Goal: Information Seeking & Learning: Find specific fact

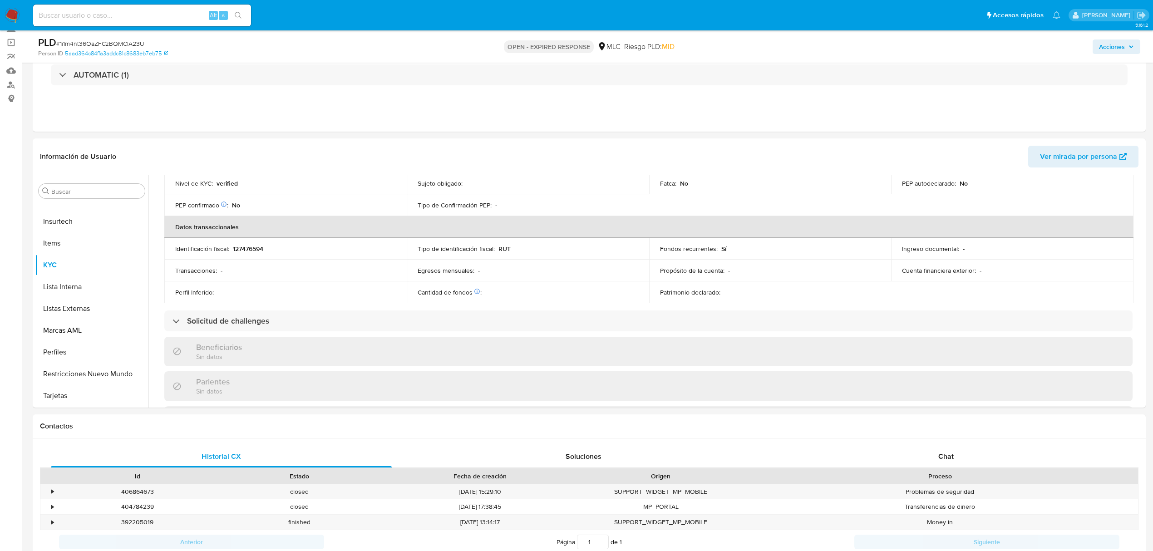
scroll to position [182, 0]
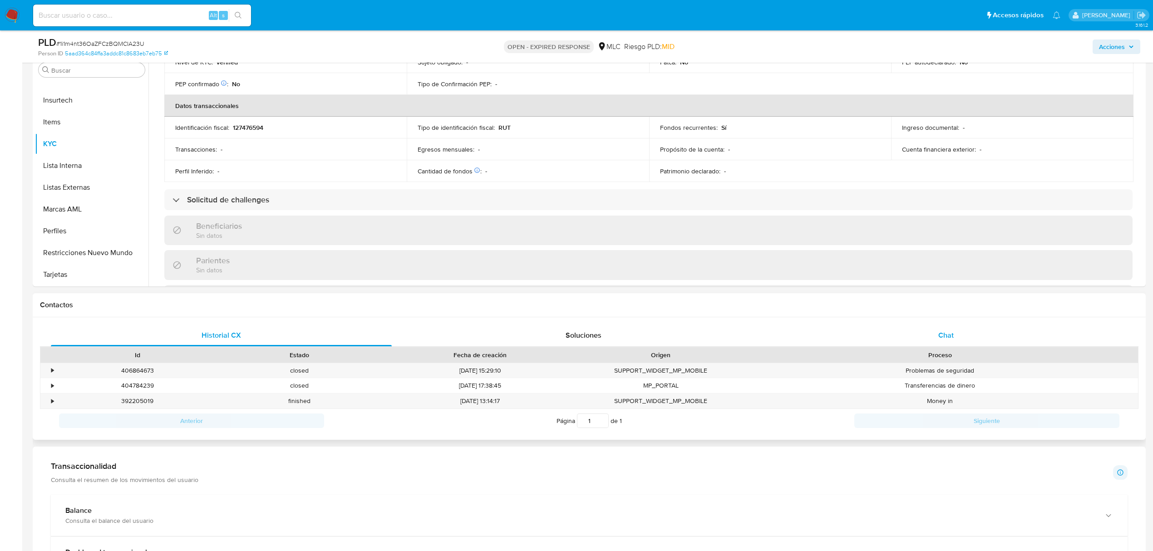
click at [951, 333] on span "Chat" at bounding box center [946, 335] width 15 height 10
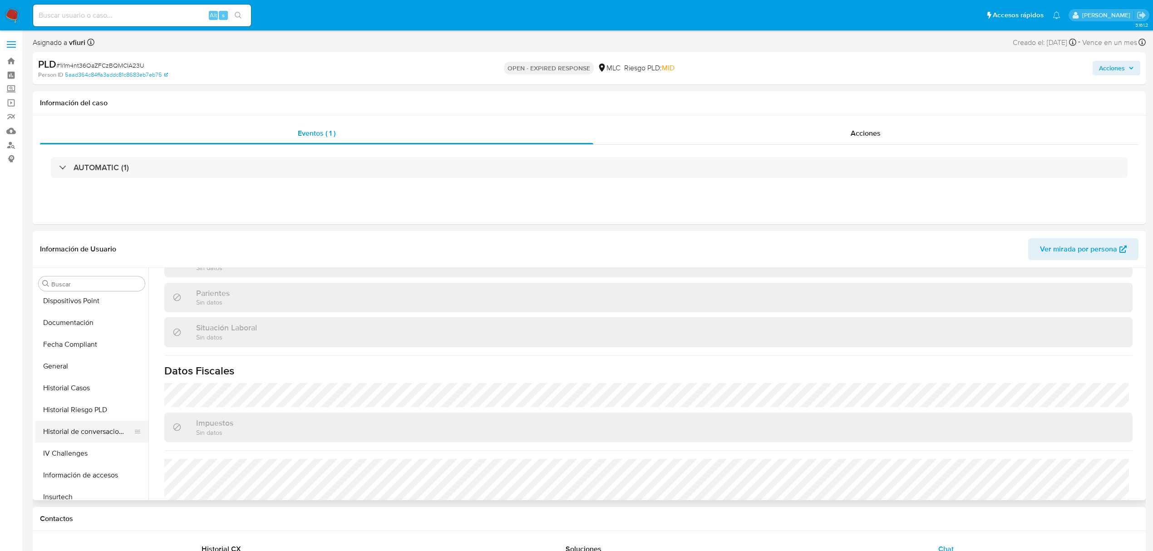
scroll to position [0, 0]
click at [88, 413] on button "Cruces y Relaciones" at bounding box center [88, 415] width 106 height 22
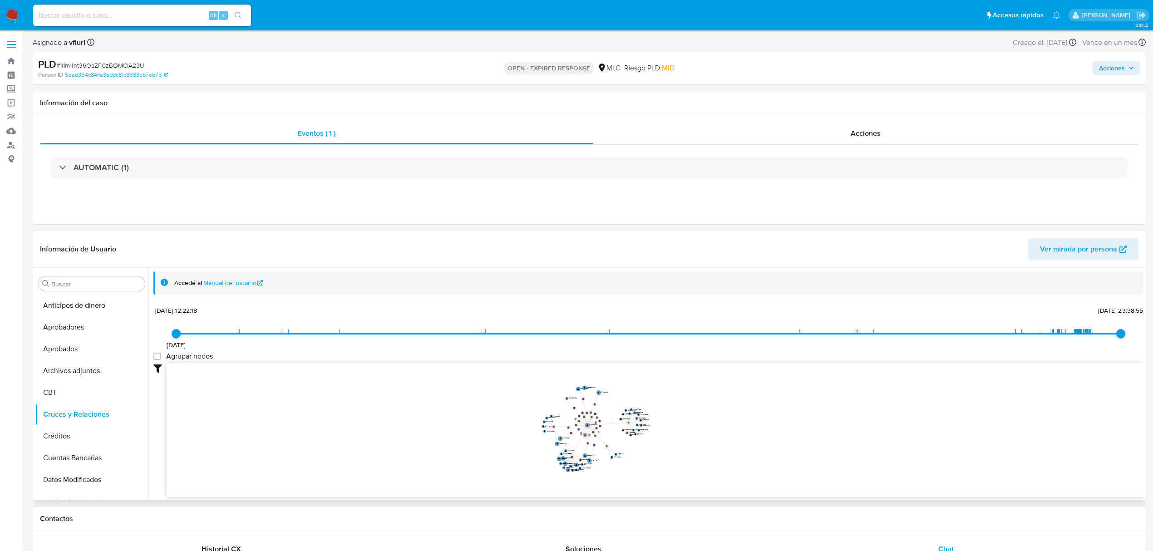
drag, startPoint x: 558, startPoint y: 404, endPoint x: 492, endPoint y: 401, distance: 65.9
click at [492, 401] on icon "device-6824ccd032313d1c50832abf  device-689d5428a263a4dd85cec222  device-611d…" at bounding box center [655, 429] width 977 height 132
drag, startPoint x: 662, startPoint y: 409, endPoint x: 707, endPoint y: 405, distance: 45.1
click at [707, 405] on icon "device-6824ccd032313d1c50832abf  device-689d5428a263a4dd85cec222  device-611d…" at bounding box center [655, 429] width 977 height 132
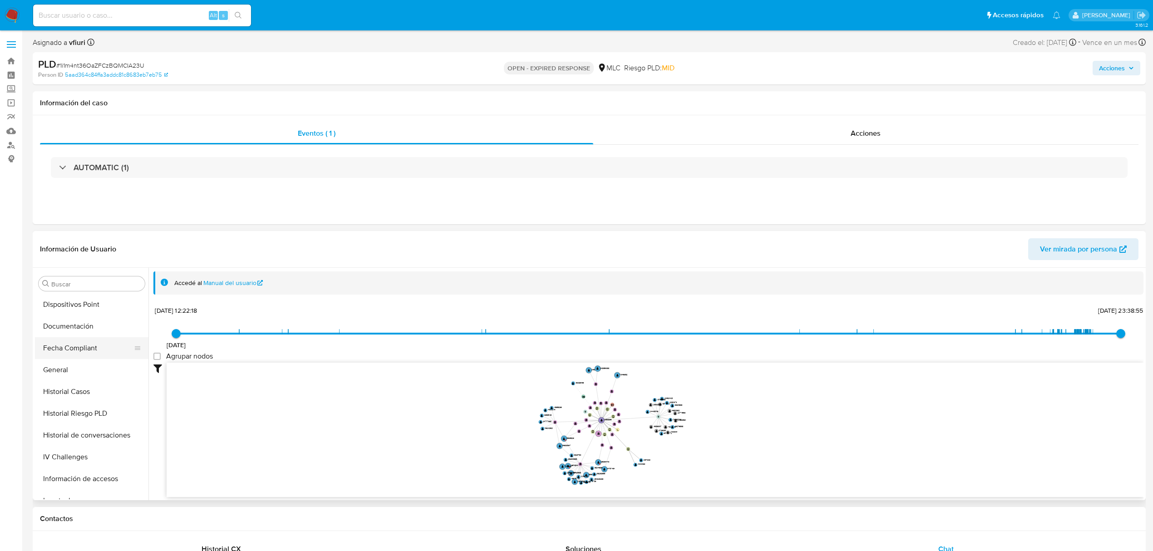
scroll to position [242, 0]
click at [66, 364] on button "General" at bounding box center [88, 369] width 106 height 22
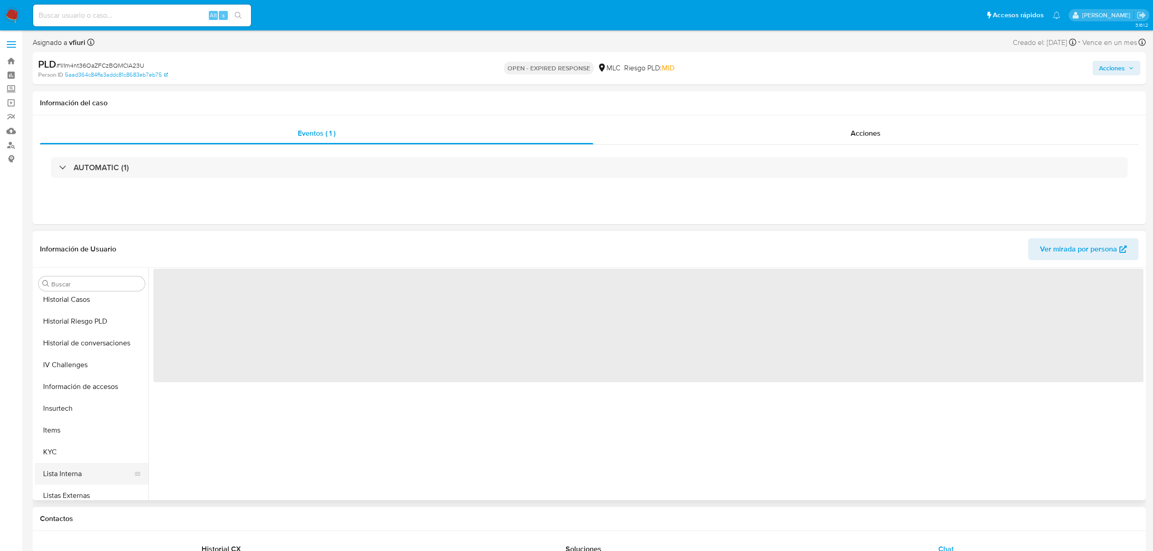
scroll to position [427, 0]
click at [84, 360] on button "KYC" at bounding box center [88, 358] width 106 height 22
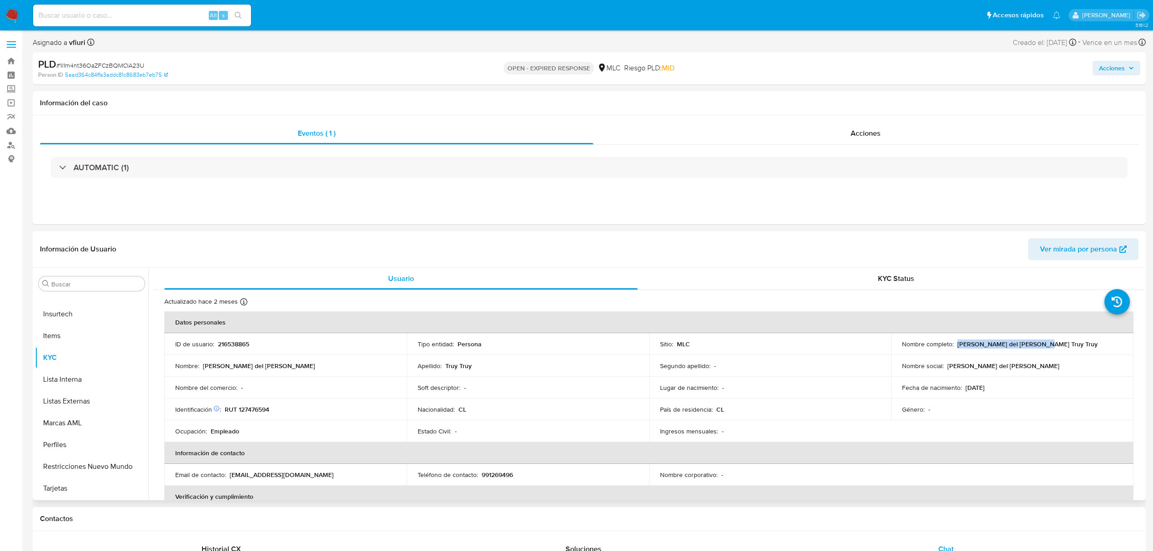
drag, startPoint x: 954, startPoint y: 344, endPoint x: 1043, endPoint y: 344, distance: 89.5
click at [1043, 344] on div "Nombre completo : Susana del Carmen Truy Truy" at bounding box center [1012, 344] width 221 height 8
copy p "Susana del Carmen Truy Truy"
click at [99, 439] on button "Documentación" at bounding box center [88, 443] width 106 height 22
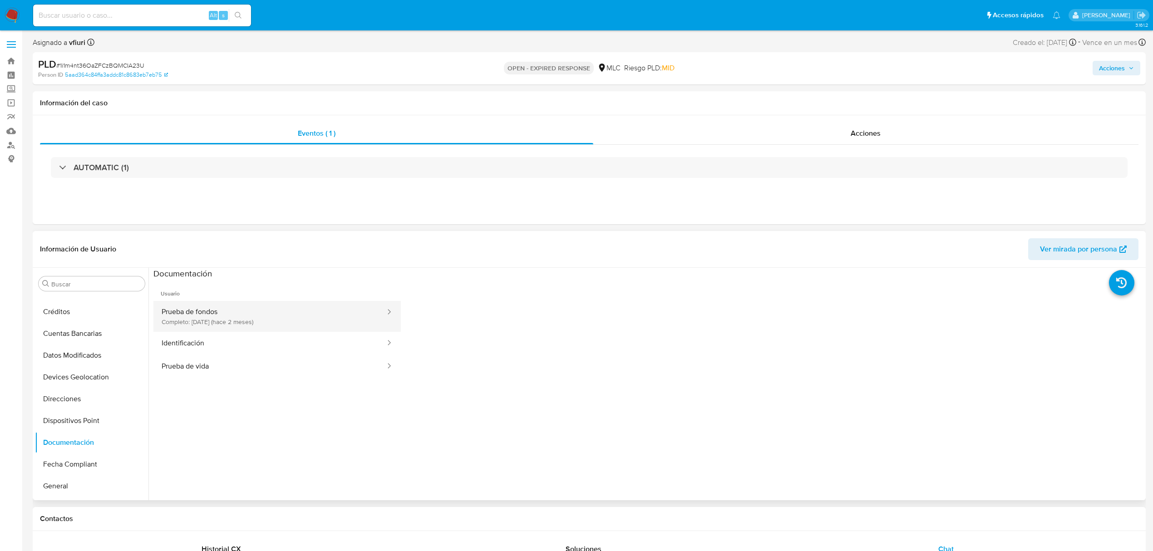
click at [313, 319] on button "Prueba de fondos Completo: 15/08/2025 (hace 2 meses)" at bounding box center [269, 316] width 233 height 31
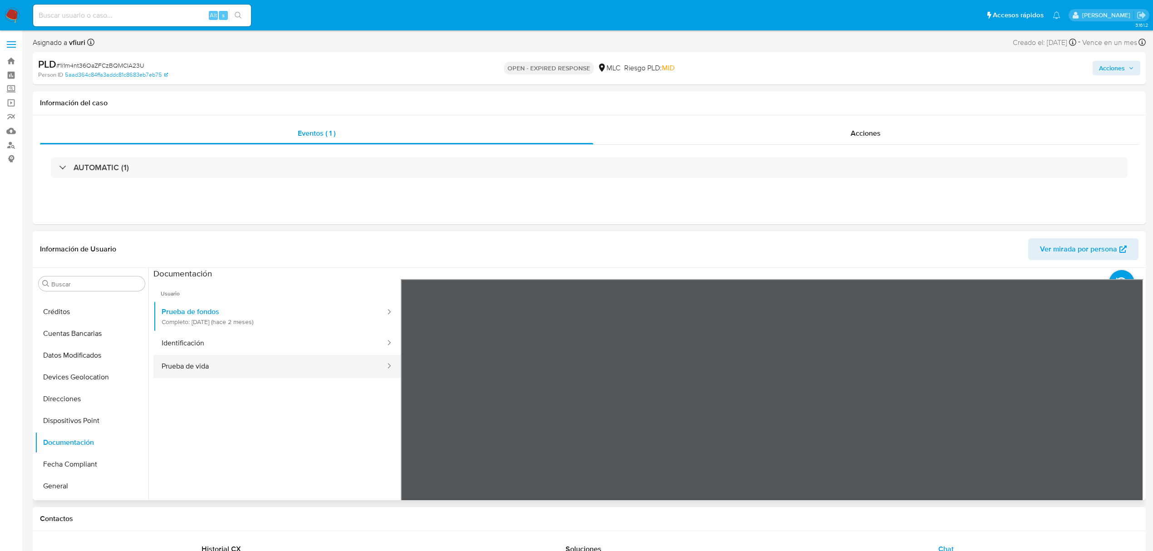
click at [308, 360] on button "Prueba de vida" at bounding box center [269, 366] width 233 height 23
click at [80, 361] on button "KYC" at bounding box center [88, 358] width 106 height 22
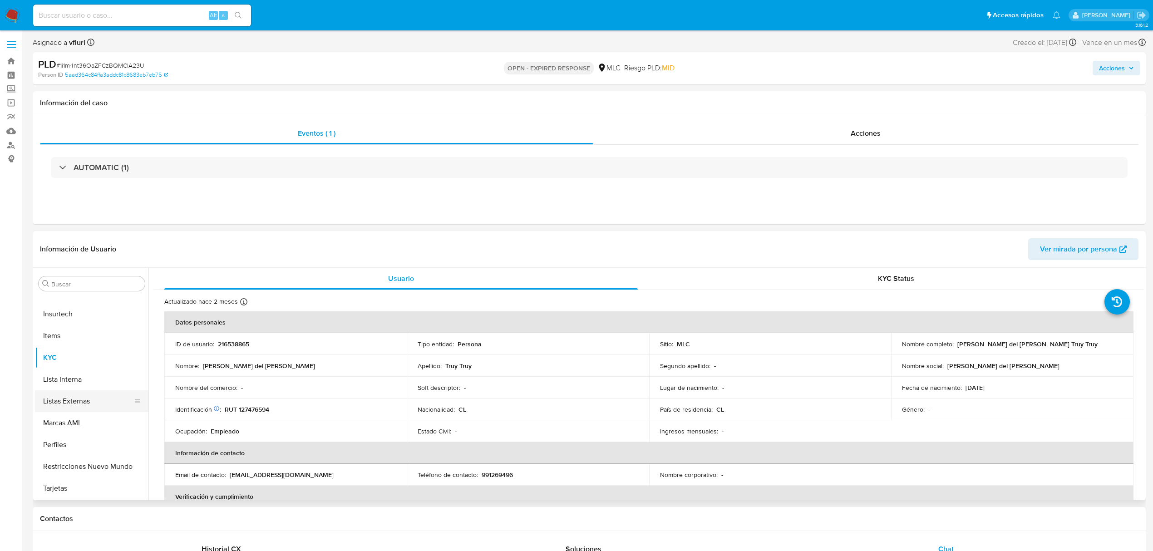
scroll to position [4, 0]
click at [71, 408] on button "Cruces y Relaciones" at bounding box center [88, 411] width 106 height 22
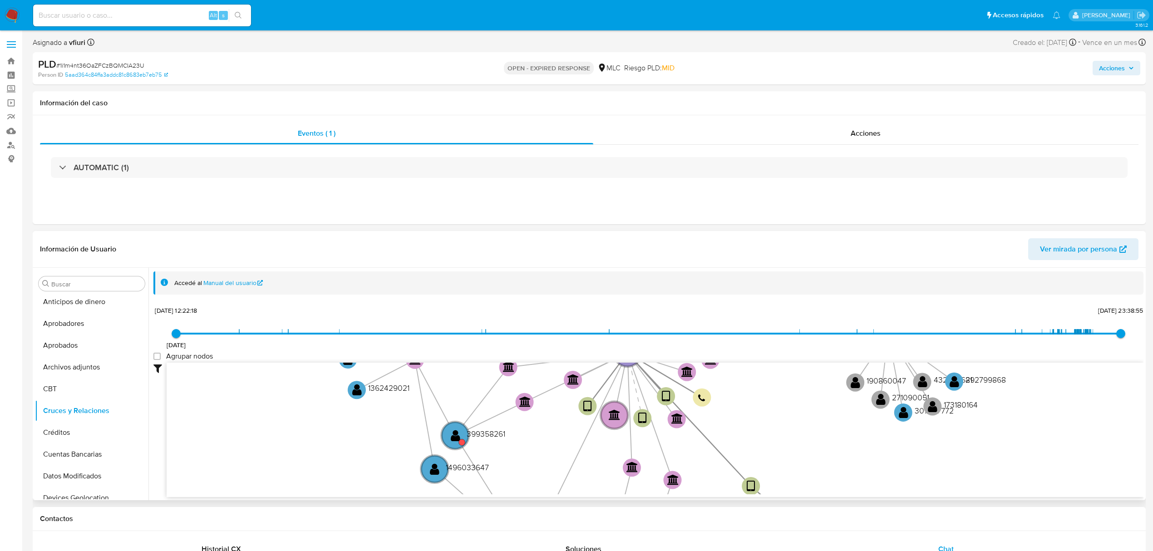
scroll to position [34, 0]
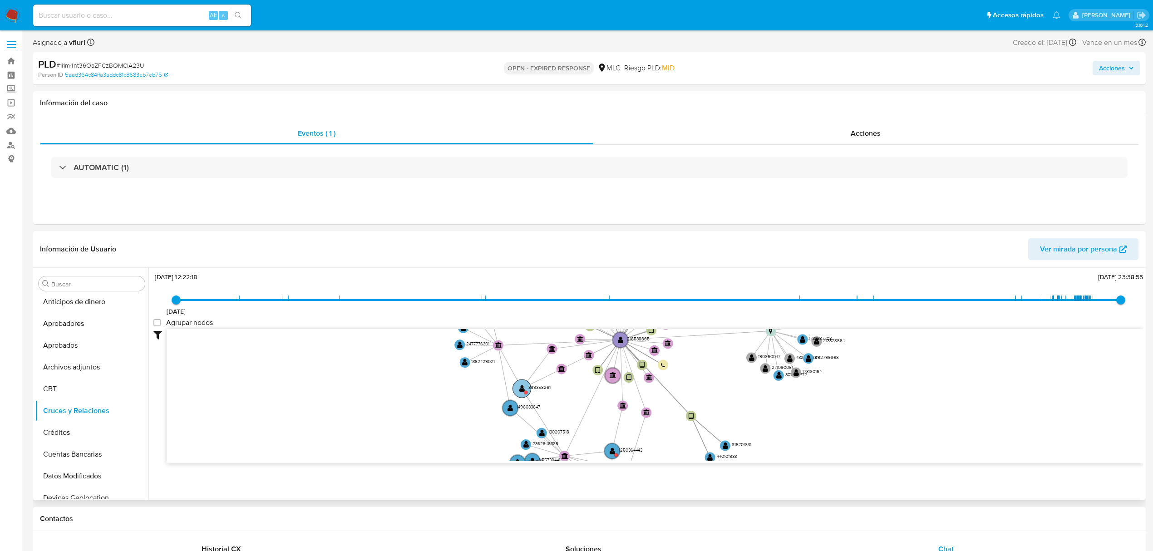
click at [519, 392] on text "" at bounding box center [521, 388] width 5 height 7
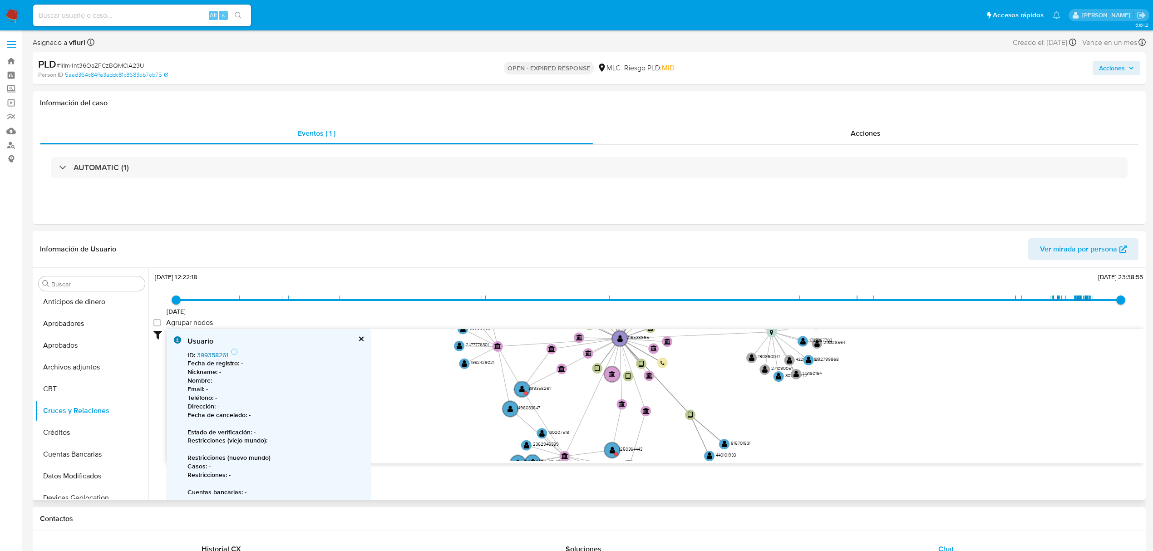
click at [204, 355] on link "399358261" at bounding box center [212, 355] width 31 height 9
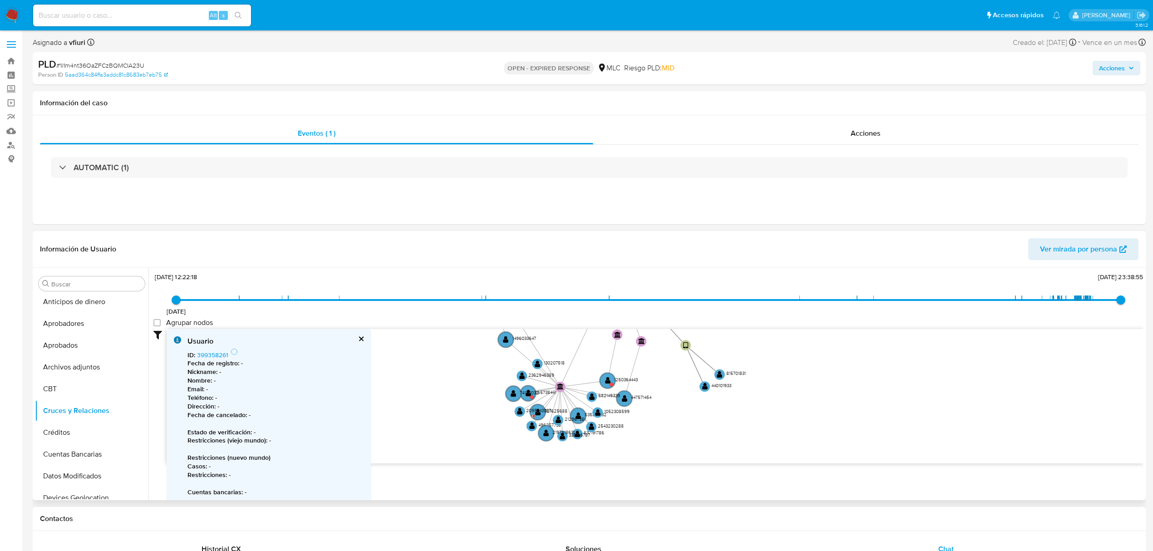
drag, startPoint x: 590, startPoint y: 396, endPoint x: 586, endPoint y: 327, distance: 69.6
click at [586, 327] on div "9/2/2021 9/2/2021, 12:22:18 2/10/2025, 23:38:55 Agrupar nodos Filtros Confianza…" at bounding box center [648, 384] width 990 height 226
click at [605, 375] on circle at bounding box center [607, 380] width 18 height 18
click at [213, 353] on link "1250364443" at bounding box center [214, 355] width 35 height 9
click at [613, 381] on circle at bounding box center [607, 380] width 18 height 18
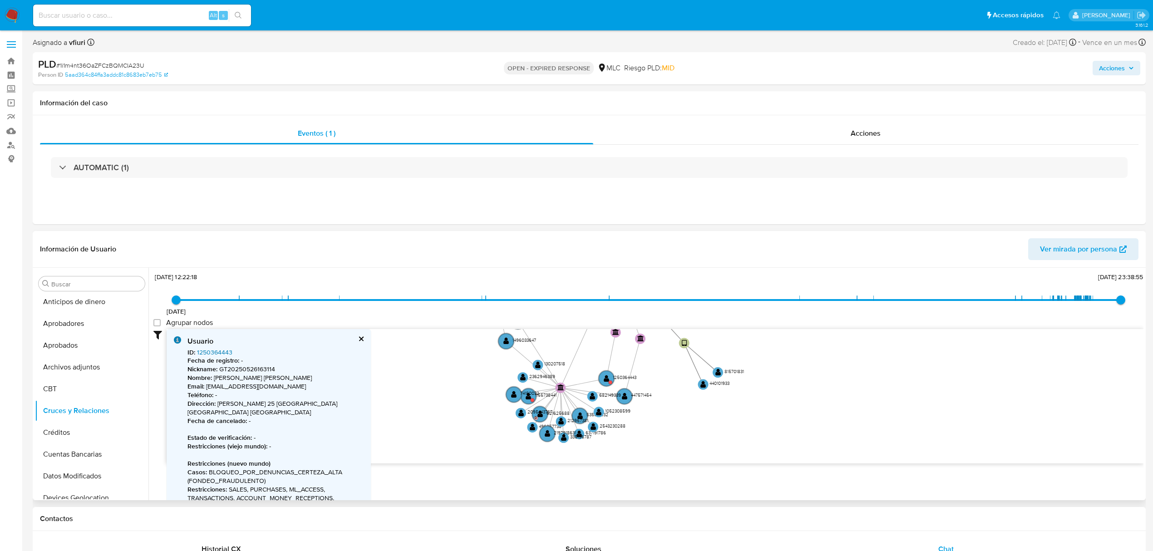
click at [214, 349] on link "1250364443" at bounding box center [214, 352] width 35 height 9
click at [88, 368] on button "Archivos adjuntos" at bounding box center [88, 367] width 106 height 22
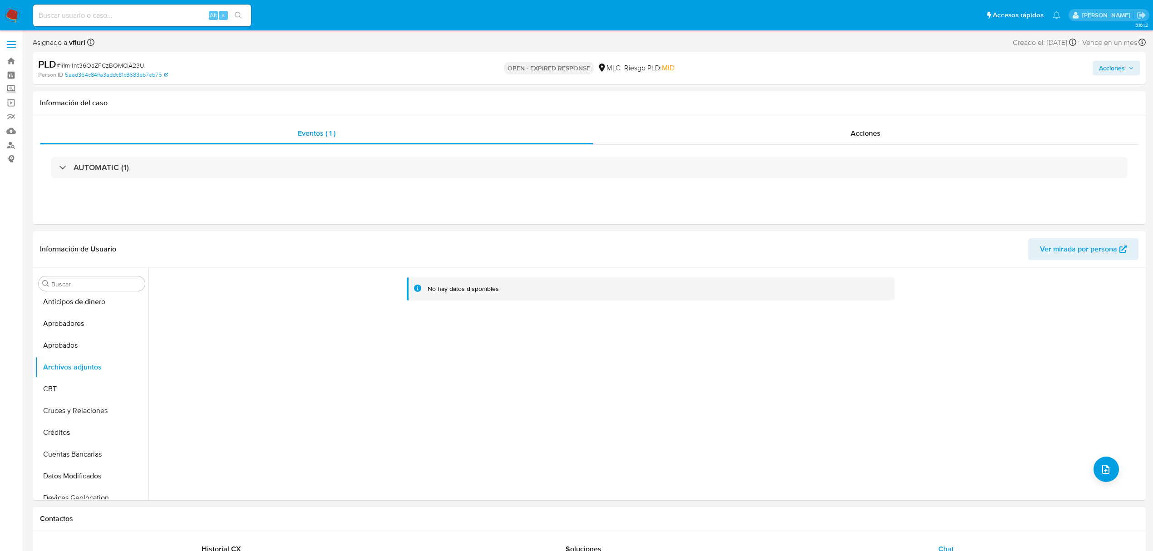
click at [123, 61] on span "# 1i1m4nt36OaZFCzBQMCIA23U" at bounding box center [100, 65] width 88 height 9
copy span "1i1m4nt36OaZFCzBQMCIA23U"
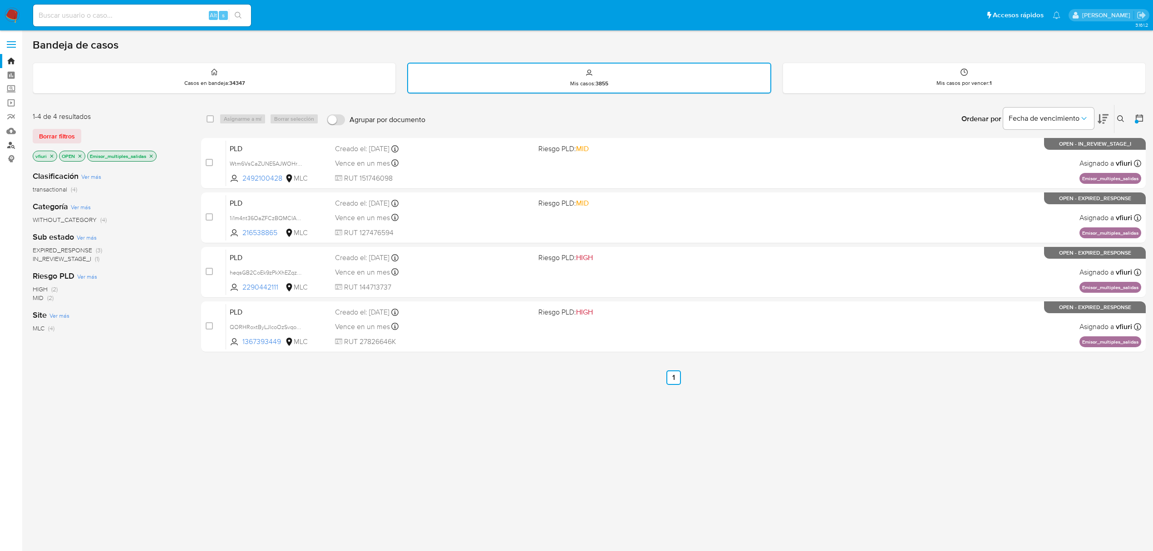
click at [12, 146] on link "Buscador de personas" at bounding box center [54, 145] width 108 height 14
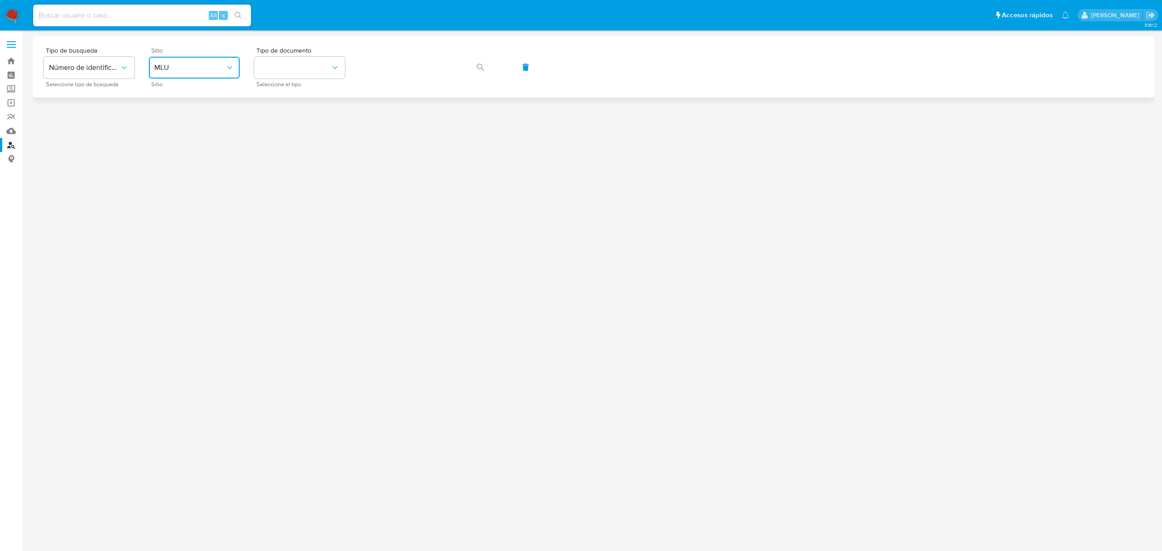
click at [184, 70] on span "MLU" at bounding box center [189, 67] width 71 height 9
click at [174, 222] on div "MLC" at bounding box center [191, 223] width 74 height 22
click at [269, 66] on button "identificationType" at bounding box center [299, 68] width 91 height 22
click at [278, 99] on div "RUT RUT" at bounding box center [297, 96] width 74 height 31
click at [482, 64] on icon "button" at bounding box center [480, 67] width 7 height 7
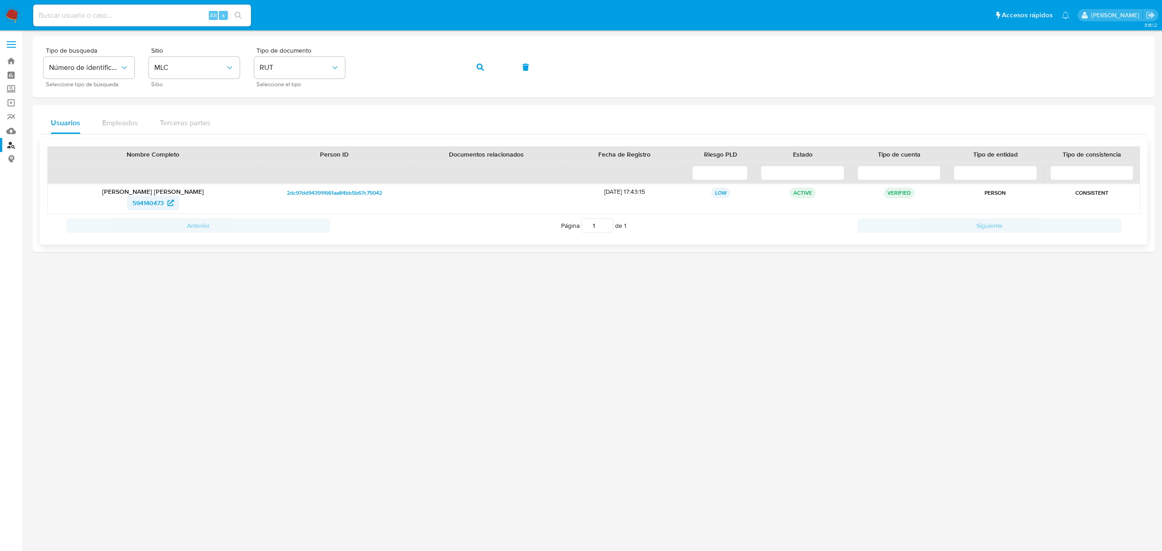
click at [164, 203] on span "594140473" at bounding box center [153, 203] width 41 height 15
click at [353, 62] on div "Tipo de busqueda Número de identificación Seleccione tipo de búsqueda Sitio MLC…" at bounding box center [594, 67] width 1101 height 40
click at [462, 70] on div "Tipo de busqueda Número de identificación Seleccione tipo de búsqueda Sitio MLC…" at bounding box center [594, 67] width 1101 height 40
click at [466, 68] on button "button" at bounding box center [480, 67] width 31 height 22
click at [153, 201] on span "86589673" at bounding box center [148, 203] width 29 height 15
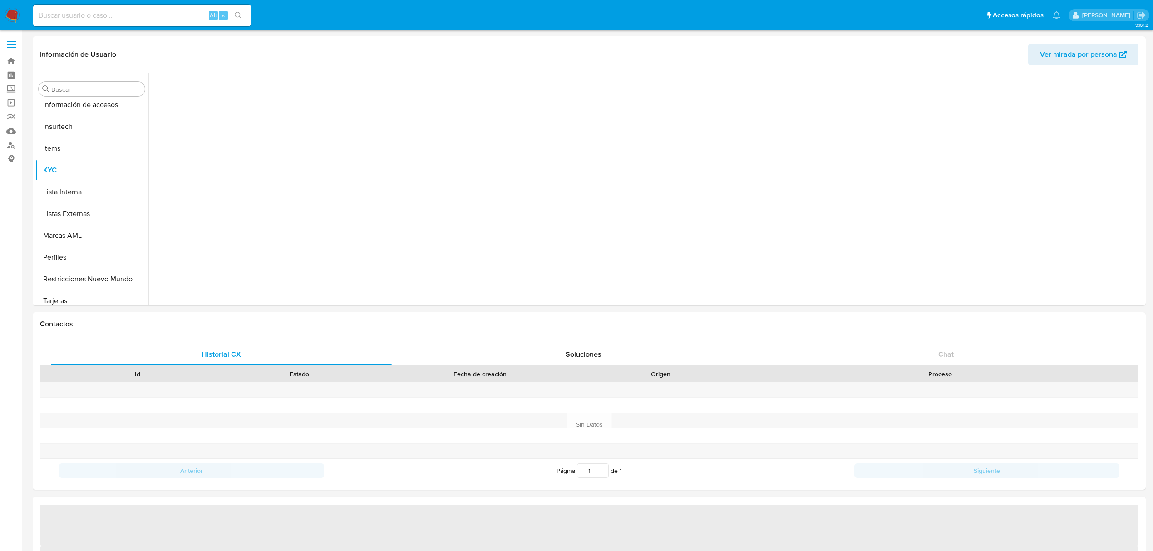
scroll to position [427, 0]
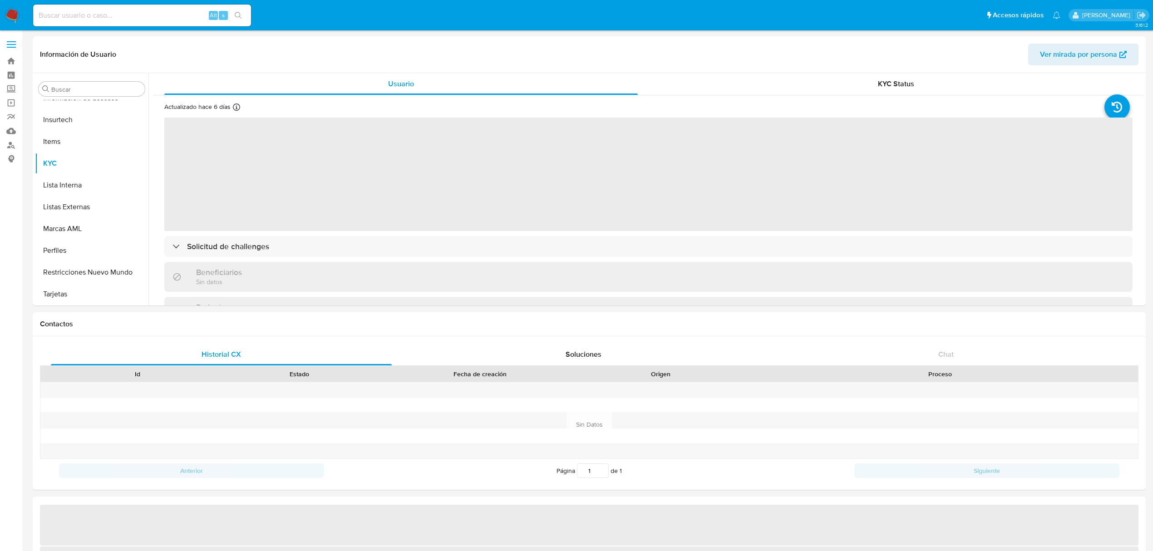
select select "10"
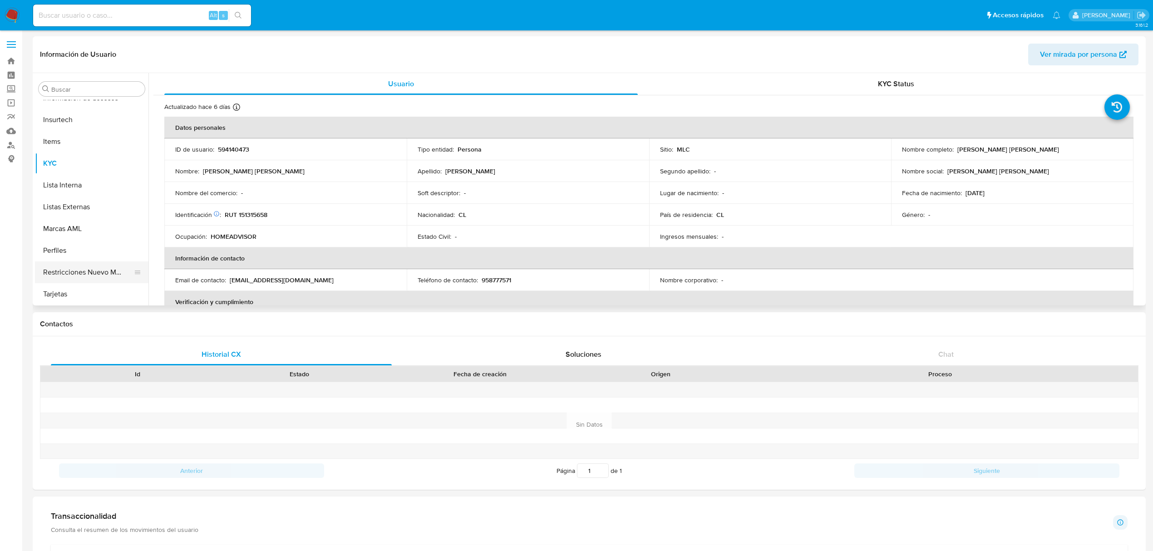
click at [94, 273] on button "Restricciones Nuevo Mundo" at bounding box center [88, 273] width 106 height 22
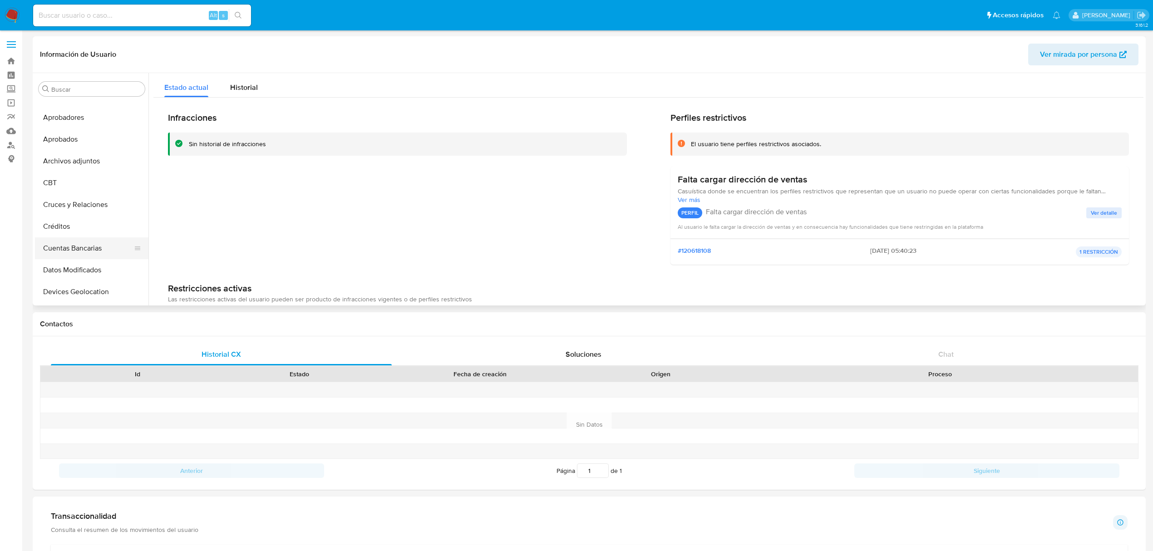
scroll to position [3, 0]
click at [78, 222] on button "Cruces y Relaciones" at bounding box center [88, 217] width 106 height 22
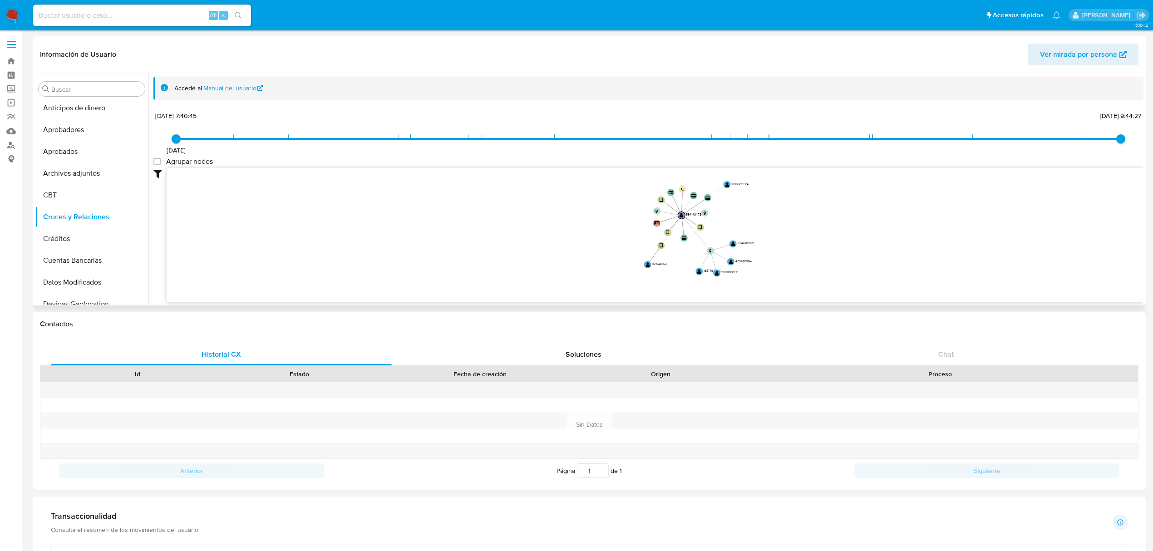
drag, startPoint x: 754, startPoint y: 211, endPoint x: 751, endPoint y: 226, distance: 15.3
click at [751, 226] on icon "device-619d343e08813b0019135c4f  device-62f4de5b08813b001885f1c0  device-6596…" at bounding box center [655, 234] width 977 height 132
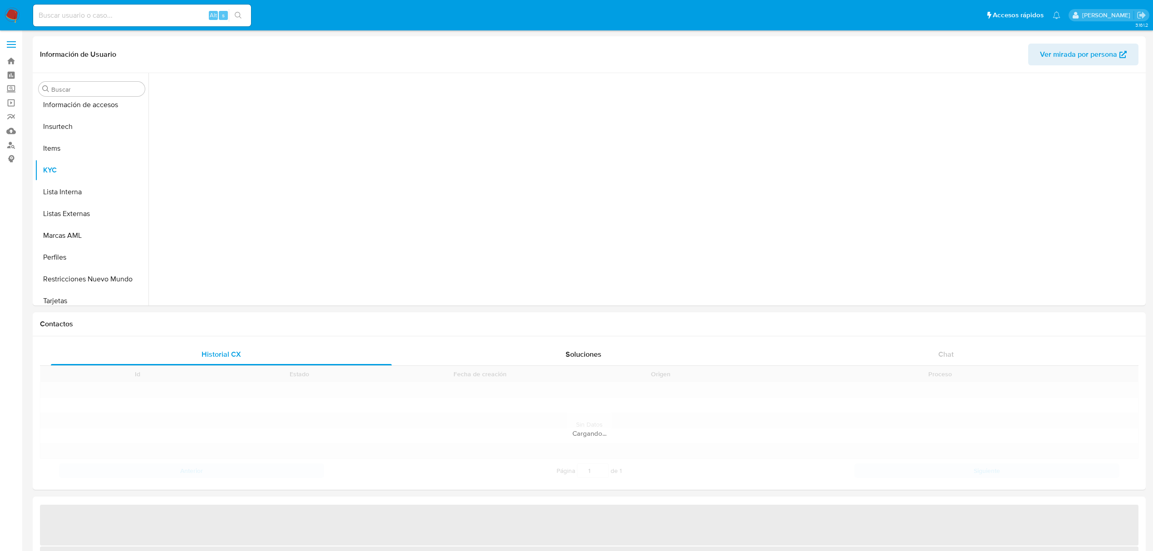
scroll to position [427, 0]
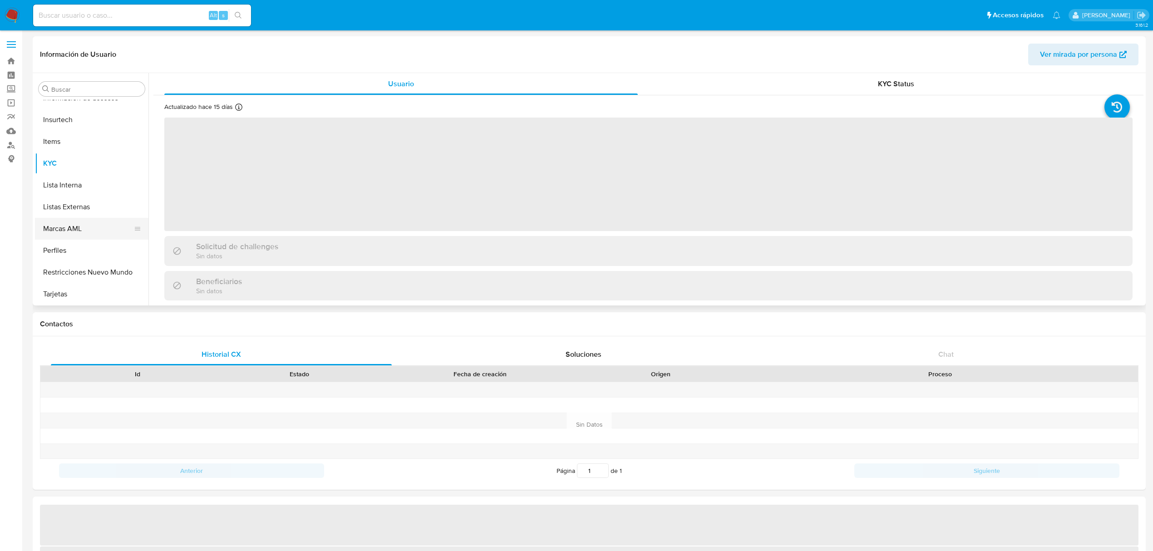
select select "10"
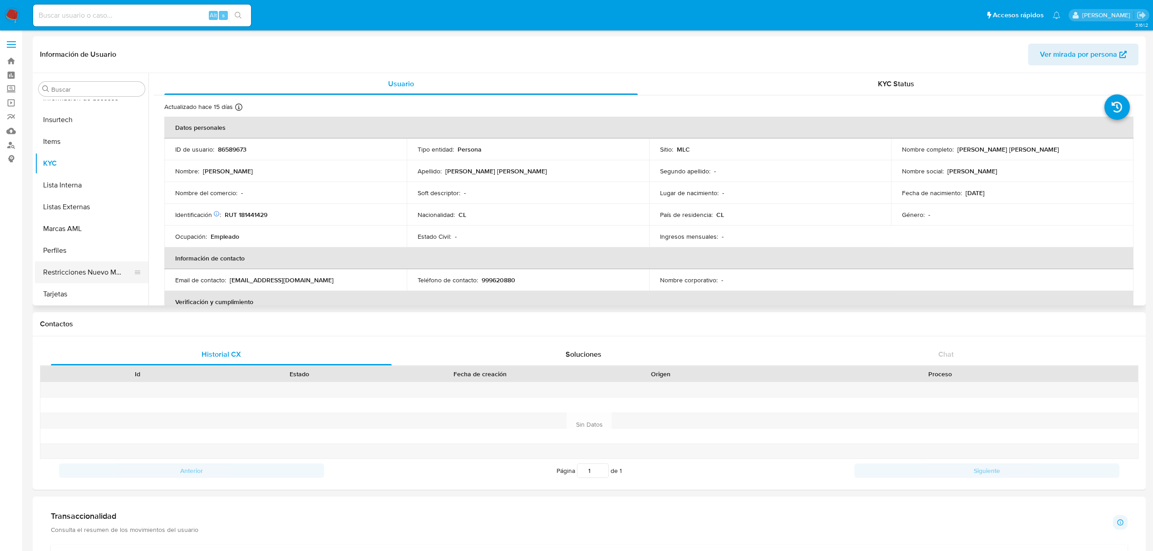
click at [106, 262] on button "Restricciones Nuevo Mundo" at bounding box center [88, 273] width 106 height 22
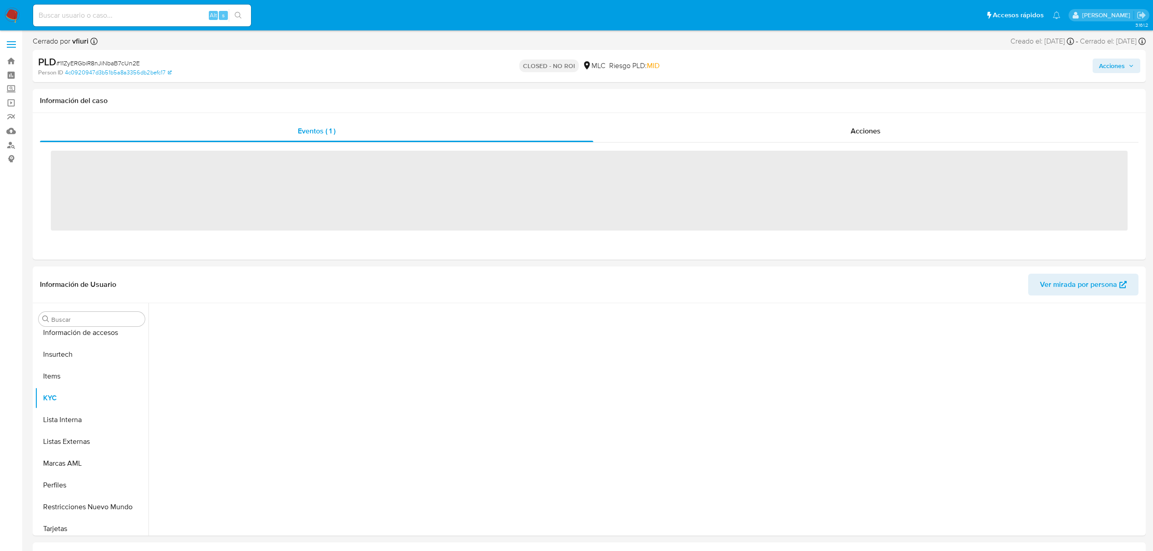
scroll to position [427, 0]
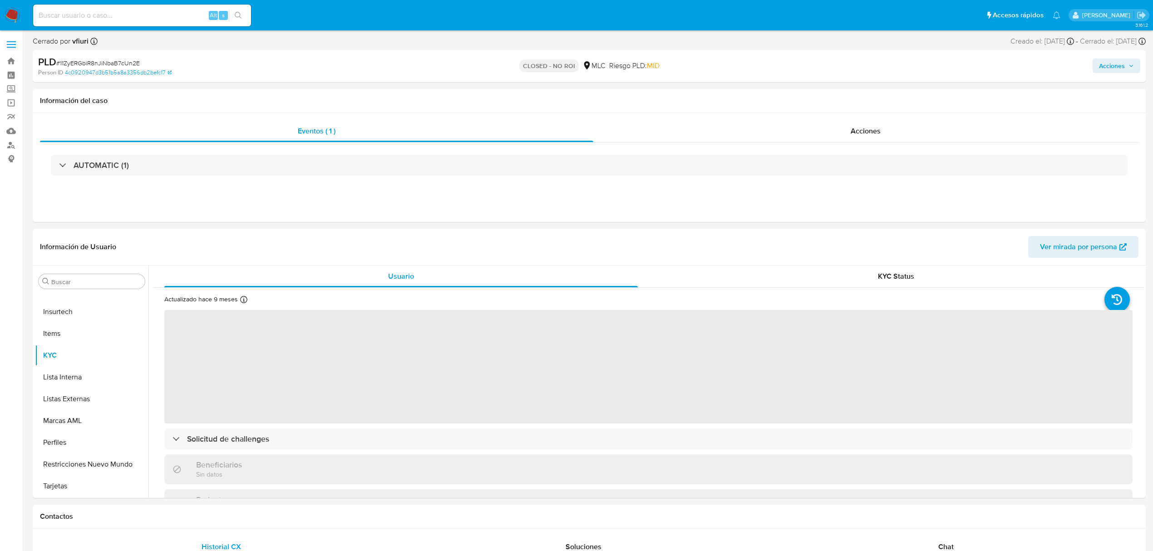
select select "10"
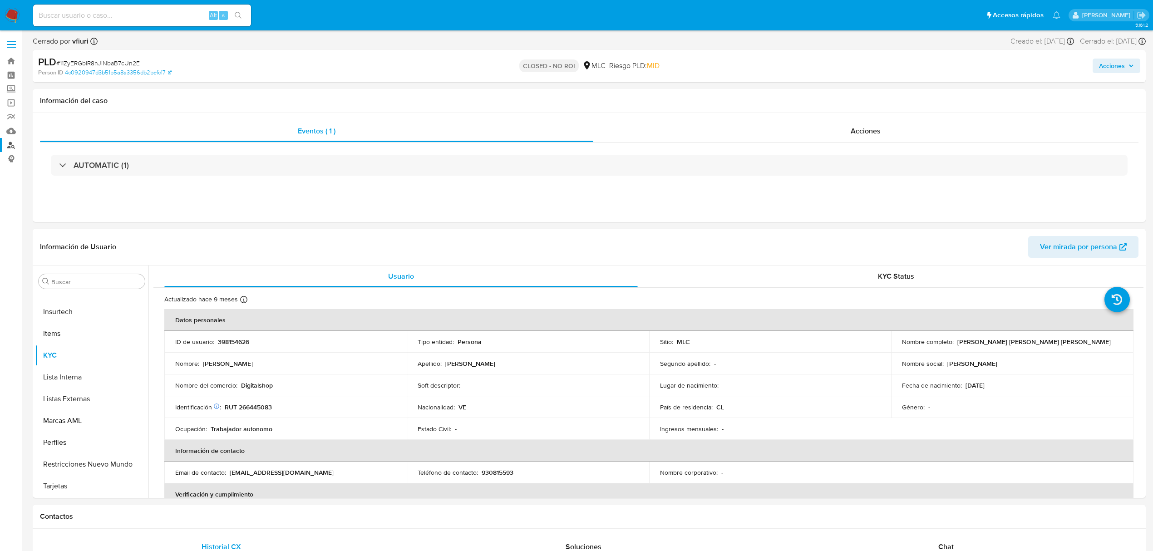
click at [5, 143] on link "Buscador de personas" at bounding box center [54, 145] width 108 height 14
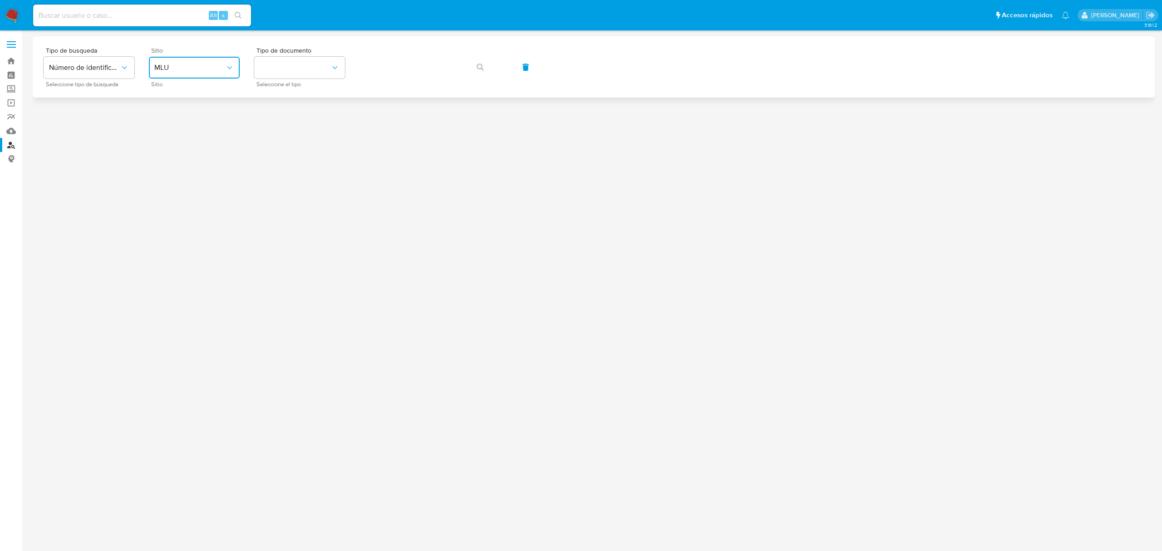
click at [188, 77] on button "MLU" at bounding box center [194, 68] width 91 height 22
drag, startPoint x: 171, startPoint y: 218, endPoint x: 278, endPoint y: 104, distance: 156.8
click at [171, 218] on div "MLC" at bounding box center [191, 223] width 74 height 22
click at [272, 60] on button "identificationType" at bounding box center [299, 68] width 91 height 22
click at [277, 86] on div "RUT RUT" at bounding box center [297, 96] width 74 height 31
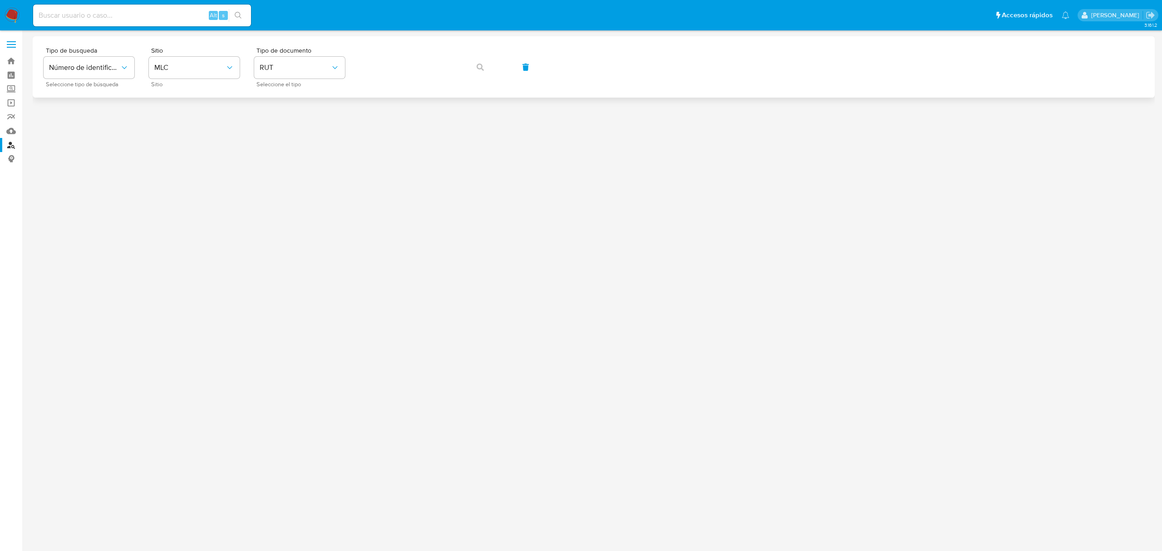
click at [363, 62] on div "Tipo de busqueda Número de identificación Seleccione tipo de búsqueda Sitio MLC…" at bounding box center [594, 67] width 1101 height 40
click at [478, 62] on span "button" at bounding box center [480, 67] width 7 height 20
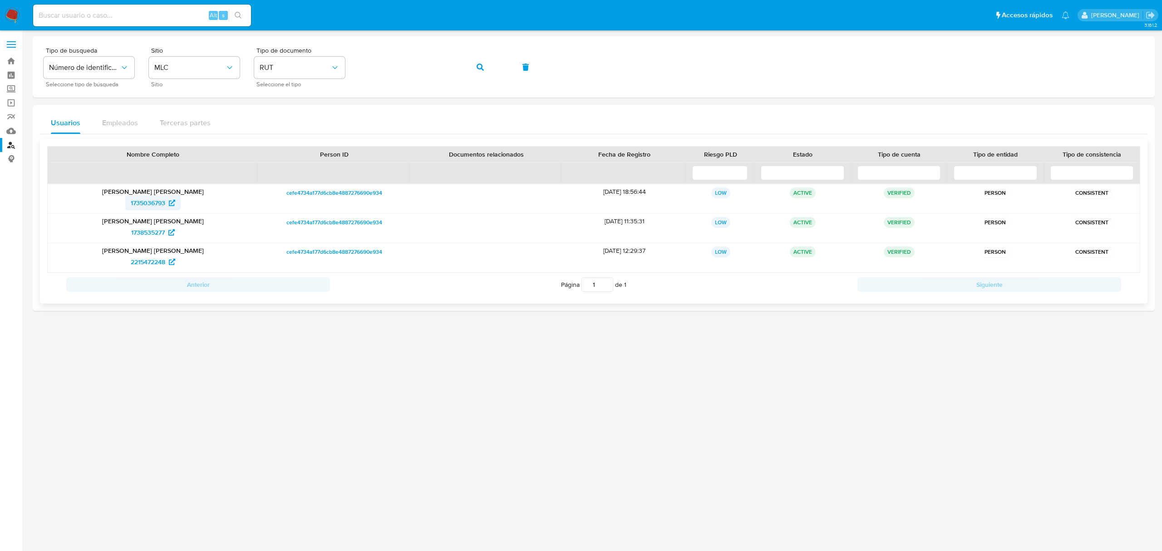
click at [144, 202] on span "1735036793" at bounding box center [148, 203] width 35 height 15
click at [153, 202] on span "1735036793" at bounding box center [148, 203] width 35 height 15
click at [484, 68] on button "button" at bounding box center [480, 67] width 31 height 22
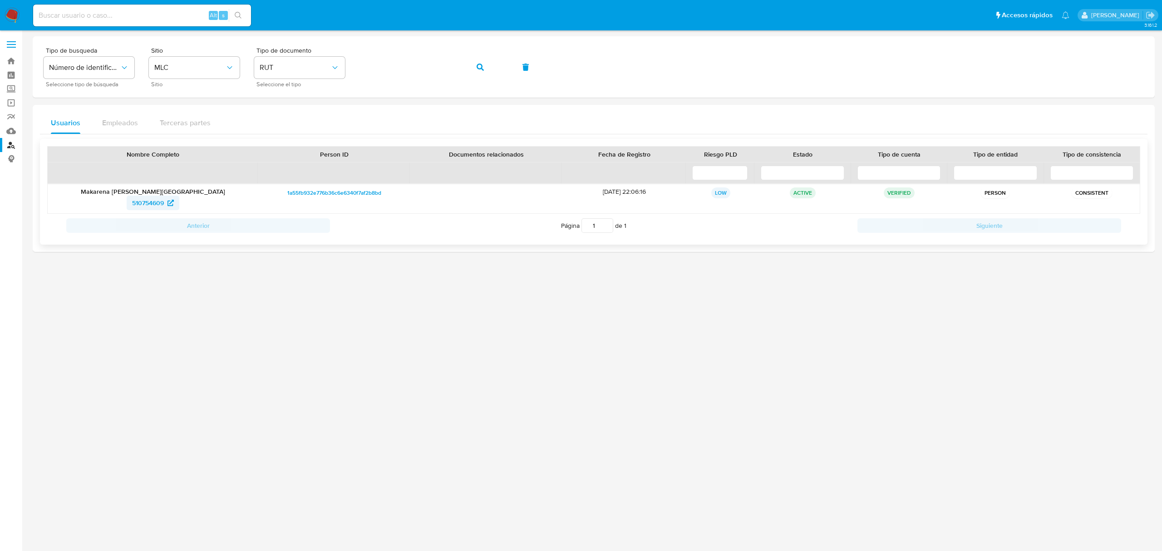
click at [155, 200] on span "510754609" at bounding box center [148, 203] width 32 height 15
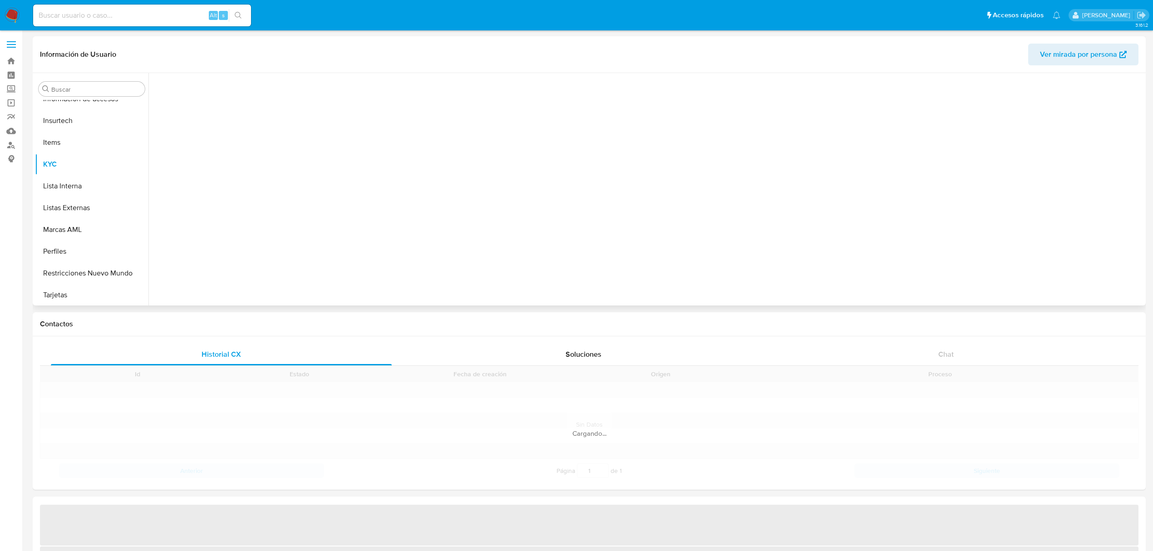
scroll to position [427, 0]
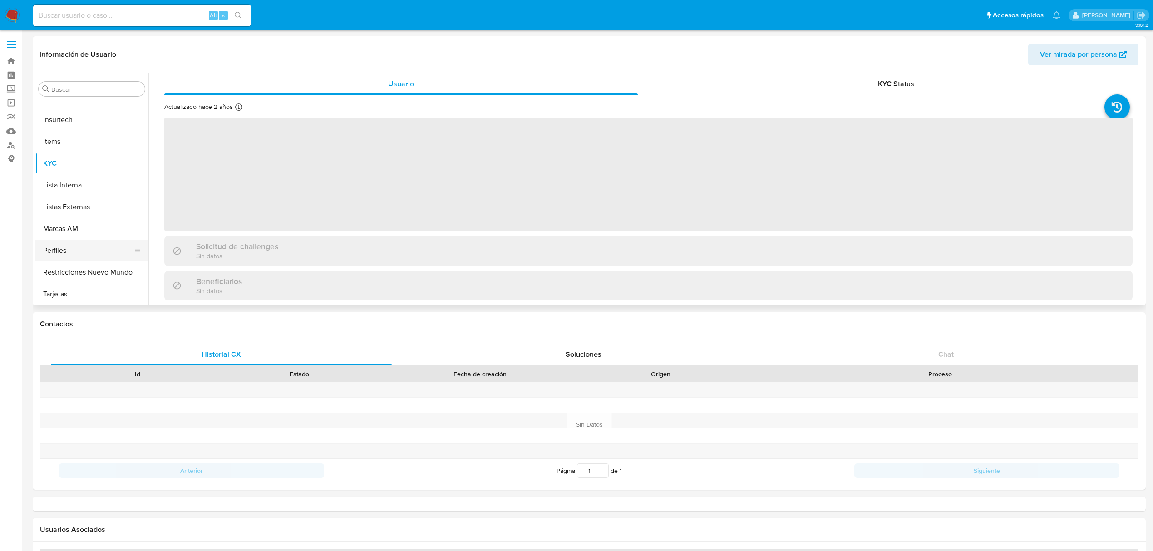
select select "10"
click at [108, 271] on button "Restricciones Nuevo Mundo" at bounding box center [88, 273] width 106 height 22
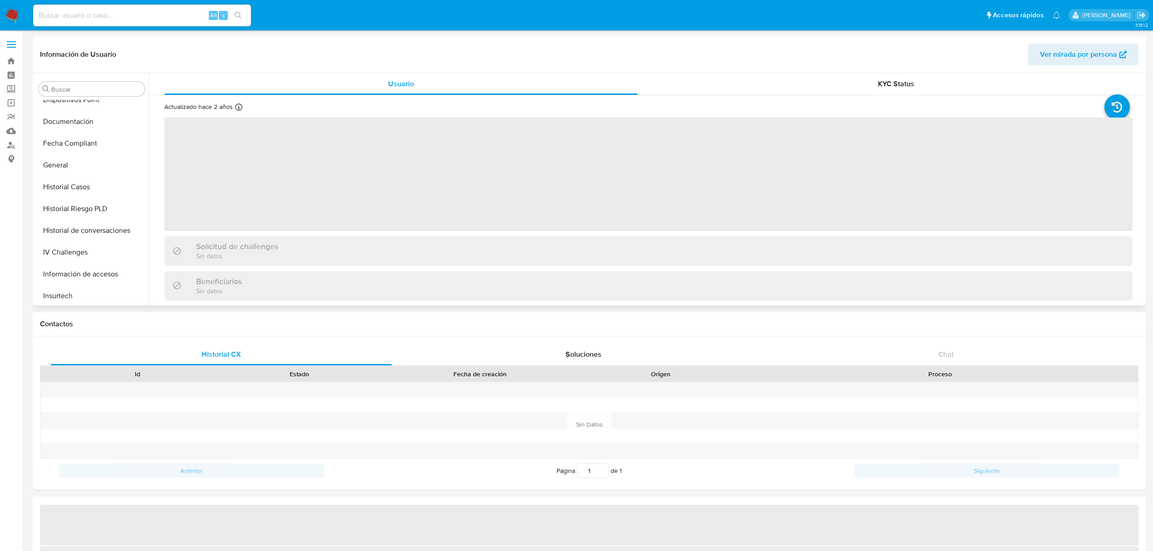
select select "10"
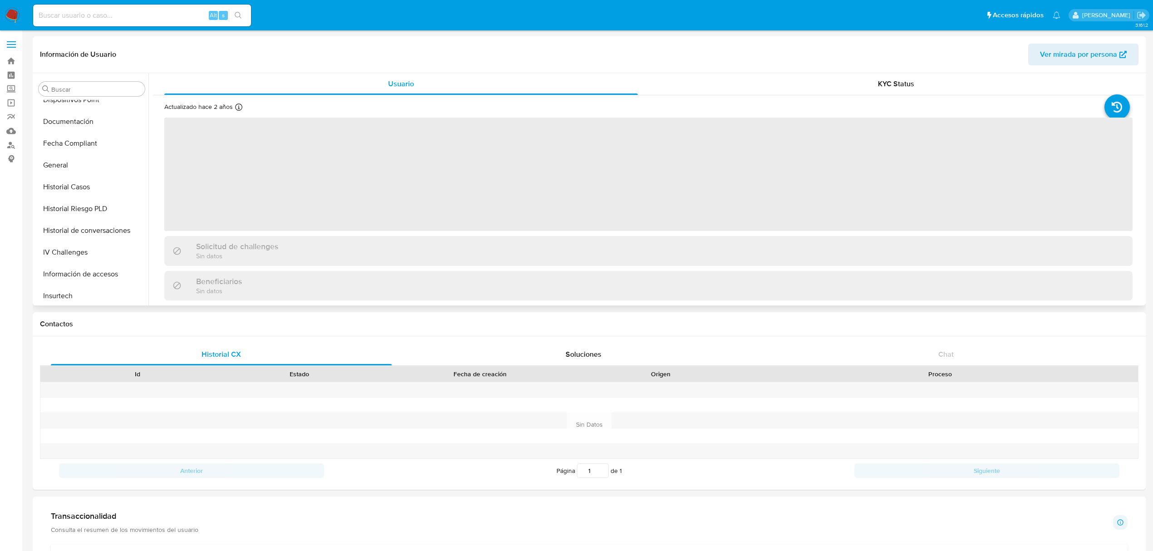
scroll to position [245, 0]
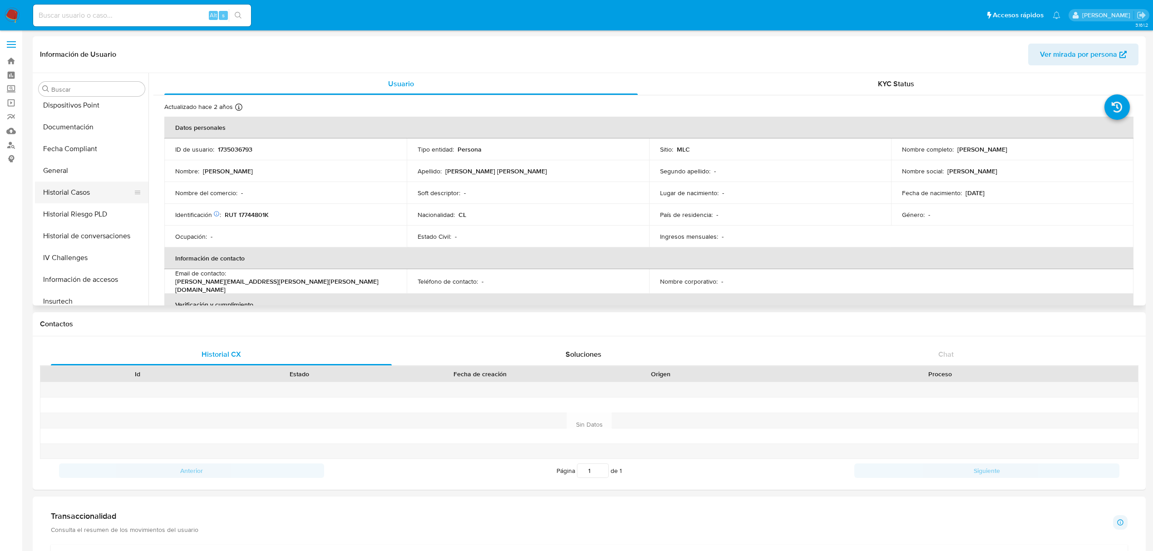
click at [74, 195] on button "Historial Casos" at bounding box center [88, 193] width 106 height 22
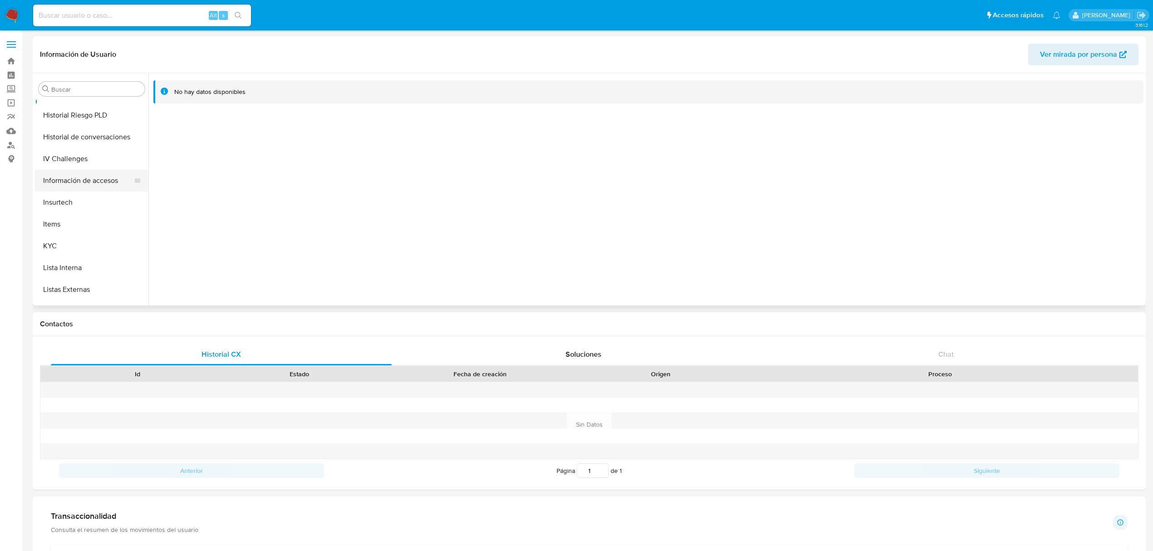
scroll to position [427, 0]
click at [71, 164] on button "KYC" at bounding box center [88, 164] width 106 height 22
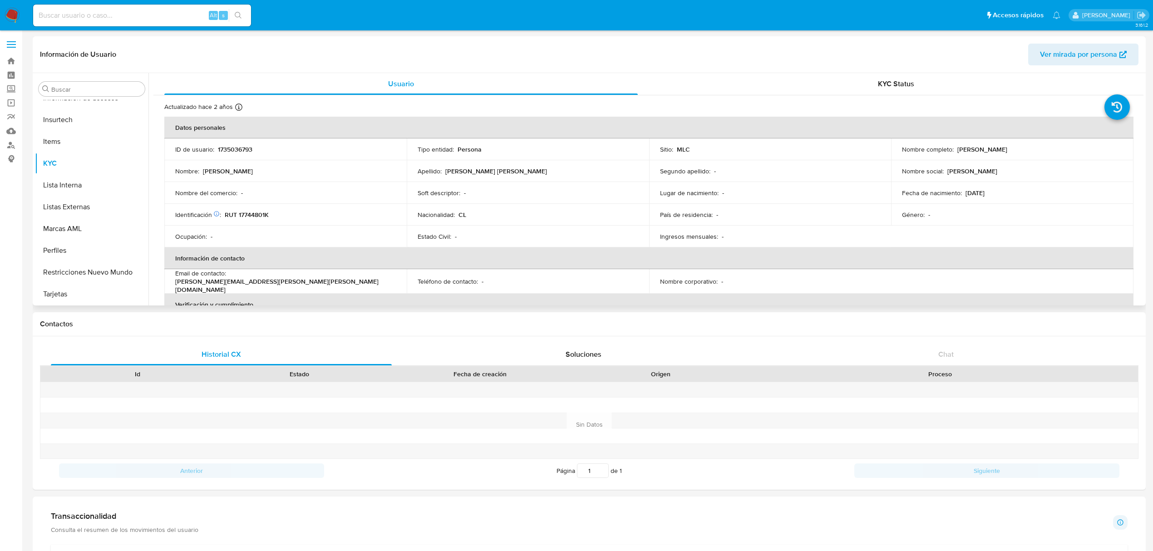
drag, startPoint x: 954, startPoint y: 152, endPoint x: 1058, endPoint y: 142, distance: 104.4
click at [1058, 142] on td "Nombre completo : Jonathan Alexis Astudillo Sáez" at bounding box center [1012, 149] width 242 height 22
copy p "[PERSON_NAME] [PERSON_NAME]"
click at [72, 243] on button "Documentación" at bounding box center [88, 248] width 106 height 22
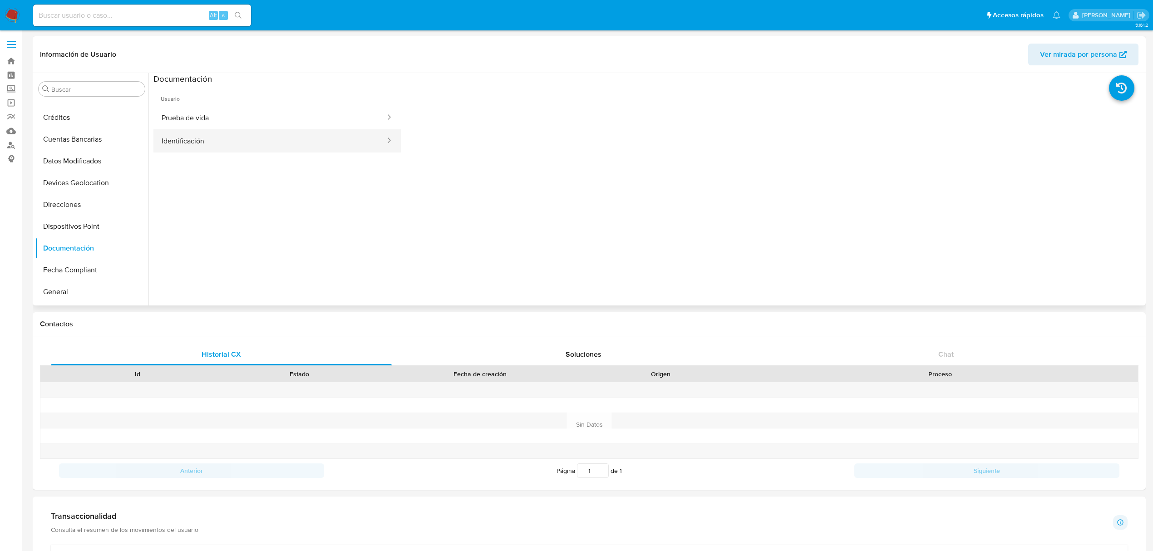
click at [262, 147] on button "Identificación" at bounding box center [269, 140] width 233 height 23
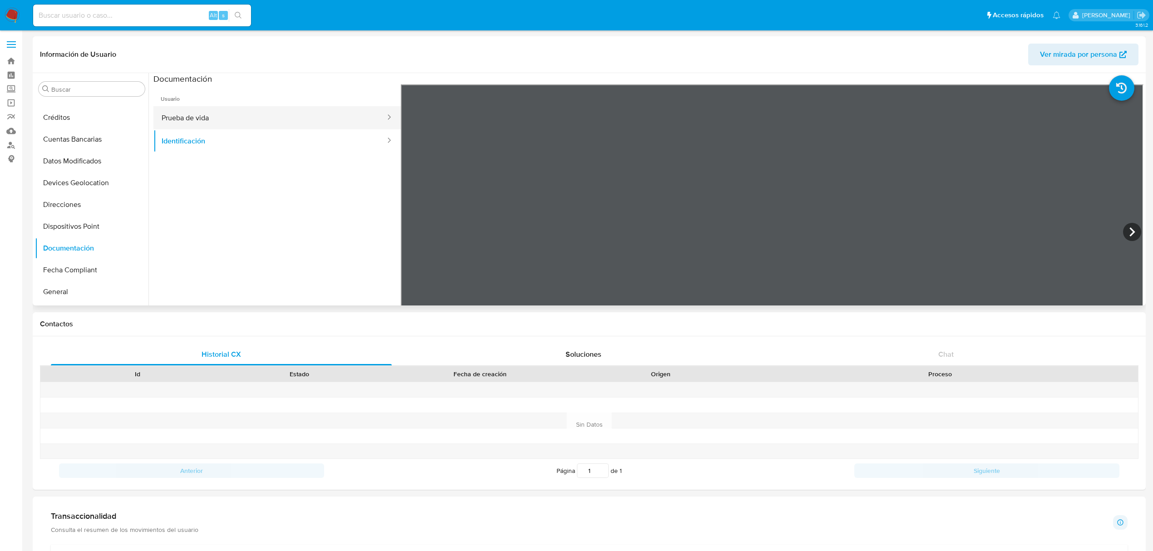
click at [347, 122] on button "Prueba de vida" at bounding box center [269, 117] width 233 height 23
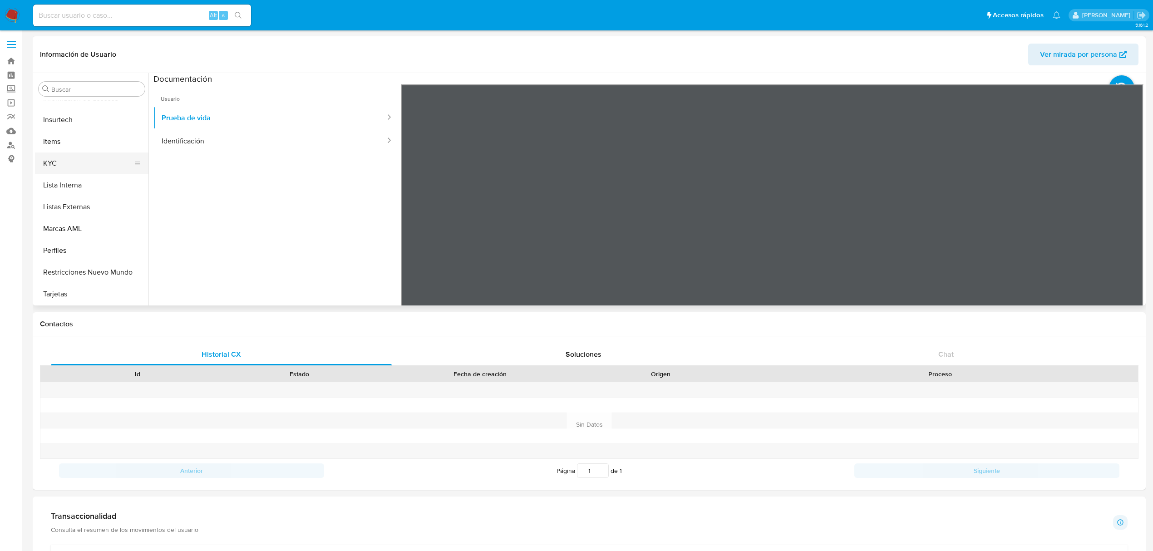
click at [68, 171] on button "KYC" at bounding box center [88, 164] width 106 height 22
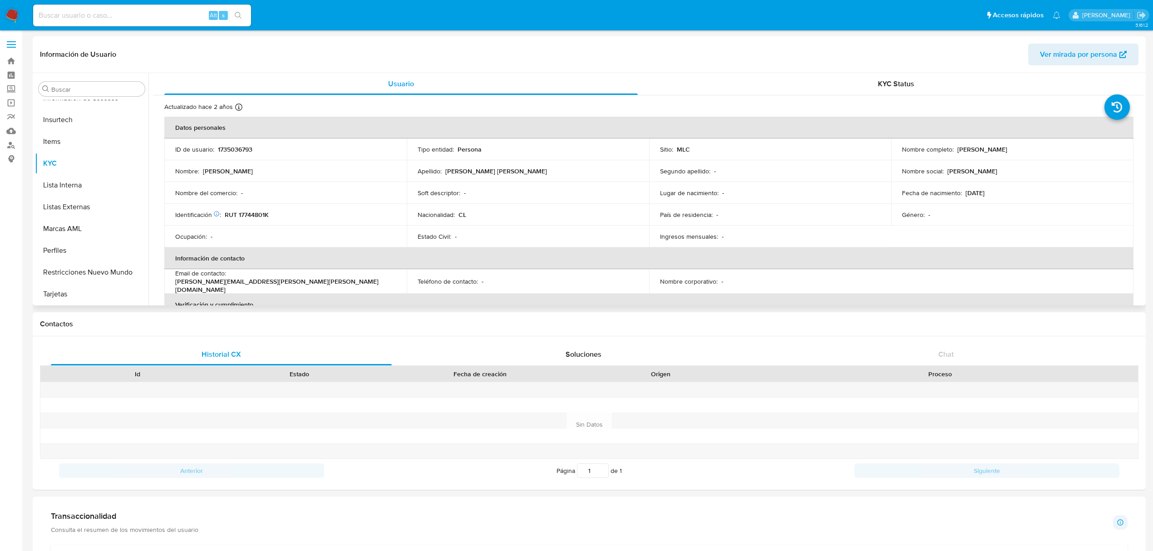
click at [255, 214] on p "RUT 17744801K" at bounding box center [247, 215] width 44 height 8
copy p "17744801K"
drag, startPoint x: 955, startPoint y: 152, endPoint x: 1081, endPoint y: 150, distance: 125.8
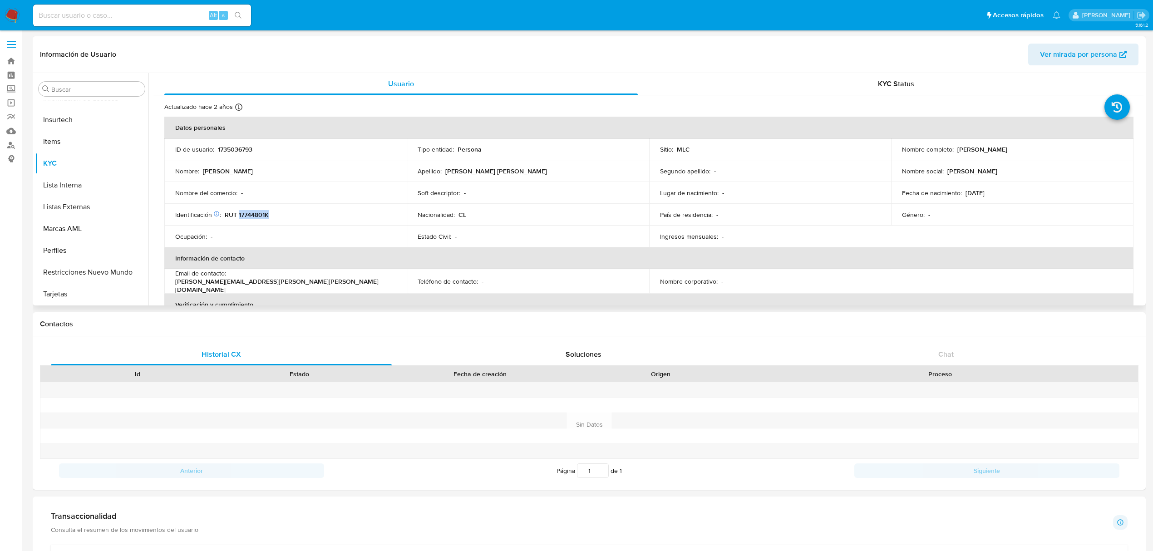
click at [1081, 150] on div "Nombre completo : Jonathan Alexis Astudillo Sáez" at bounding box center [1012, 149] width 221 height 8
copy p "[PERSON_NAME] [PERSON_NAME]"
drag, startPoint x: 223, startPoint y: 213, endPoint x: 281, endPoint y: 213, distance: 57.2
click at [281, 213] on div "Identificación Nº de serie: 521486721 : RUT 17744801K" at bounding box center [285, 215] width 221 height 8
copy div "RUT 17744801K"
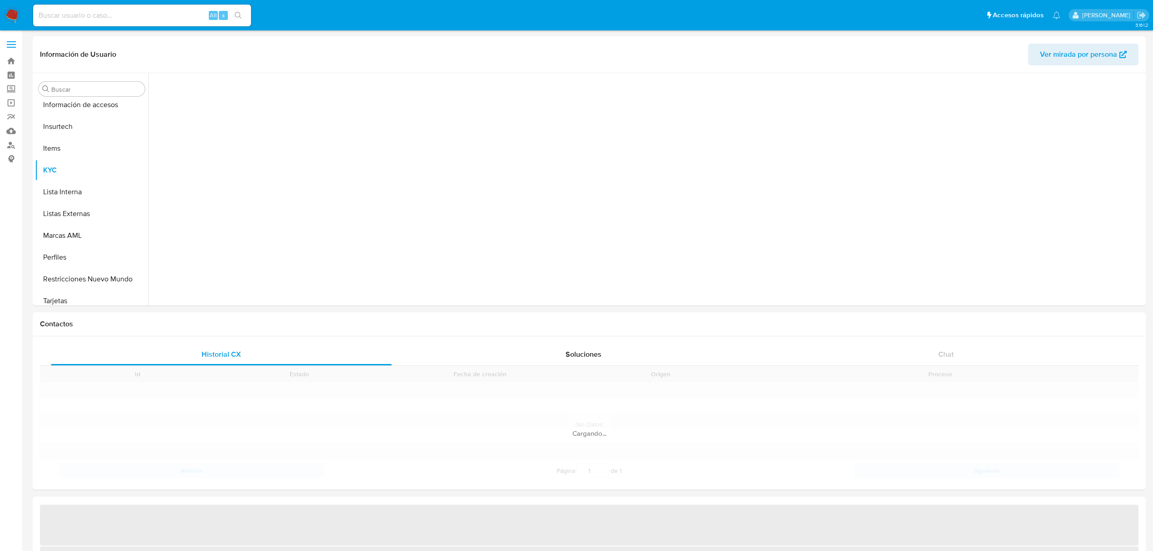
scroll to position [427, 0]
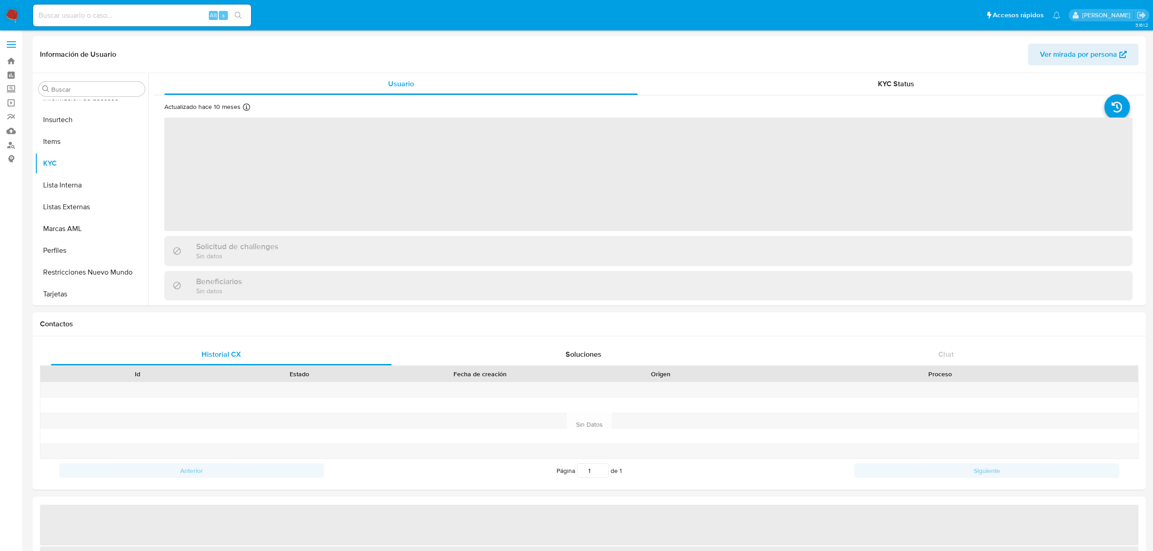
select select "10"
click at [93, 278] on button "Restricciones Nuevo Mundo" at bounding box center [88, 273] width 106 height 22
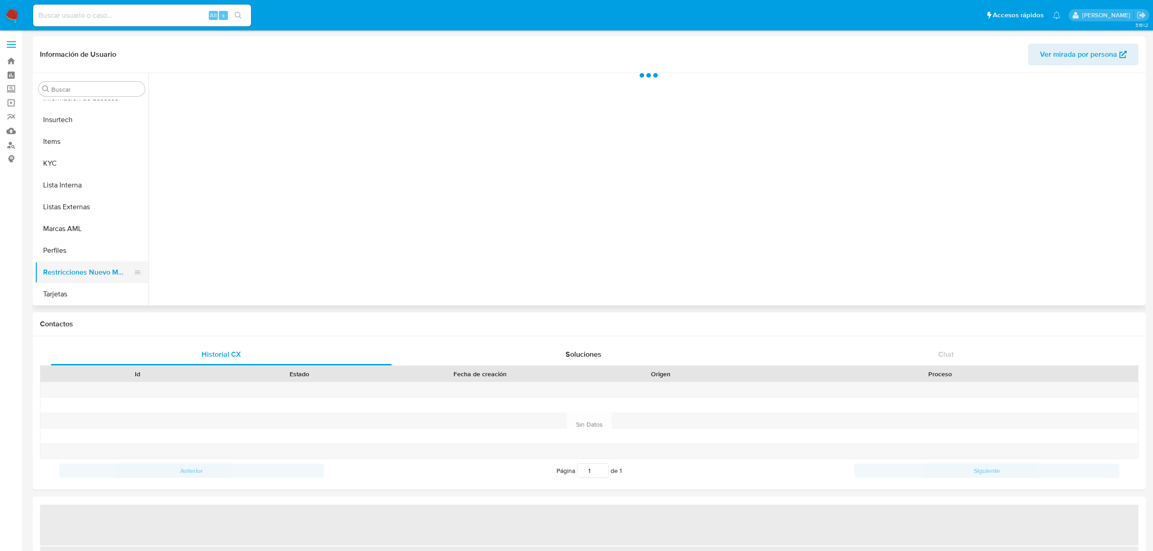
select select "10"
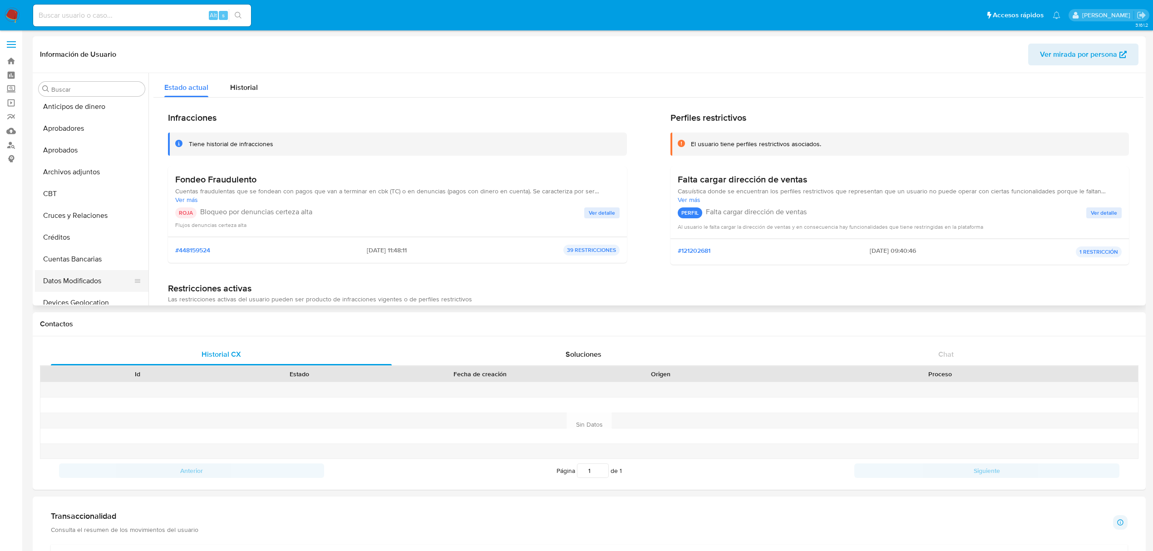
scroll to position [0, 0]
click at [71, 215] on button "Cruces y Relaciones" at bounding box center [92, 220] width 114 height 22
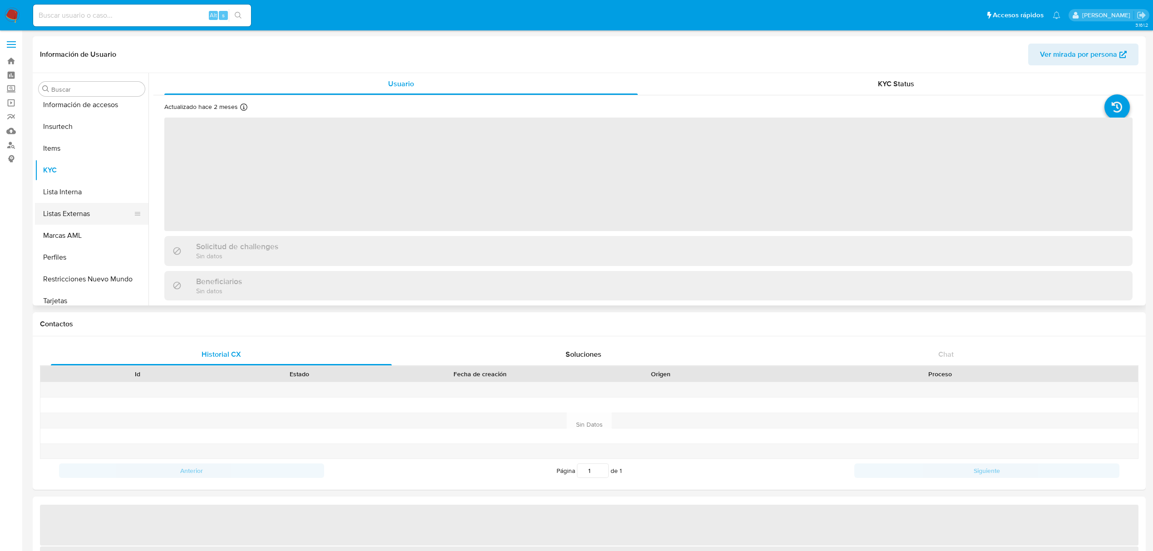
scroll to position [427, 0]
click at [100, 271] on button "Restricciones Nuevo Mundo" at bounding box center [88, 273] width 106 height 22
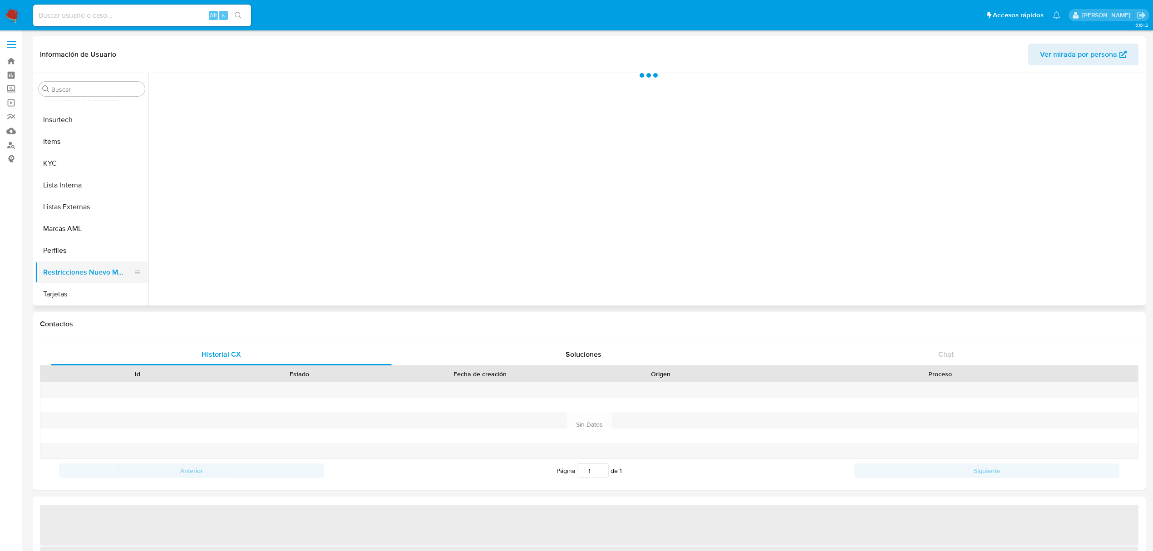
select select "10"
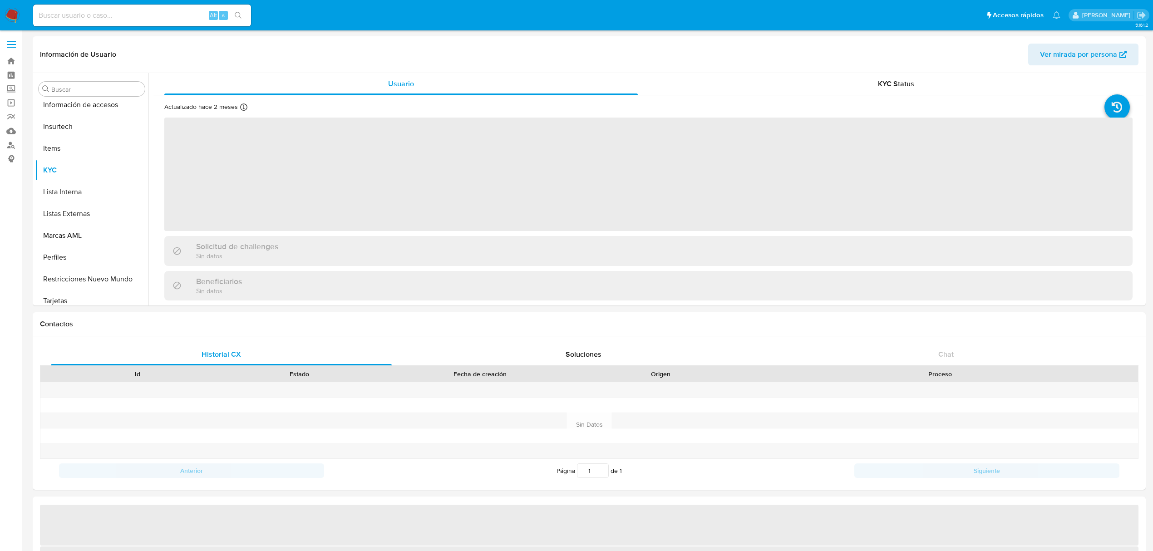
scroll to position [427, 0]
select select "10"
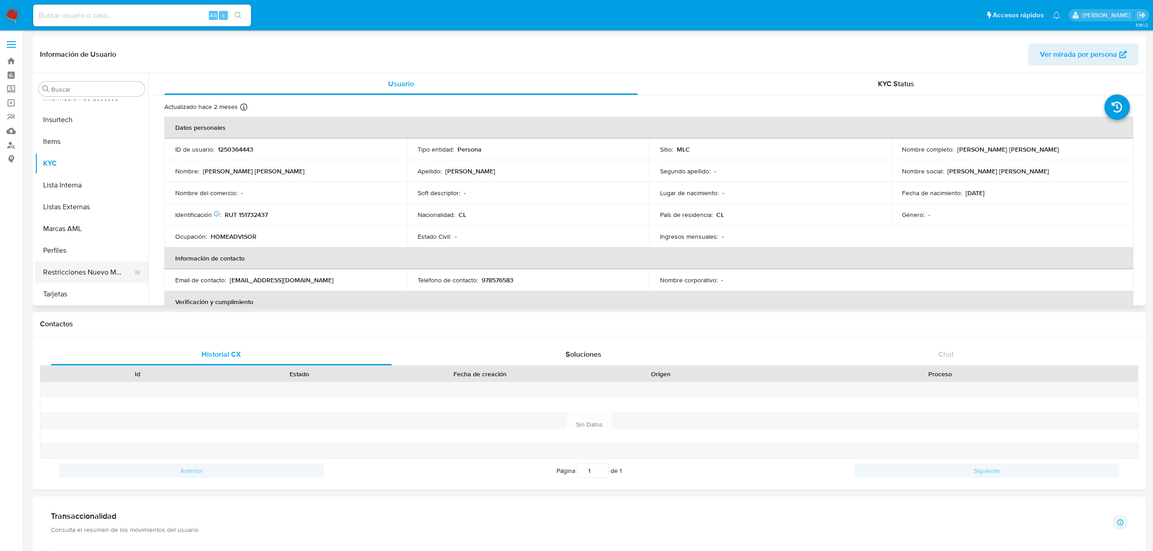
click at [80, 264] on button "Restricciones Nuevo Mundo" at bounding box center [88, 273] width 106 height 22
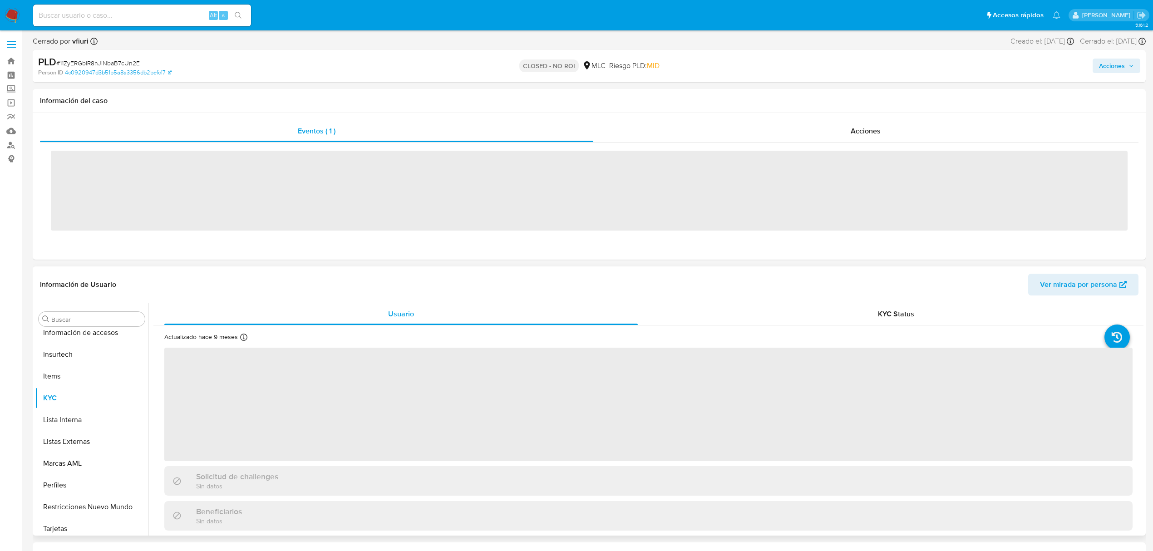
scroll to position [427, 0]
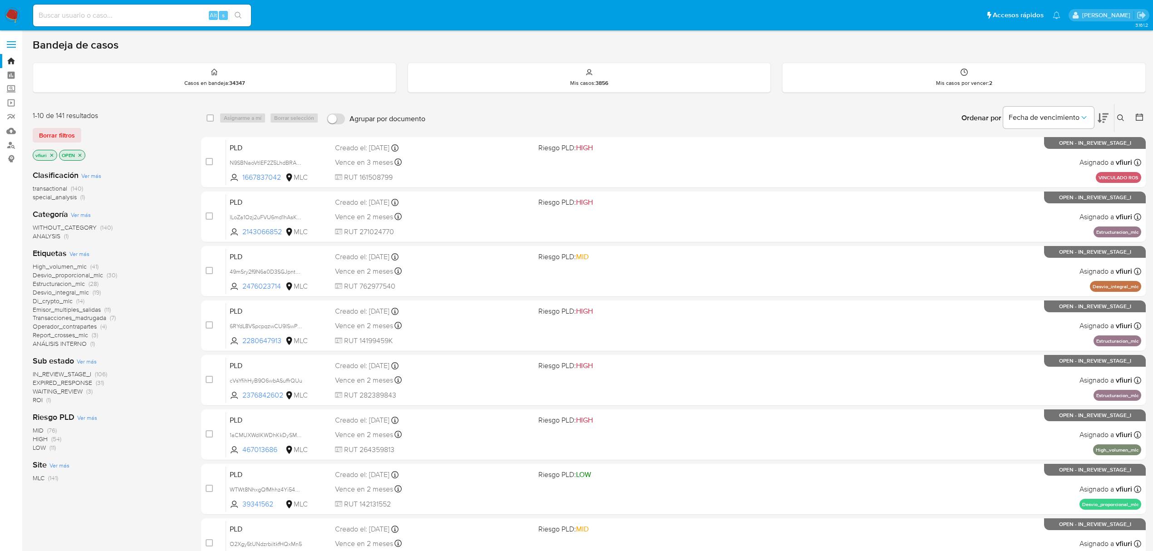
click at [1122, 117] on icon at bounding box center [1120, 117] width 7 height 7
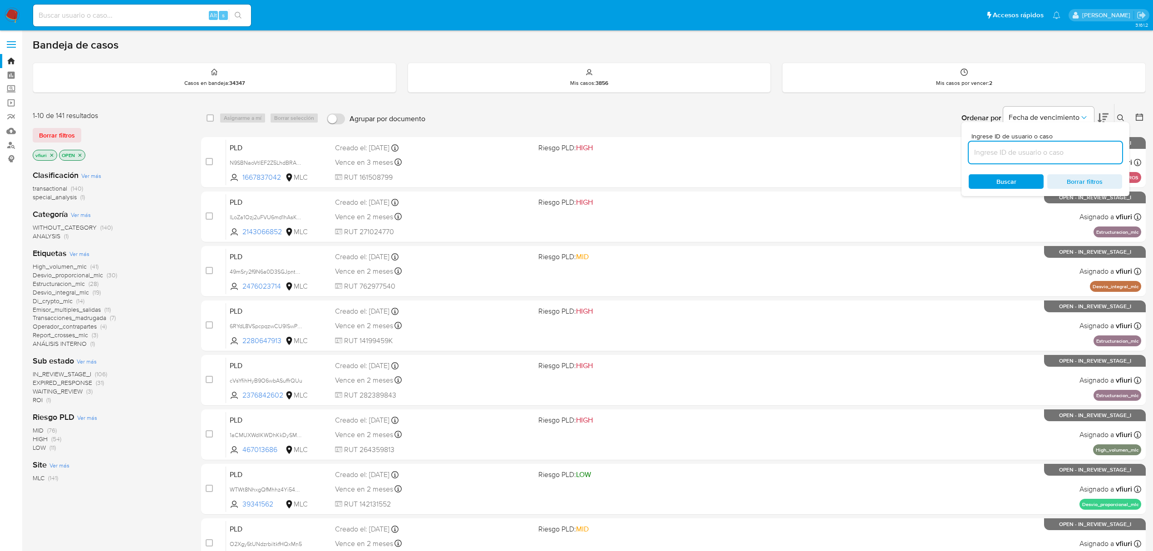
click at [1022, 153] on input at bounding box center [1045, 153] width 153 height 12
type input "1i1m4nt36OaZFCzBQMCIA23U"
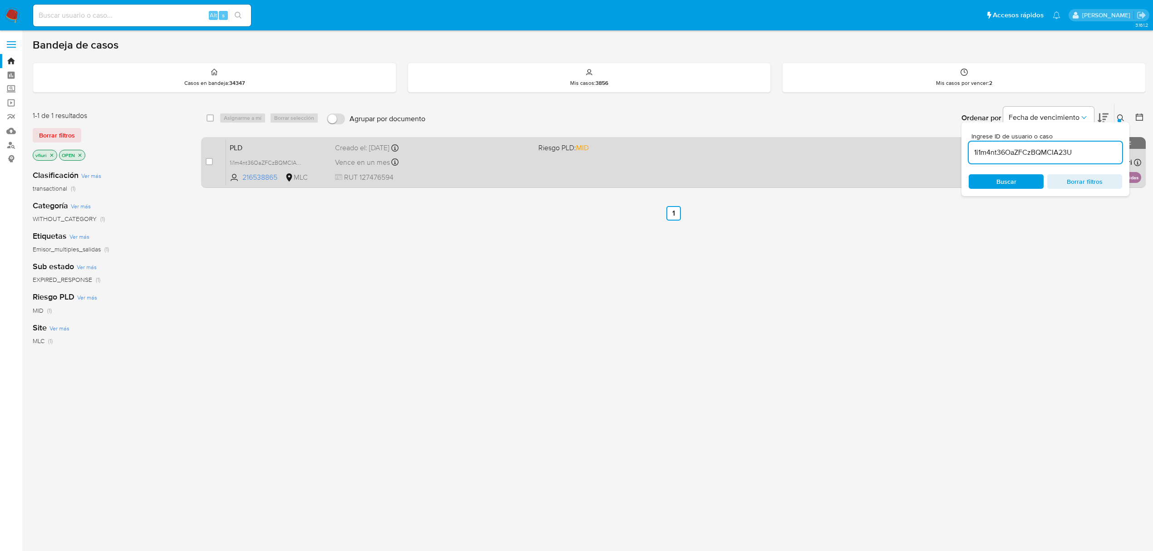
click at [202, 154] on div "case-item-checkbox No es posible asignar el caso PLD 1i1m4nt36OaZFCzBQMCIA23U 2…" at bounding box center [673, 162] width 945 height 51
click at [211, 157] on div "case-item-checkbox" at bounding box center [209, 161] width 7 height 9
click at [209, 161] on input "checkbox" at bounding box center [209, 161] width 7 height 7
checkbox input "true"
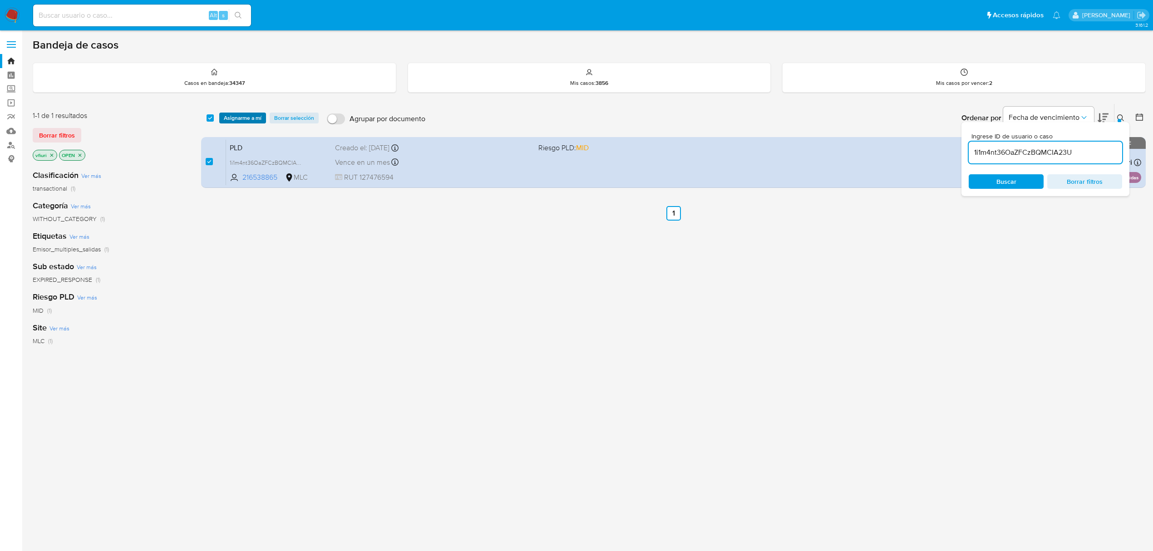
click at [237, 122] on span "Asignarme a mí" at bounding box center [243, 118] width 38 height 9
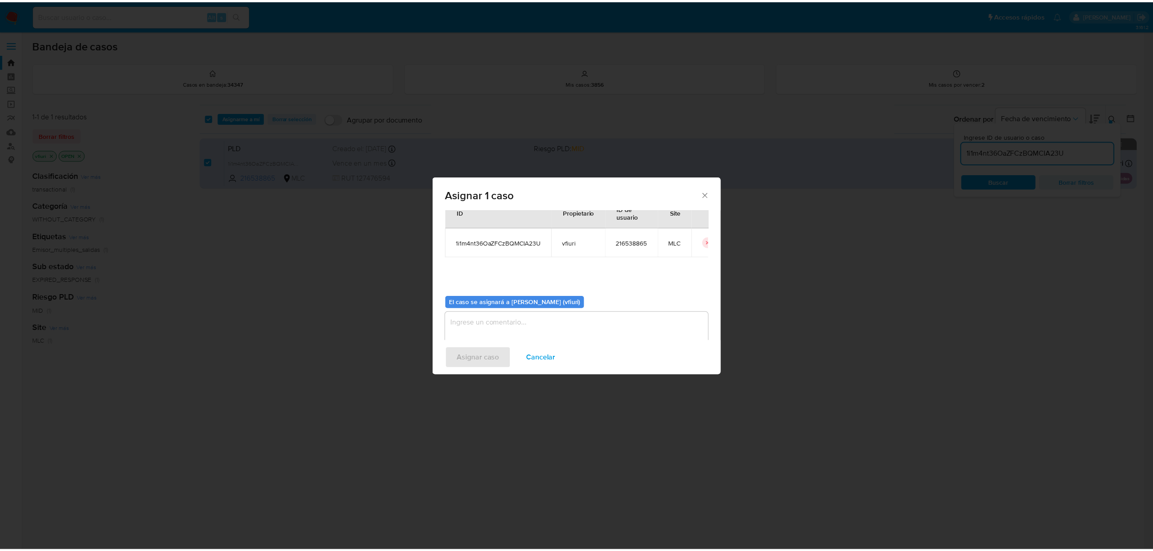
scroll to position [46, 0]
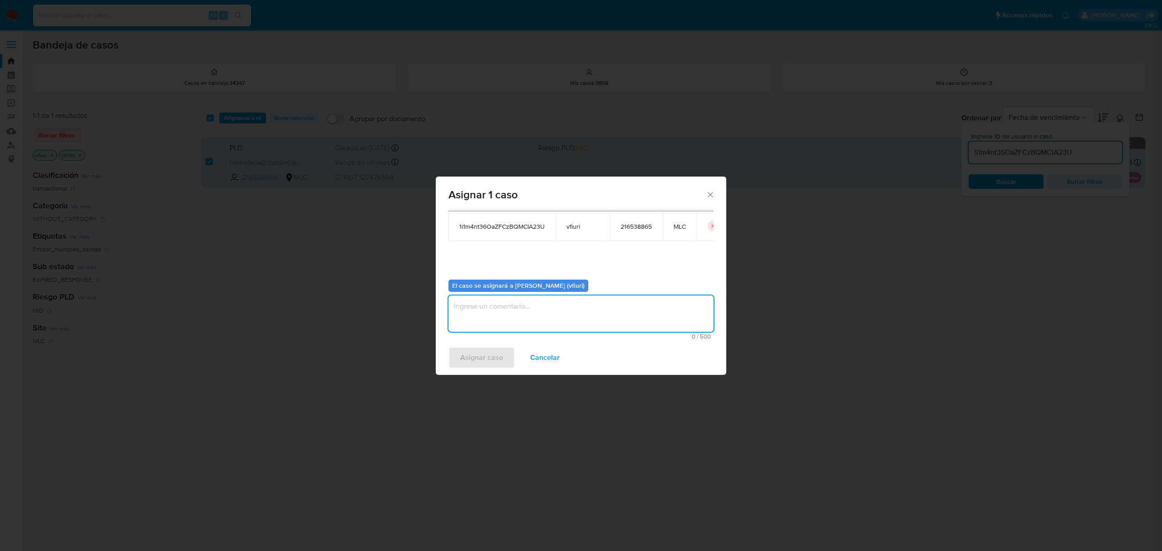
click at [537, 331] on textarea "assign-modal" at bounding box center [581, 314] width 265 height 36
type textarea "-"
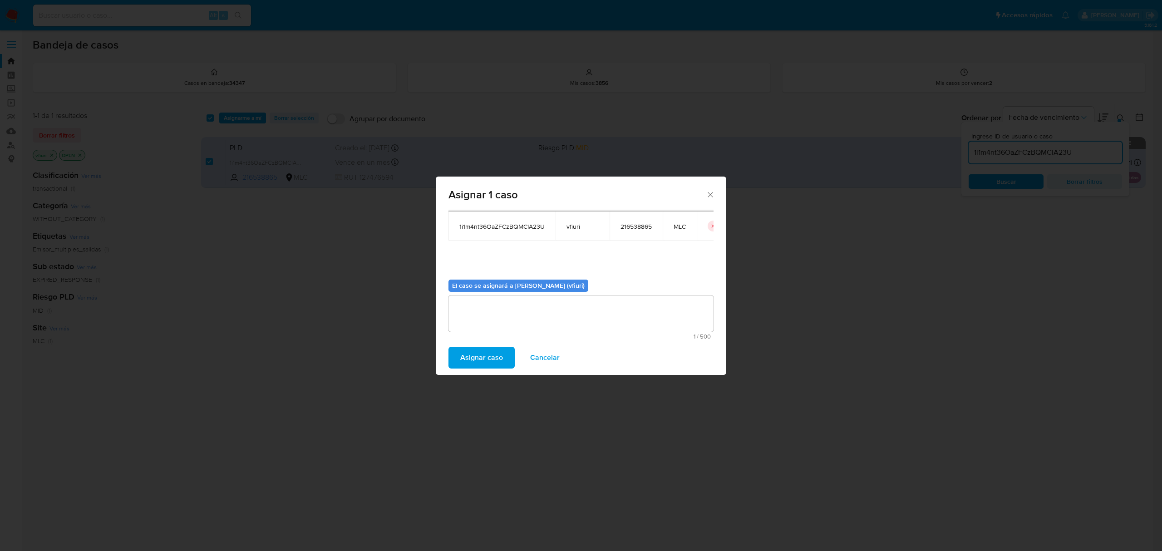
click at [474, 349] on span "Asignar caso" at bounding box center [481, 358] width 43 height 20
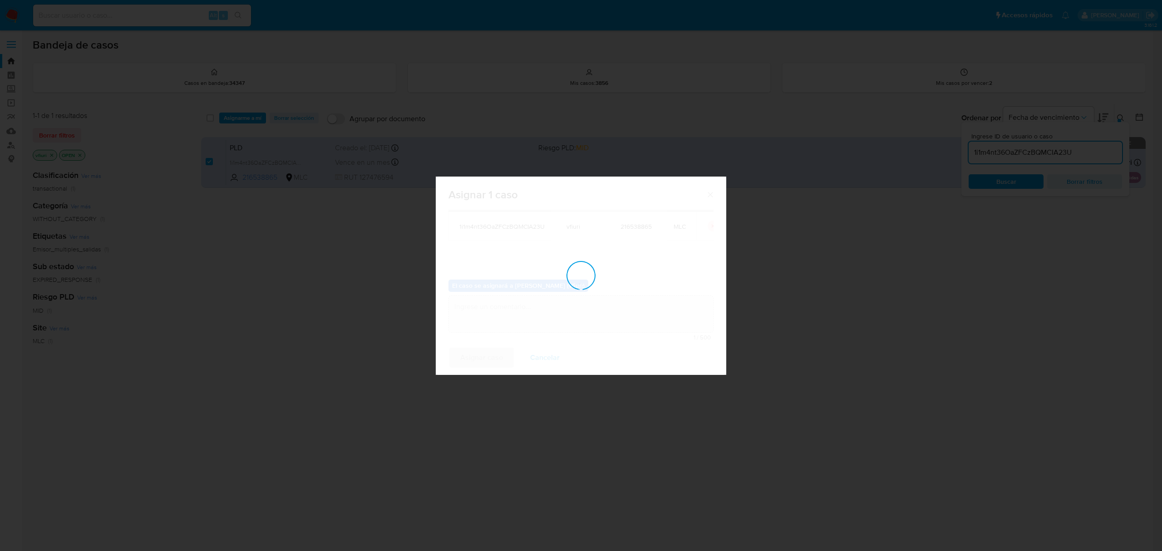
checkbox input "false"
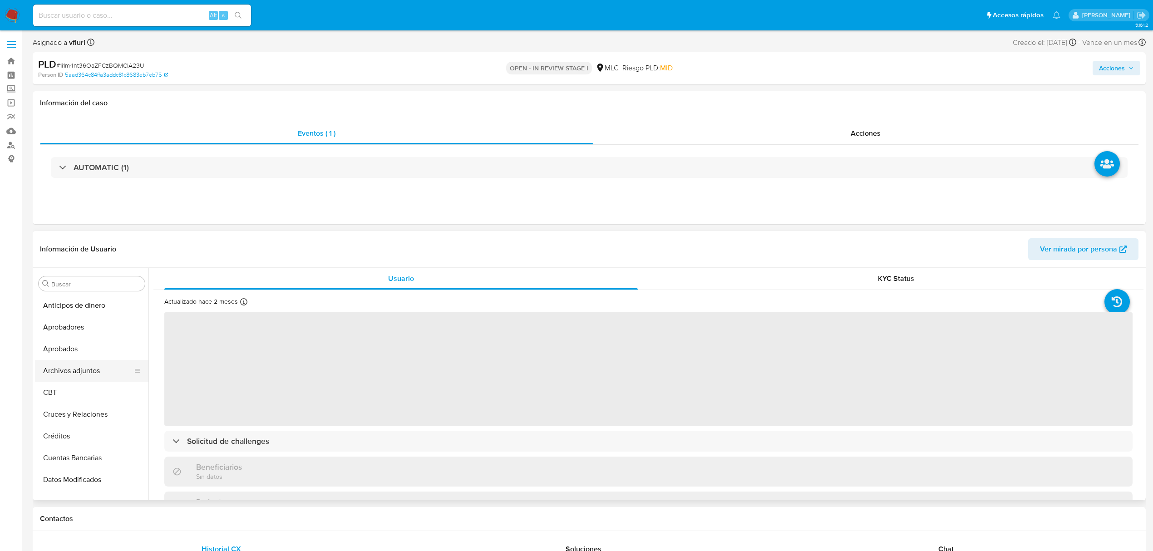
select select "10"
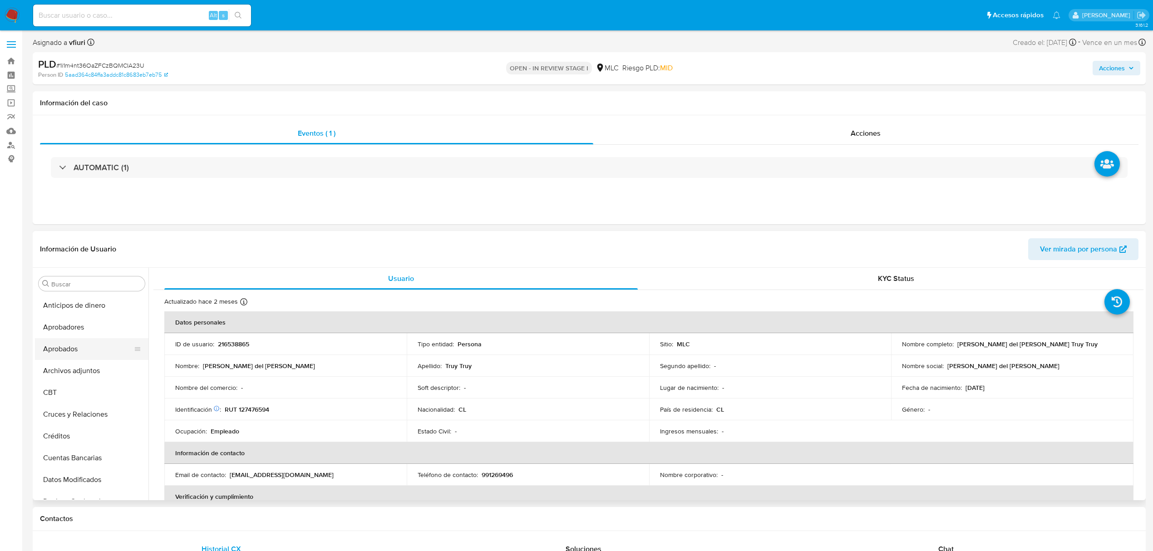
click at [69, 347] on button "Aprobados" at bounding box center [88, 349] width 106 height 22
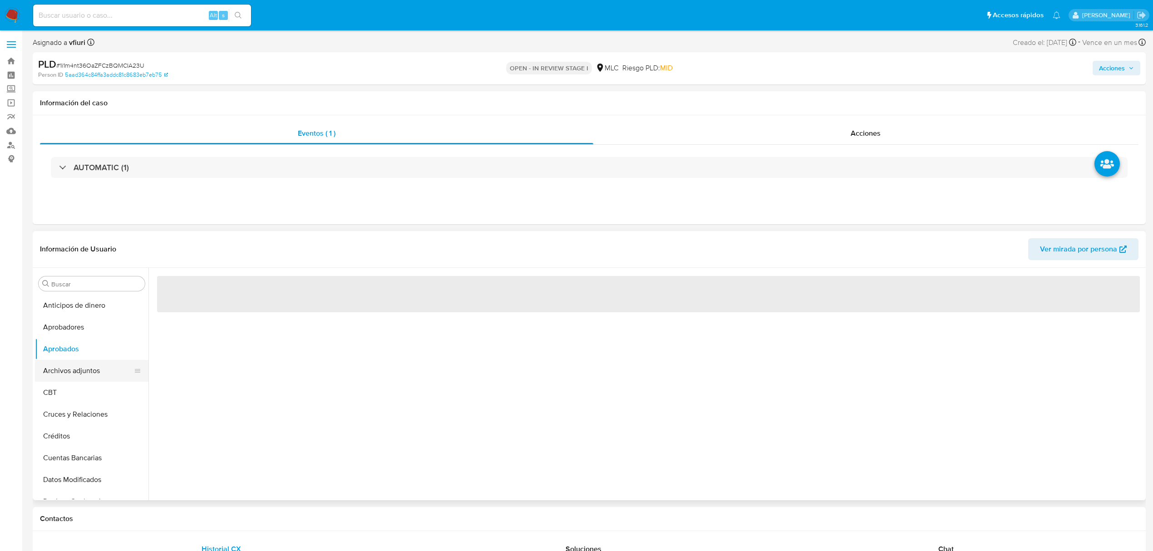
click at [80, 366] on button "Archivos adjuntos" at bounding box center [88, 371] width 106 height 22
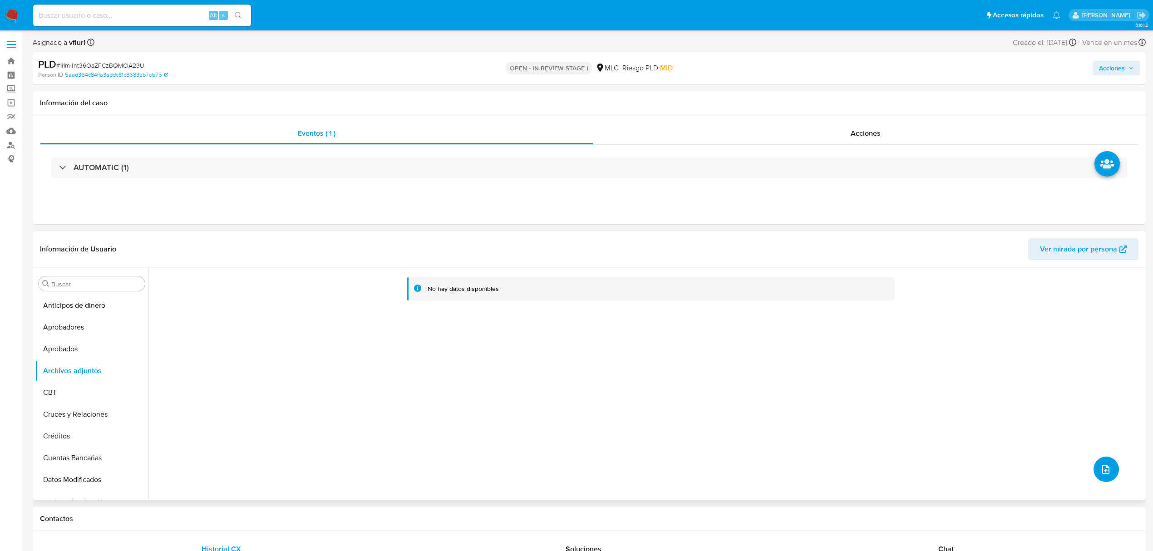
click at [1101, 465] on icon "upload-file" at bounding box center [1106, 469] width 11 height 11
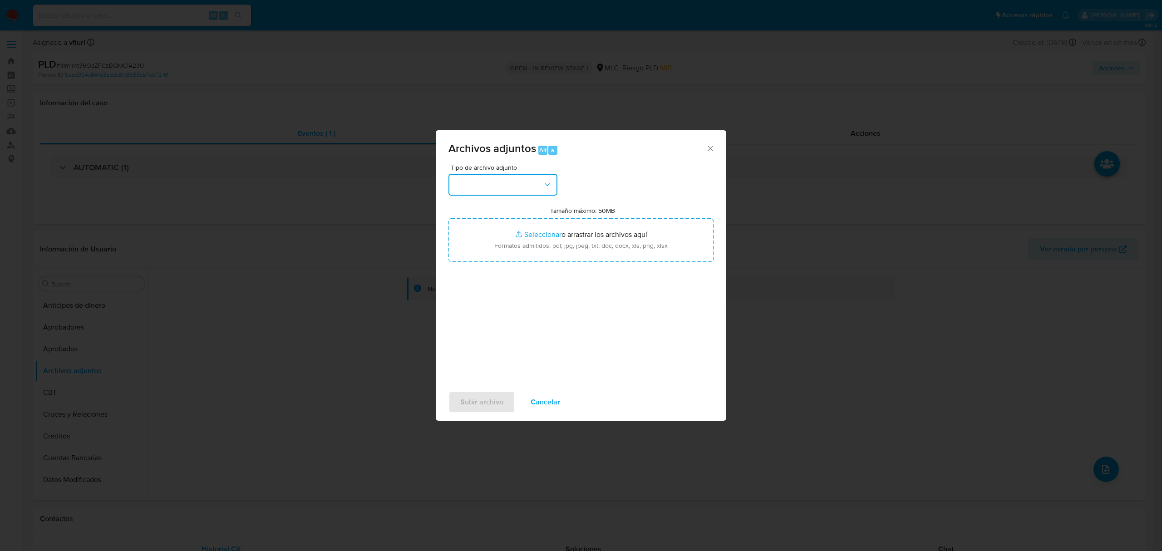
click at [462, 188] on button "button" at bounding box center [503, 185] width 109 height 22
click at [482, 298] on div "OTROS" at bounding box center [500, 287] width 93 height 22
click at [474, 398] on span "Subir archivo" at bounding box center [481, 402] width 43 height 20
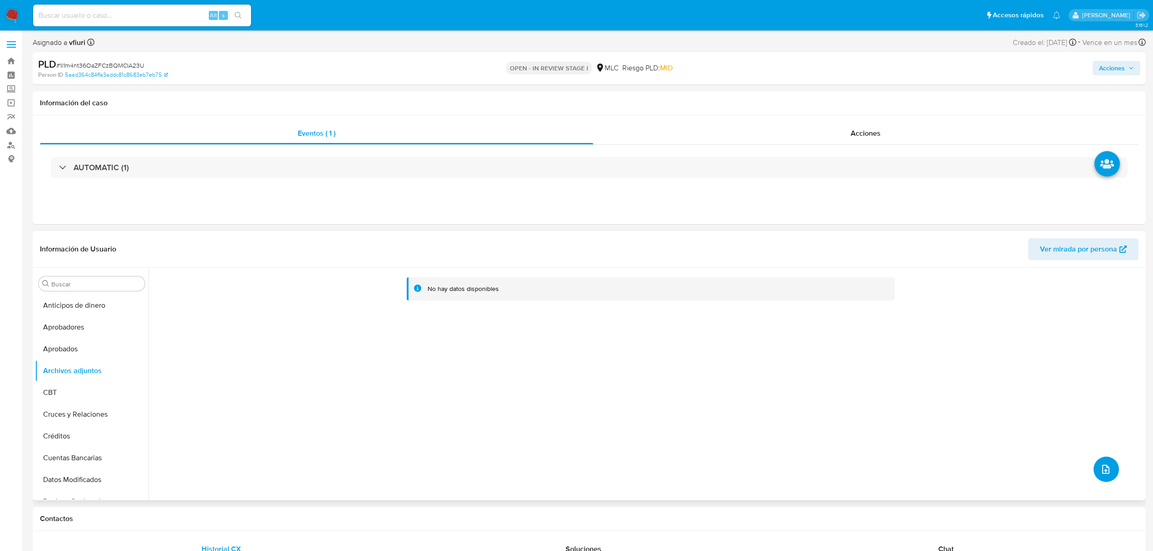
click at [1101, 465] on icon "upload-file" at bounding box center [1106, 469] width 11 height 11
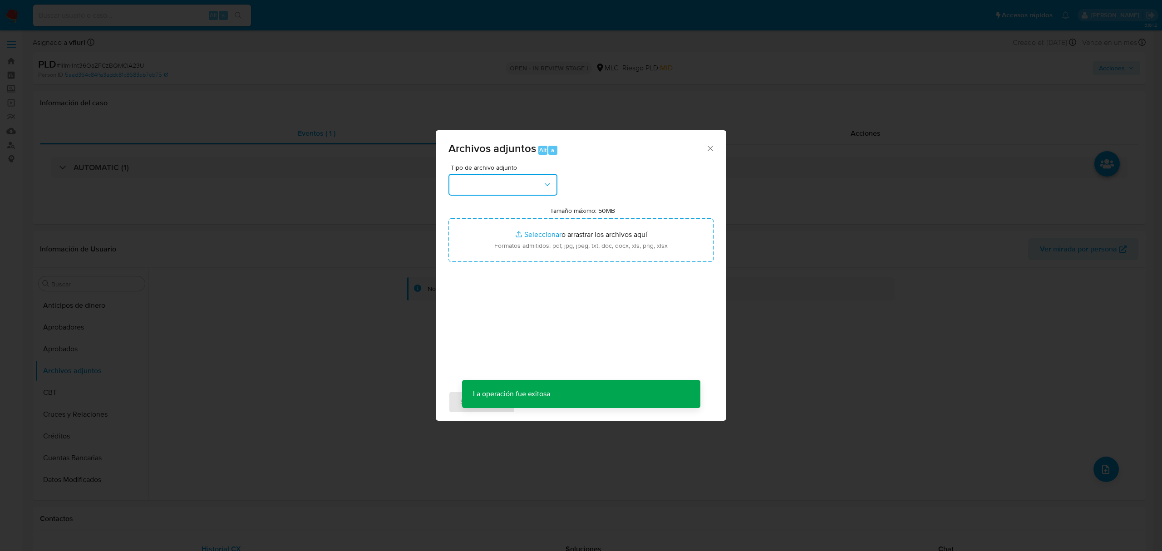
click at [504, 179] on button "button" at bounding box center [503, 185] width 109 height 22
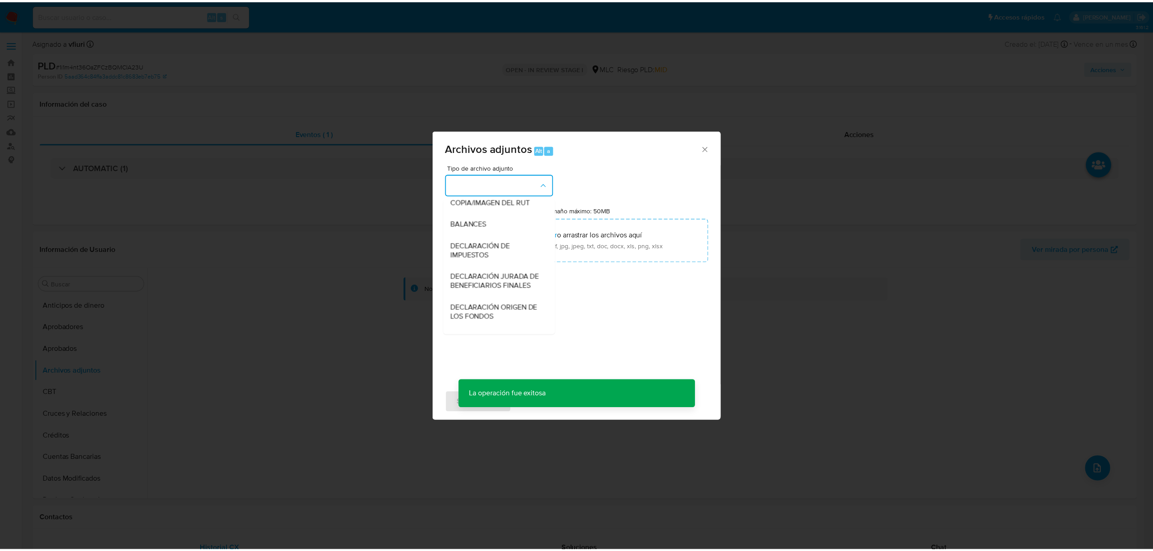
scroll to position [121, 0]
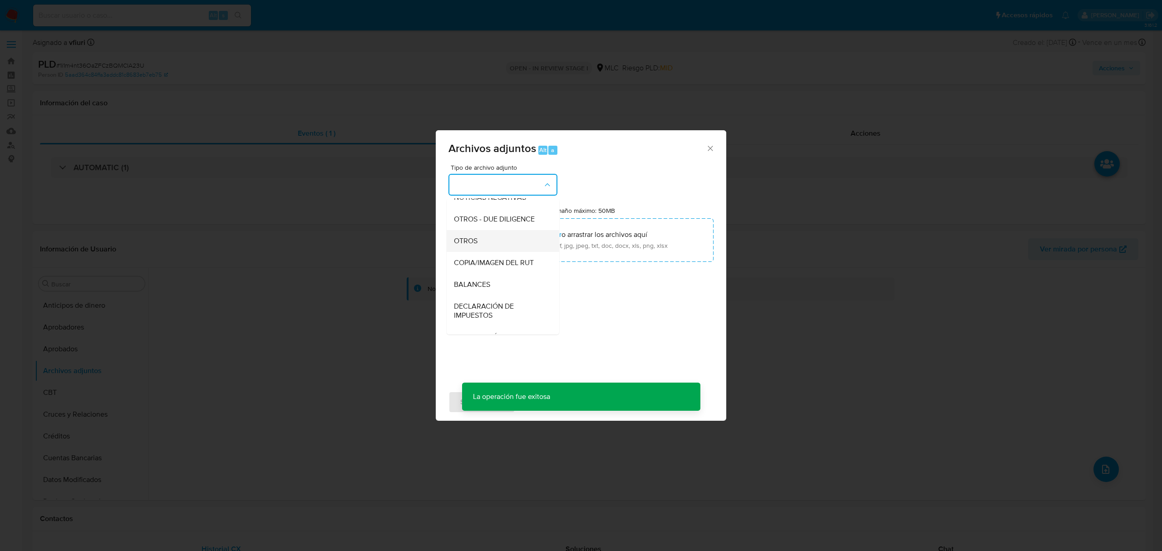
click at [498, 251] on div "OTROS" at bounding box center [500, 241] width 93 height 22
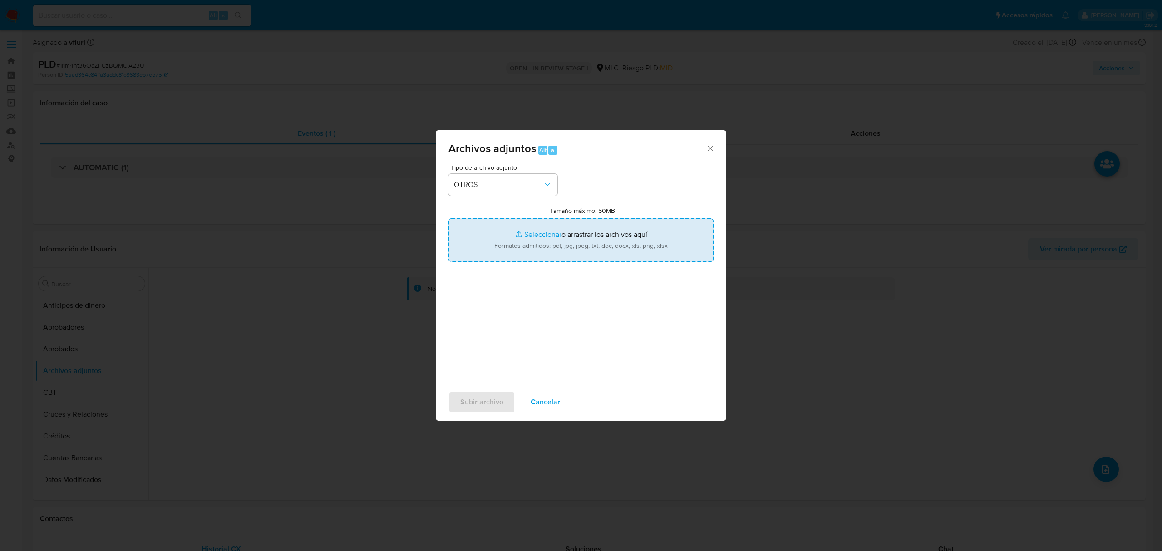
click at [549, 237] on input "Tamaño máximo: 50MB Seleccionar archivos" at bounding box center [581, 240] width 265 height 44
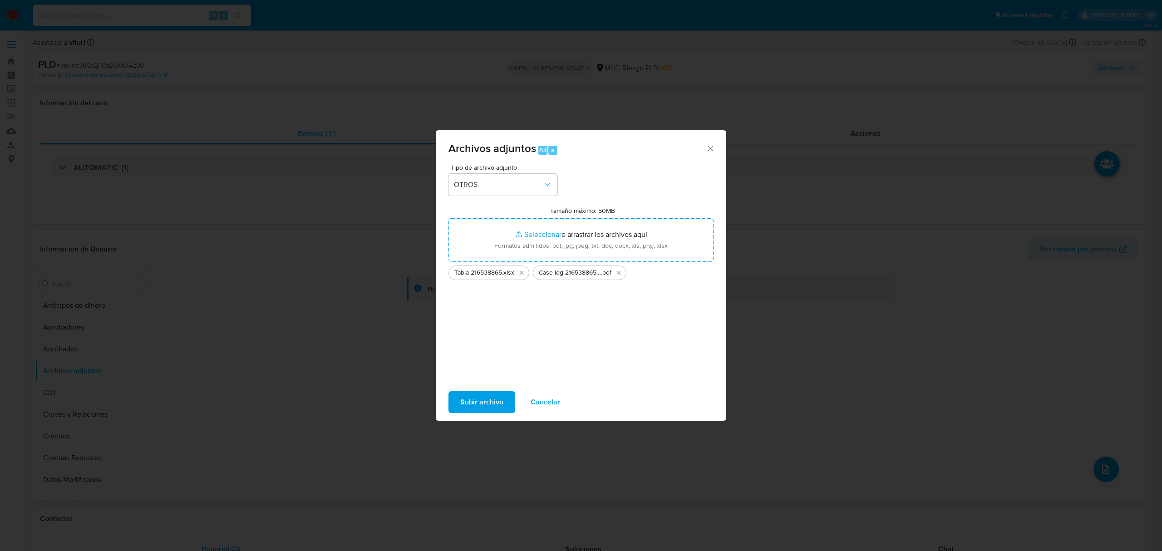
click at [476, 403] on span "Subir archivo" at bounding box center [481, 402] width 43 height 20
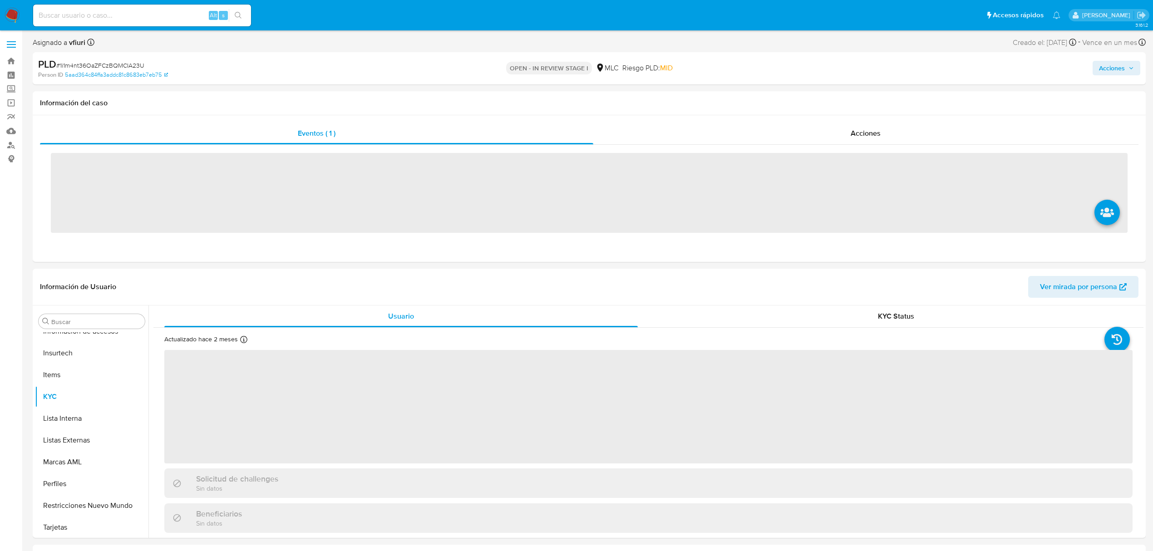
scroll to position [427, 0]
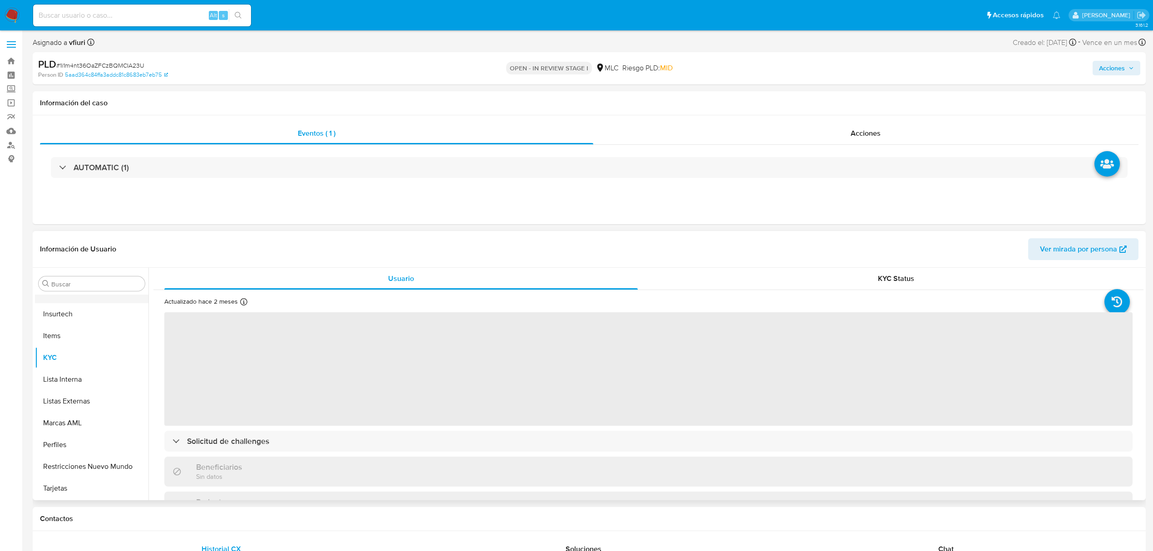
select select "10"
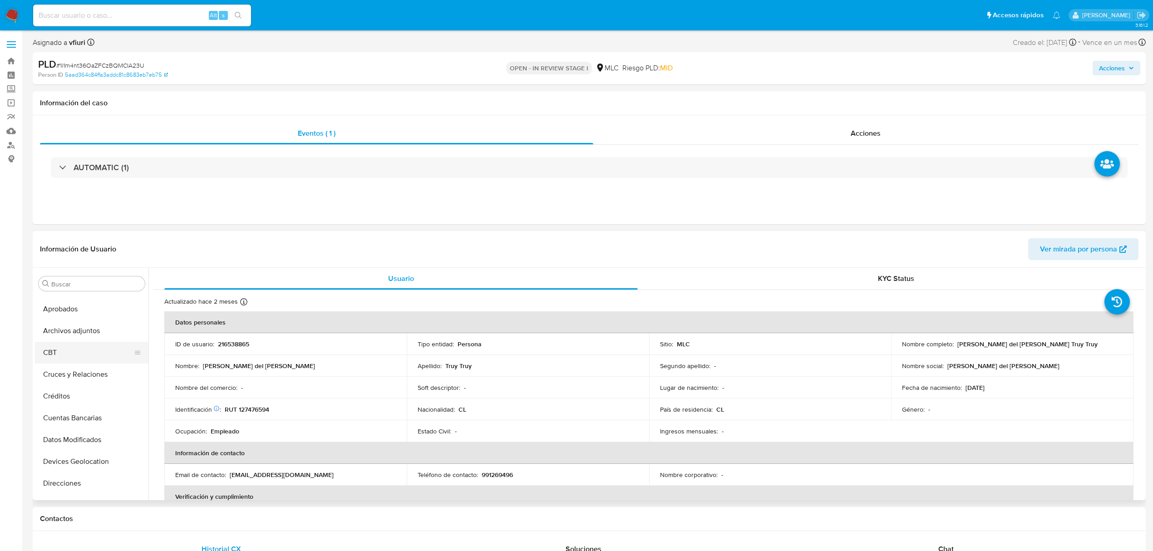
scroll to position [0, 0]
click at [90, 370] on button "Archivos adjuntos" at bounding box center [88, 371] width 106 height 22
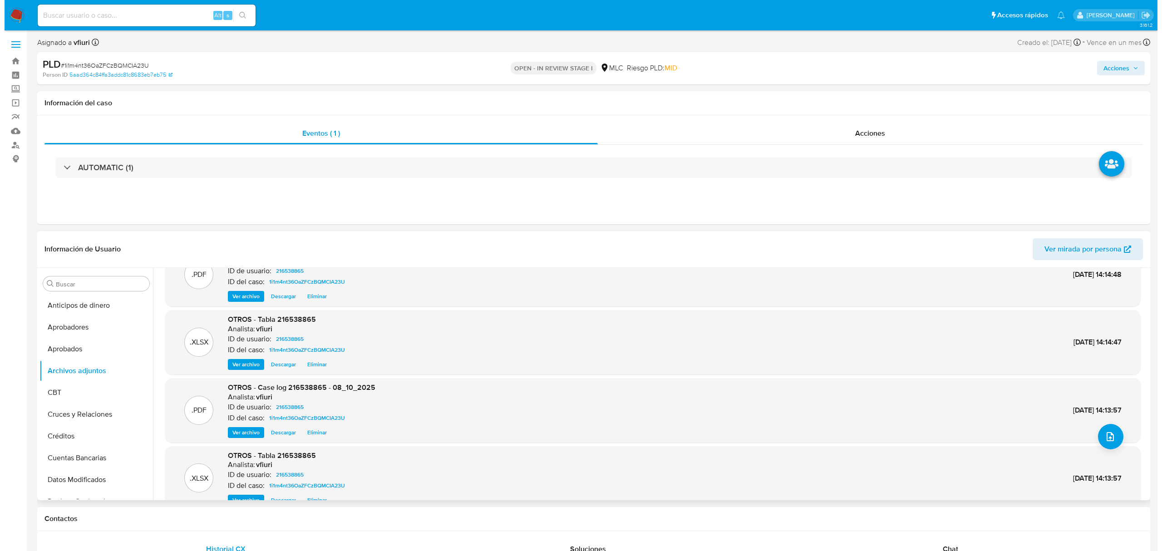
scroll to position [51, 0]
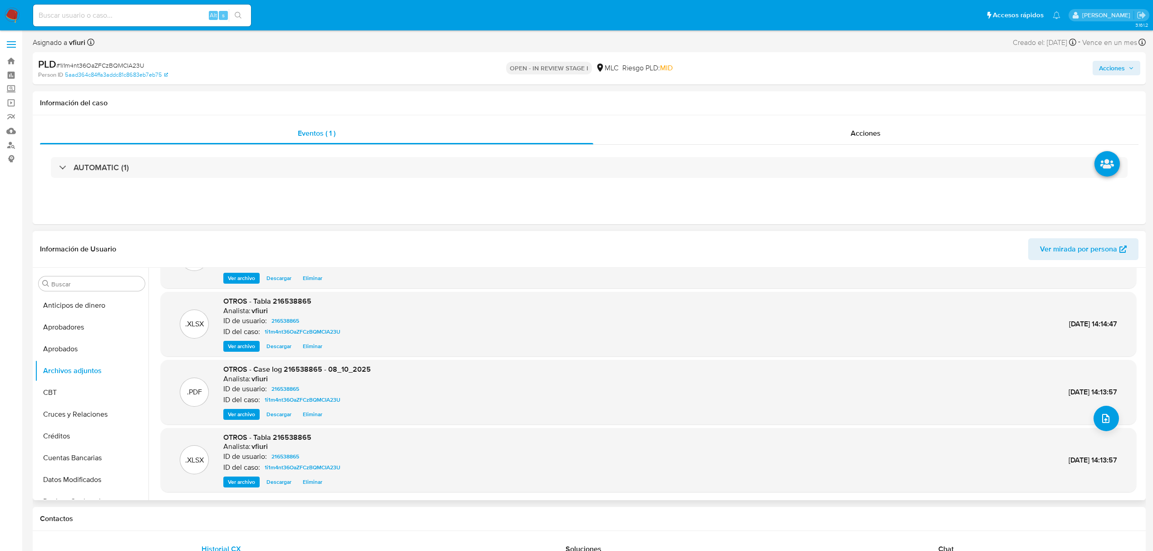
click at [309, 478] on span "Eliminar" at bounding box center [313, 482] width 20 height 9
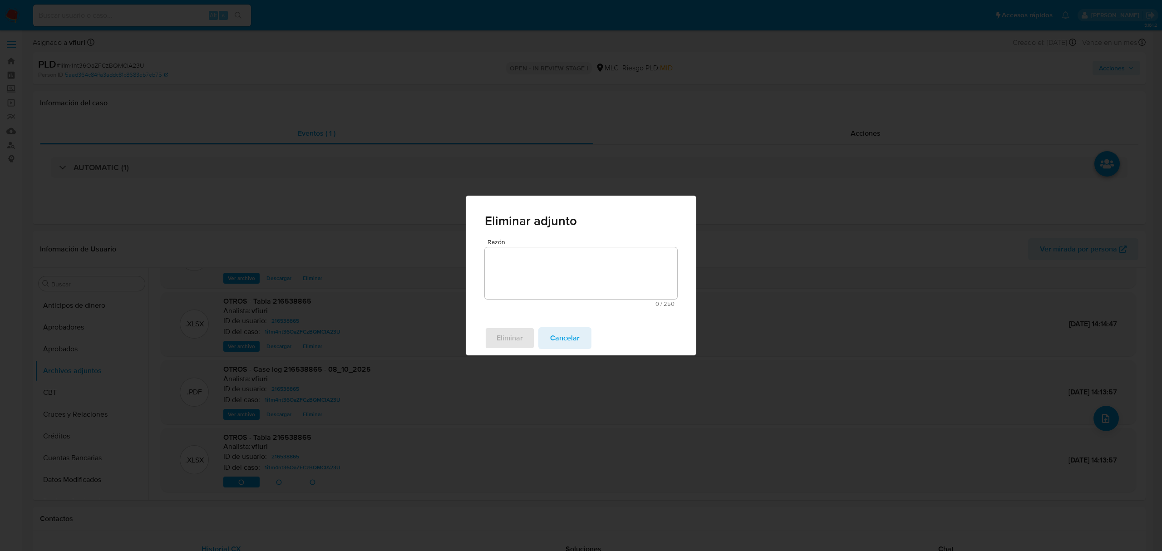
click at [553, 278] on textarea "Razón" at bounding box center [581, 273] width 193 height 52
type textarea "-"
click at [516, 332] on span "Eliminar" at bounding box center [510, 338] width 26 height 20
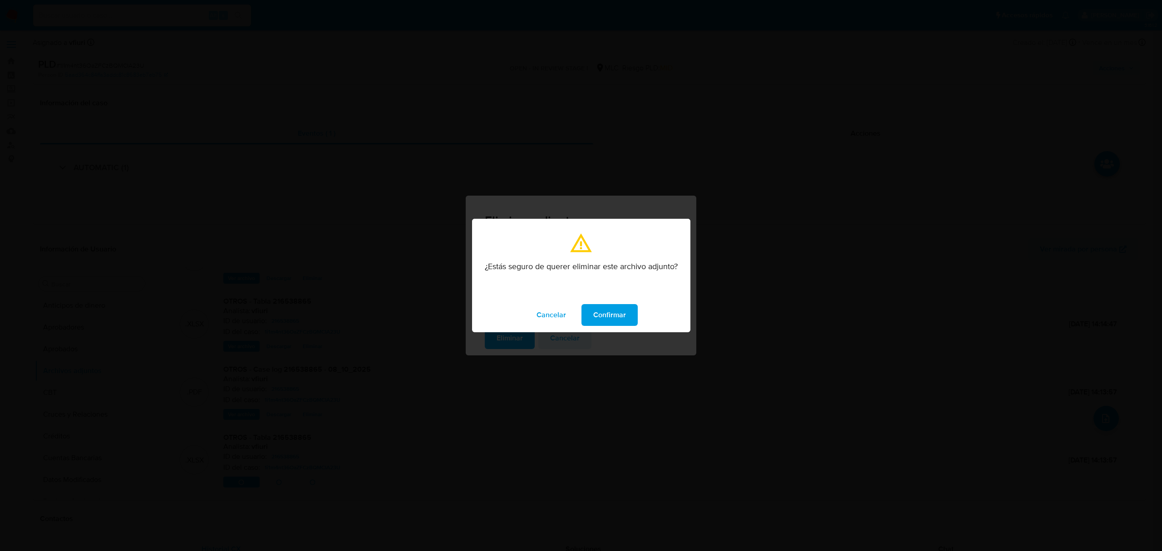
click at [595, 306] on span "Confirmar" at bounding box center [609, 315] width 33 height 20
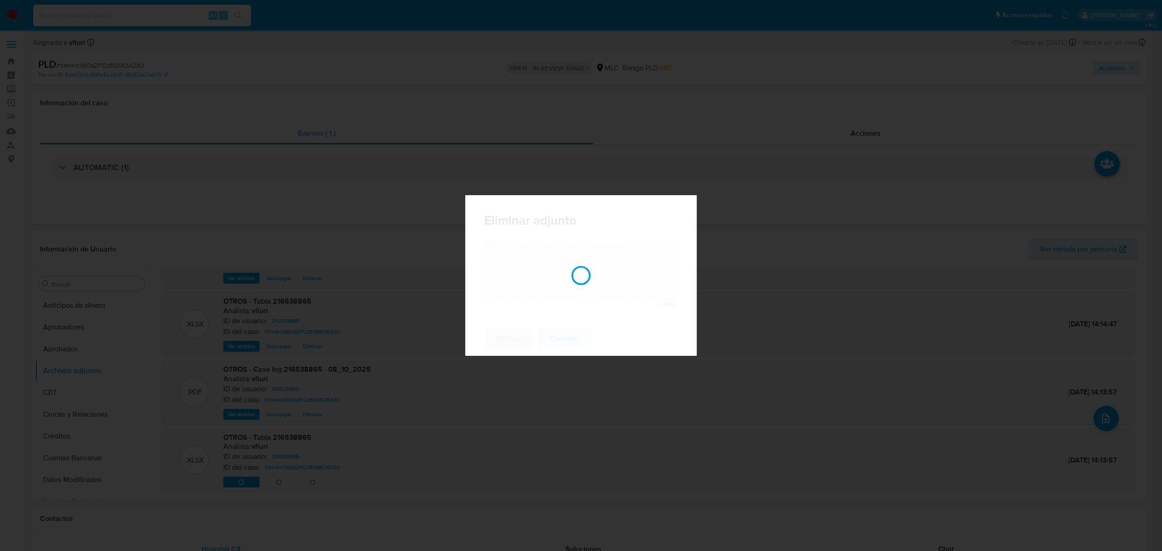
scroll to position [49, 0]
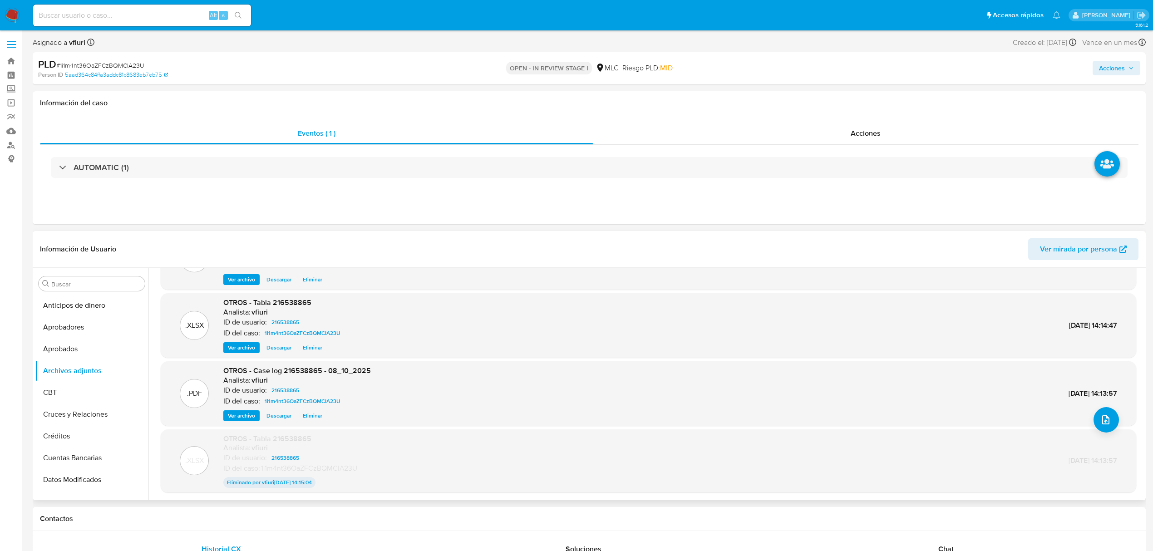
click at [313, 415] on span "Eliminar" at bounding box center [313, 415] width 20 height 9
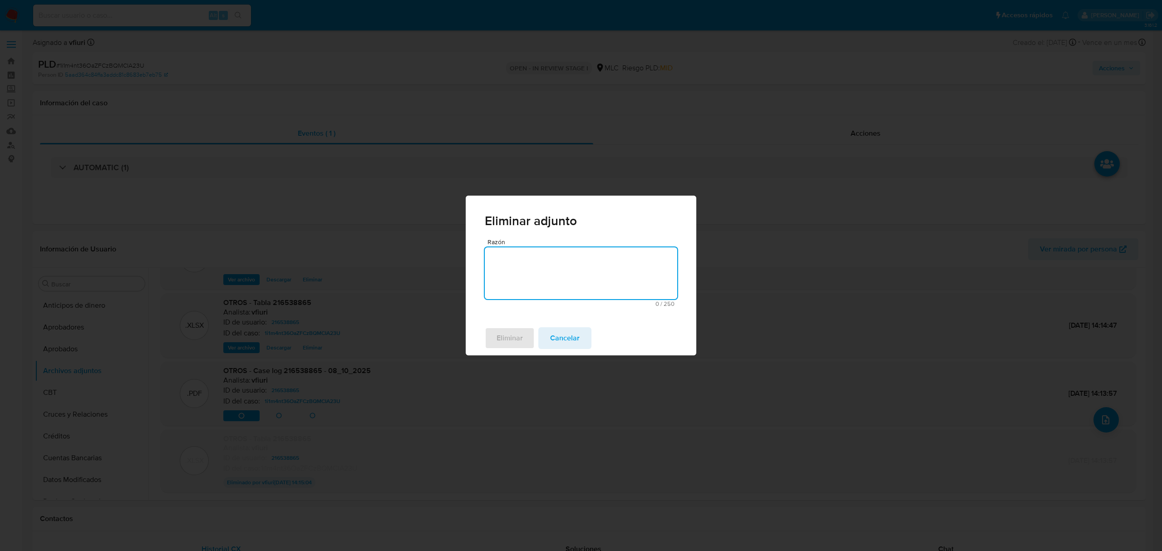
click at [556, 284] on textarea "Razón" at bounding box center [581, 273] width 193 height 52
type textarea "-"
click at [504, 336] on span "Eliminar" at bounding box center [510, 338] width 26 height 20
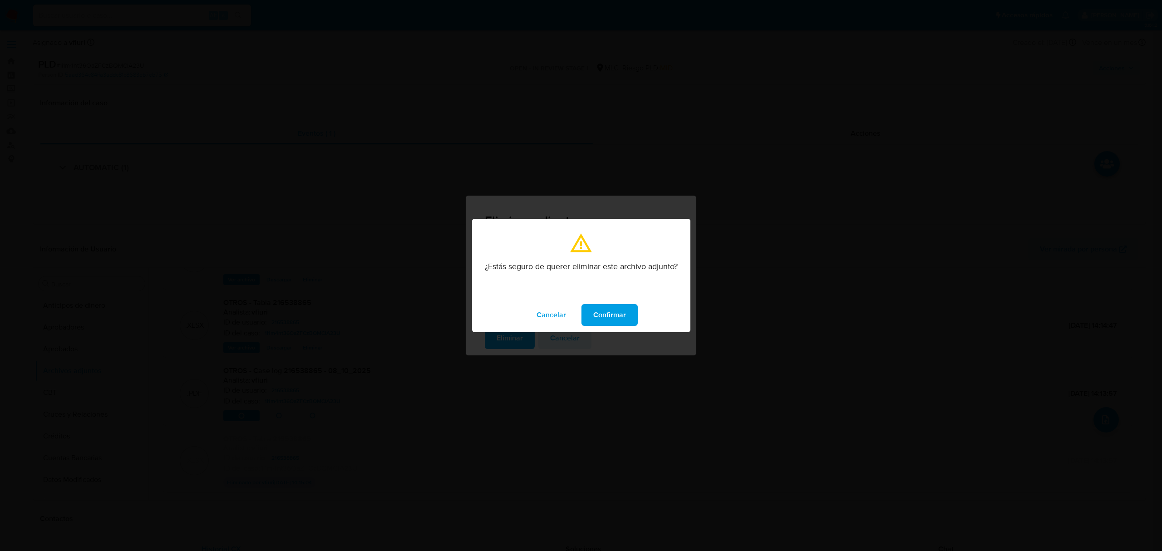
click at [593, 316] on span "Confirmar" at bounding box center [609, 315] width 33 height 20
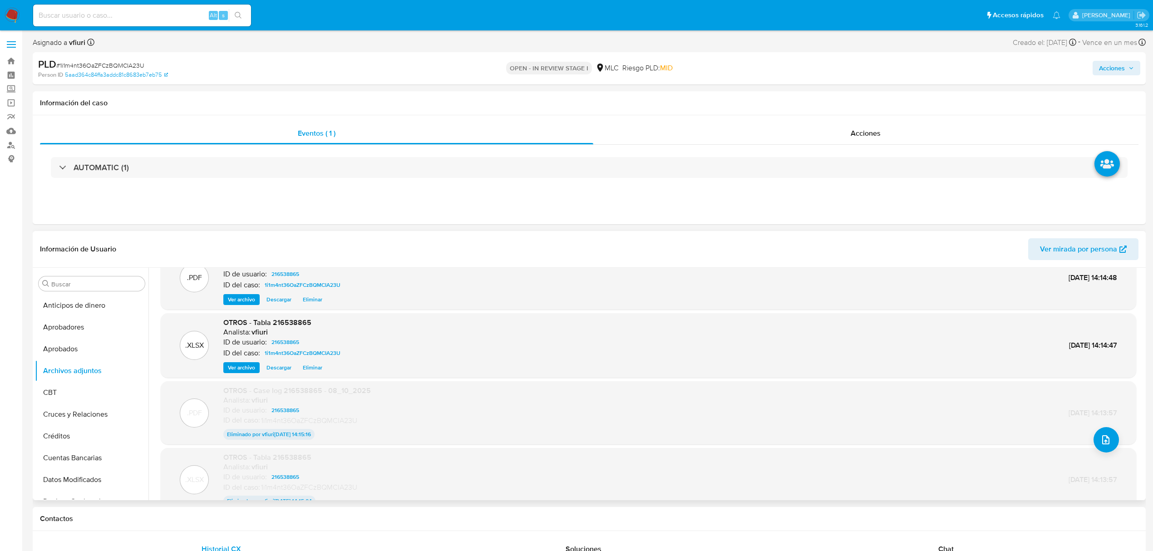
scroll to position [0, 0]
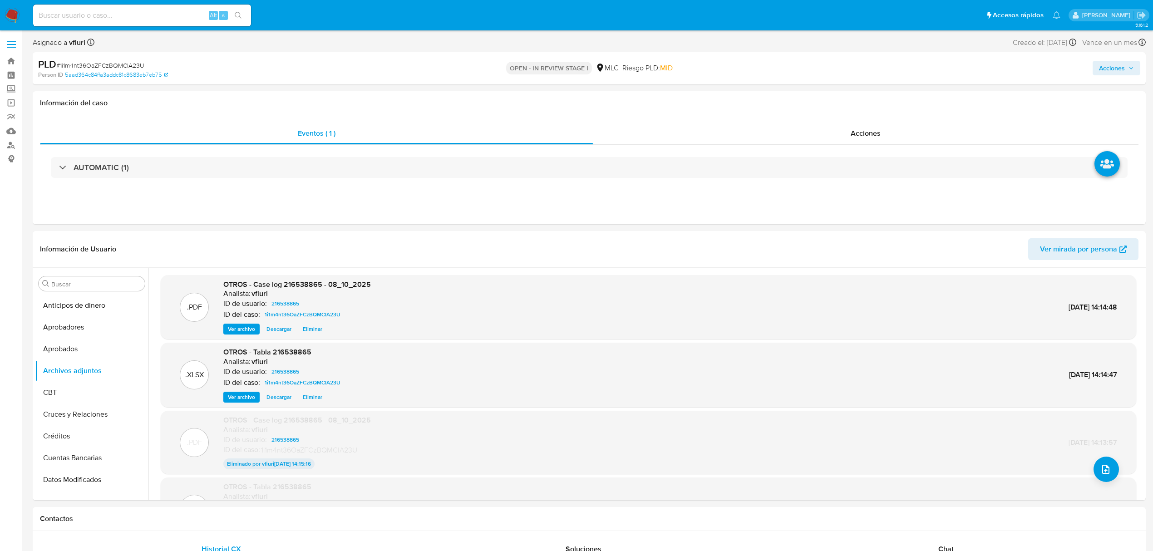
drag, startPoint x: 1094, startPoint y: 66, endPoint x: 1097, endPoint y: 72, distance: 6.1
click at [1099, 69] on button "Acciones" at bounding box center [1117, 68] width 48 height 15
click at [869, 111] on div "Enviar" at bounding box center [923, 168] width 420 height 119
click at [860, 103] on div "Resolución del caso Alt r" at bounding box center [869, 97] width 87 height 24
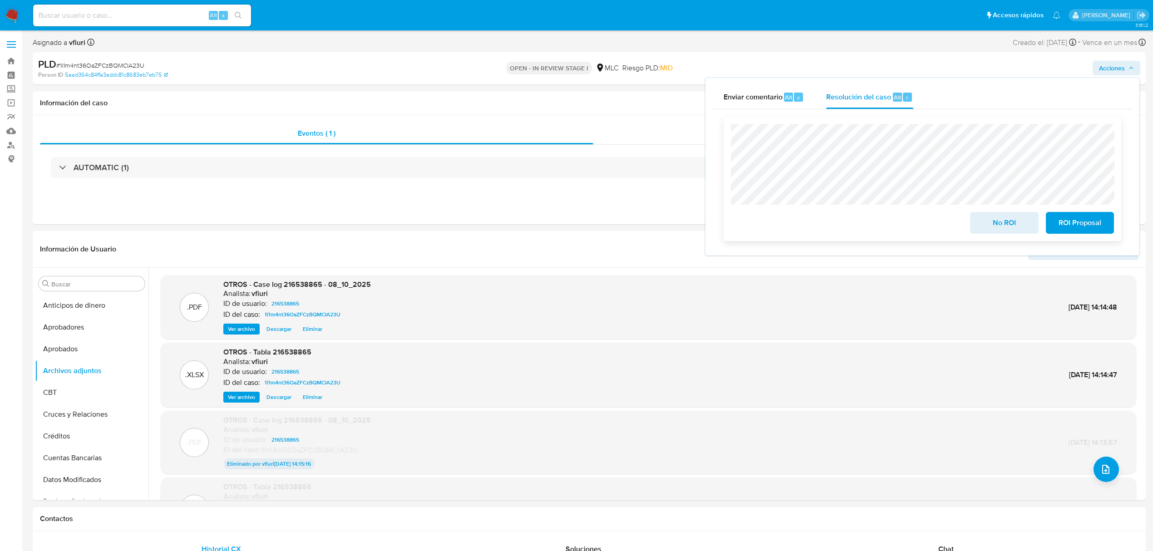
click at [1078, 235] on div "No ROI ROI Proposal" at bounding box center [923, 179] width 398 height 124
click at [1077, 231] on span "ROI Proposal" at bounding box center [1080, 223] width 44 height 20
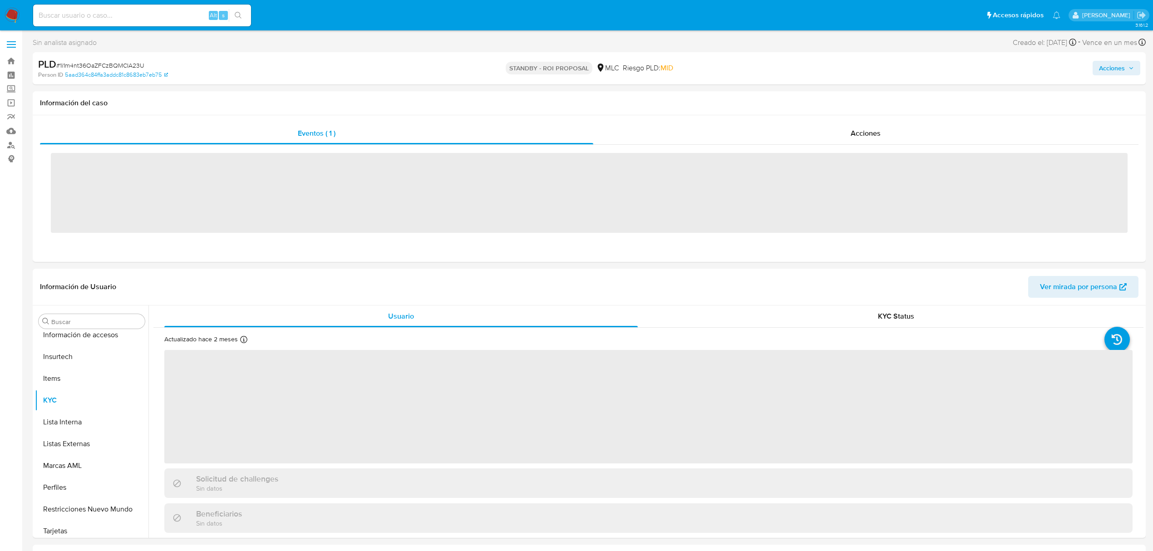
scroll to position [427, 0]
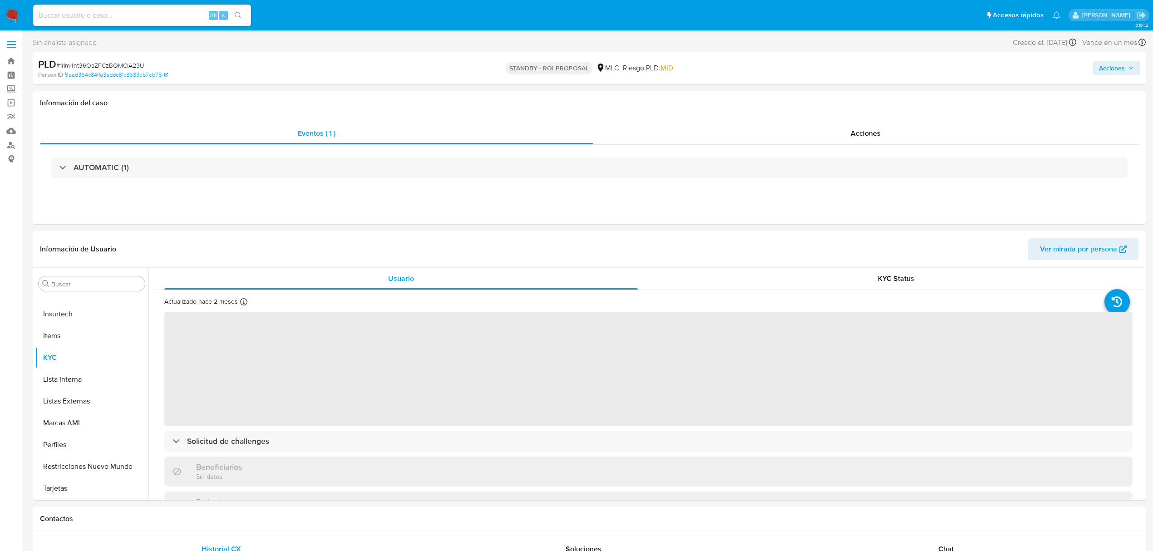
select select "10"
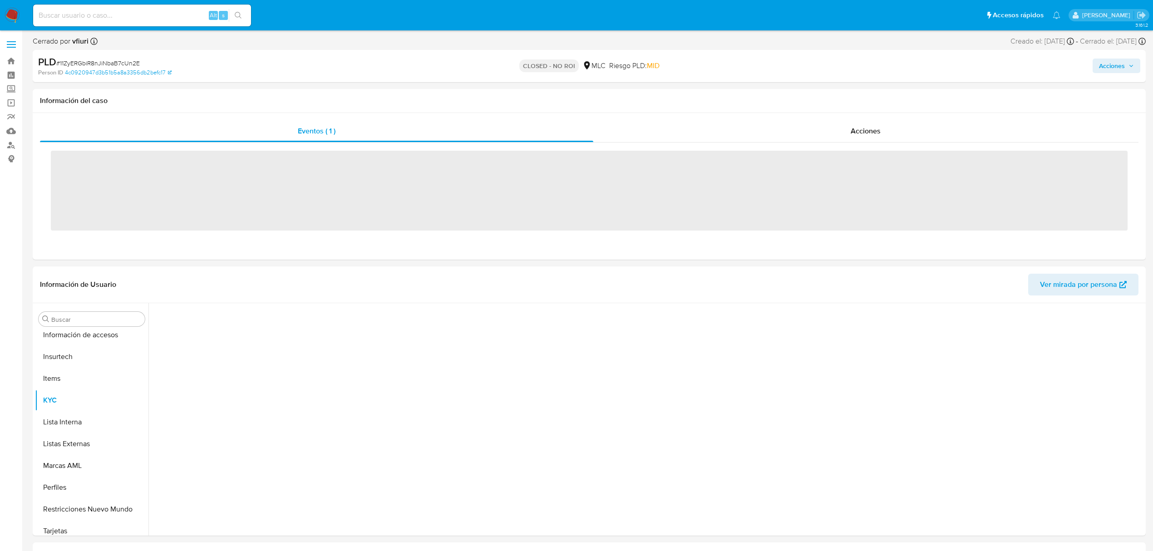
scroll to position [427, 0]
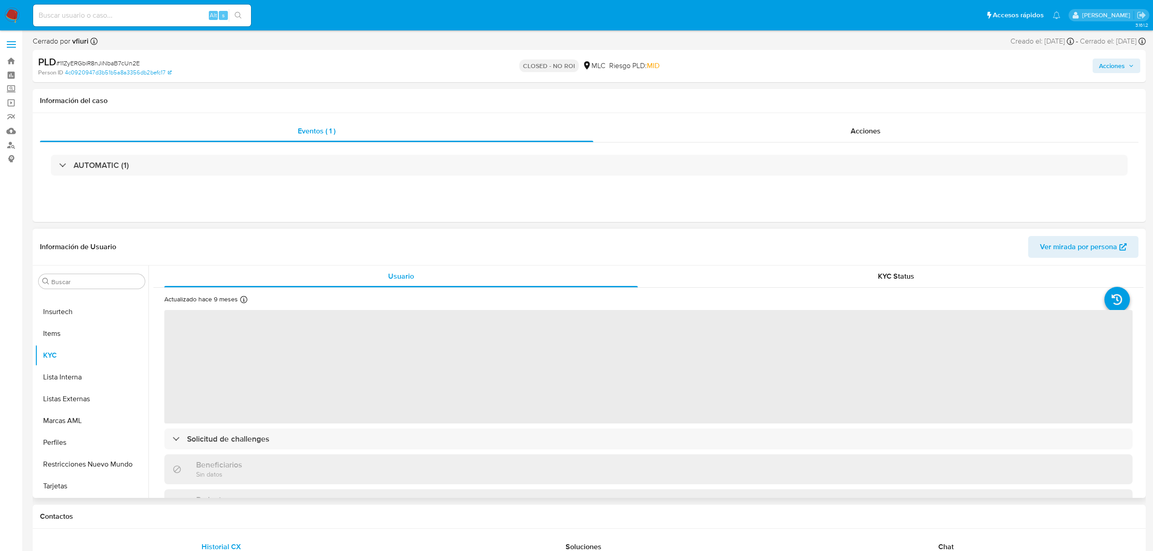
select select "10"
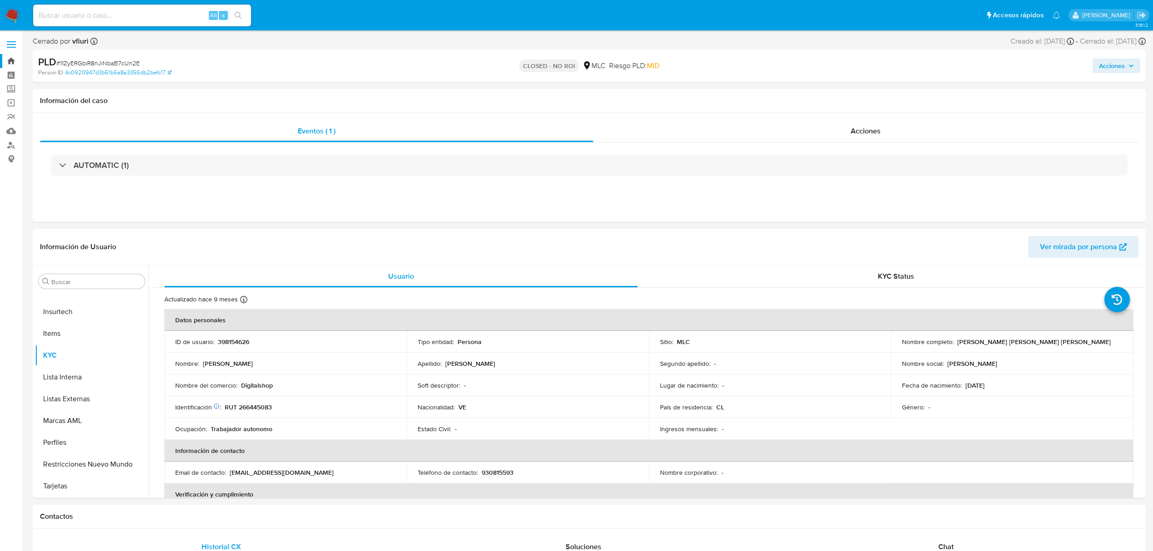
click at [12, 57] on link "Bandeja" at bounding box center [54, 61] width 108 height 14
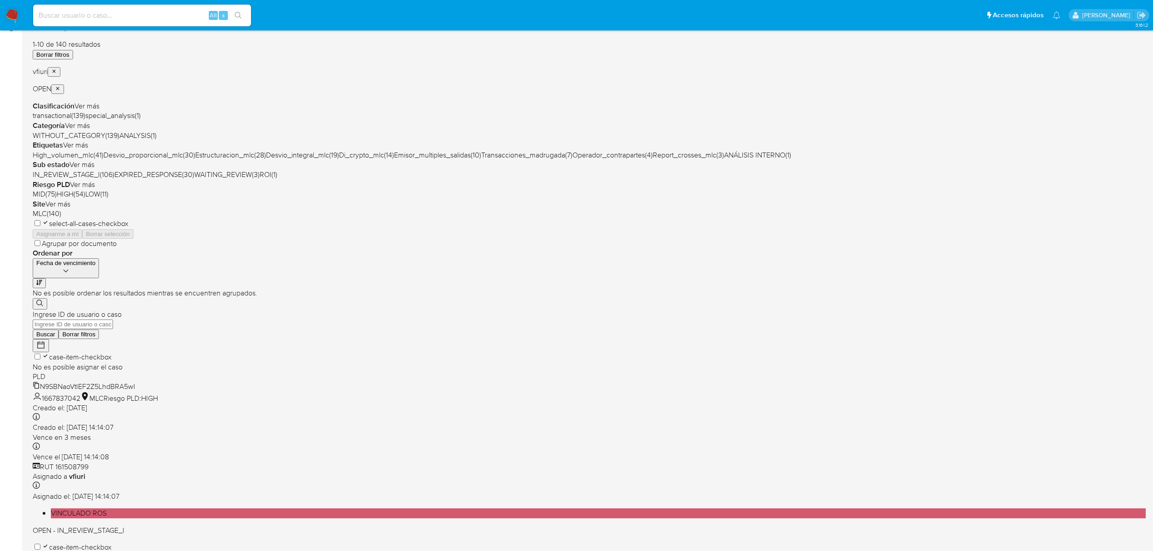
scroll to position [198, 0]
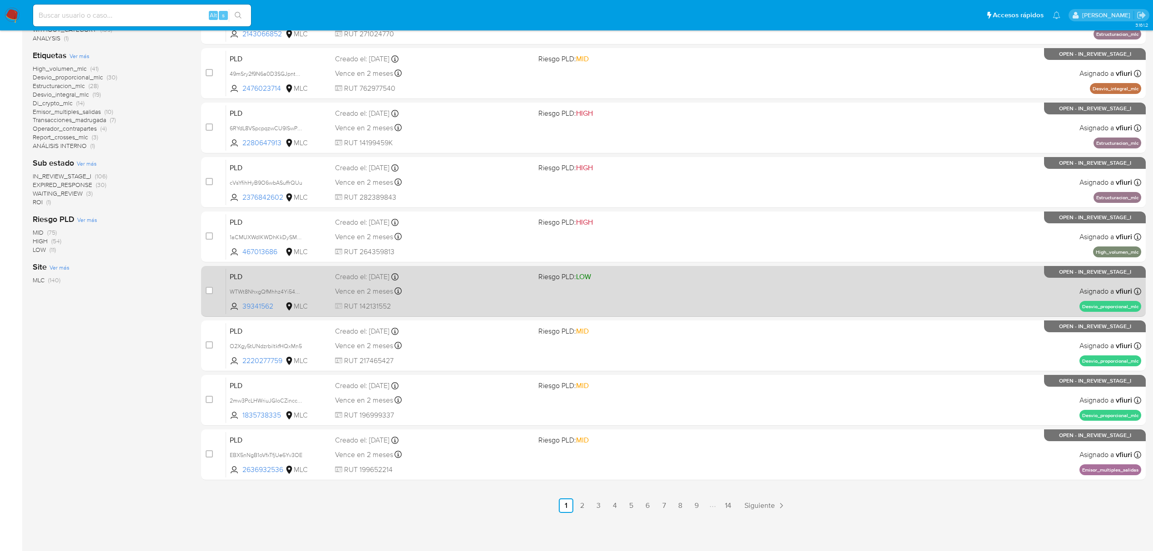
click at [729, 507] on link "14" at bounding box center [728, 506] width 15 height 15
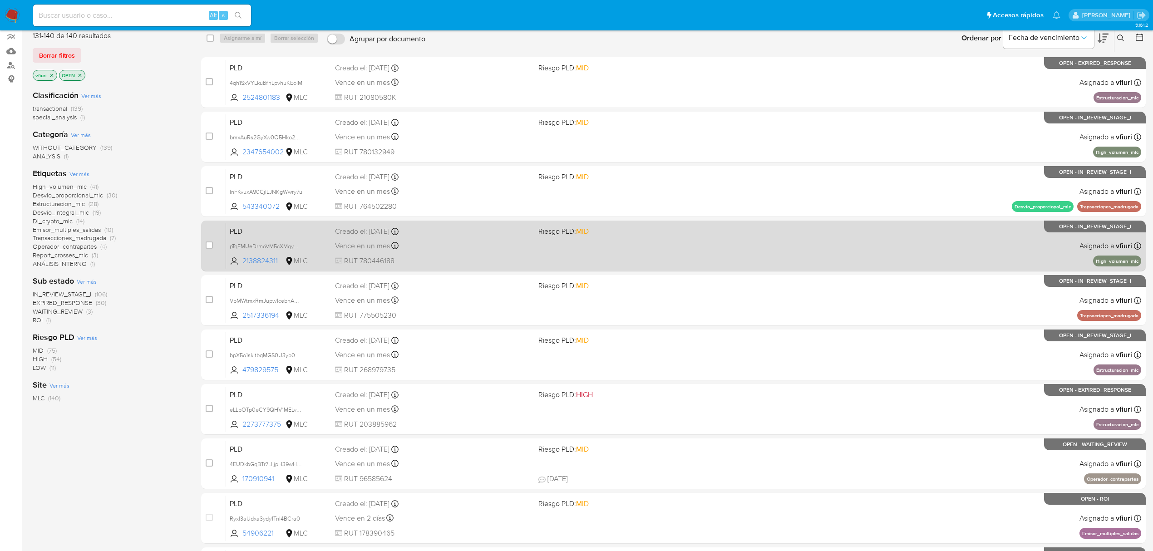
scroll to position [198, 0]
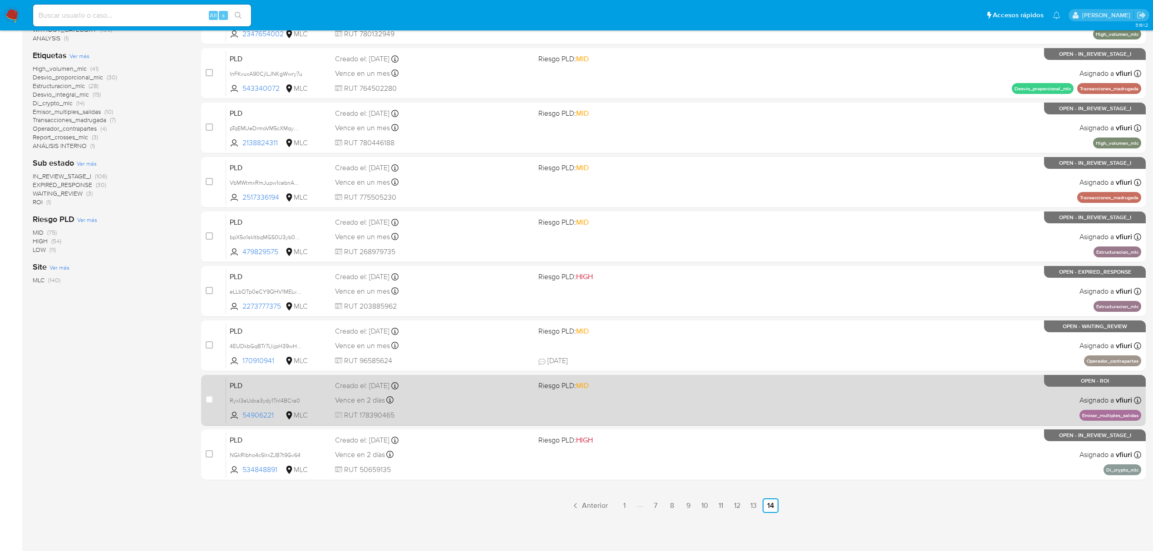
click at [438, 402] on div "Vence en 2 días Vence el 10/10/2025 16:07:07" at bounding box center [433, 400] width 196 height 12
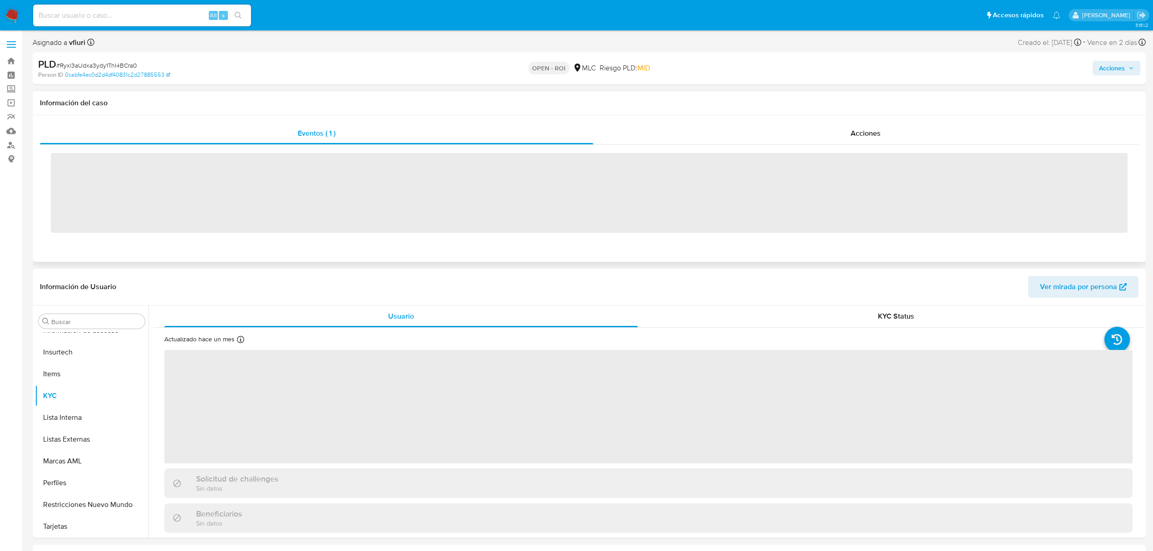
scroll to position [427, 0]
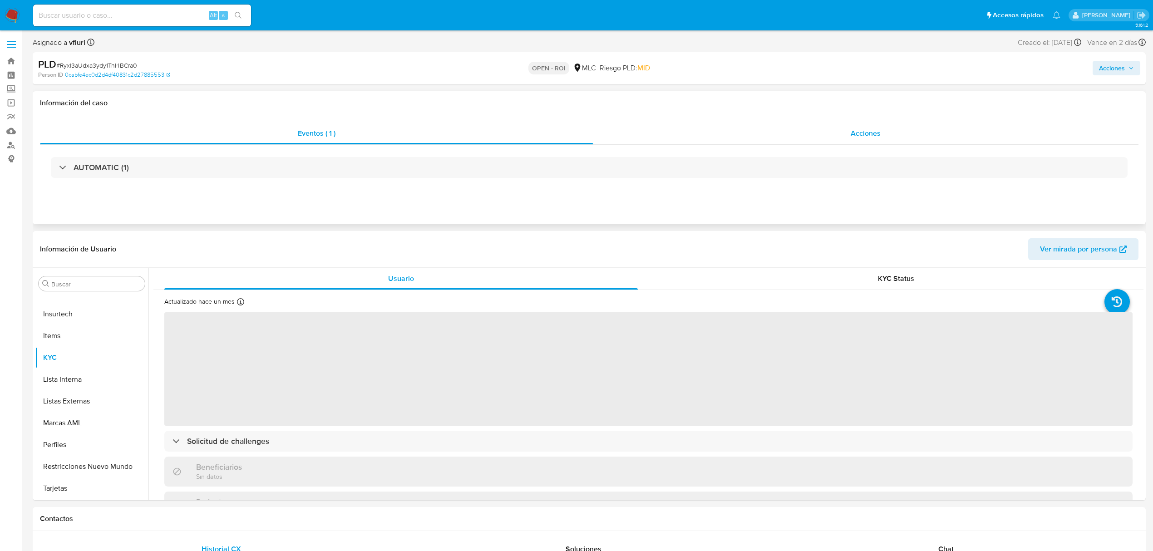
click at [905, 138] on div "Acciones" at bounding box center [866, 134] width 546 height 22
select select "10"
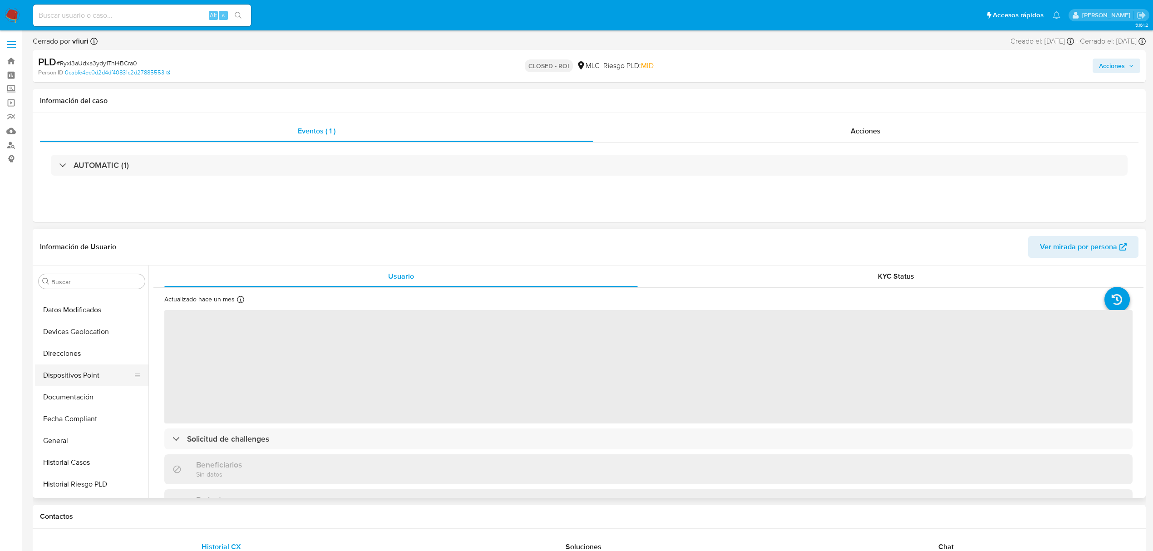
scroll to position [124, 0]
select select "10"
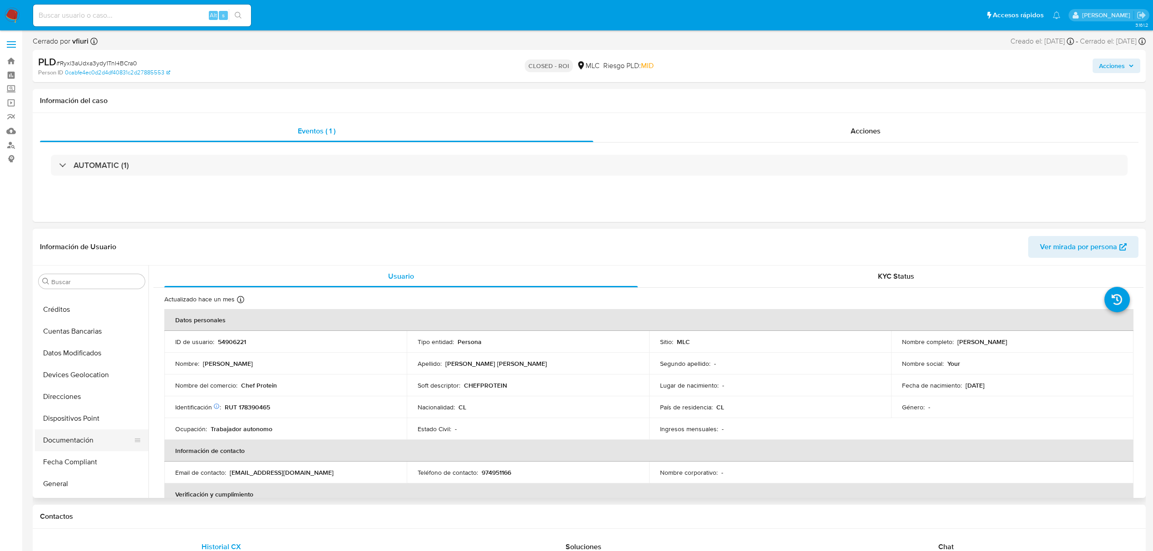
click at [74, 436] on button "Documentación" at bounding box center [88, 441] width 106 height 22
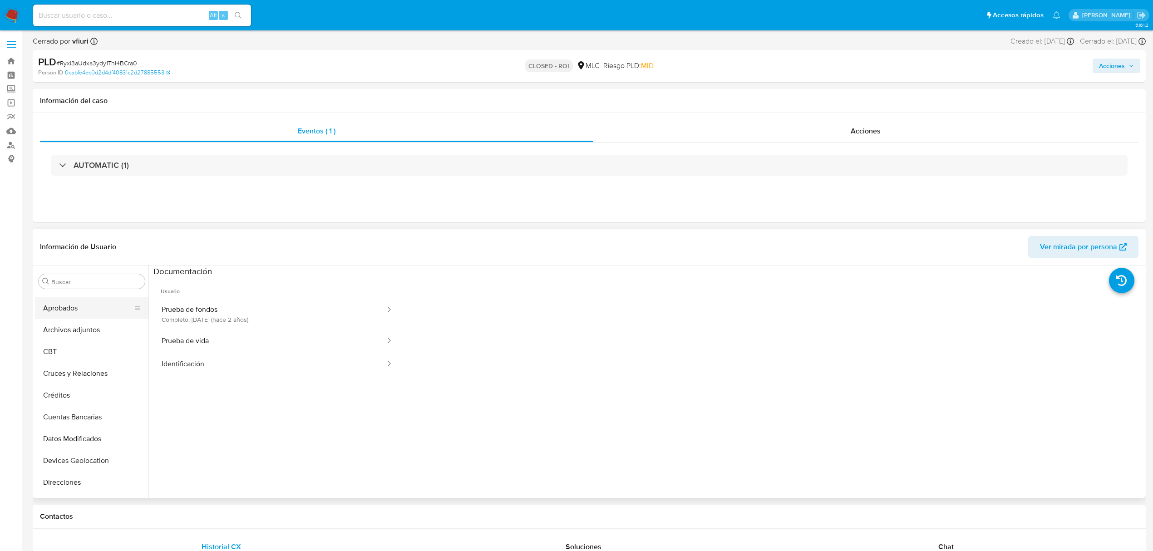
scroll to position [60, 0]
click at [79, 326] on button "CBT" at bounding box center [88, 330] width 106 height 22
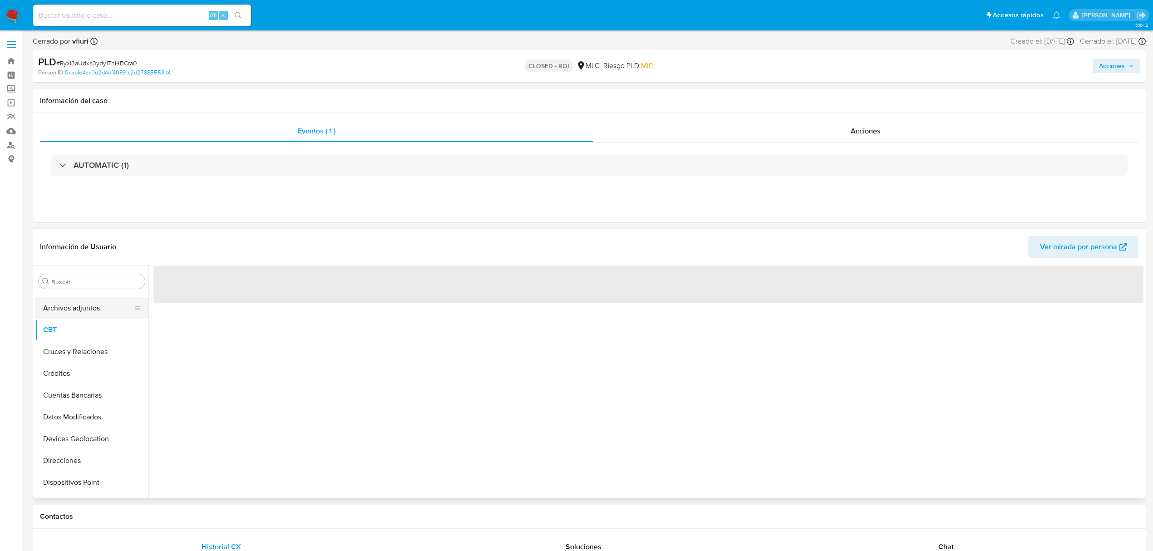
click at [80, 311] on button "Archivos adjuntos" at bounding box center [88, 308] width 106 height 22
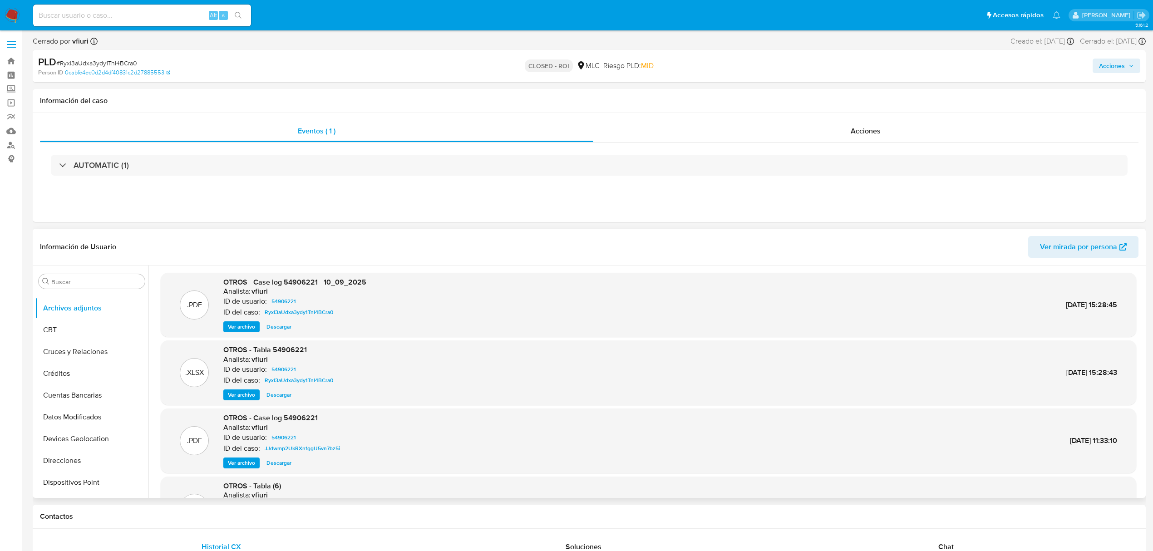
click at [245, 327] on span "Ver archivo" at bounding box center [241, 326] width 27 height 9
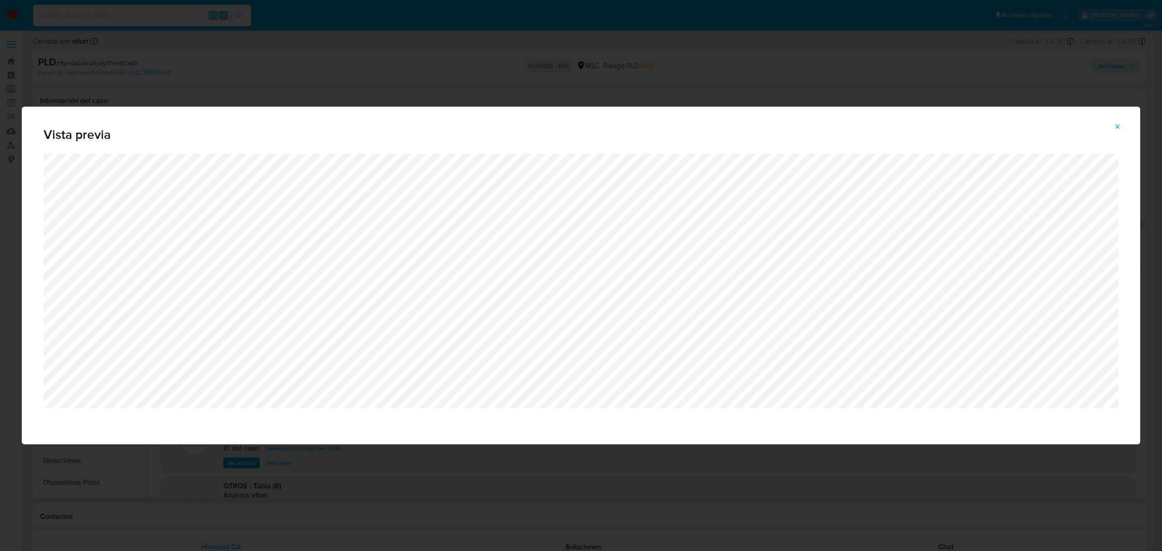
click at [1114, 128] on icon "Attachment preview" at bounding box center [1117, 126] width 7 height 7
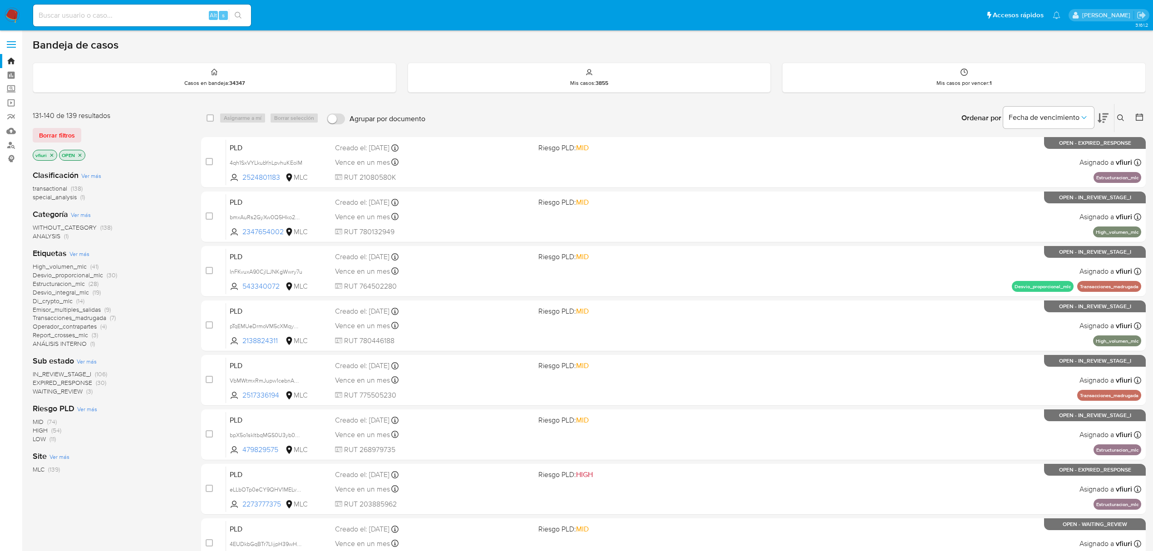
click at [86, 310] on span "Emisor_multiples_salidas" at bounding box center [67, 309] width 68 height 9
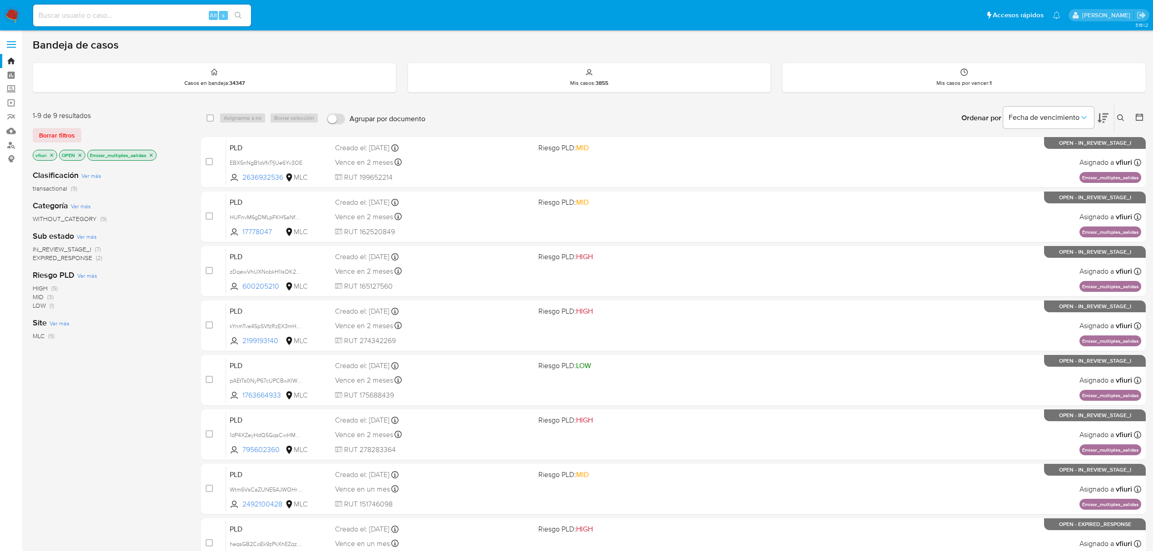
click at [1140, 117] on icon at bounding box center [1139, 117] width 9 height 9
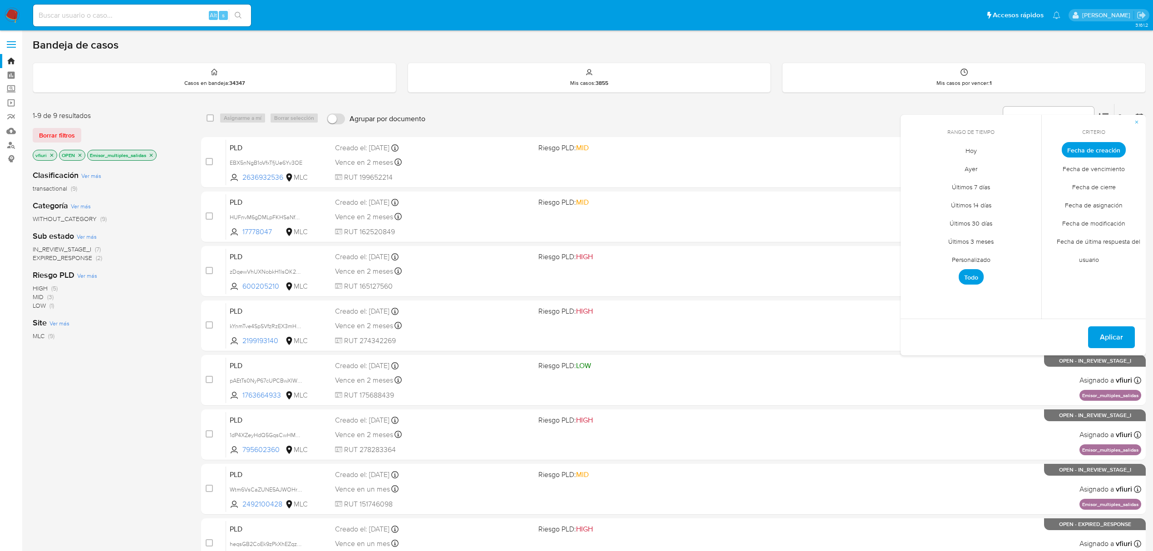
click at [986, 255] on span "Personalizado" at bounding box center [972, 259] width 58 height 19
click at [911, 158] on div "octubre 2025 octubre 2025 lun lunes mar martes mié miércoles jue jueves vie vie…" at bounding box center [971, 219] width 145 height 143
drag, startPoint x: 912, startPoint y: 162, endPoint x: 913, endPoint y: 168, distance: 5.5
click at [913, 166] on icon "Mes anterior" at bounding box center [915, 166] width 11 height 11
click at [913, 168] on icon "Mes anterior" at bounding box center [915, 166] width 11 height 11
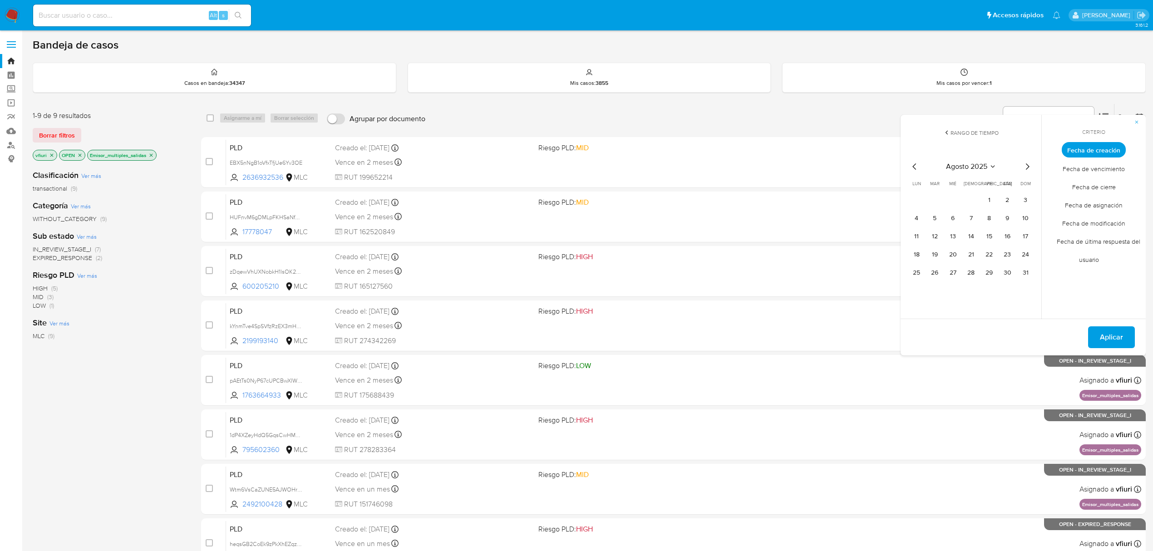
click at [908, 167] on div "agosto 2025 agosto 2025 lun lunes mar martes mié miércoles jue jueves vie viern…" at bounding box center [971, 219] width 145 height 143
click at [911, 166] on icon "Mes anterior" at bounding box center [915, 166] width 11 height 11
click at [1010, 220] on button "12" at bounding box center [1007, 218] width 15 height 15
click at [1121, 338] on span "Aplicar" at bounding box center [1111, 337] width 23 height 20
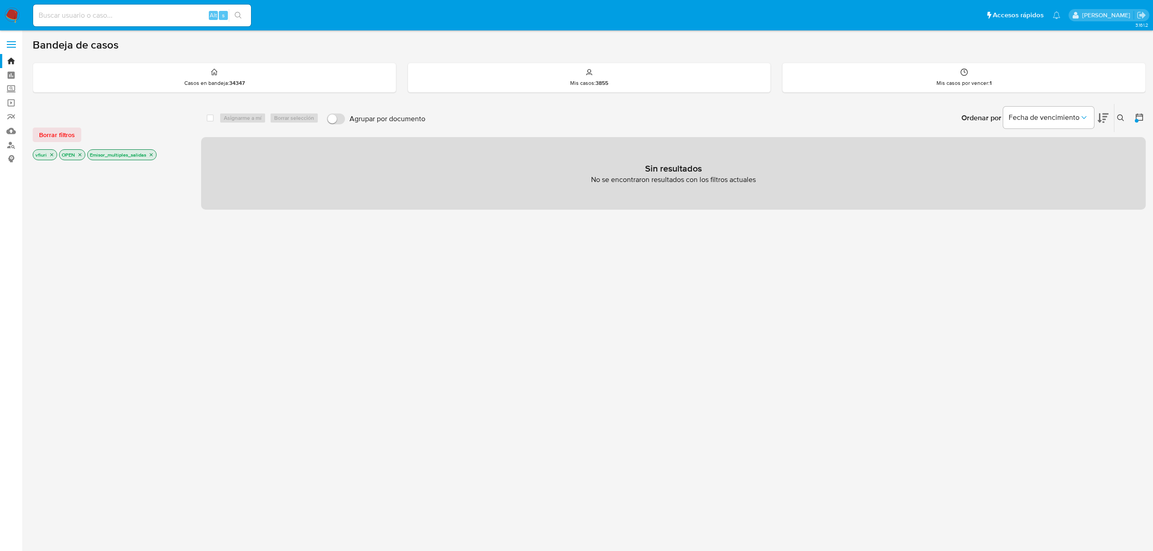
click at [1138, 120] on div at bounding box center [1137, 121] width 4 height 4
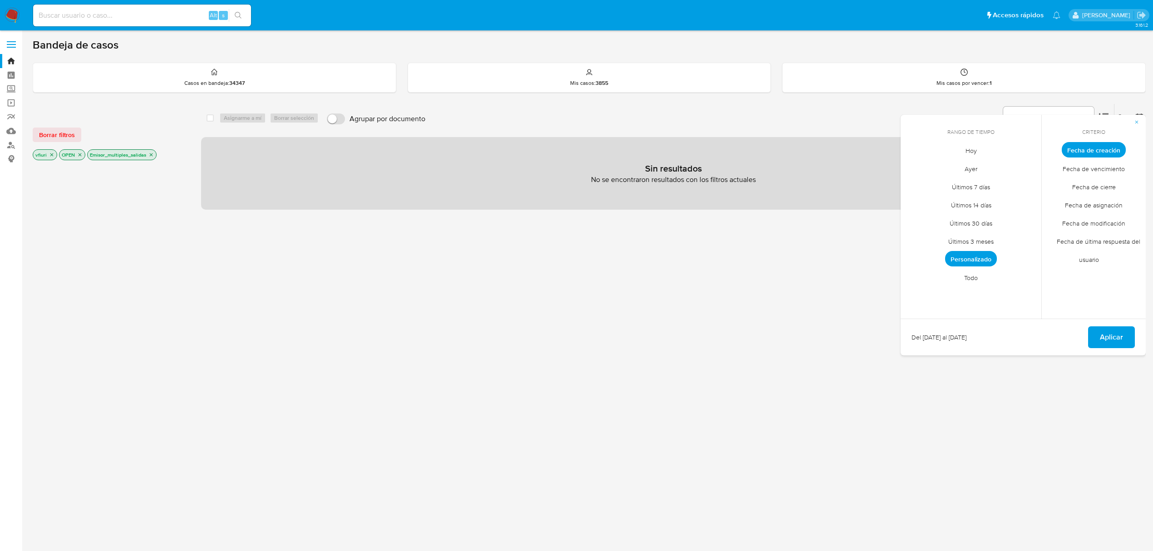
click at [970, 258] on span "Personalizado" at bounding box center [971, 258] width 52 height 15
click at [1030, 166] on icon "Mes siguiente" at bounding box center [1027, 166] width 11 height 11
click at [932, 233] on button "12" at bounding box center [935, 236] width 15 height 15
click at [1116, 331] on span "Aplicar" at bounding box center [1111, 337] width 23 height 20
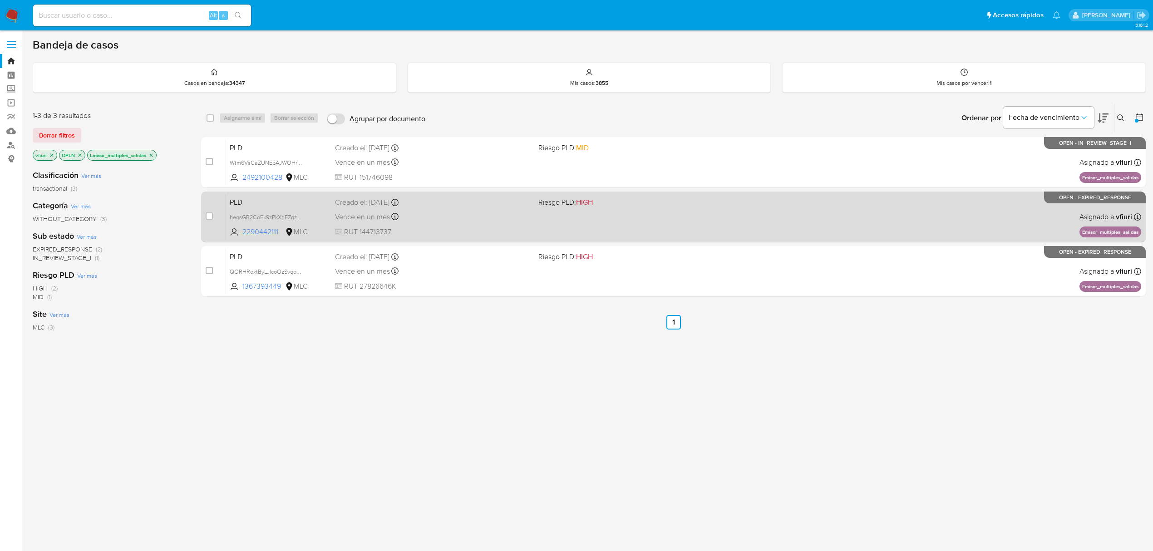
click at [477, 216] on div "Vence en un mes Vence el 10/11/2025 06:07:31" at bounding box center [433, 217] width 196 height 12
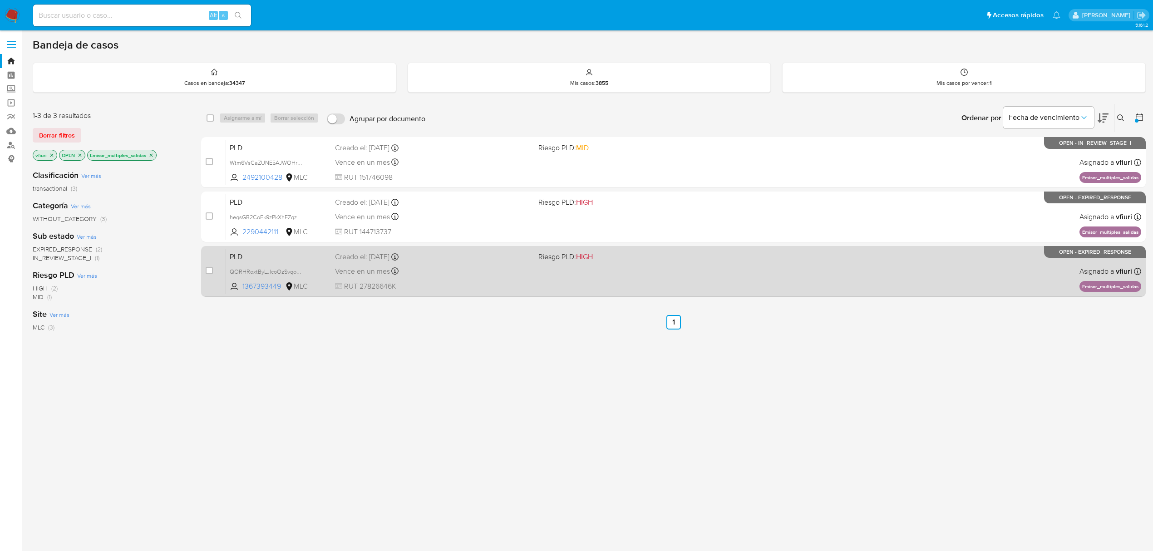
click at [433, 261] on div "Creado el: 12/08/2025 Creado el: 12/08/2025 06:06:23" at bounding box center [433, 257] width 196 height 10
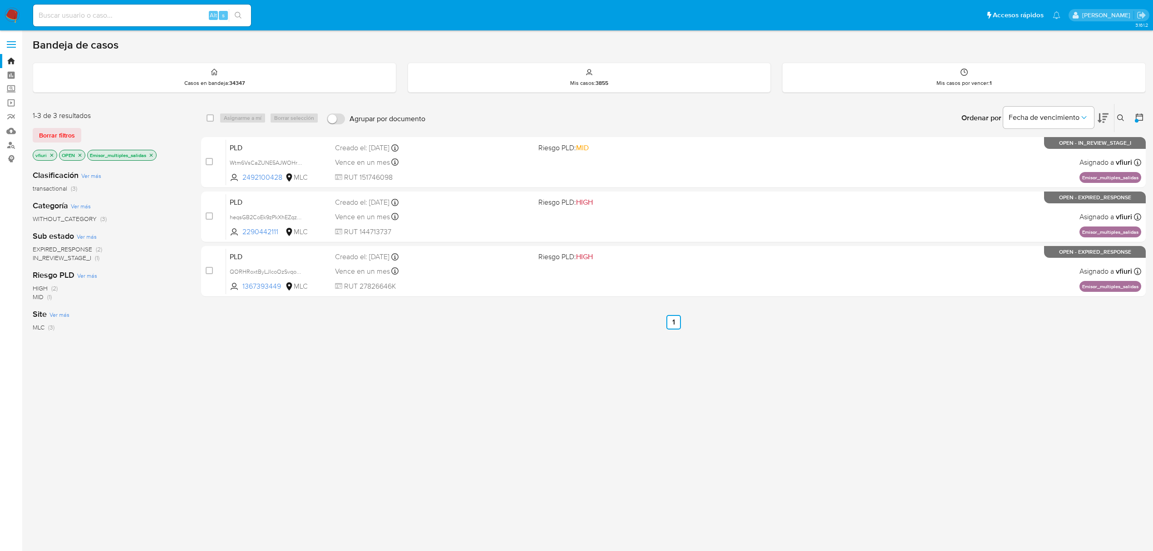
click at [151, 156] on icon "close-filter" at bounding box center [150, 155] width 5 height 5
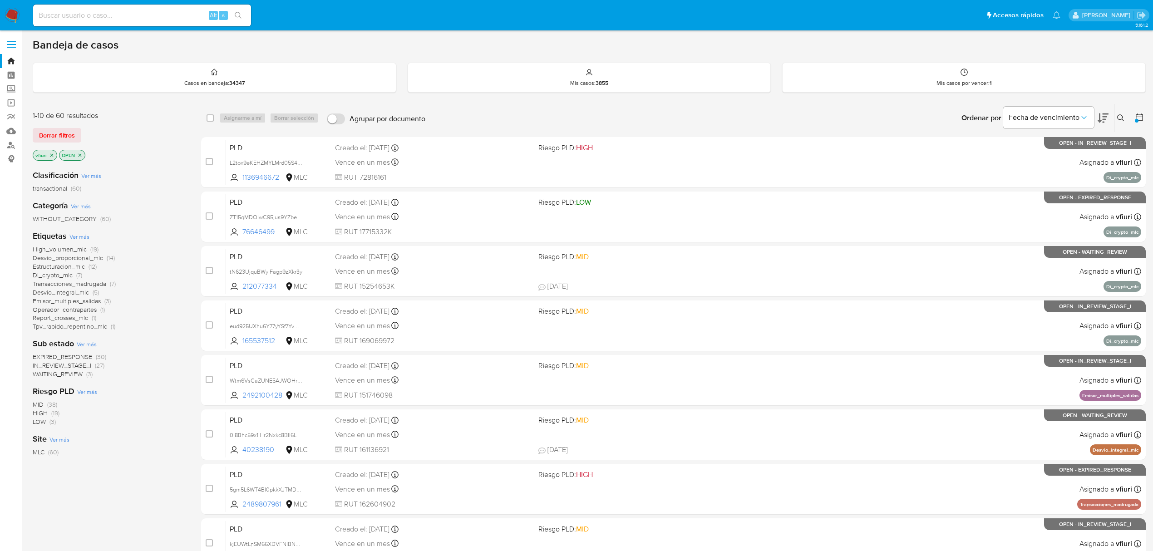
click at [53, 258] on span "Desvio_proporcional_mlc" at bounding box center [68, 257] width 70 height 9
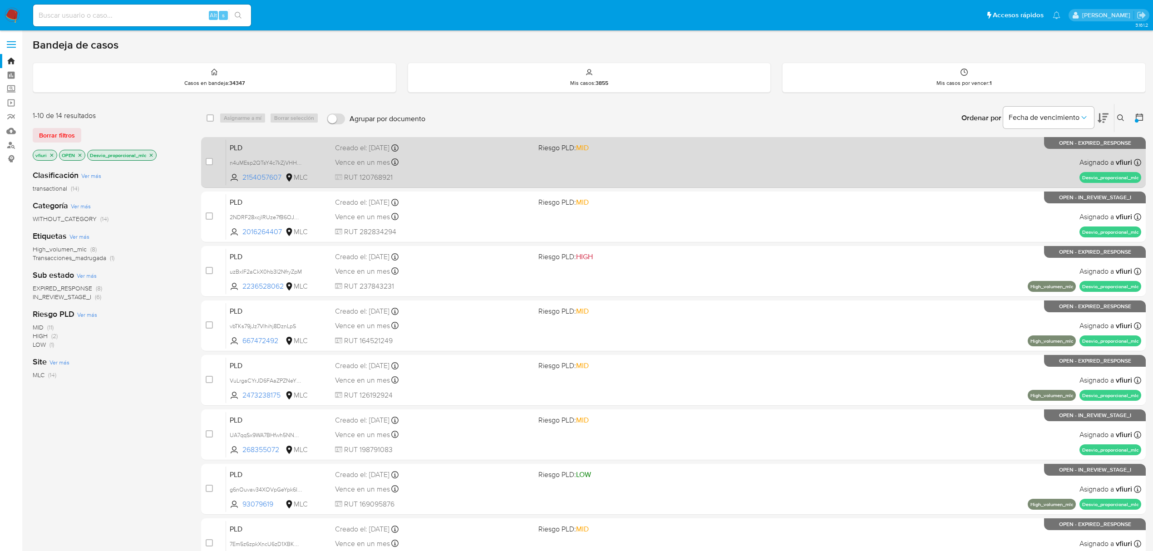
click at [489, 171] on div "PLD n4uMEsp2QTsY4c7kZjVHHRAs 2154057607 MLC Riesgo PLD: MID Creado el: 12/08/20…" at bounding box center [683, 162] width 915 height 46
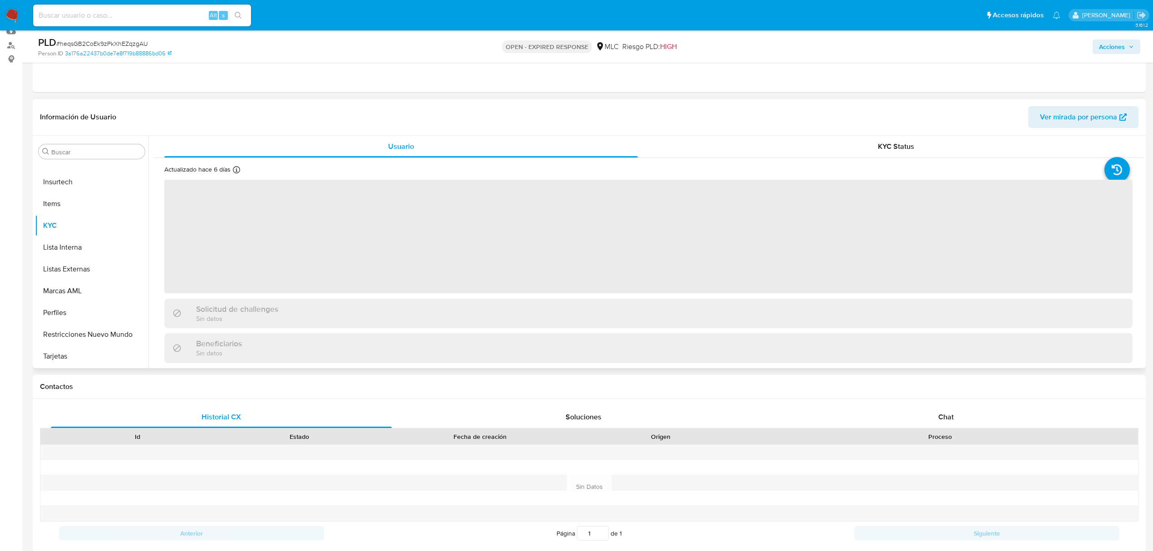
scroll to position [121, 0]
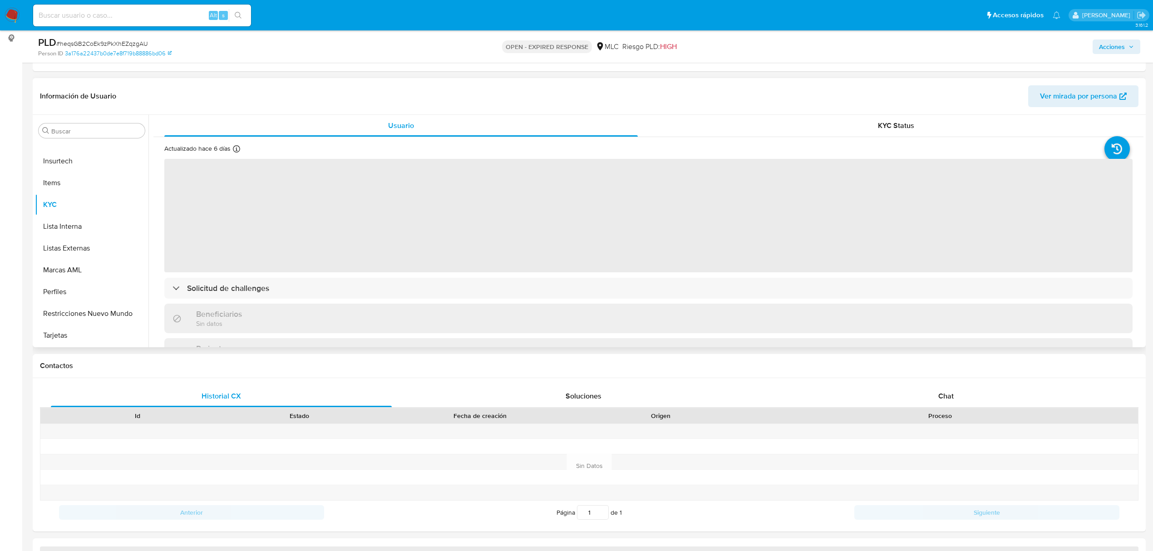
select select "10"
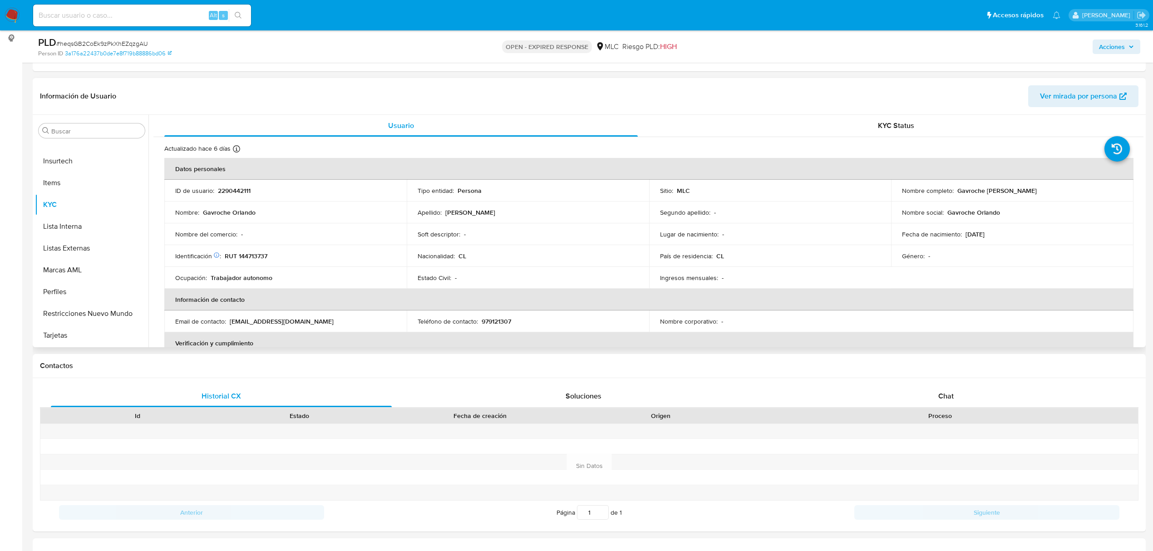
click at [235, 191] on p "2290442111" at bounding box center [234, 191] width 33 height 8
copy p "2290442111"
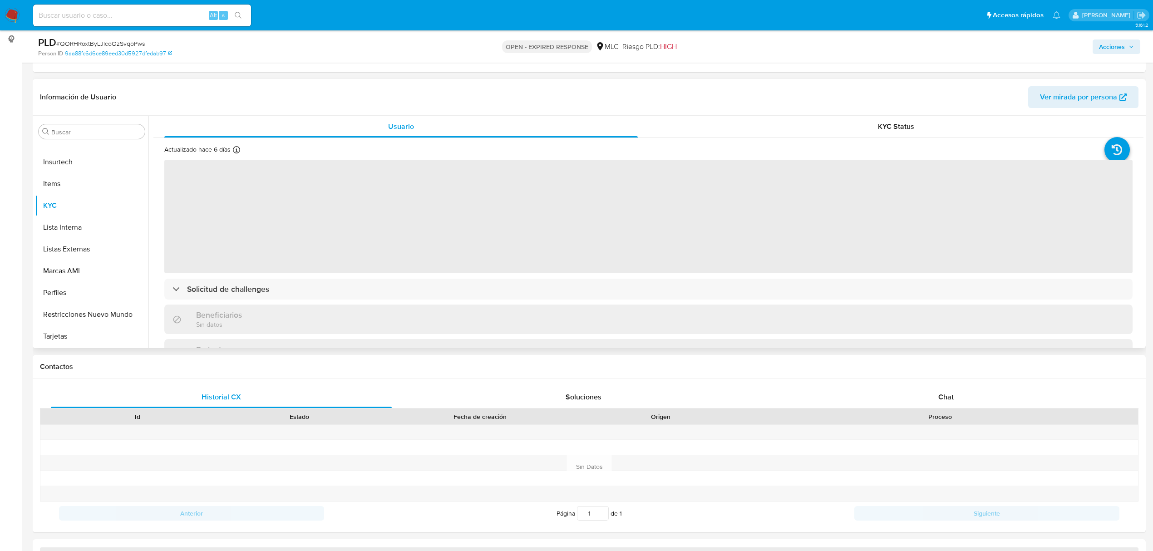
scroll to position [121, 0]
select select "10"
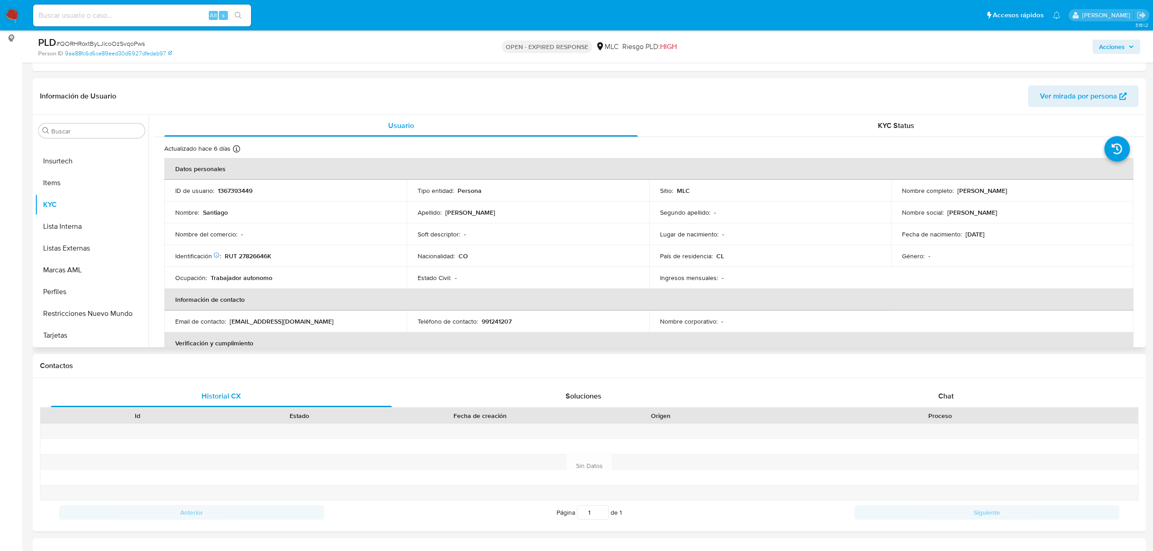
click at [253, 185] on td "ID de usuario : 1367393449" at bounding box center [285, 191] width 242 height 22
click at [251, 188] on p "1367393449" at bounding box center [235, 191] width 35 height 8
click at [246, 194] on p "1367393449" at bounding box center [235, 191] width 35 height 8
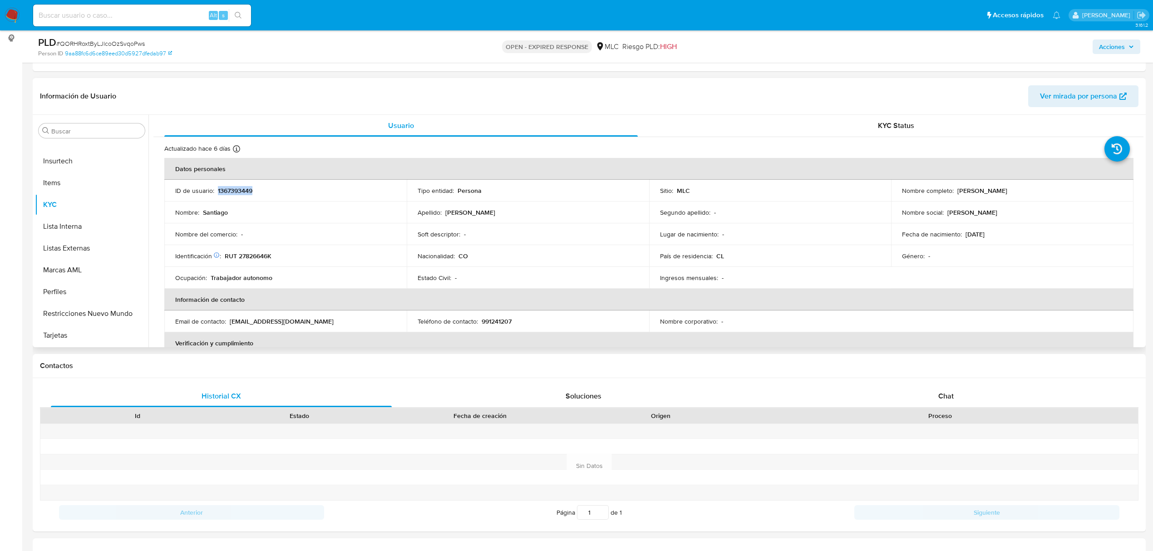
click at [246, 194] on p "1367393449" at bounding box center [235, 191] width 35 height 8
copy p "1367393449"
click at [73, 287] on button "Historial Casos" at bounding box center [88, 294] width 106 height 22
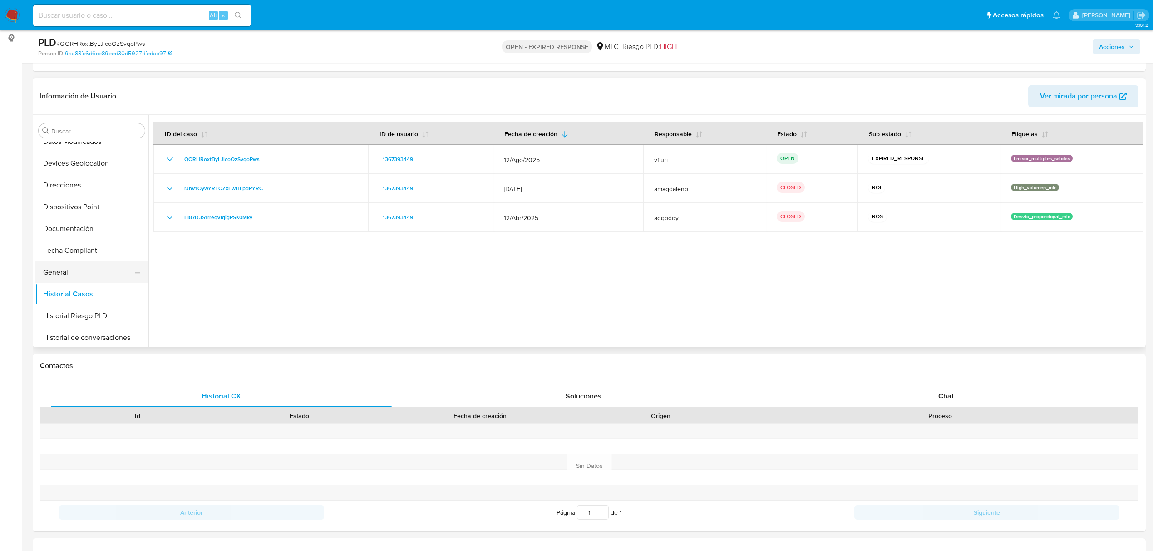
click at [64, 264] on button "General" at bounding box center [88, 273] width 106 height 22
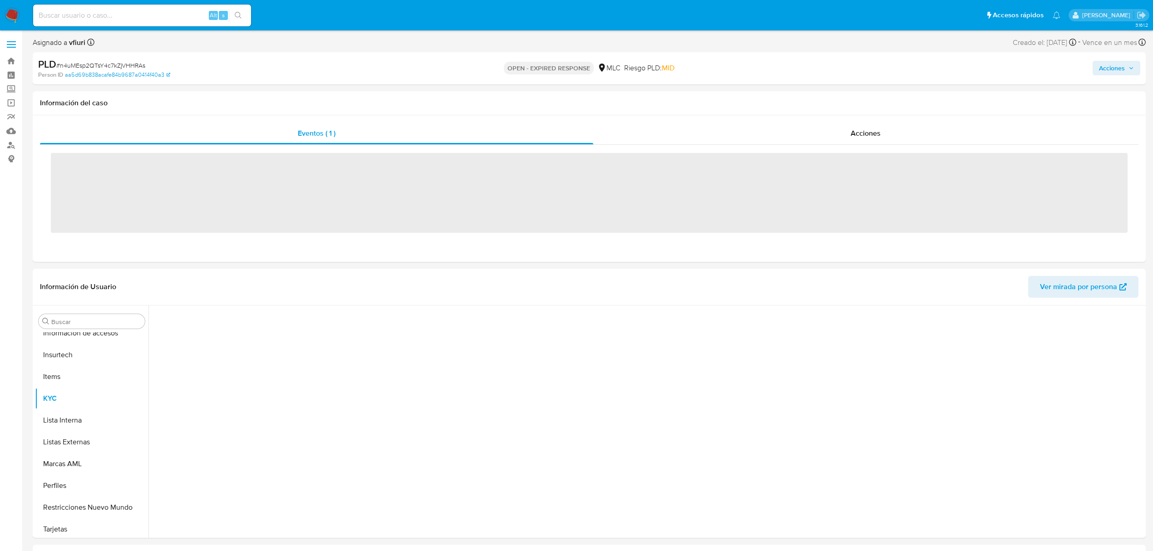
scroll to position [427, 0]
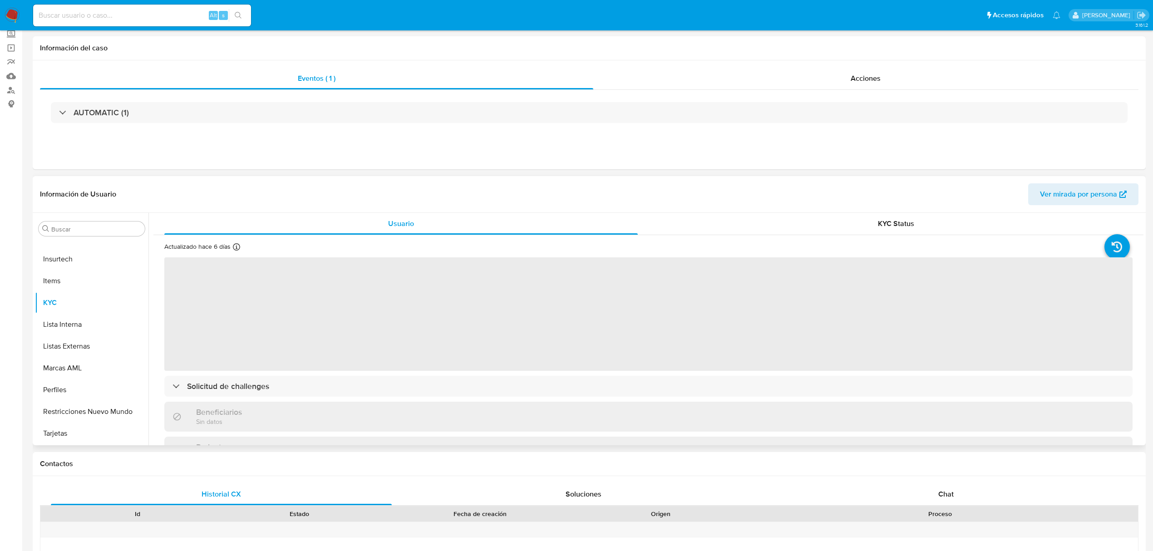
select select "10"
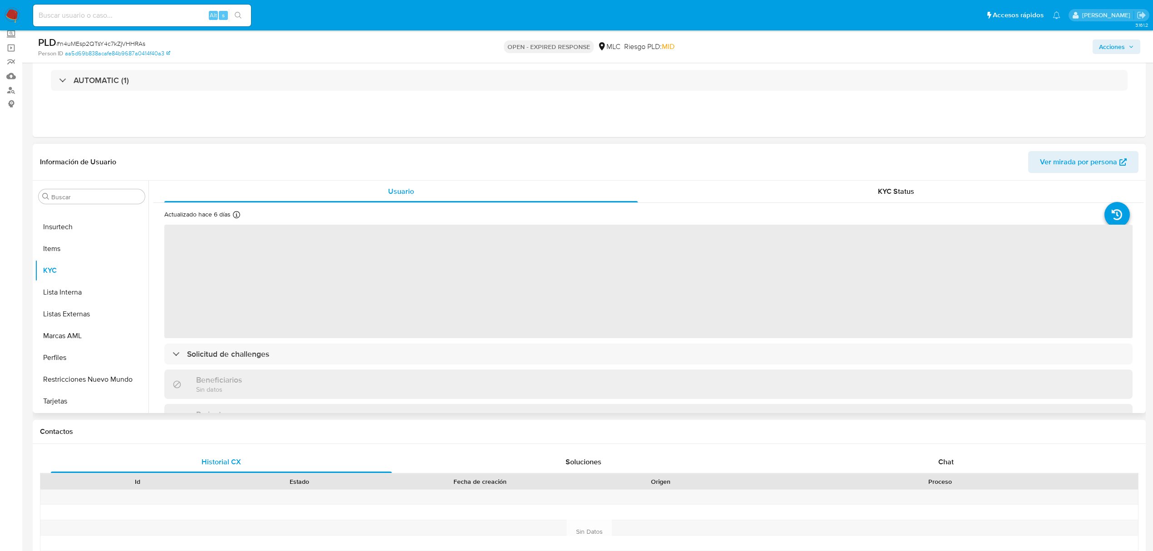
scroll to position [60, 0]
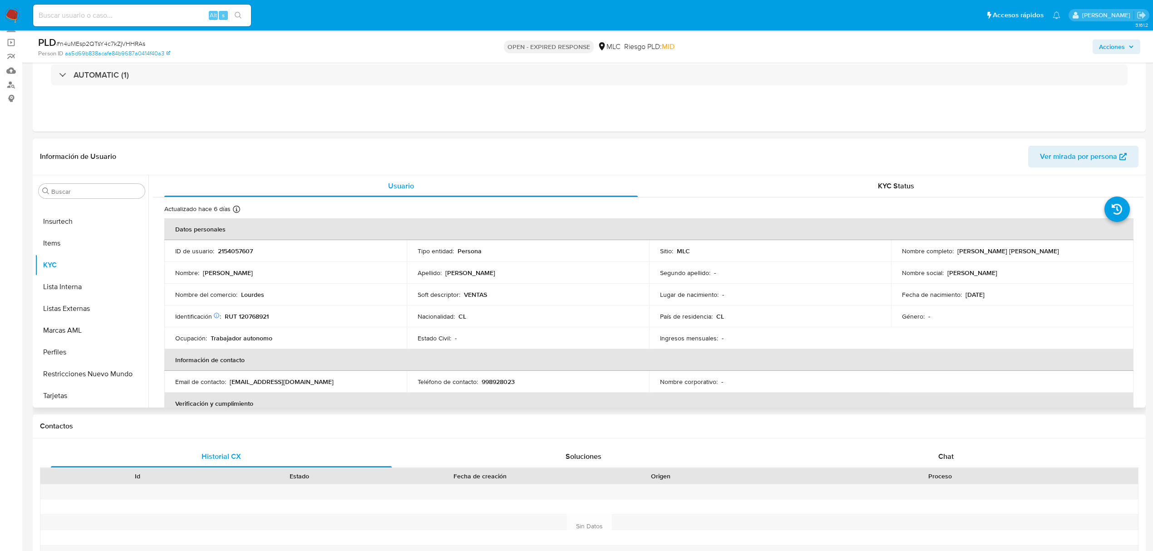
click at [242, 247] on p "2154057607" at bounding box center [235, 251] width 35 height 8
copy p "2154057607"
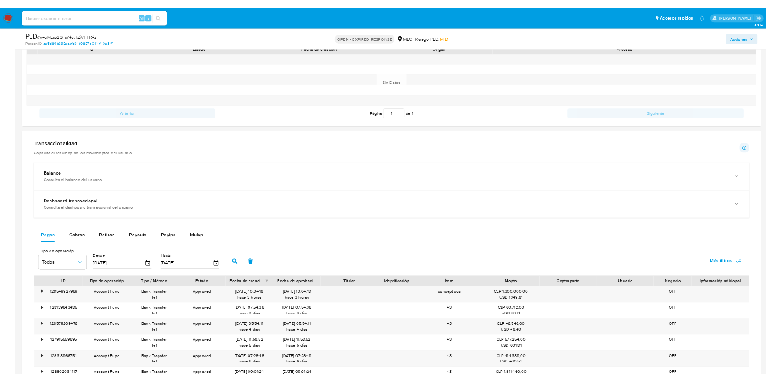
scroll to position [545, 0]
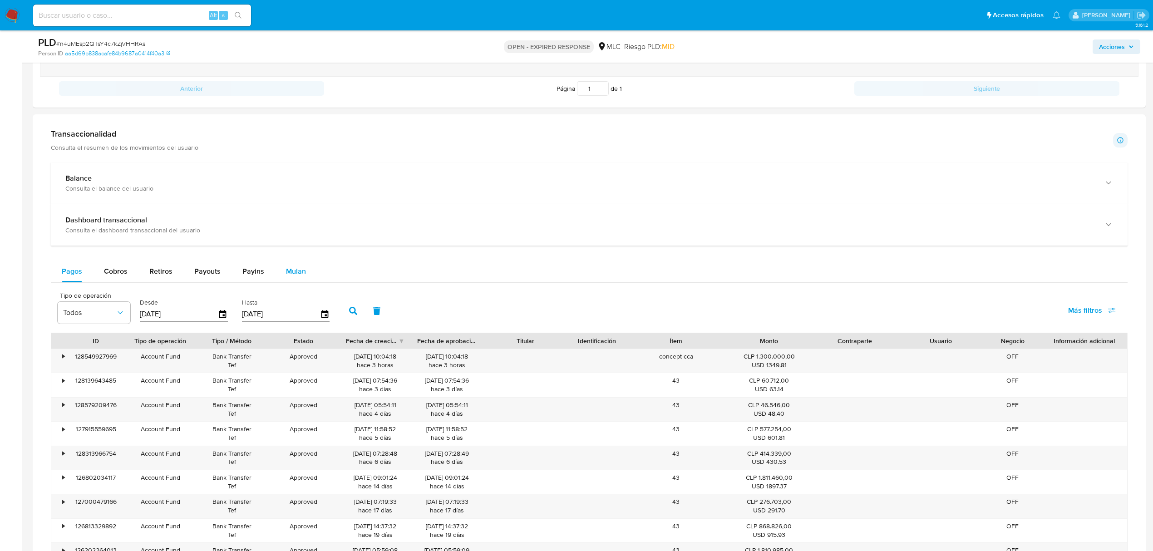
click at [303, 277] on span "Mulan" at bounding box center [296, 271] width 20 height 10
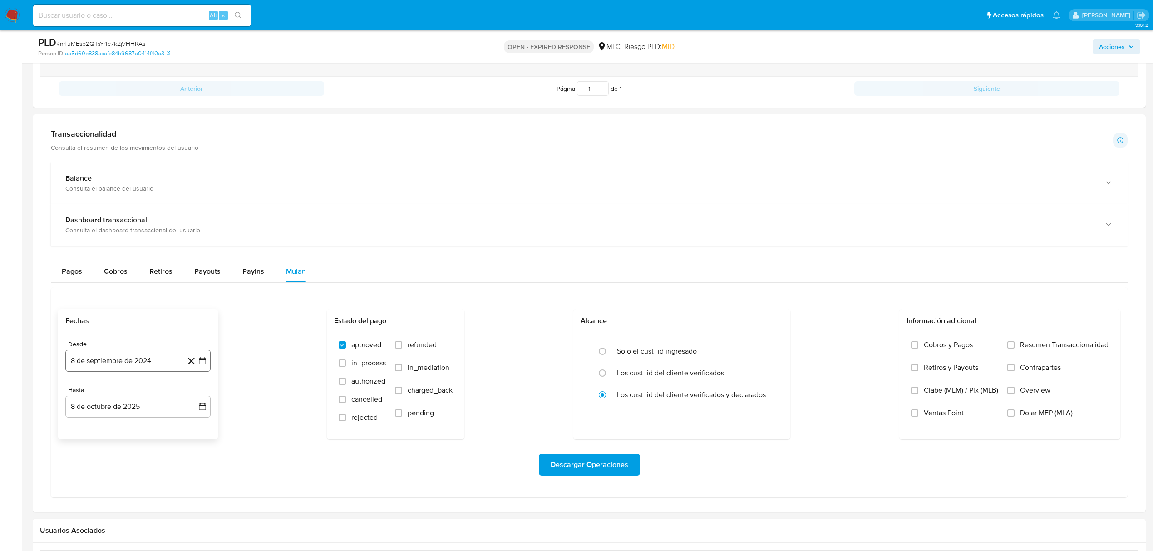
click at [202, 365] on icon "button" at bounding box center [202, 360] width 9 height 9
click at [192, 400] on icon "Mes siguiente" at bounding box center [194, 394] width 11 height 11
click at [81, 400] on icon "Mes anterior" at bounding box center [81, 394] width 11 height 11
click at [118, 498] on button "25" at bounding box center [120, 500] width 15 height 15
click at [200, 411] on icon "button" at bounding box center [202, 406] width 9 height 9
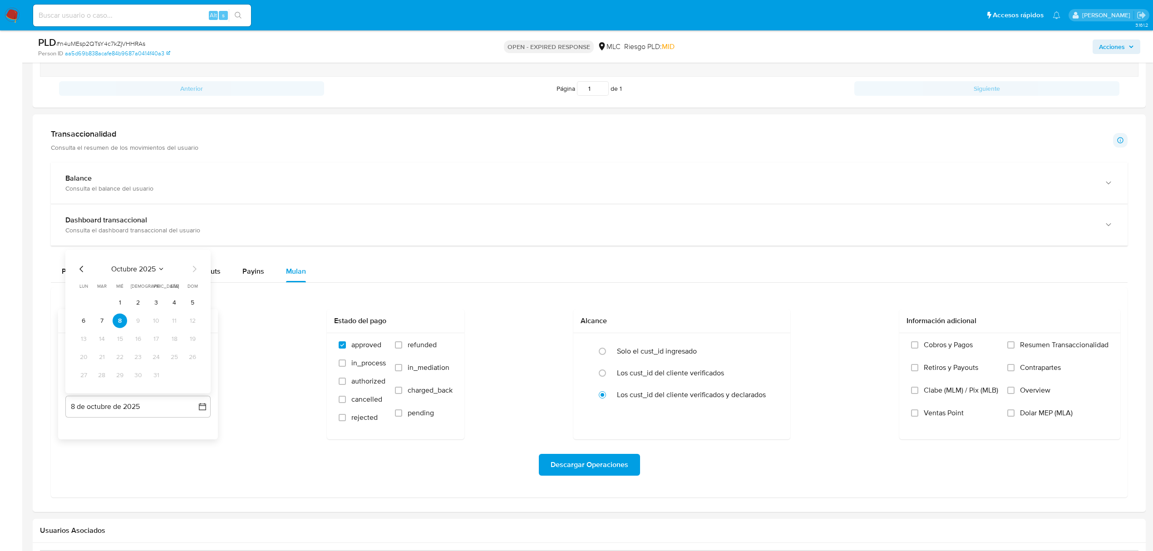
click at [79, 271] on icon "Mes anterior" at bounding box center [81, 269] width 11 height 11
click at [124, 360] on button "24" at bounding box center [120, 357] width 15 height 15
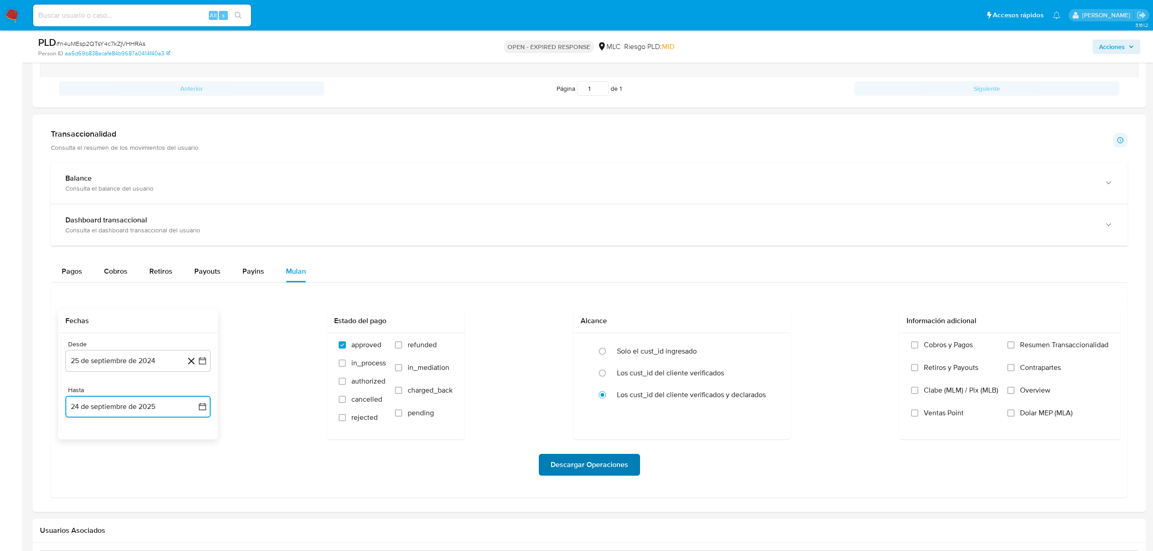
click at [616, 475] on span "Descargar Operaciones" at bounding box center [590, 465] width 78 height 20
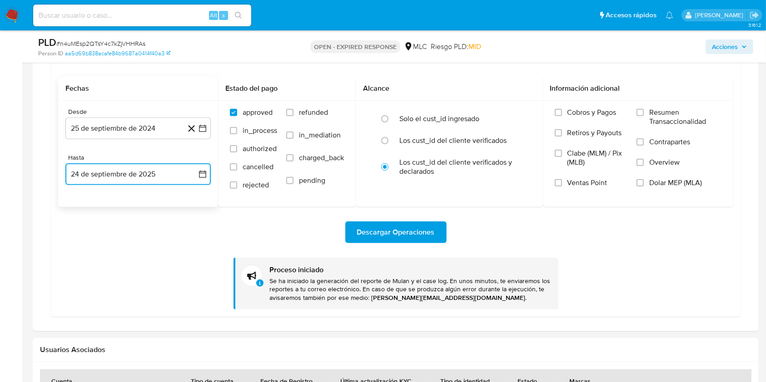
scroll to position [787, 0]
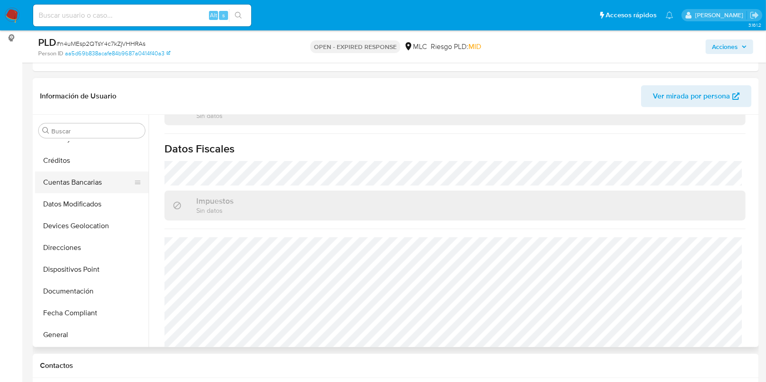
scroll to position [185, 0]
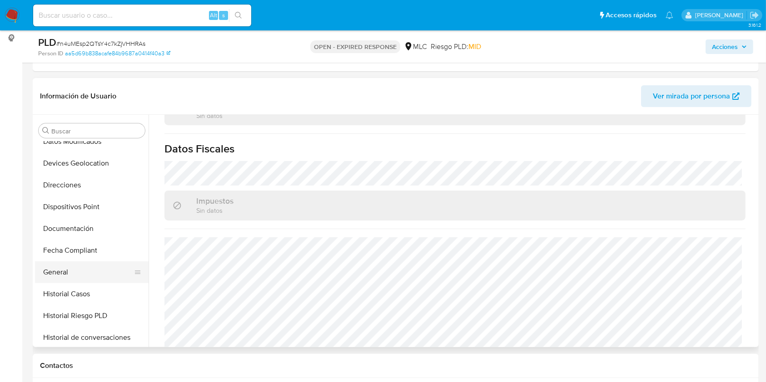
click at [88, 266] on button "General" at bounding box center [88, 273] width 106 height 22
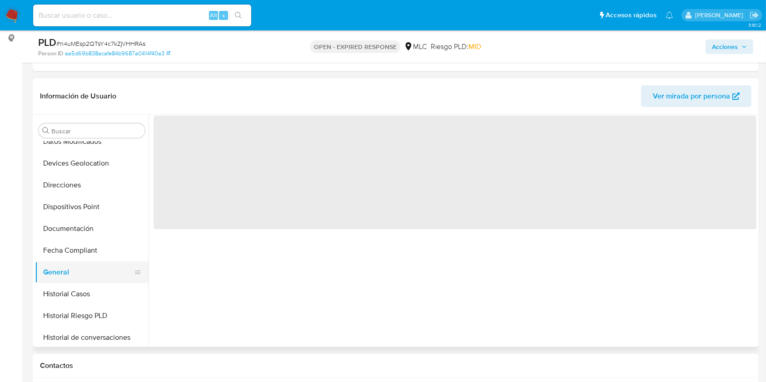
scroll to position [0, 0]
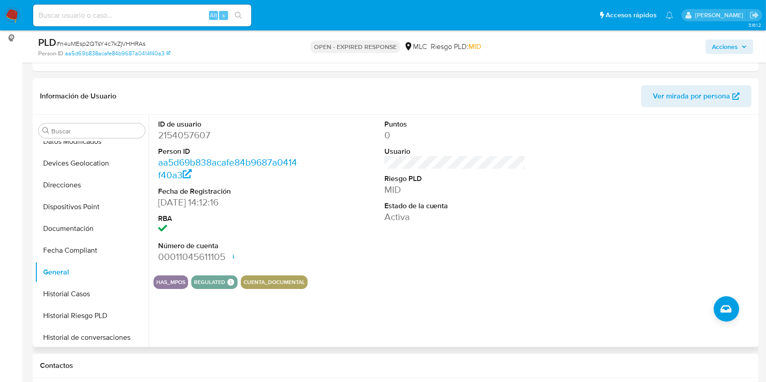
click at [201, 132] on dd "2154057607" at bounding box center [229, 135] width 142 height 13
copy dd "2154057607"
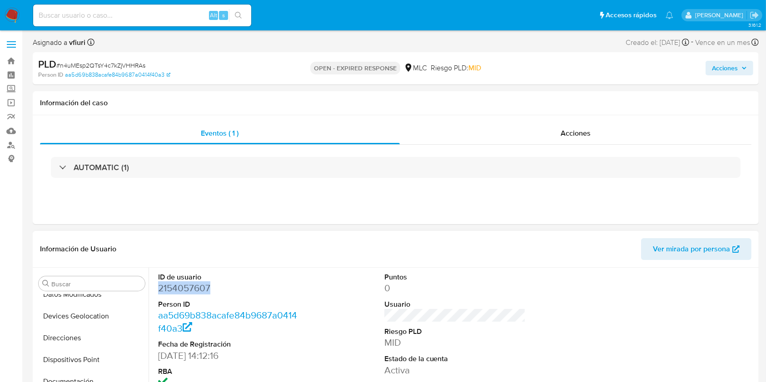
copy dd "2154057607"
click at [113, 64] on span "# n4uMEsp2QTsY4c7kZjVHHRAs" at bounding box center [100, 65] width 89 height 9
copy span "n4uMEsp2QTsY4c7kZjVHHRAs"
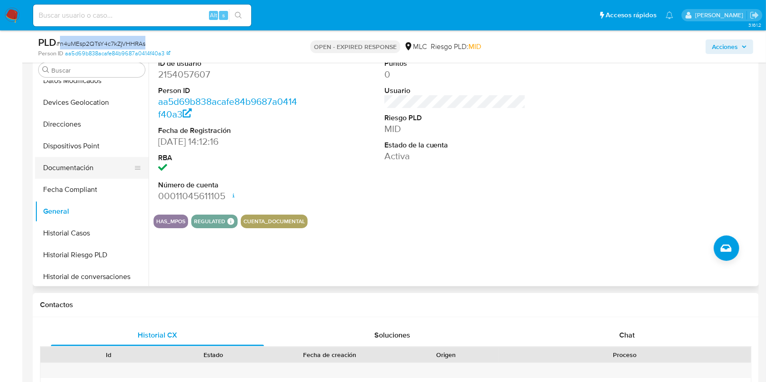
scroll to position [427, 0]
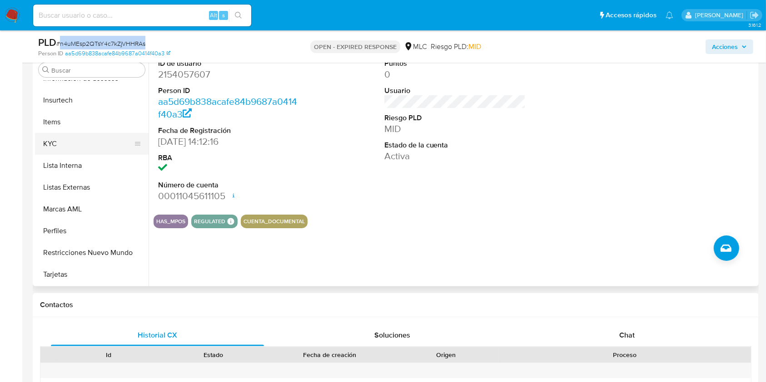
click at [89, 149] on button "KYC" at bounding box center [88, 144] width 106 height 22
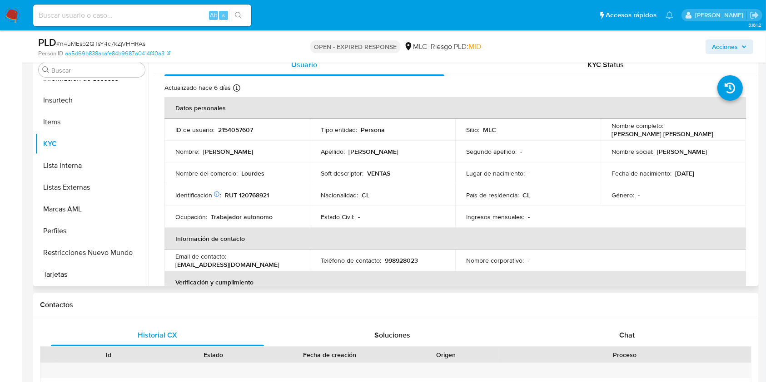
click at [756, 118] on div "Buscar Anticipos de dinero Aprobadores Aprobados Archivos adjuntos CBT Cruces y…" at bounding box center [396, 170] width 726 height 232
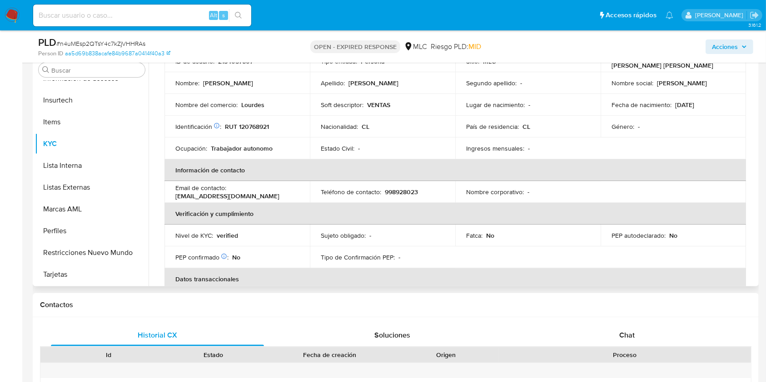
scroll to position [32, 0]
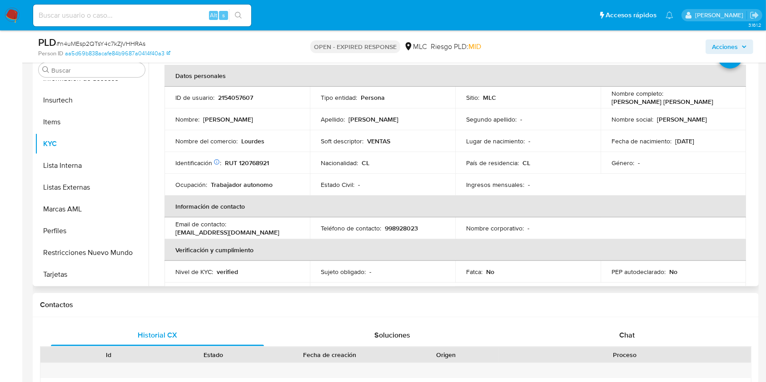
click at [266, 160] on p "RUT 120768921" at bounding box center [247, 163] width 44 height 8
copy p "120768921"
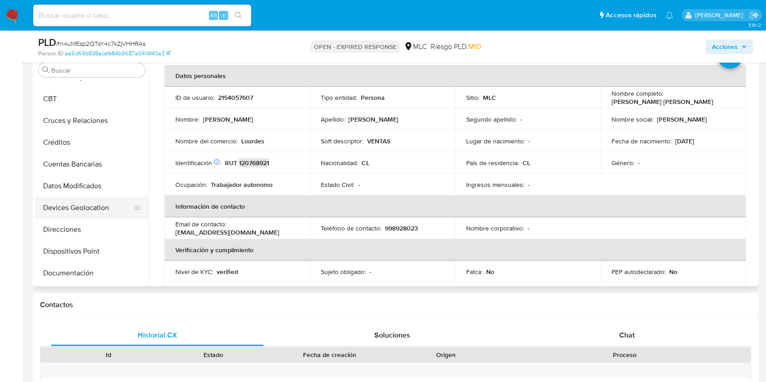
scroll to position [4, 0]
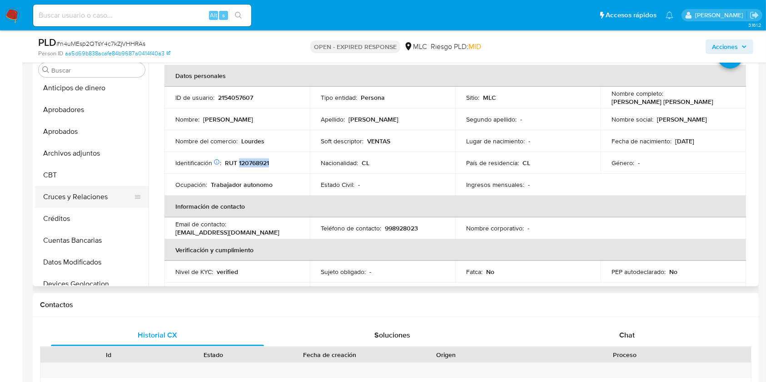
click at [79, 203] on button "Cruces y Relaciones" at bounding box center [88, 197] width 106 height 22
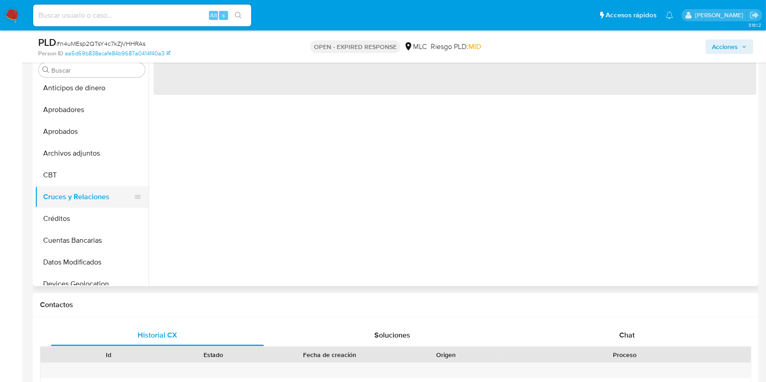
scroll to position [0, 0]
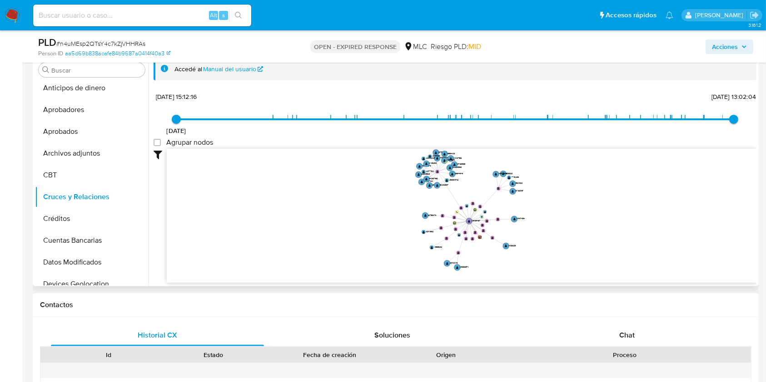
drag, startPoint x: 476, startPoint y: 180, endPoint x: 466, endPoint y: 191, distance: 14.5
click at [466, 191] on icon "user-2154057607  2154057607 device-67aeb0f0fa7d6e3de5dccbb8  device-675c7901d…" at bounding box center [461, 215] width 589 height 132
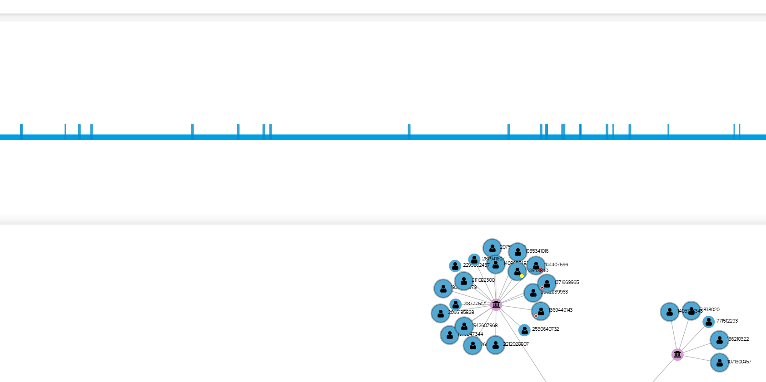
scroll to position [34, 0]
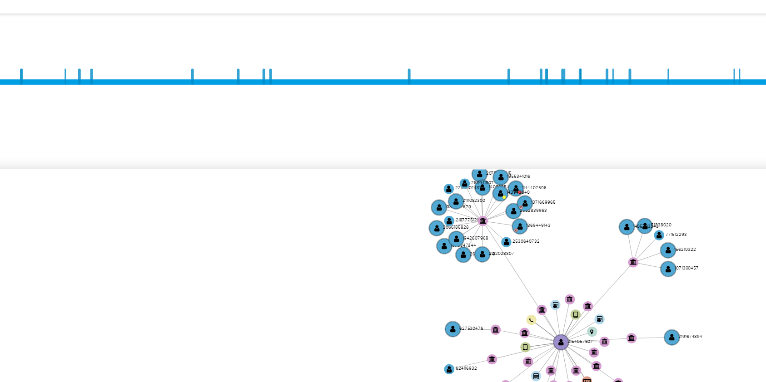
drag, startPoint x: 388, startPoint y: 134, endPoint x: 382, endPoint y: 129, distance: 8.0
click at [382, 129] on icon "user-2154057607  2154057607 device-67aeb0f0fa7d6e3de5dccbb8  device-675c7901d…" at bounding box center [461, 181] width 589 height 132
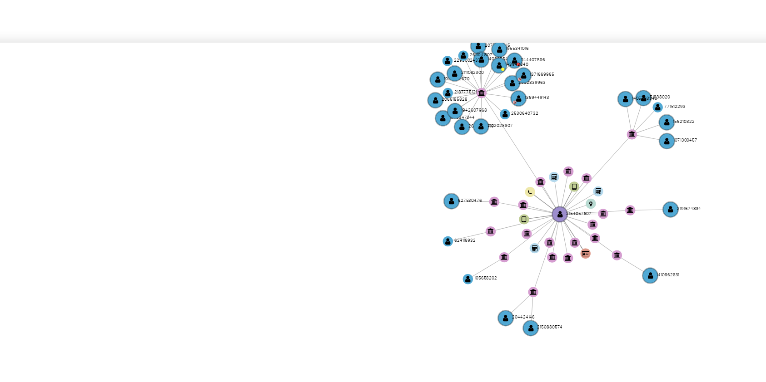
scroll to position [181, 0]
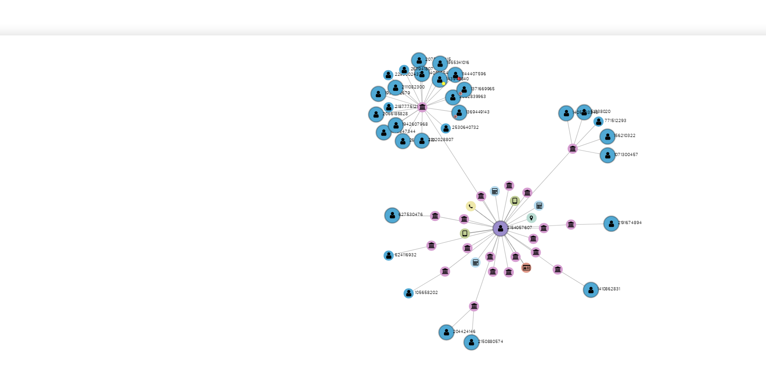
drag, startPoint x: 461, startPoint y: 141, endPoint x: 444, endPoint y: 148, distance: 18.4
click at [444, 148] on icon "user-2154057607  2154057607 device-67aeb0f0fa7d6e3de5dccbb8  device-675c7901d…" at bounding box center [461, 181] width 589 height 132
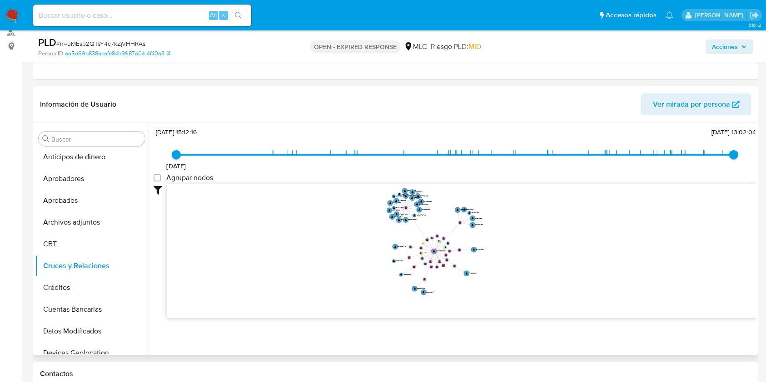
scroll to position [242, 0]
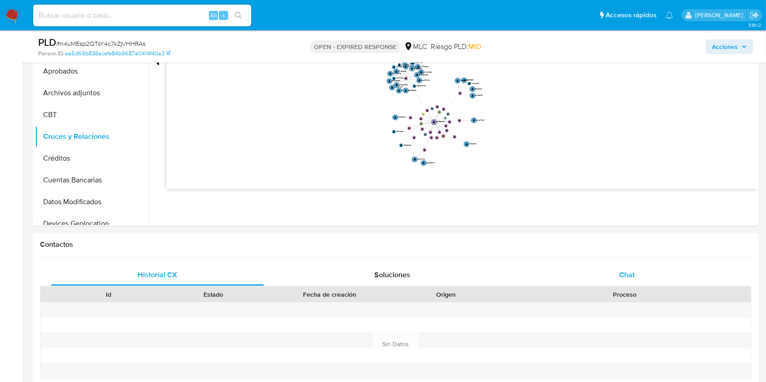
click at [629, 270] on span "Chat" at bounding box center [626, 275] width 15 height 10
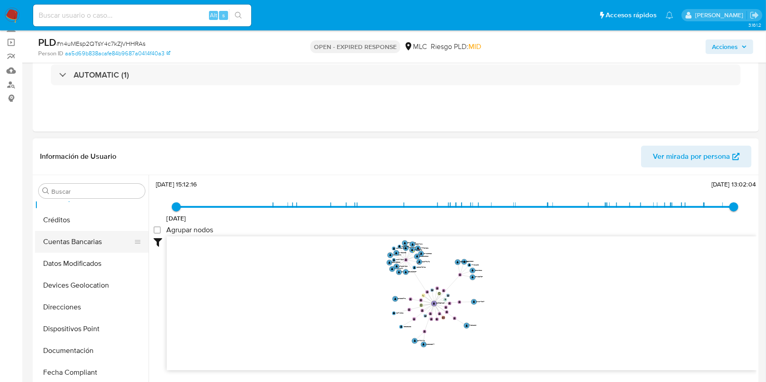
scroll to position [124, 0]
click at [79, 345] on button "Documentación" at bounding box center [88, 350] width 106 height 22
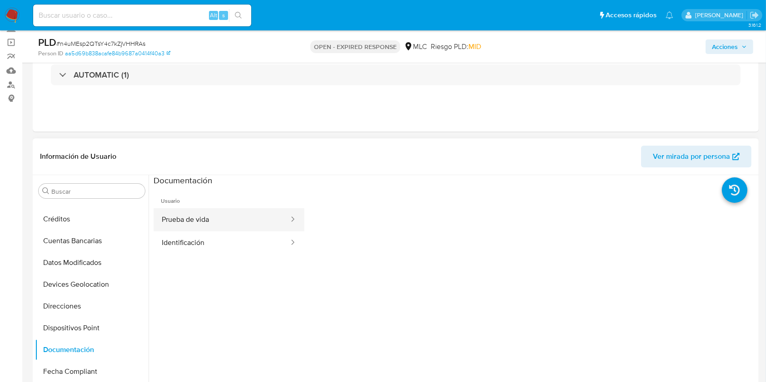
click at [195, 224] on button "Prueba de vida" at bounding box center [221, 219] width 136 height 23
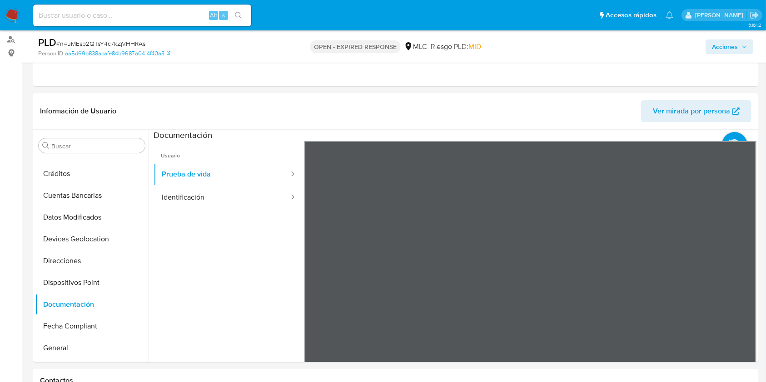
scroll to position [103, 0]
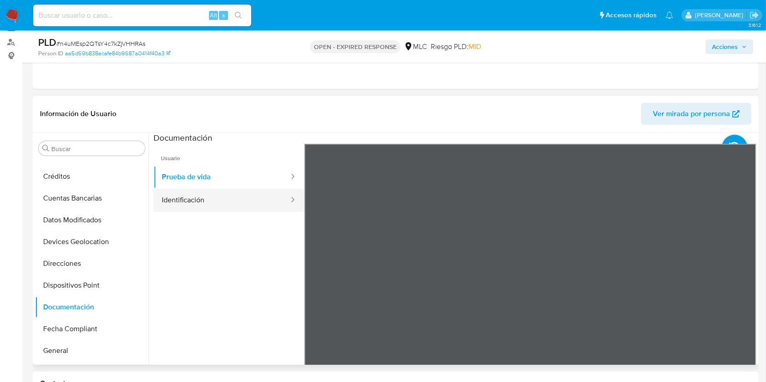
click at [205, 202] on button "Identificación" at bounding box center [221, 200] width 136 height 23
click at [745, 292] on icon at bounding box center [745, 291] width 18 height 18
click at [318, 287] on icon at bounding box center [315, 291] width 18 height 18
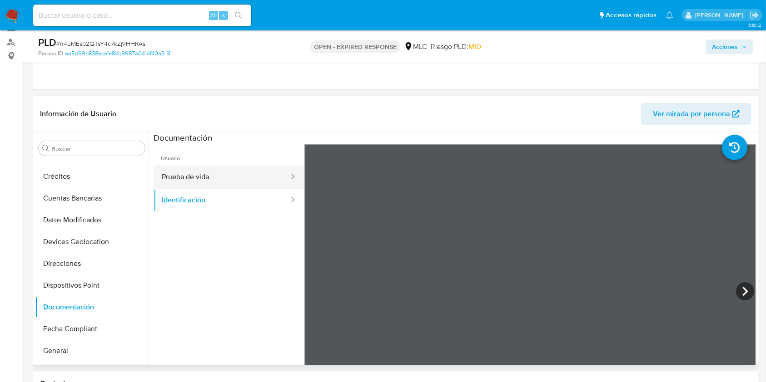
click at [242, 182] on button "Prueba de vida" at bounding box center [221, 177] width 136 height 23
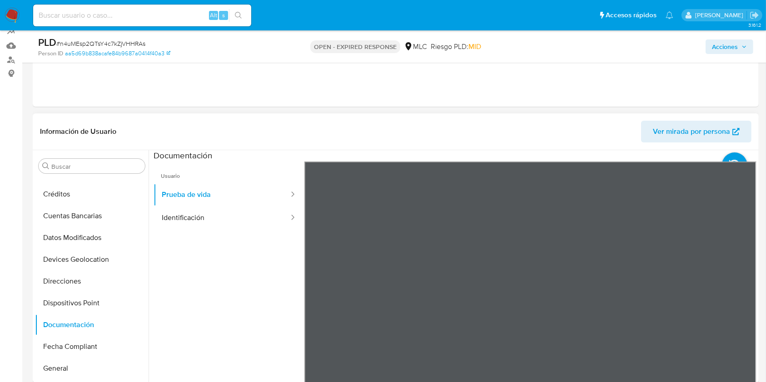
scroll to position [0, 0]
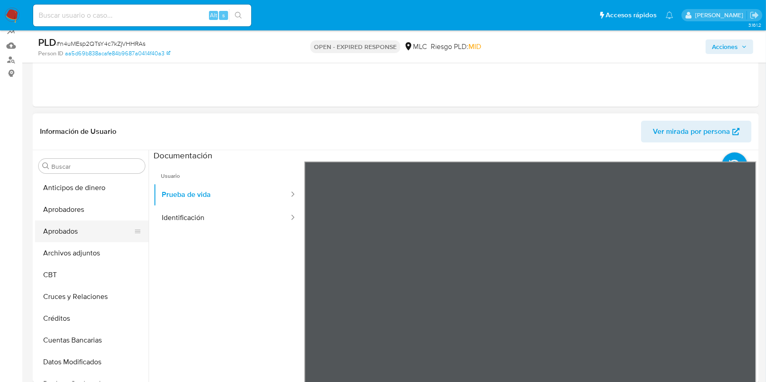
click at [90, 240] on button "Aprobados" at bounding box center [88, 232] width 106 height 22
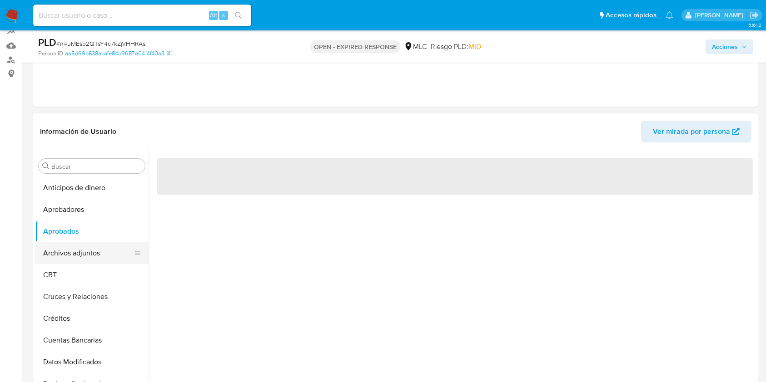
click at [90, 248] on button "Archivos adjuntos" at bounding box center [88, 253] width 106 height 22
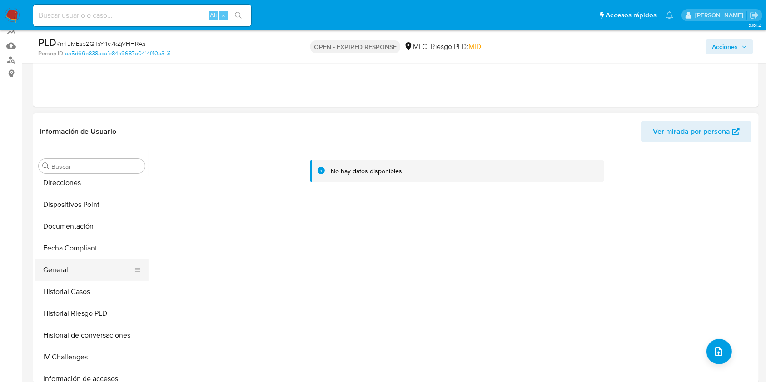
scroll to position [242, 0]
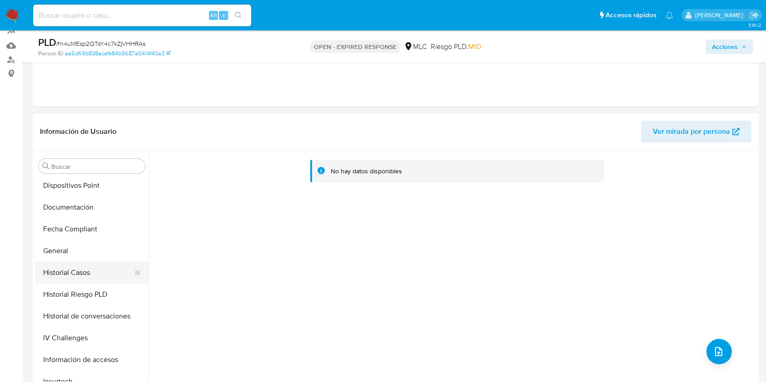
click at [91, 279] on button "Historial Casos" at bounding box center [88, 273] width 106 height 22
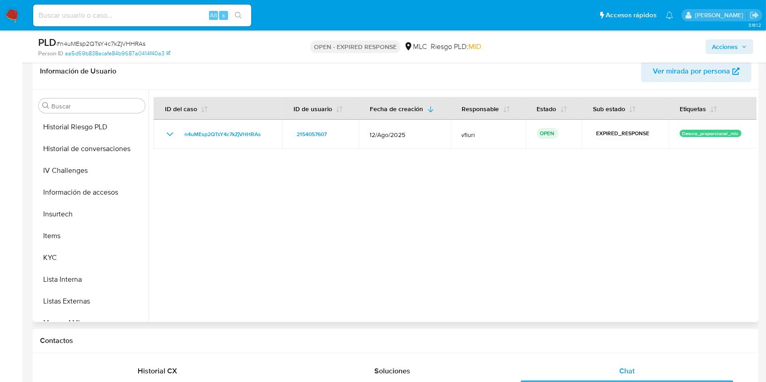
scroll to position [427, 0]
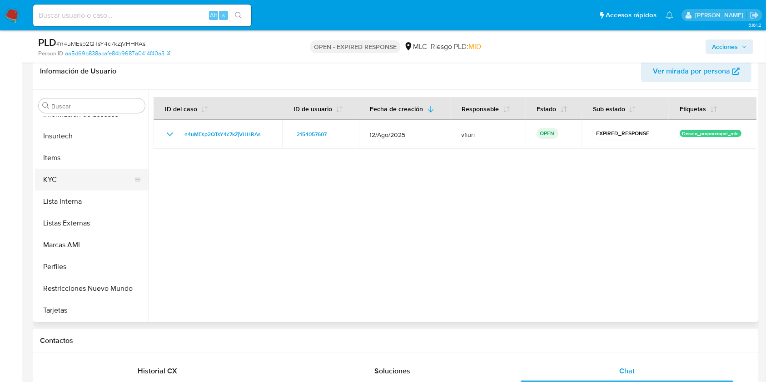
click at [75, 174] on button "KYC" at bounding box center [88, 180] width 106 height 22
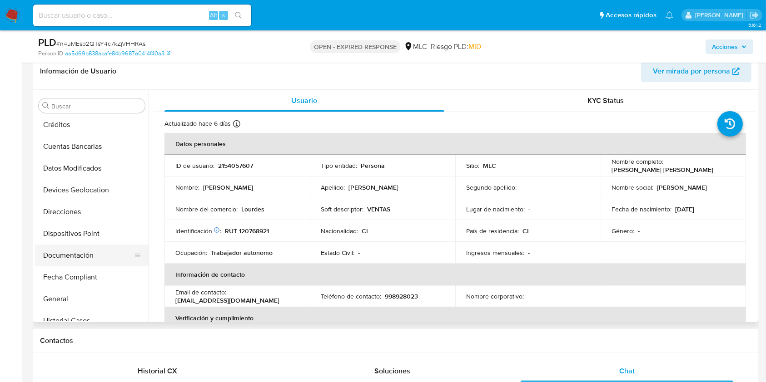
scroll to position [64, 0]
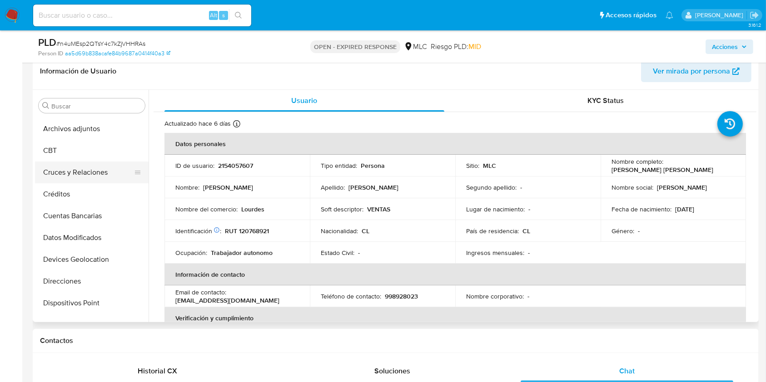
click at [102, 166] on button "Cruces y Relaciones" at bounding box center [88, 173] width 106 height 22
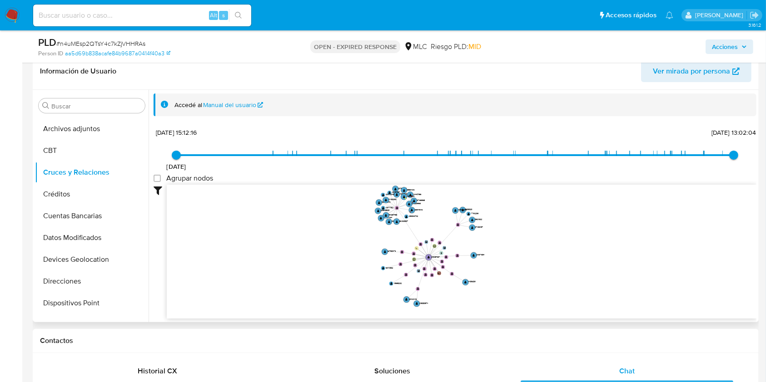
drag, startPoint x: 373, startPoint y: 242, endPoint x: 396, endPoint y: 235, distance: 24.4
click at [396, 235] on icon "user-2154057607  2154057607 device-67aeb0f0fa7d6e3de5dccbb8  device-675c7901d…" at bounding box center [461, 251] width 589 height 132
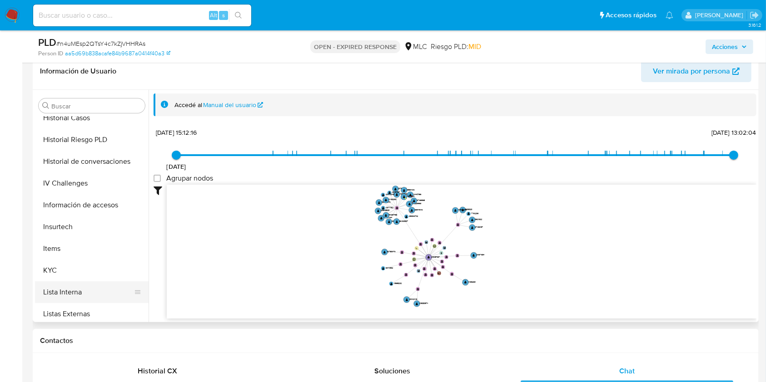
scroll to position [427, 0]
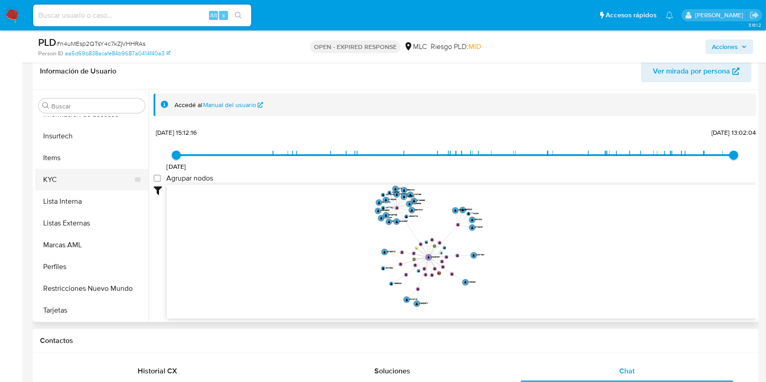
click at [75, 185] on button "KYC" at bounding box center [88, 180] width 106 height 22
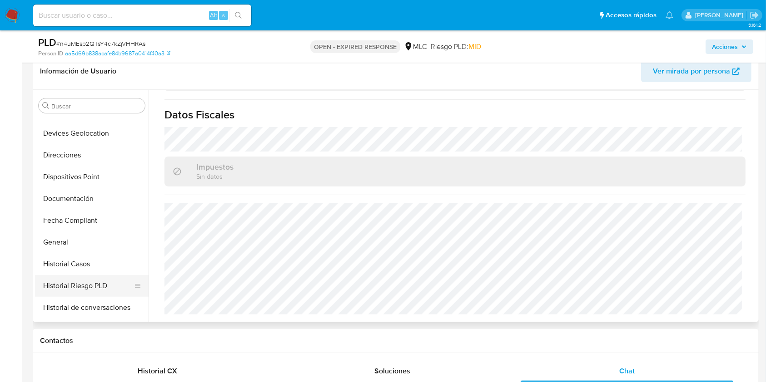
scroll to position [64, 0]
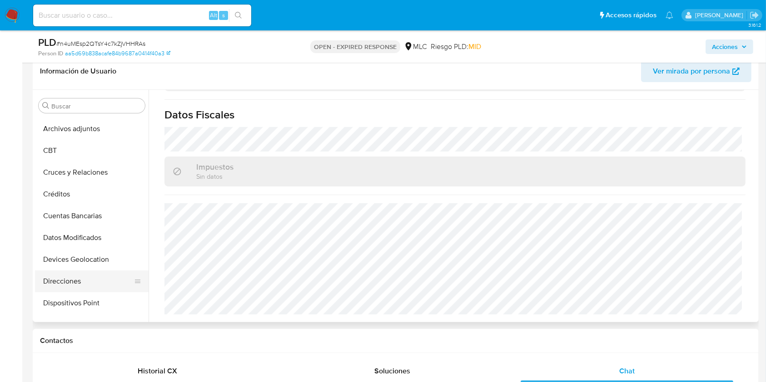
click at [84, 278] on button "Direcciones" at bounding box center [88, 282] width 106 height 22
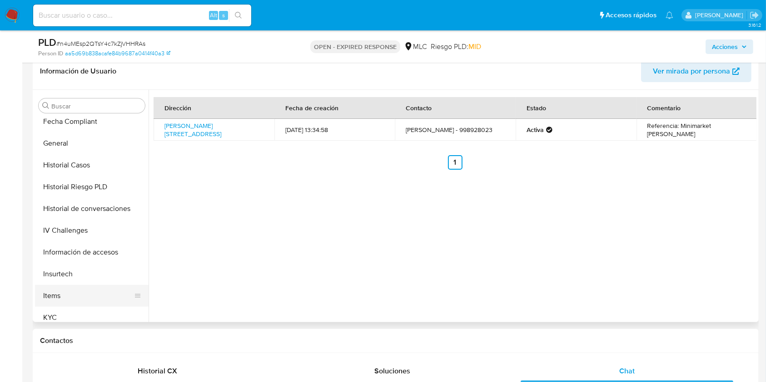
scroll to position [367, 0]
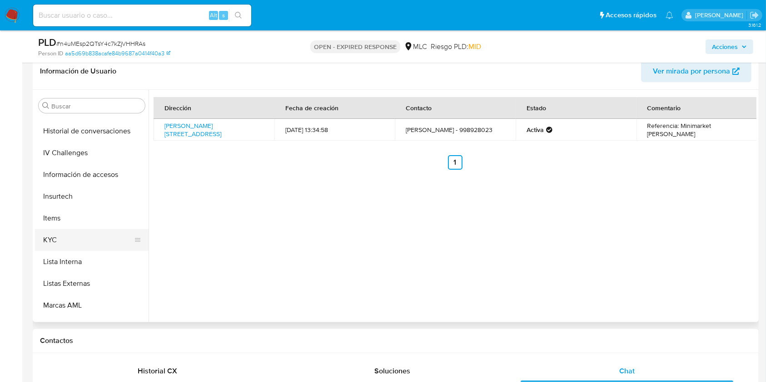
click at [69, 232] on button "KYC" at bounding box center [88, 240] width 106 height 22
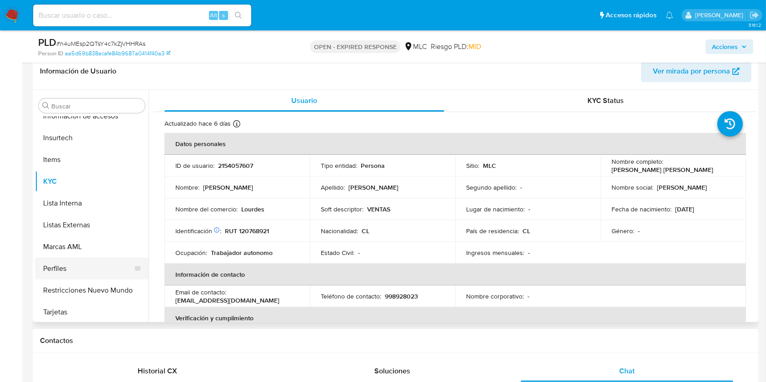
scroll to position [425, 0]
click at [141, 267] on button "Perfiles" at bounding box center [88, 269] width 106 height 22
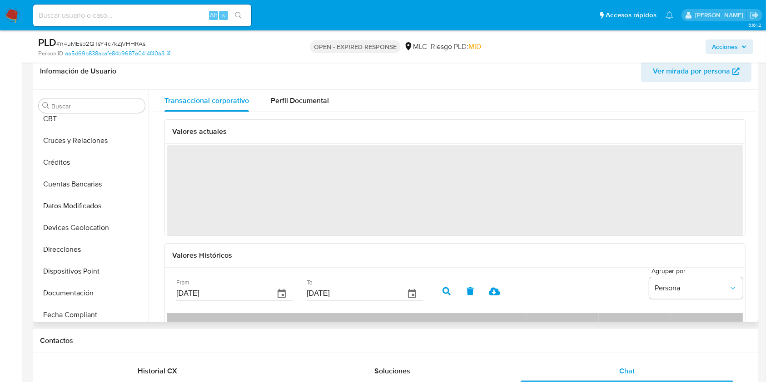
scroll to position [91, 0]
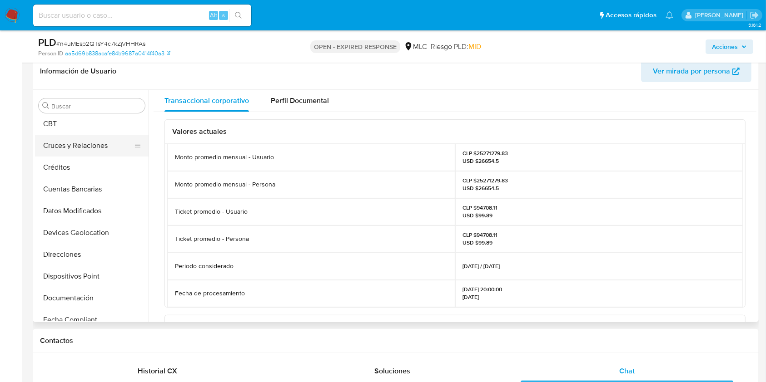
click at [79, 143] on button "Cruces y Relaciones" at bounding box center [88, 146] width 106 height 22
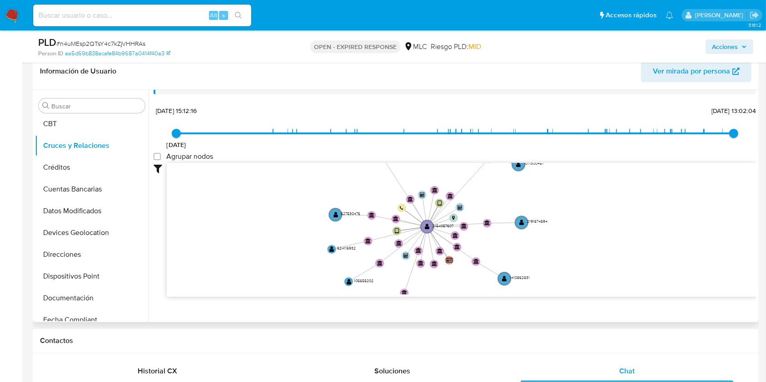
scroll to position [34, 0]
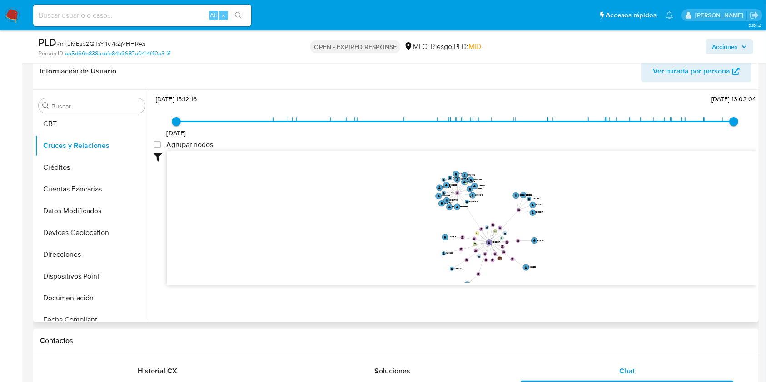
drag, startPoint x: 445, startPoint y: 175, endPoint x: 501, endPoint y: 218, distance: 70.3
click at [501, 218] on icon "user-2154057607  2154057607 device-67aeb0f0fa7d6e3de5dccbb8  device-675c7901d…" at bounding box center [461, 217] width 589 height 132
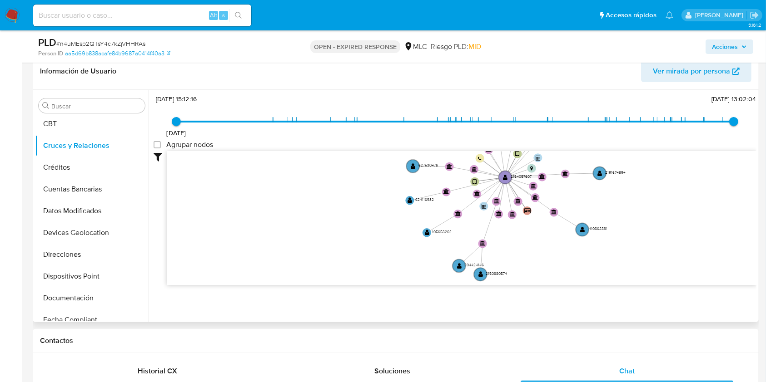
drag, startPoint x: 498, startPoint y: 192, endPoint x: 523, endPoint y: 109, distance: 86.2
click at [523, 109] on div "13/12/2024 13/12/2024, 15:12:16 8/10/2025, 13:02:04 Agrupar nodos Filtros Confi…" at bounding box center [454, 205] width 603 height 226
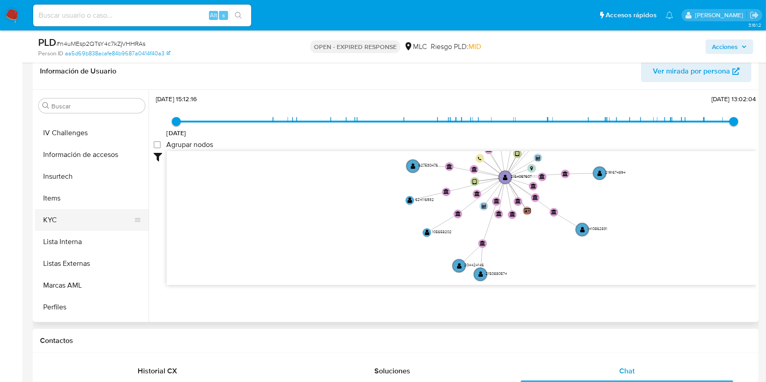
scroll to position [427, 0]
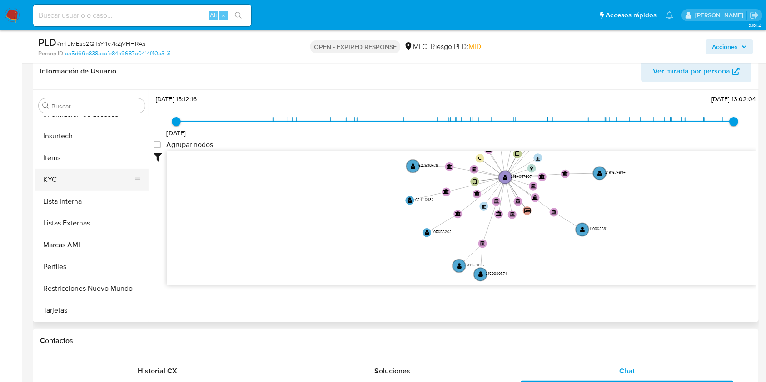
click at [70, 182] on button "KYC" at bounding box center [88, 180] width 106 height 22
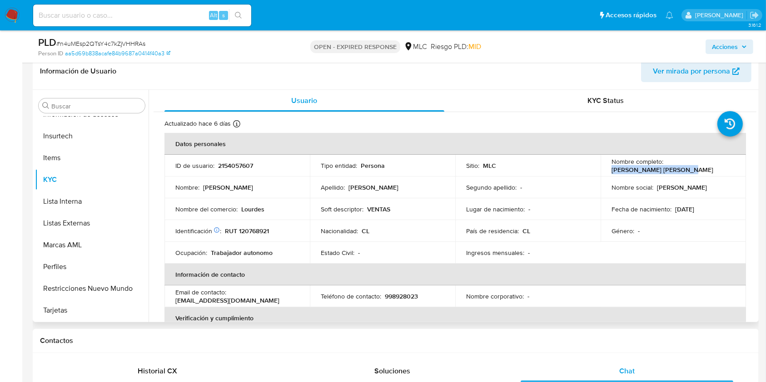
drag, startPoint x: 607, startPoint y: 167, endPoint x: 700, endPoint y: 170, distance: 92.7
click at [700, 170] on td "Nombre completo : Miguel Angel Godoy Peña" at bounding box center [672, 166] width 145 height 22
copy p "Miguel Angel Godoy Peña"
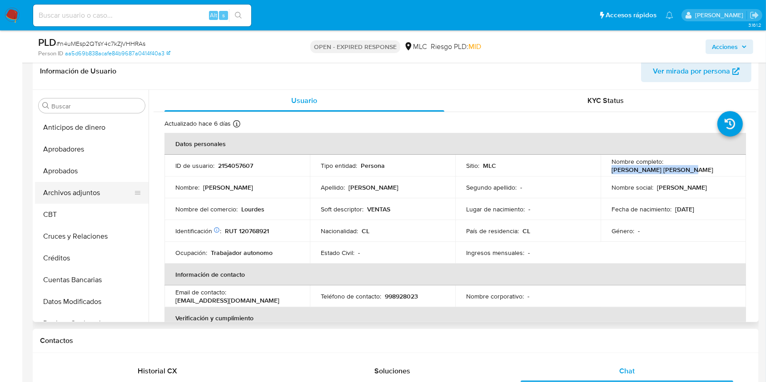
click at [104, 202] on button "Archivos adjuntos" at bounding box center [88, 193] width 106 height 22
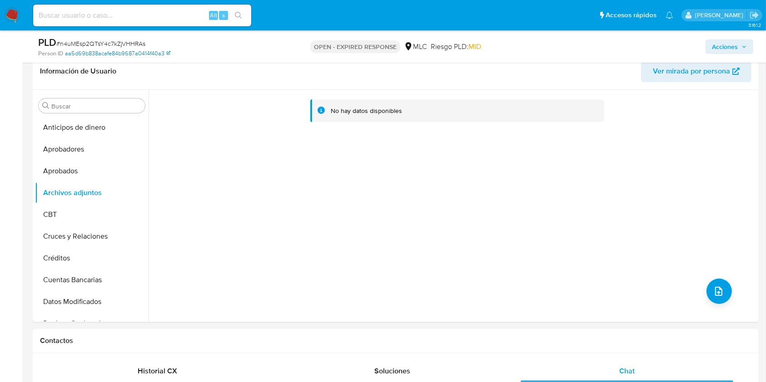
click at [119, 49] on link "aa5d69b838acafe84b9687a0414f40a3" at bounding box center [117, 53] width 105 height 8
click at [124, 42] on span "# n4uMEsp2QTsY4c7kZjVHHRAs" at bounding box center [100, 43] width 89 height 9
copy span "n4uMEsp2QTsY4c7kZjVHHRAs"
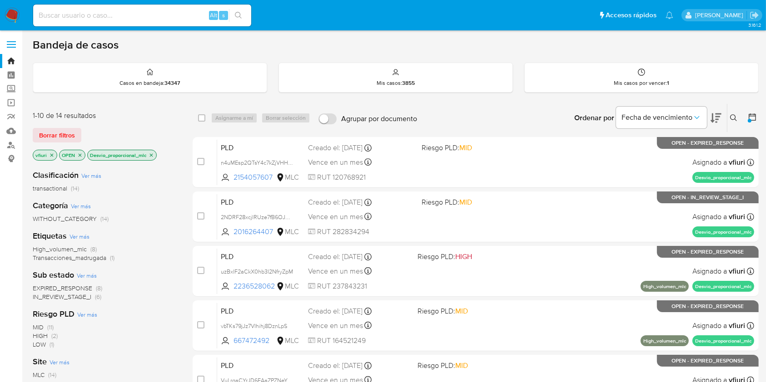
click at [733, 116] on icon at bounding box center [733, 117] width 7 height 7
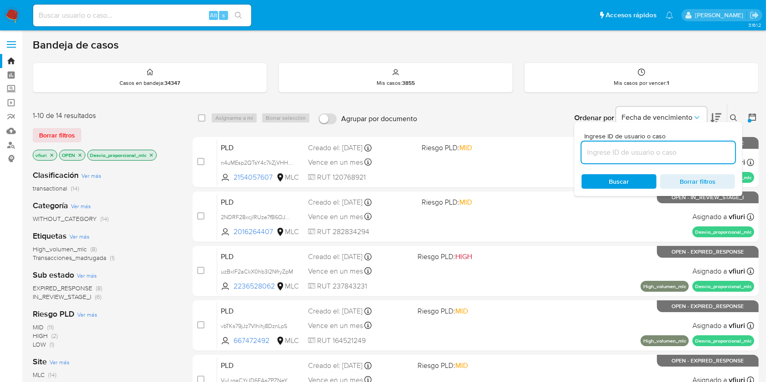
click at [666, 149] on input at bounding box center [657, 153] width 153 height 12
type input "n4uMEsp2QTsY4c7kZjVHHRAs"
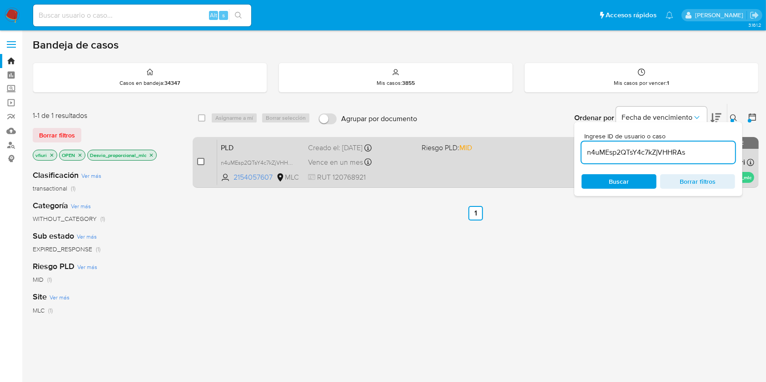
click at [200, 162] on input "checkbox" at bounding box center [200, 161] width 7 height 7
checkbox input "true"
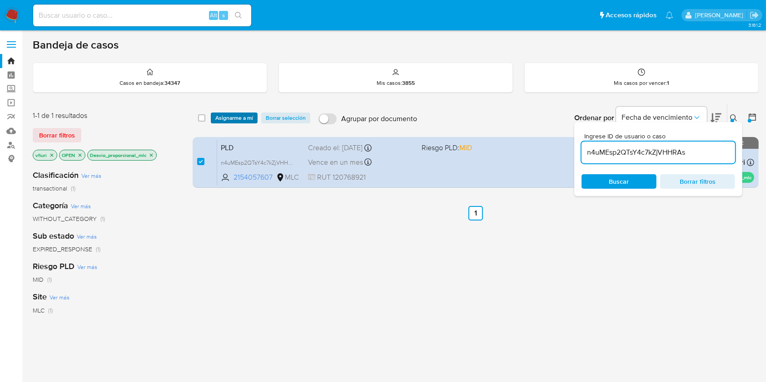
click at [225, 118] on span "Asignarme a mí" at bounding box center [234, 118] width 38 height 9
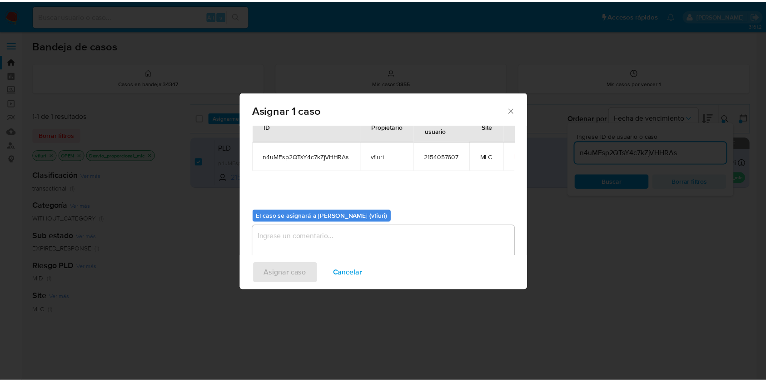
scroll to position [46, 0]
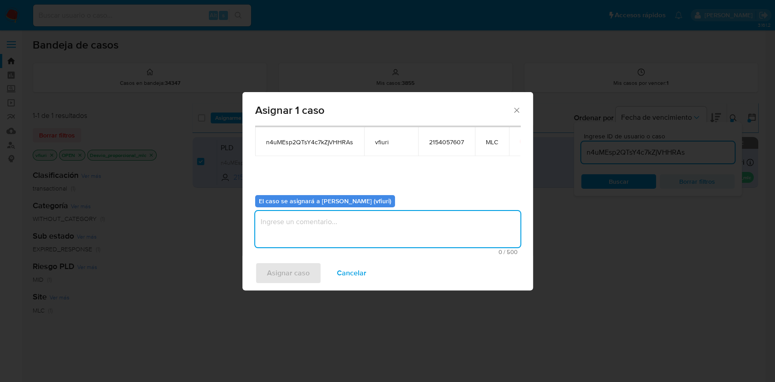
click at [308, 230] on textarea "assign-modal" at bounding box center [387, 229] width 265 height 36
type textarea "-"
click at [304, 281] on span "Asignar caso" at bounding box center [288, 273] width 43 height 20
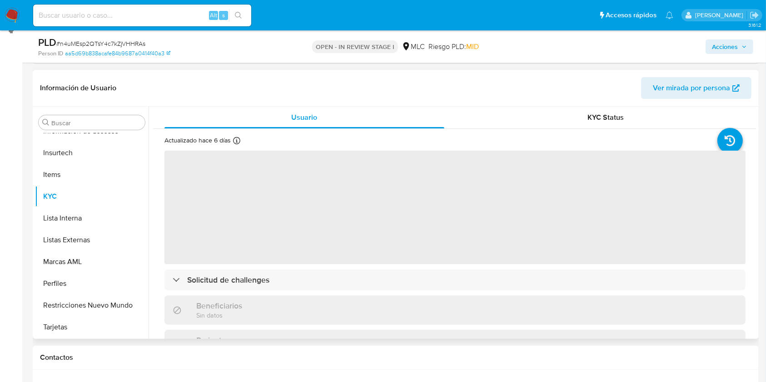
scroll to position [182, 0]
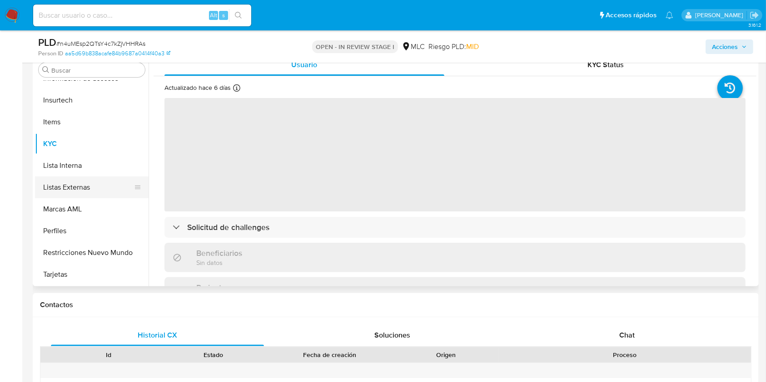
select select "10"
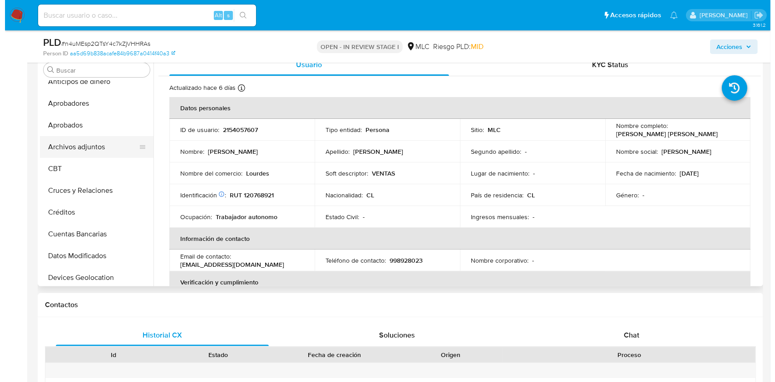
scroll to position [0, 0]
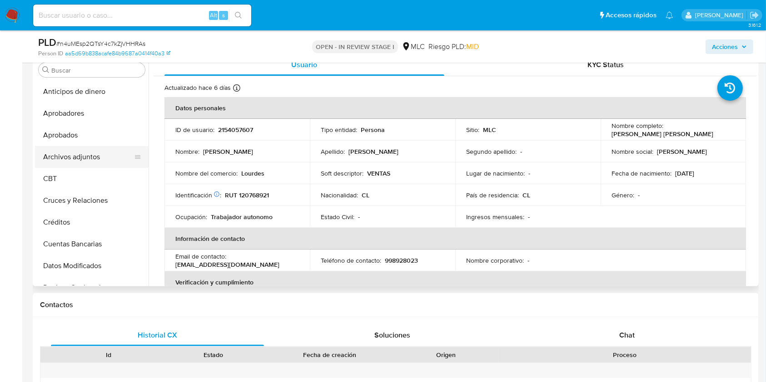
click at [90, 159] on button "Archivos adjuntos" at bounding box center [88, 157] width 106 height 22
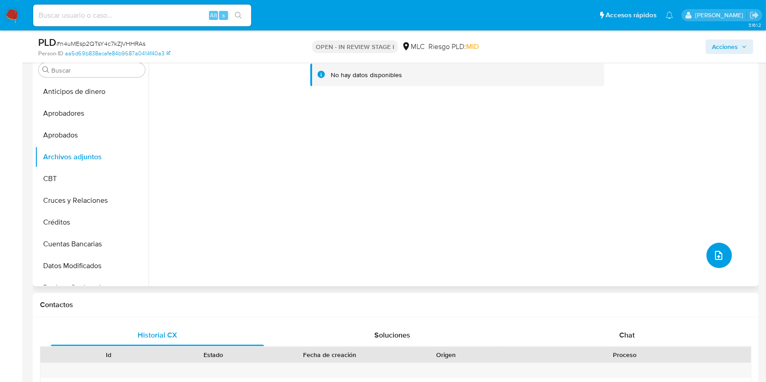
click at [718, 257] on icon "upload-file" at bounding box center [718, 255] width 11 height 11
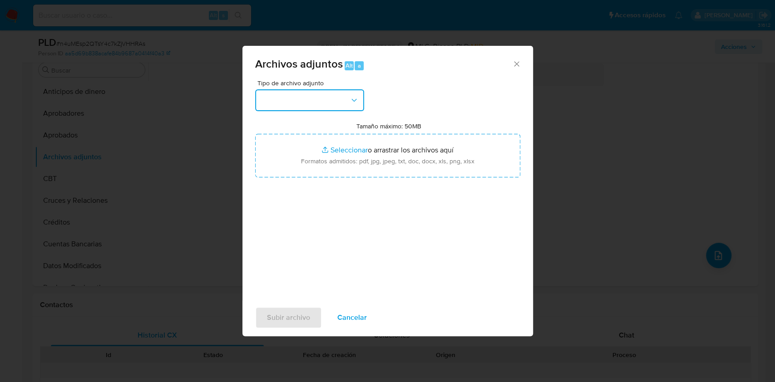
click at [332, 110] on button "button" at bounding box center [309, 100] width 109 height 22
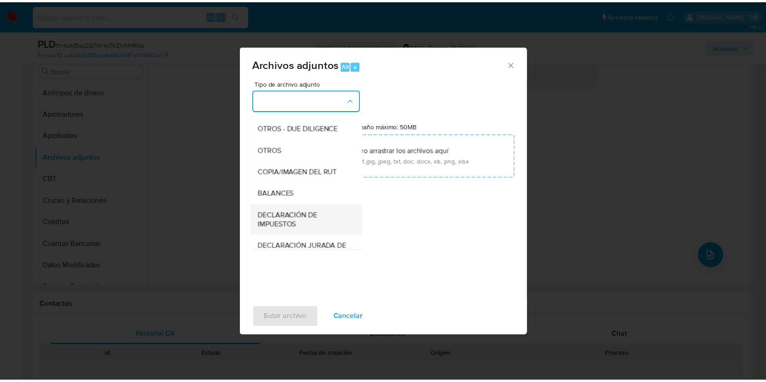
scroll to position [60, 0]
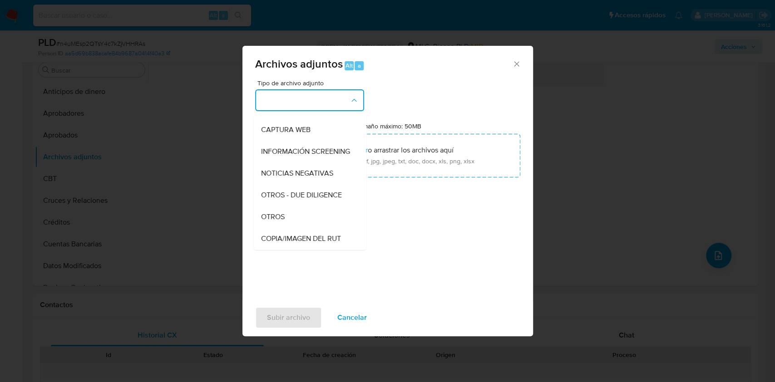
click at [312, 228] on div "OTROS" at bounding box center [307, 217] width 93 height 22
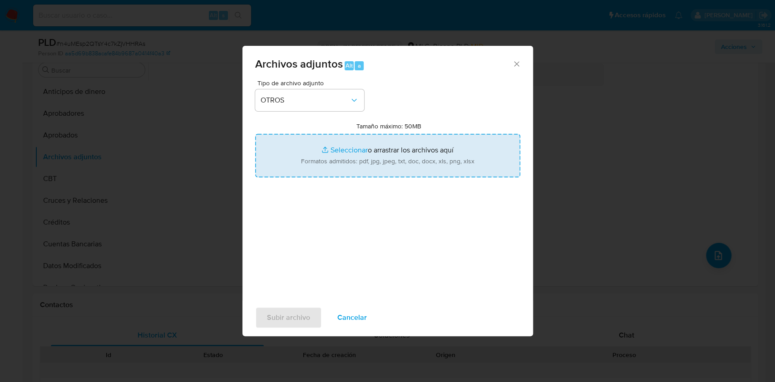
click at [332, 154] on input "Tamaño máximo: 50MB Seleccionar archivos" at bounding box center [387, 156] width 265 height 44
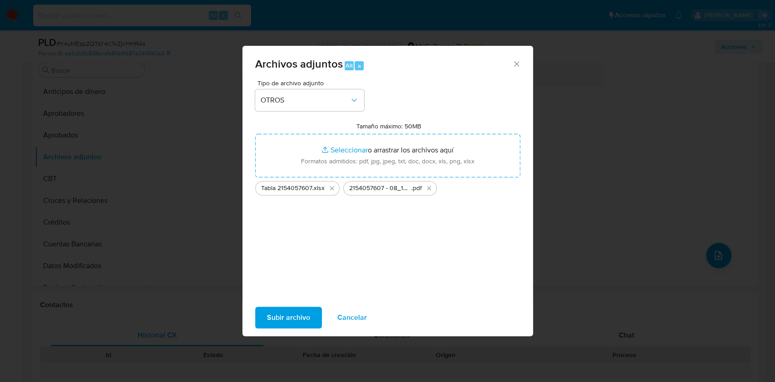
click at [267, 321] on span "Subir archivo" at bounding box center [288, 318] width 43 height 20
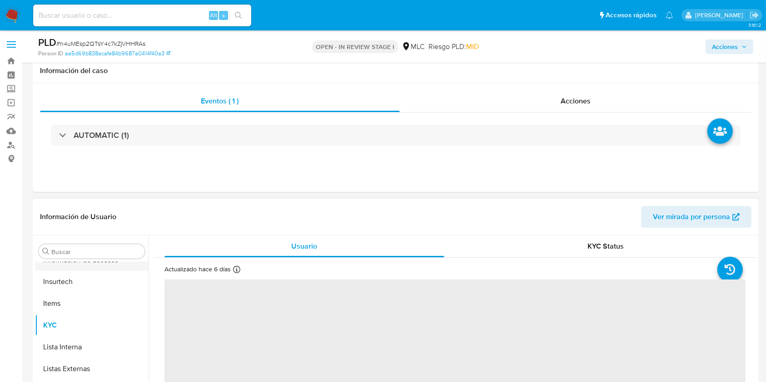
scroll to position [121, 0]
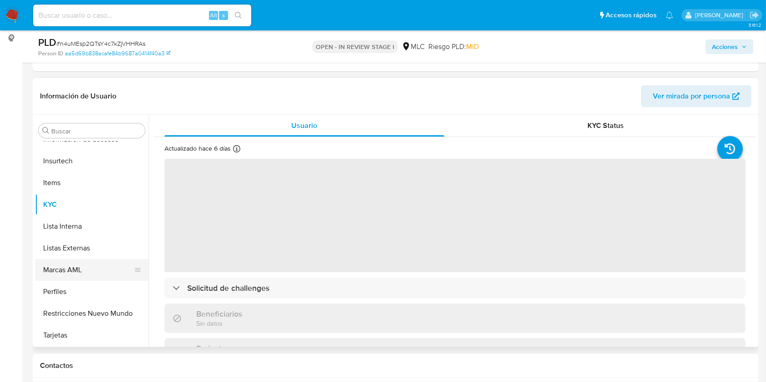
select select "10"
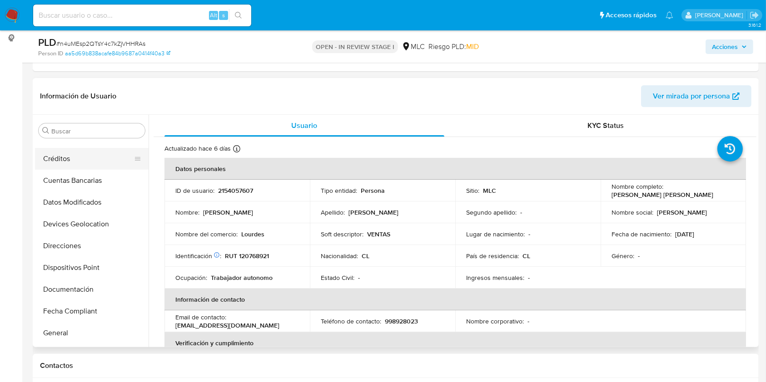
scroll to position [0, 0]
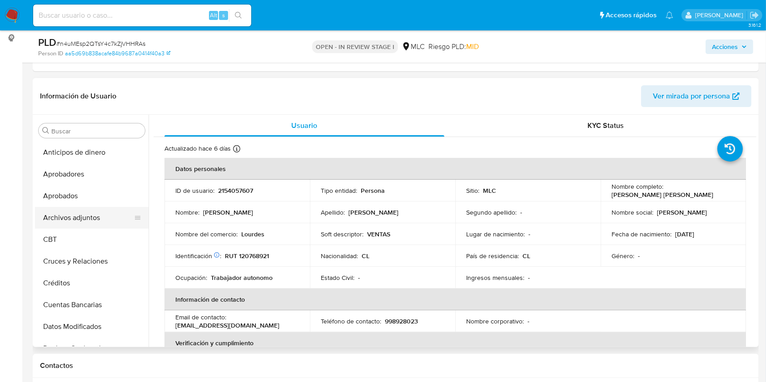
click at [100, 216] on button "Archivos adjuntos" at bounding box center [88, 218] width 106 height 22
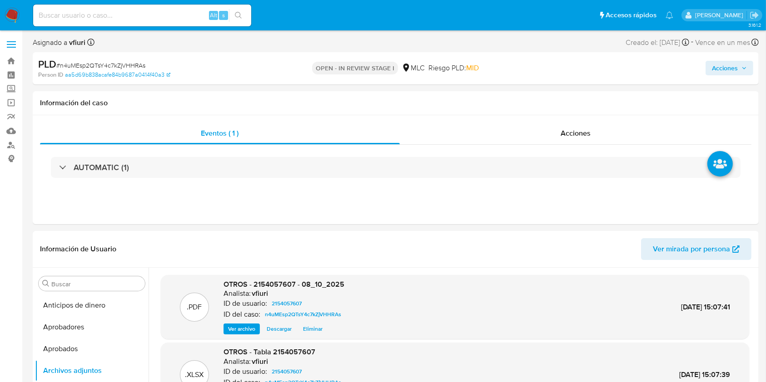
click at [722, 64] on span "Acciones" at bounding box center [725, 68] width 26 height 15
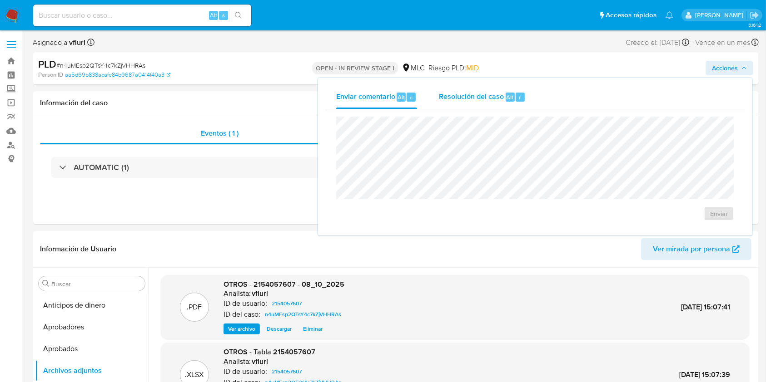
click at [497, 94] on span "Resolución del caso" at bounding box center [471, 97] width 65 height 10
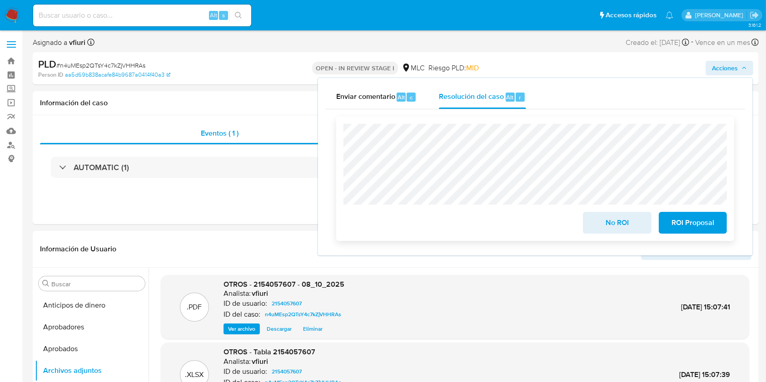
click at [623, 229] on span "No ROI" at bounding box center [616, 223] width 44 height 20
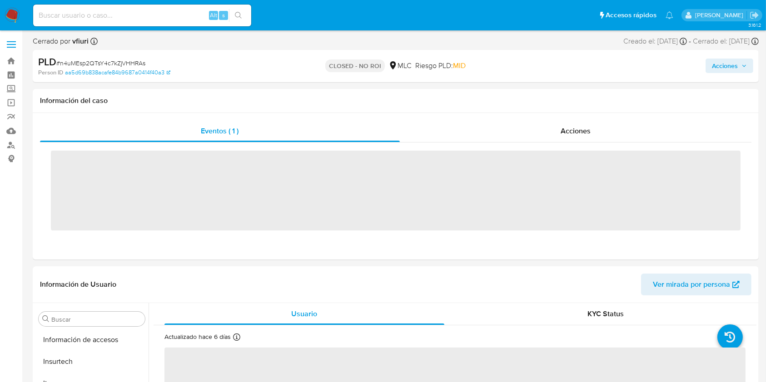
scroll to position [427, 0]
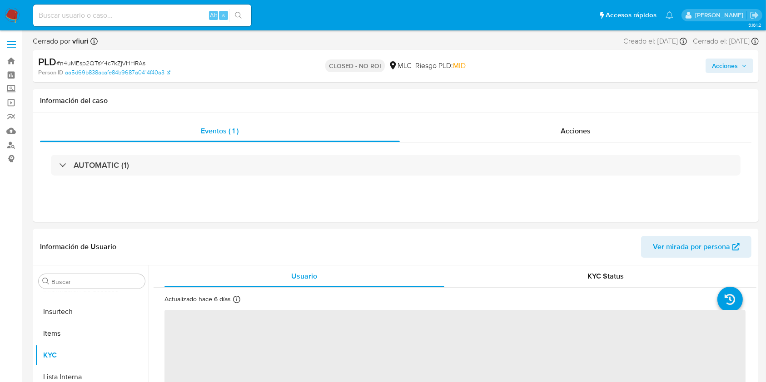
select select "10"
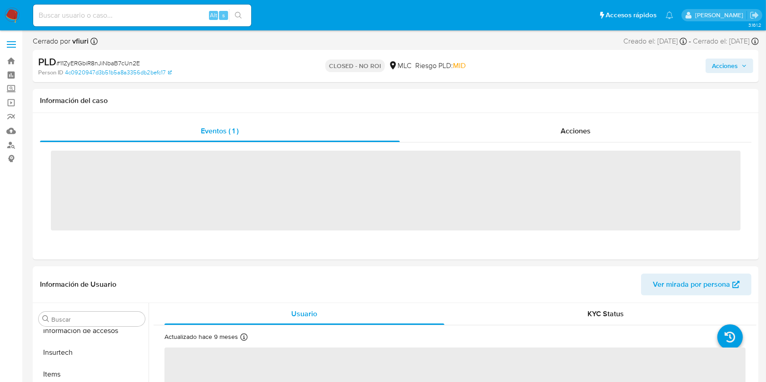
scroll to position [427, 0]
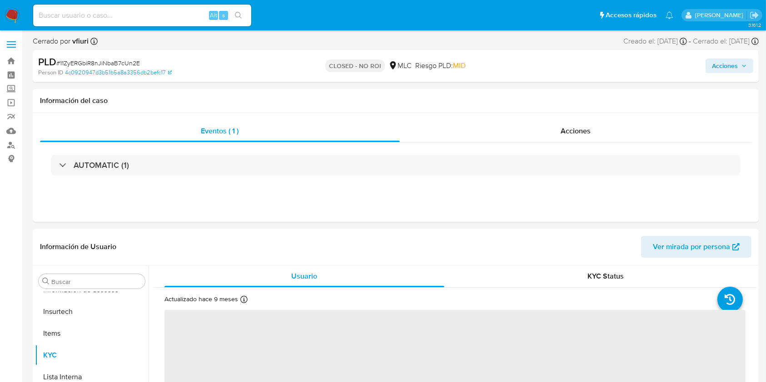
select select "10"
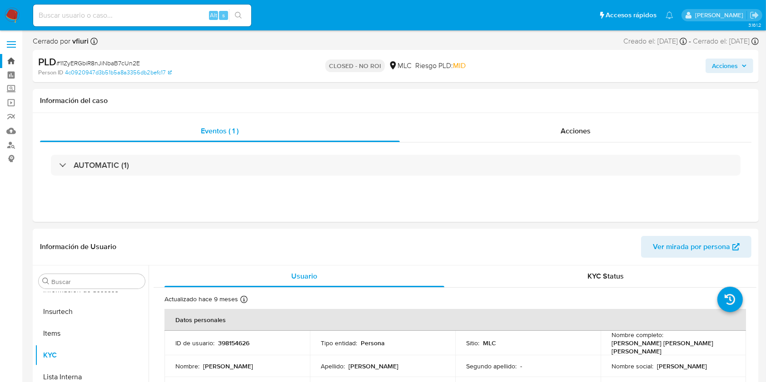
click at [11, 60] on link "Bandeja" at bounding box center [54, 61] width 108 height 14
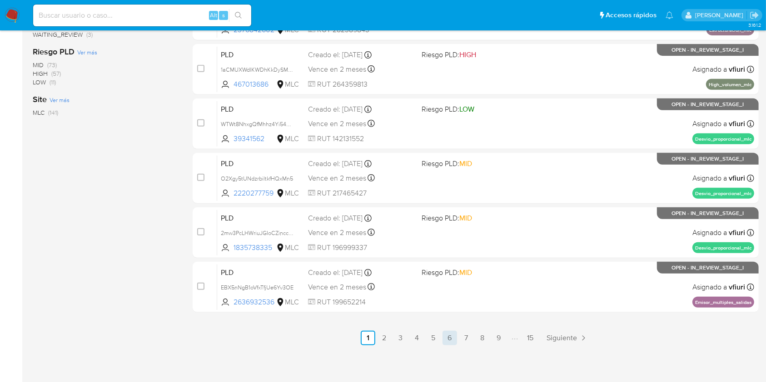
scroll to position [367, 0]
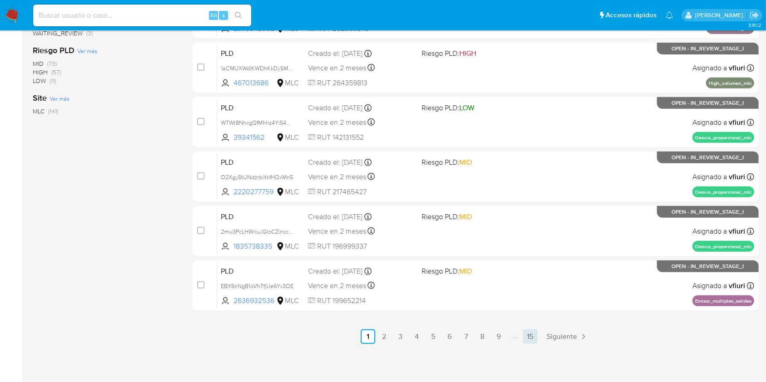
click at [533, 339] on link "15" at bounding box center [530, 337] width 15 height 15
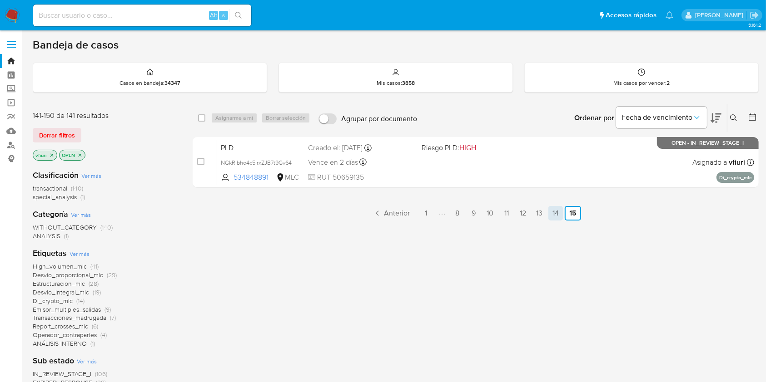
click at [554, 209] on link "14" at bounding box center [555, 213] width 15 height 15
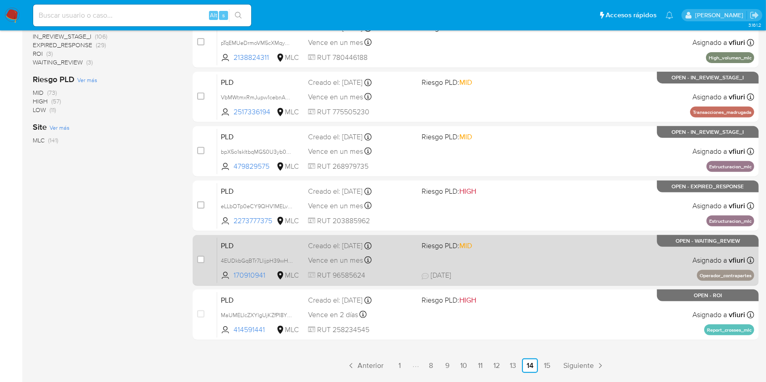
scroll to position [367, 0]
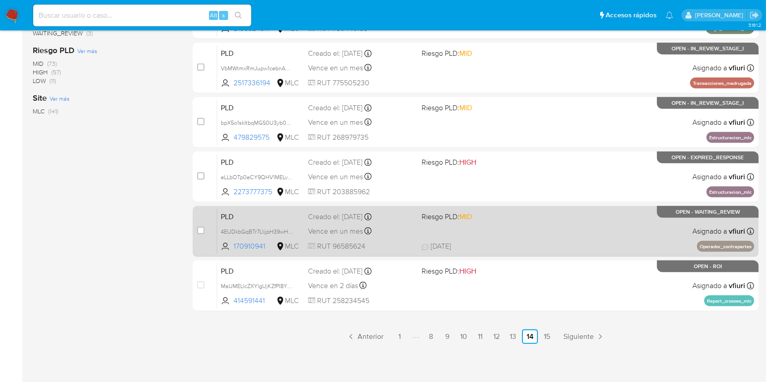
click at [547, 297] on div "PLD MaUMELIcZXYlgUjKZfPI8YY0 414591441 MLC Riesgo PLD: HIGH Creado el: 12/07/20…" at bounding box center [485, 286] width 537 height 46
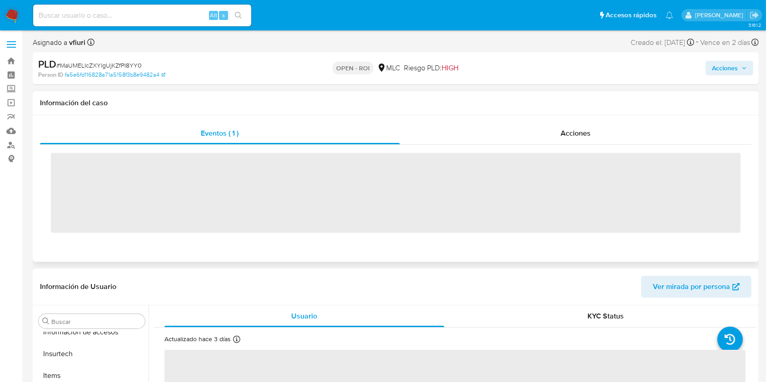
scroll to position [427, 0]
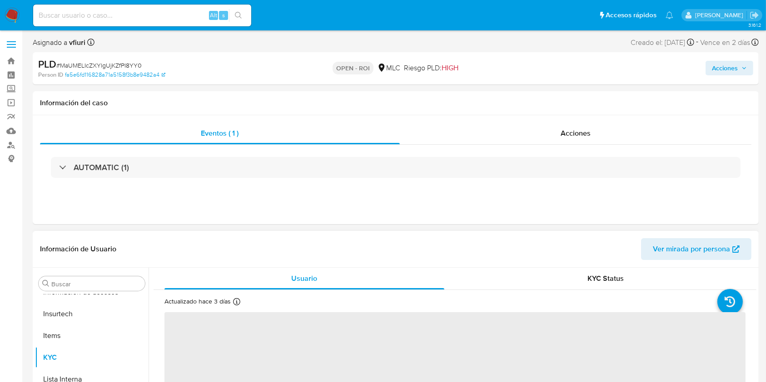
select select "10"
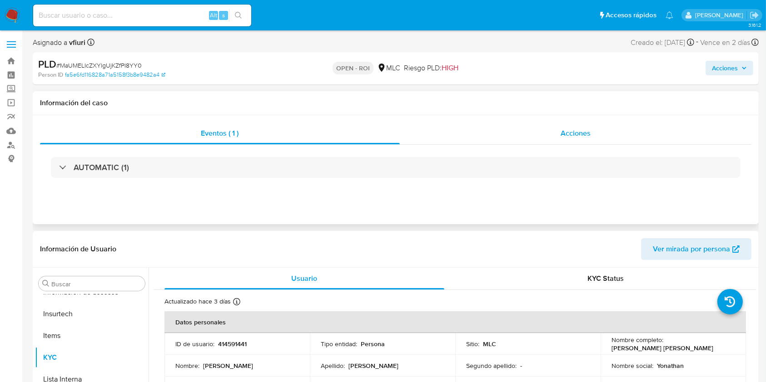
click at [552, 141] on div "Acciones" at bounding box center [576, 134] width 352 height 22
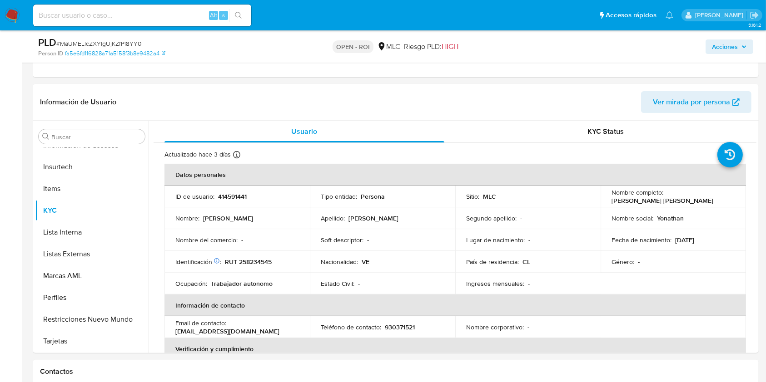
scroll to position [0, 0]
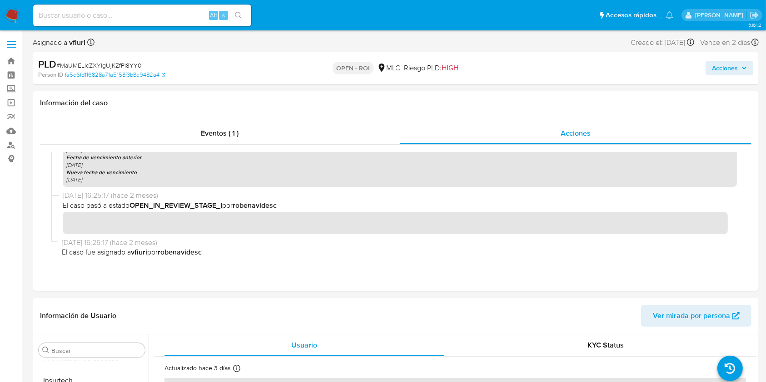
click at [734, 74] on span "Acciones" at bounding box center [725, 68] width 26 height 15
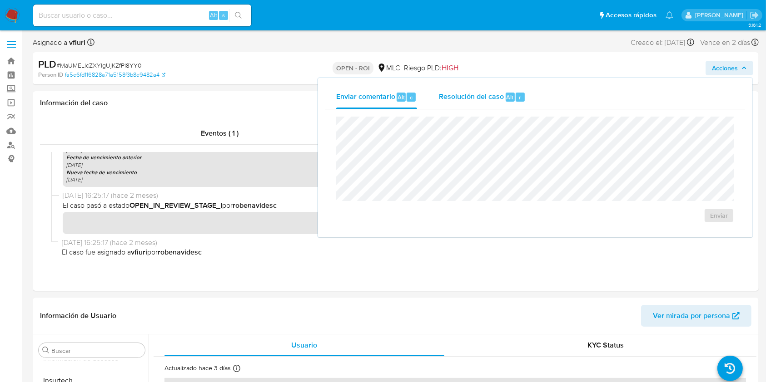
click at [460, 100] on span "Resolución del caso" at bounding box center [471, 97] width 65 height 10
click at [449, 223] on div "ROI" at bounding box center [534, 222] width 383 height 25
click at [670, 219] on button "ROI" at bounding box center [692, 225] width 68 height 22
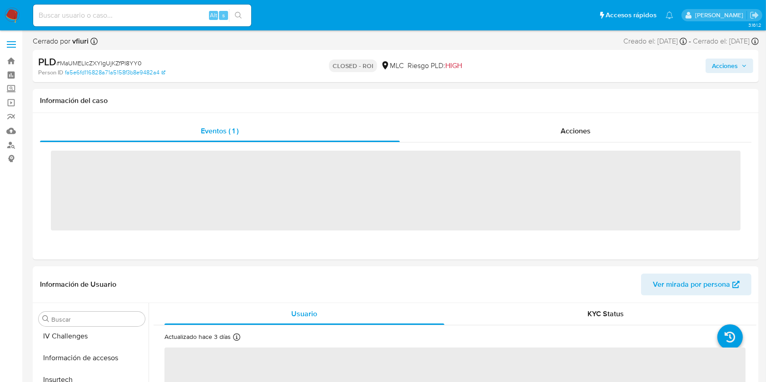
scroll to position [427, 0]
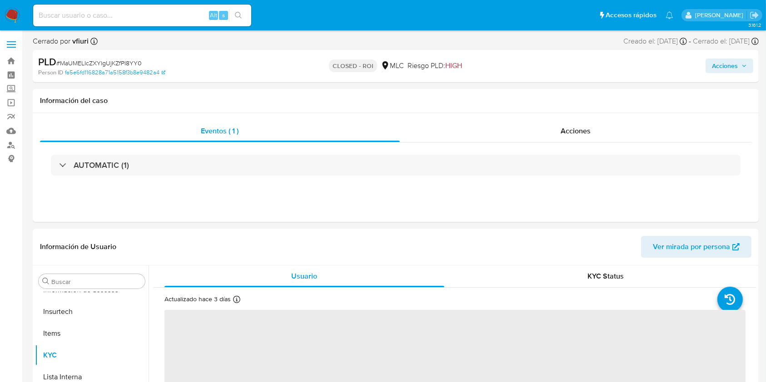
select select "10"
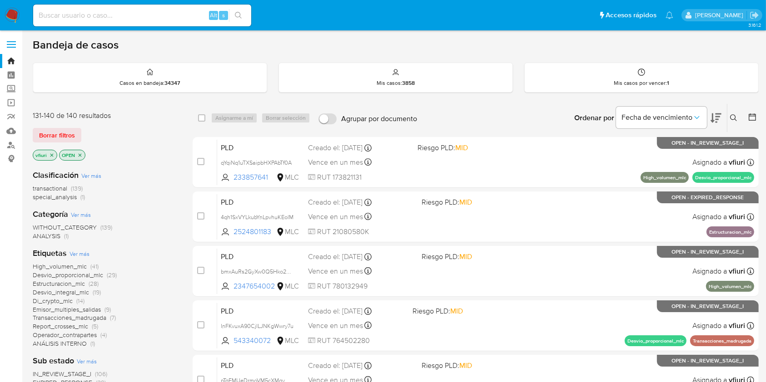
click at [74, 277] on span "Desvio_proporcional_mlc" at bounding box center [68, 275] width 70 height 9
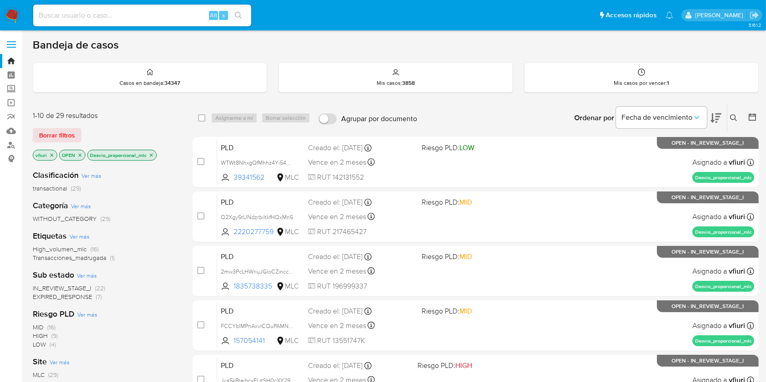
click at [748, 118] on icon at bounding box center [751, 117] width 7 height 7
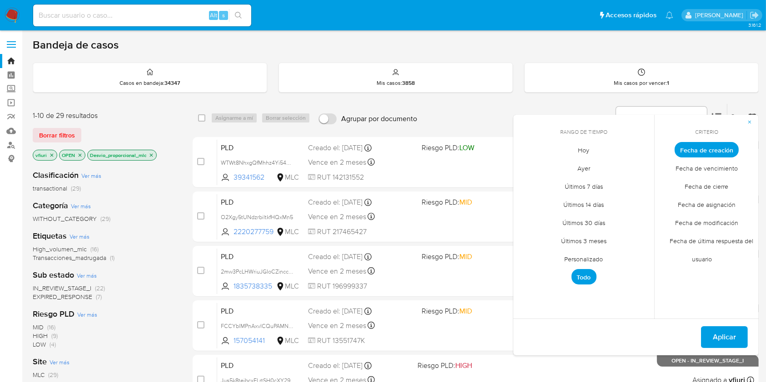
click at [563, 258] on span "Personalizado" at bounding box center [584, 259] width 58 height 19
click at [524, 162] on icon "Mes anterior" at bounding box center [527, 166] width 11 height 11
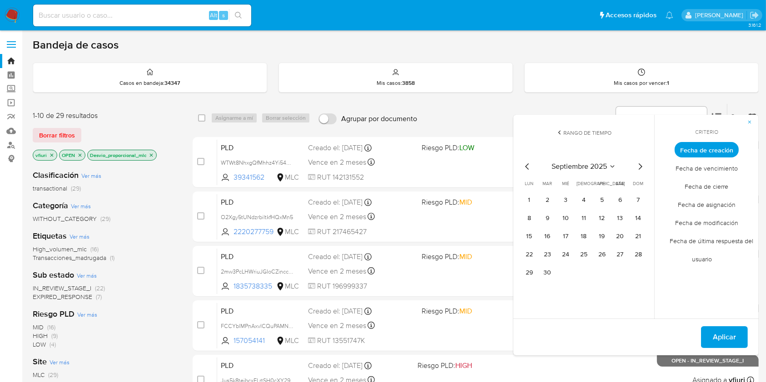
click at [524, 162] on icon "Mes anterior" at bounding box center [527, 166] width 11 height 11
click at [551, 234] on button "12" at bounding box center [547, 236] width 15 height 15
click at [741, 342] on button "Aplicar" at bounding box center [724, 337] width 47 height 22
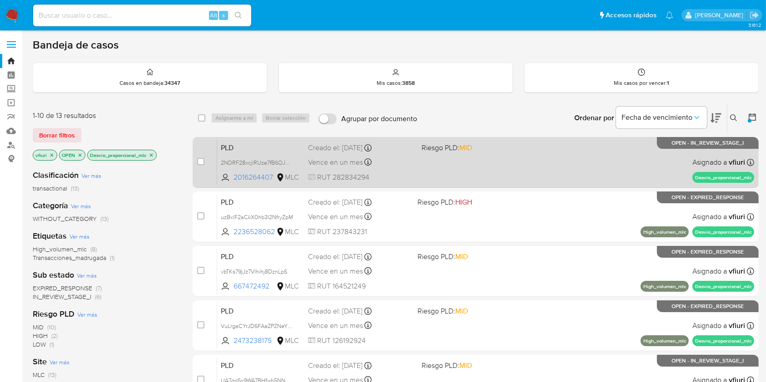
click at [403, 174] on span "RUT 282834294" at bounding box center [361, 178] width 106 height 10
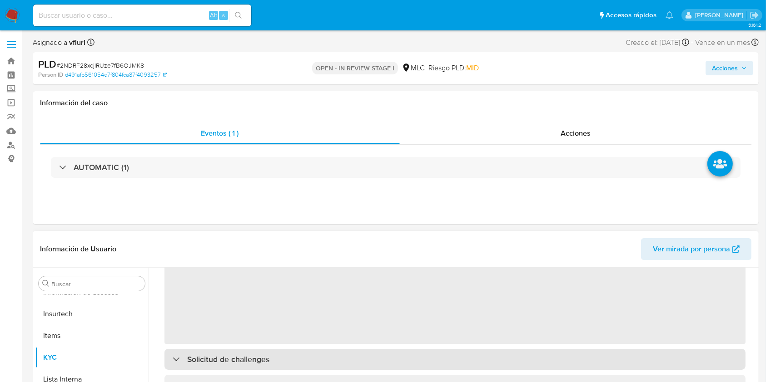
scroll to position [182, 0]
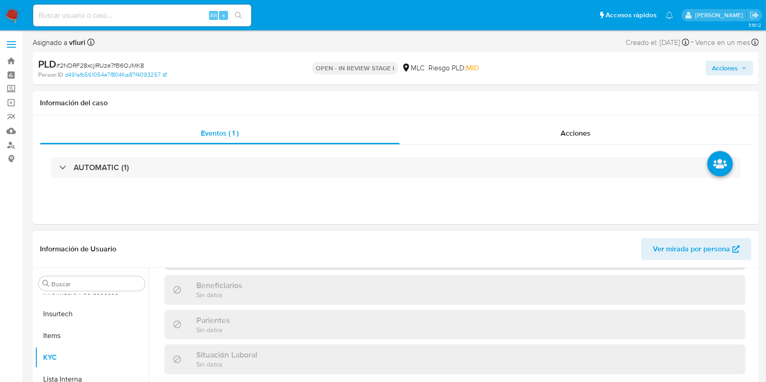
select select "10"
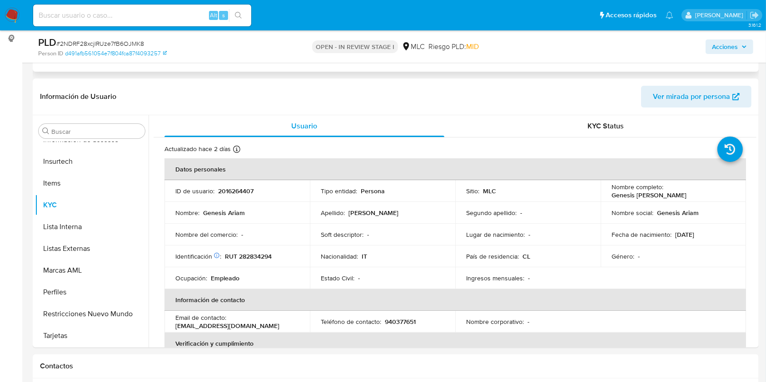
scroll to position [121, 0]
click at [232, 188] on p "2016264407" at bounding box center [235, 191] width 35 height 8
copy p "2016264407"
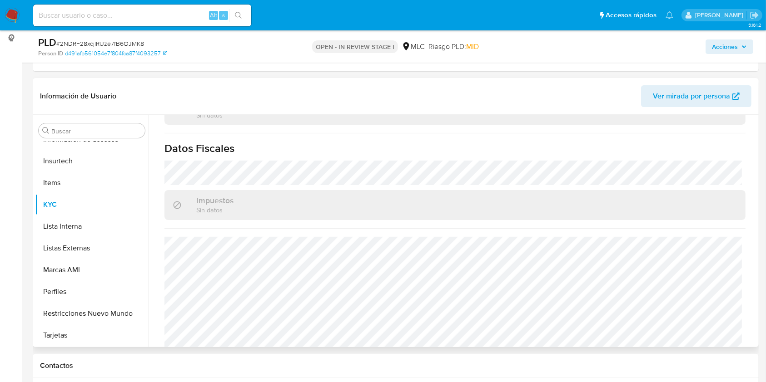
scroll to position [509, 0]
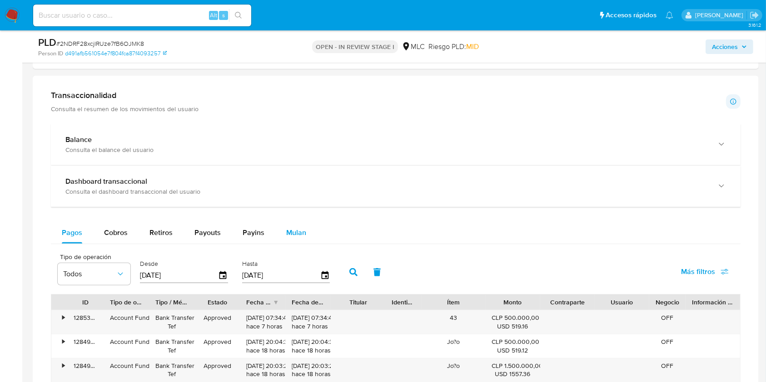
click at [292, 235] on span "Mulan" at bounding box center [296, 232] width 20 height 10
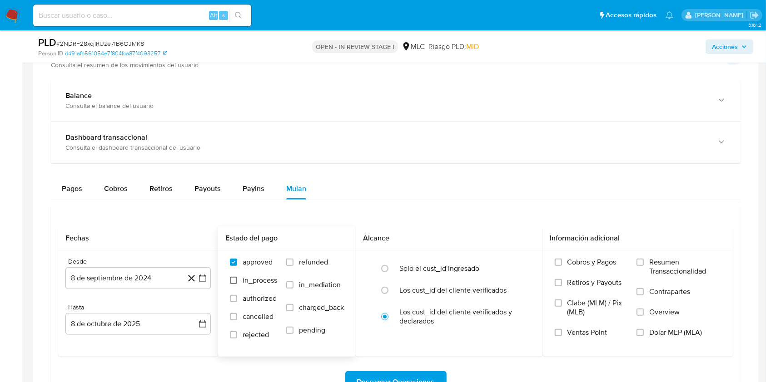
scroll to position [727, 0]
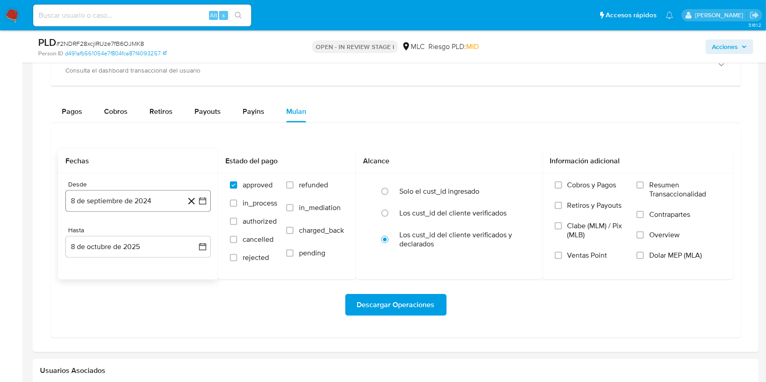
click at [206, 209] on button "8 de septiembre de 2024" at bounding box center [137, 201] width 145 height 22
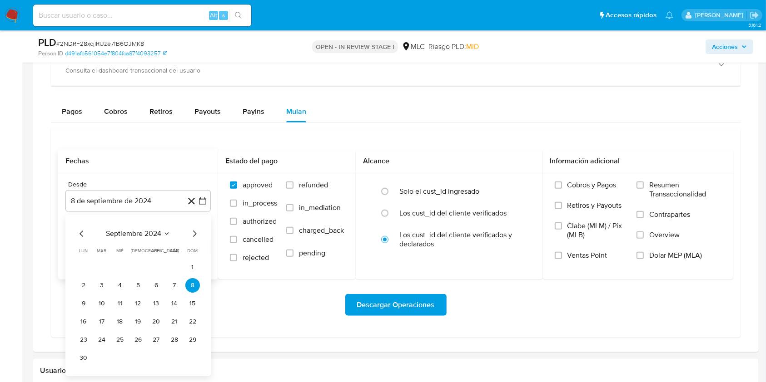
click at [194, 237] on icon "Mes siguiente" at bounding box center [194, 233] width 11 height 11
click at [86, 236] on icon "Mes anterior" at bounding box center [81, 233] width 11 height 11
click at [116, 339] on button "25" at bounding box center [120, 340] width 15 height 15
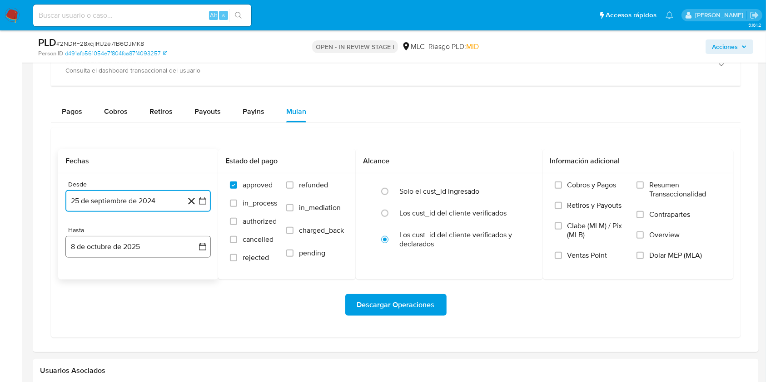
click at [205, 247] on icon "button" at bounding box center [202, 246] width 9 height 9
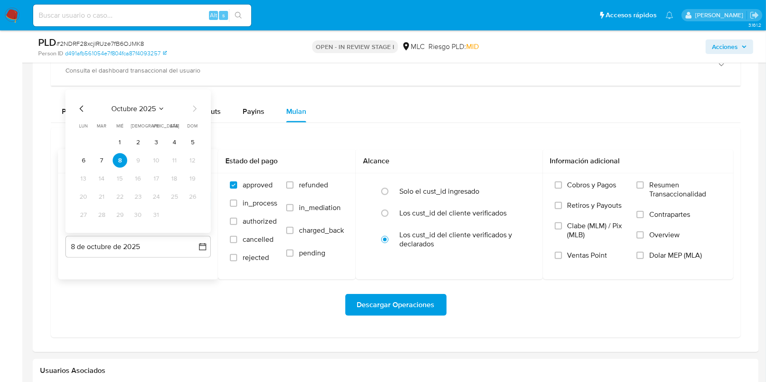
click at [77, 109] on icon "Mes anterior" at bounding box center [81, 109] width 11 height 11
click at [115, 191] on button "24" at bounding box center [120, 197] width 15 height 15
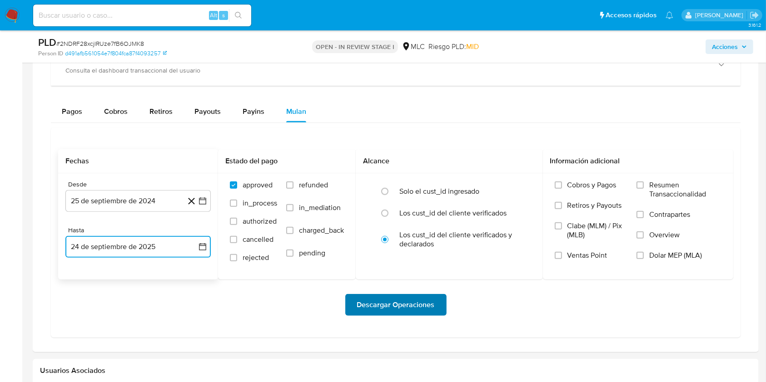
click at [353, 310] on button "Descargar Operaciones" at bounding box center [395, 305] width 101 height 22
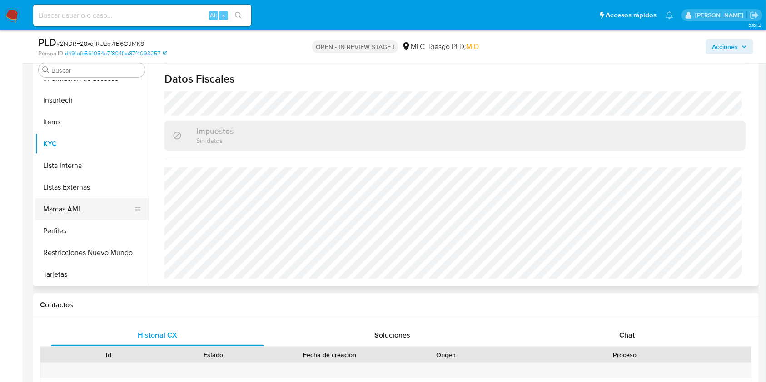
scroll to position [246, 0]
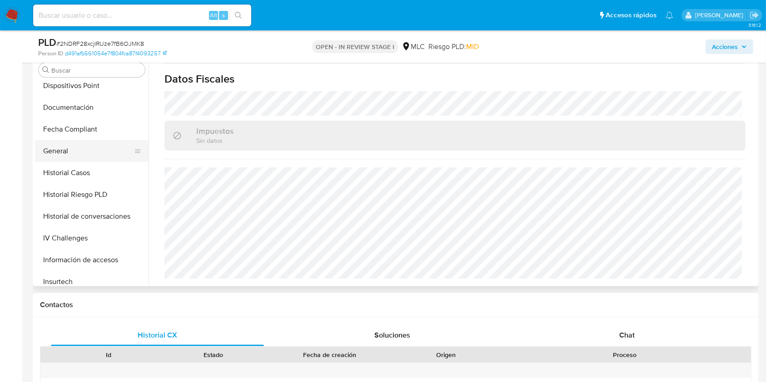
click at [93, 158] on button "General" at bounding box center [88, 151] width 106 height 22
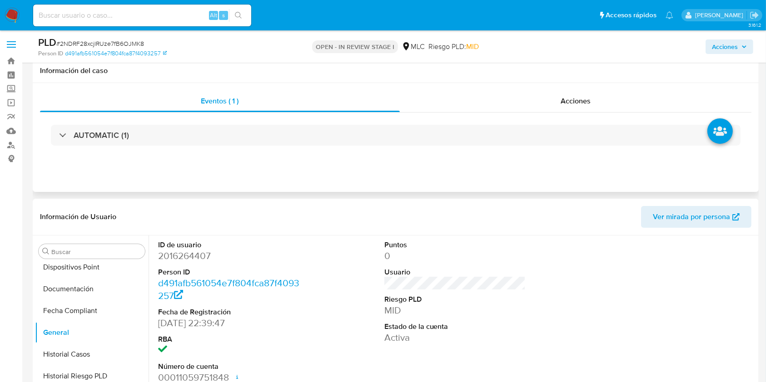
scroll to position [60, 0]
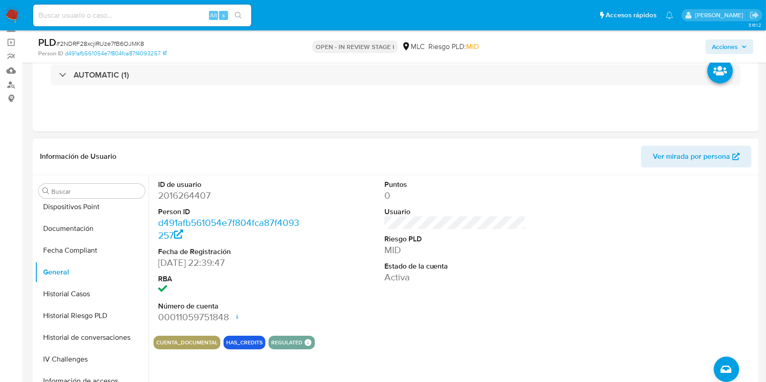
click at [184, 192] on dd "2016264407" at bounding box center [229, 195] width 142 height 13
copy dd "2016264407"
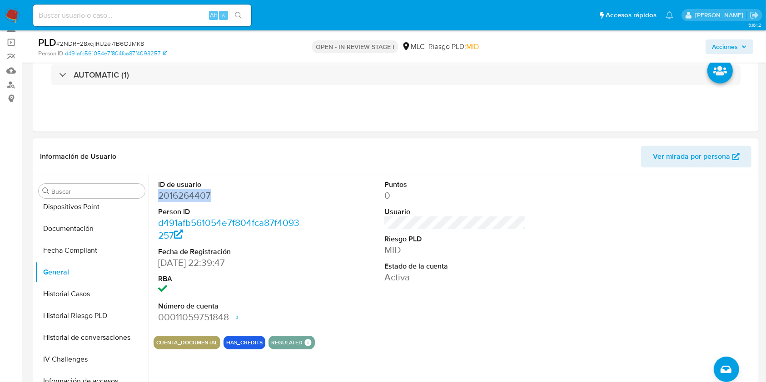
copy dd "2016264407"
click at [104, 42] on span "# 2NDRF28xcjlRUze7fB6OJMK8" at bounding box center [100, 43] width 88 height 9
copy span "2NDRF28xcjlRUze7fB6OJMK8"
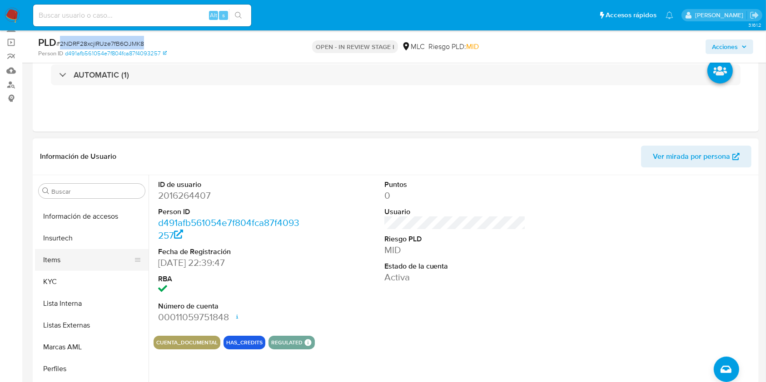
scroll to position [427, 0]
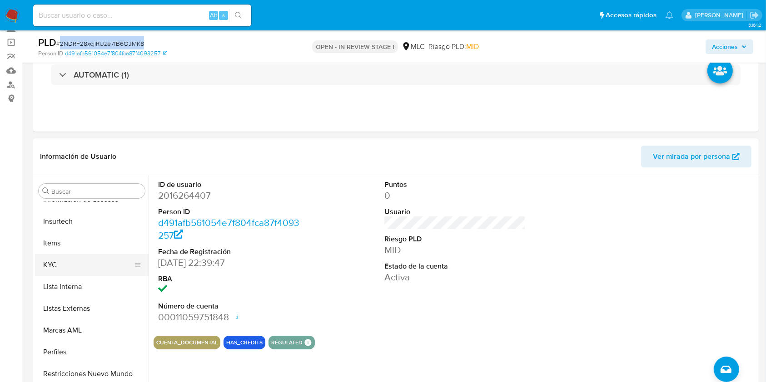
click at [103, 260] on button "KYC" at bounding box center [88, 265] width 106 height 22
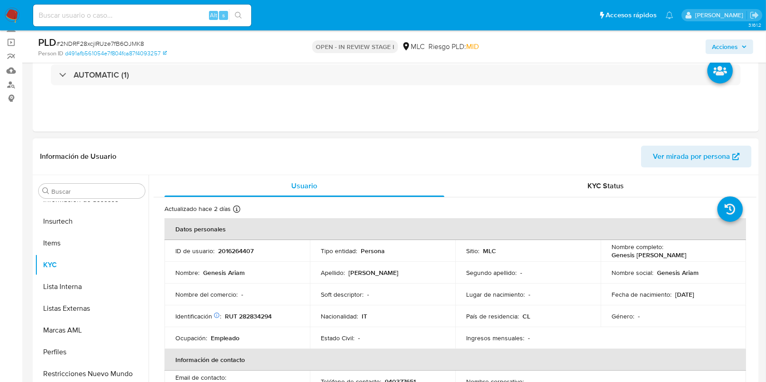
click at [251, 310] on td "Identificación Nº de serie: 604000982 : RUT 282834294" at bounding box center [236, 317] width 145 height 22
click at [252, 311] on td "Identificación Nº de serie: 604000982 : RUT 282834294" at bounding box center [236, 317] width 145 height 22
click at [263, 311] on td "Identificación Nº de serie: 604000982 : RUT 282834294" at bounding box center [236, 317] width 145 height 22
click at [263, 314] on td "Identificación Nº de serie: 604000982 : RUT 282834294" at bounding box center [236, 317] width 145 height 22
click at [292, 321] on td "Identificación Nº de serie: 604000982 : RUT 282834294" at bounding box center [236, 317] width 145 height 22
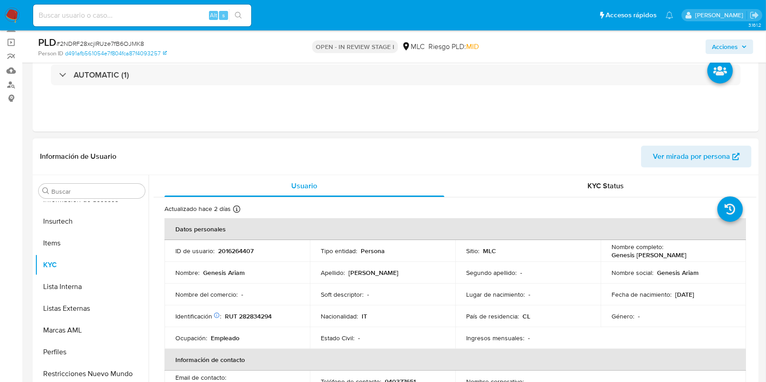
click at [265, 314] on p "RUT 282834294" at bounding box center [248, 316] width 47 height 8
copy p "282834294"
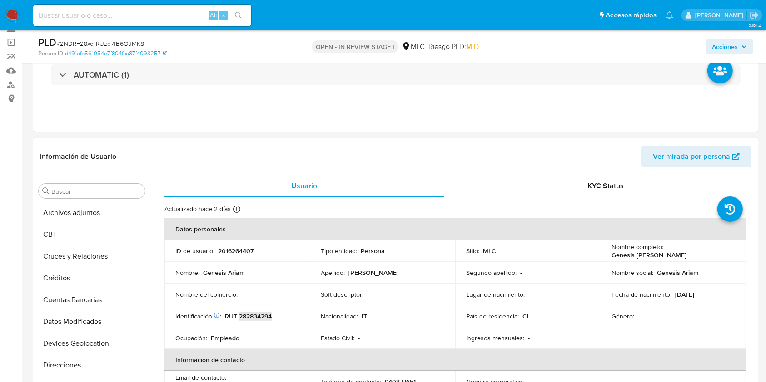
scroll to position [64, 0]
click at [94, 257] on button "Cruces y Relaciones" at bounding box center [88, 258] width 106 height 22
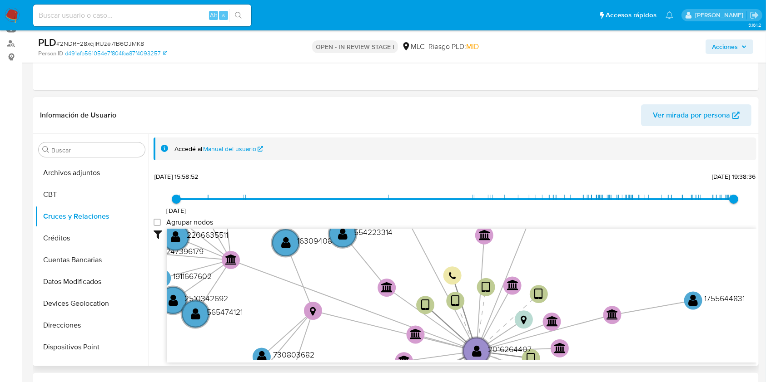
scroll to position [121, 0]
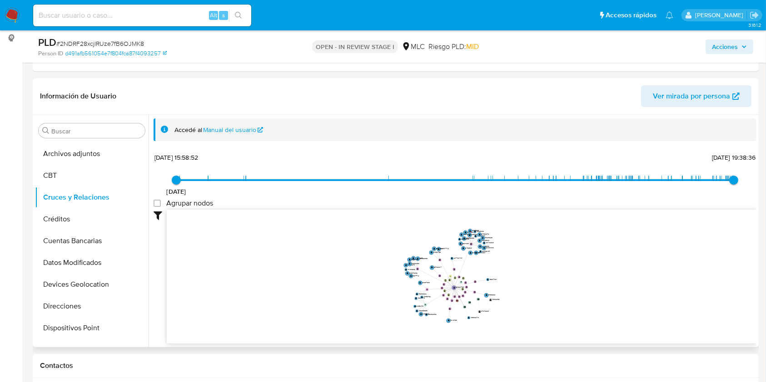
drag, startPoint x: 540, startPoint y: 270, endPoint x: 511, endPoint y: 277, distance: 30.1
click at [505, 280] on icon "device-66fe03ccc8b867a7a9a07e0b  device-68dd60f7ec9ef58a493bb1d9  device-6847…" at bounding box center [461, 276] width 589 height 132
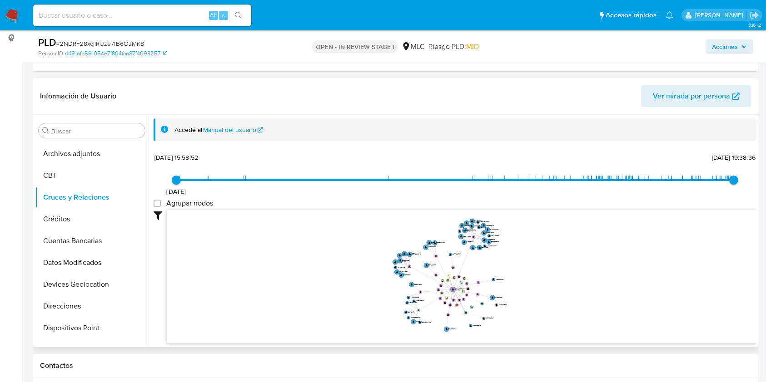
click at [535, 276] on icon "device-66fe03ccc8b867a7a9a07e0b  device-68dd60f7ec9ef58a493bb1d9  device-6847…" at bounding box center [461, 276] width 589 height 132
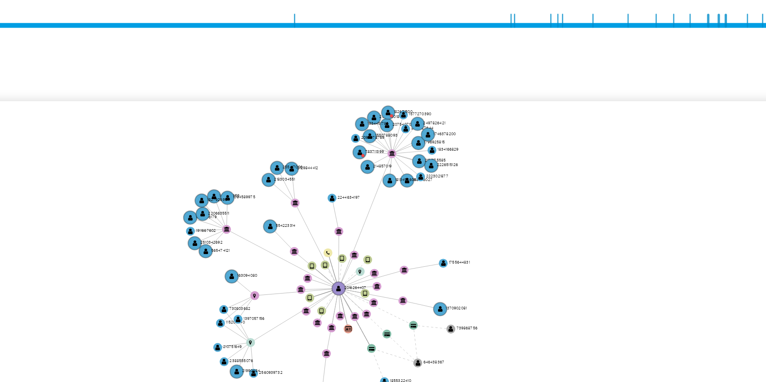
drag, startPoint x: 420, startPoint y: 197, endPoint x: 389, endPoint y: 196, distance: 31.4
click at [389, 196] on icon "device-66fe03ccc8b867a7a9a07e0b  device-68dd60f7ec9ef58a493bb1d9  device-6847…" at bounding box center [461, 242] width 589 height 132
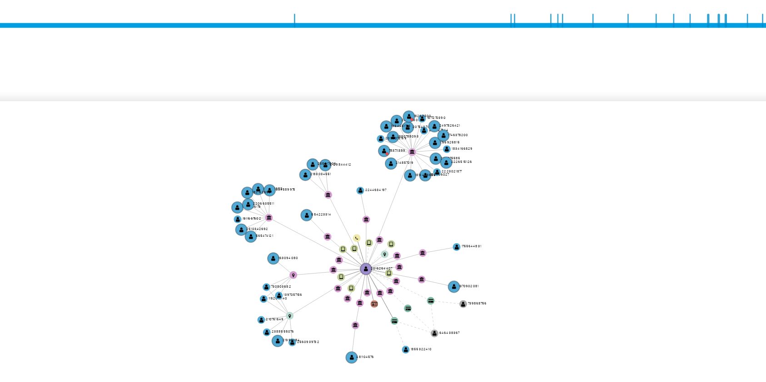
drag, startPoint x: 472, startPoint y: 224, endPoint x: 477, endPoint y: 224, distance: 5.0
click at [477, 224] on icon "device-66fe03ccc8b867a7a9a07e0b  device-68dd60f7ec9ef58a493bb1d9  device-6847…" at bounding box center [461, 242] width 589 height 132
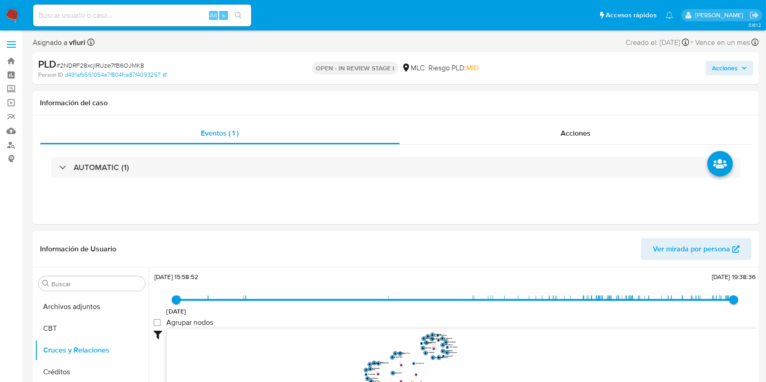
scroll to position [182, 0]
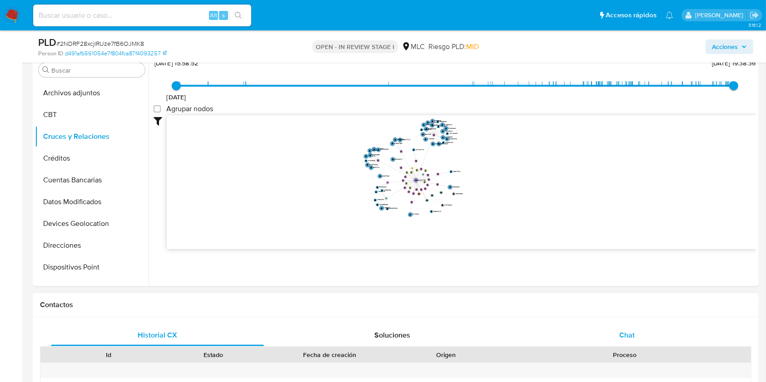
click at [625, 329] on div "Chat" at bounding box center [626, 336] width 213 height 22
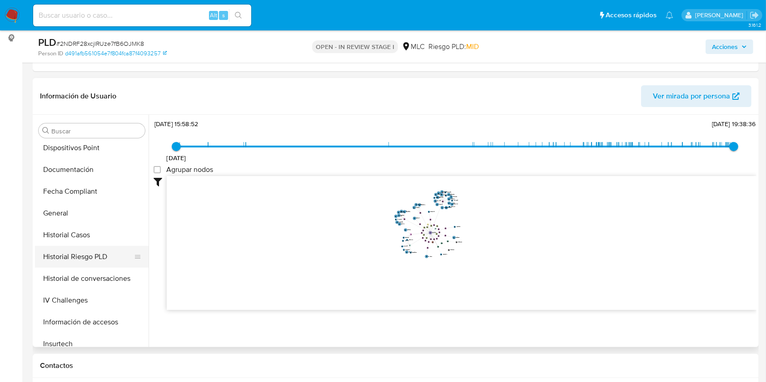
scroll to position [246, 0]
click at [79, 212] on button "General" at bounding box center [88, 212] width 106 height 22
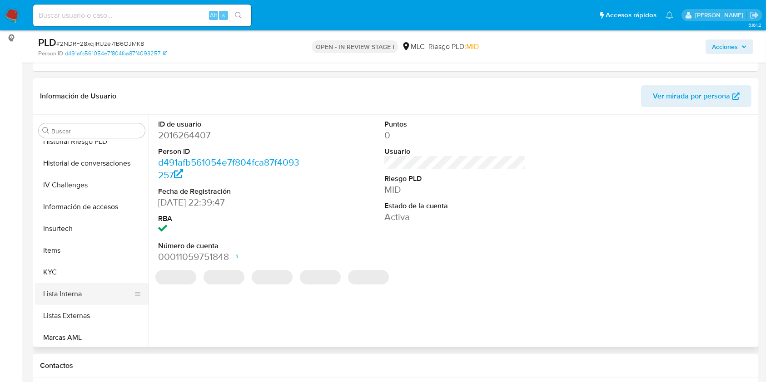
scroll to position [367, 0]
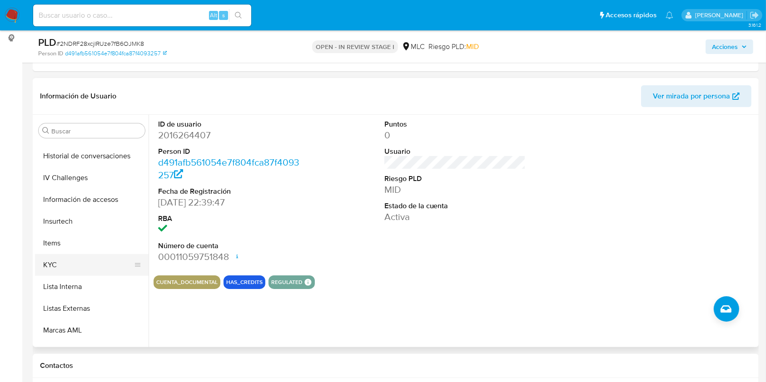
click at [83, 267] on button "KYC" at bounding box center [88, 265] width 106 height 22
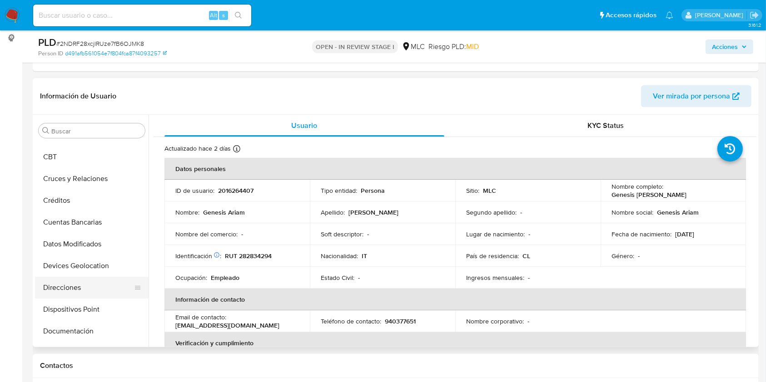
scroll to position [64, 0]
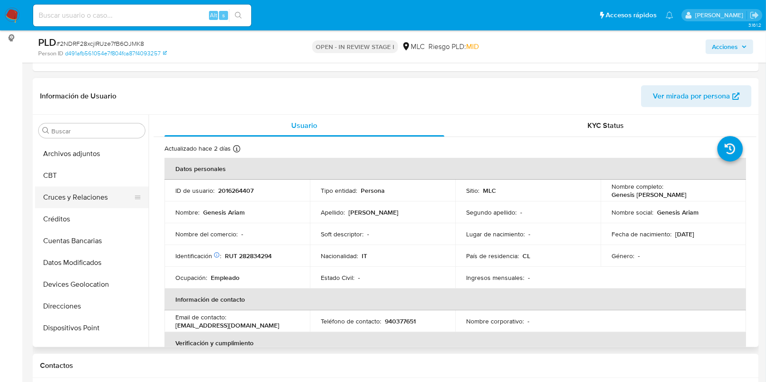
click at [89, 199] on button "Cruces y Relaciones" at bounding box center [88, 198] width 106 height 22
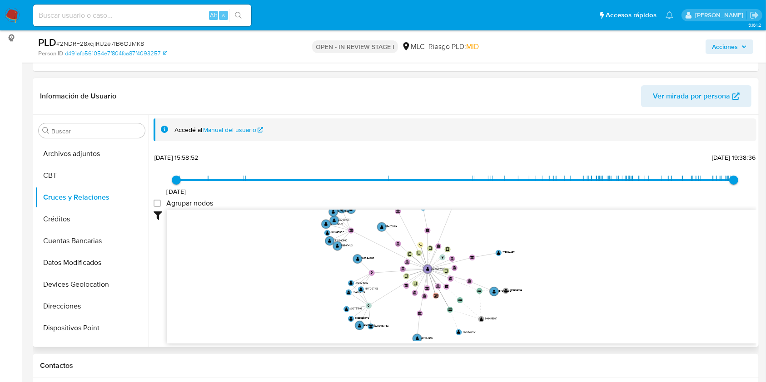
drag, startPoint x: 365, startPoint y: 287, endPoint x: 338, endPoint y: 253, distance: 43.7
click at [338, 253] on icon "device-66fe03ccc8b867a7a9a07e0b  device-68dd60f7ec9ef58a493bb1d9  device-6847…" at bounding box center [461, 276] width 589 height 132
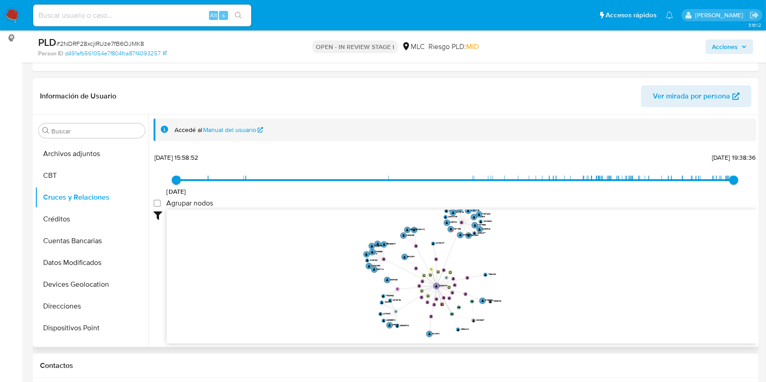
drag, startPoint x: 473, startPoint y: 239, endPoint x: 484, endPoint y: 261, distance: 23.8
click at [484, 261] on icon "device-66fe03ccc8b867a7a9a07e0b  device-68dd60f7ec9ef58a493bb1d9  device-6847…" at bounding box center [461, 276] width 589 height 132
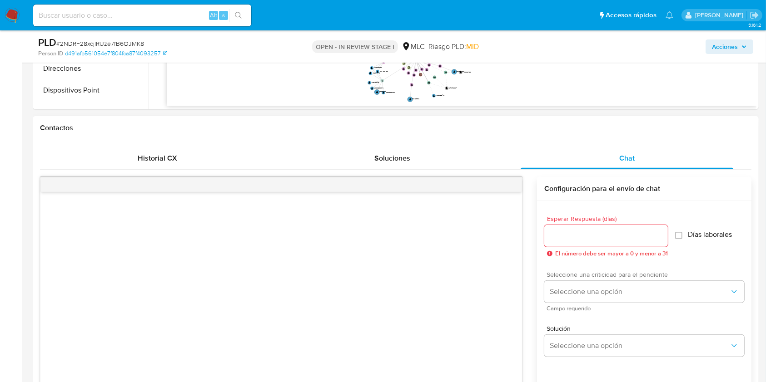
scroll to position [363, 0]
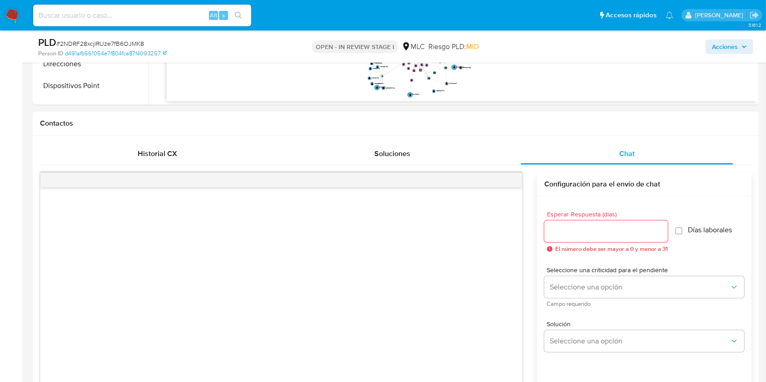
click at [573, 237] on div at bounding box center [606, 232] width 124 height 22
click at [573, 229] on input "Esperar Respuesta (días)" at bounding box center [606, 232] width 124 height 12
type input "3"
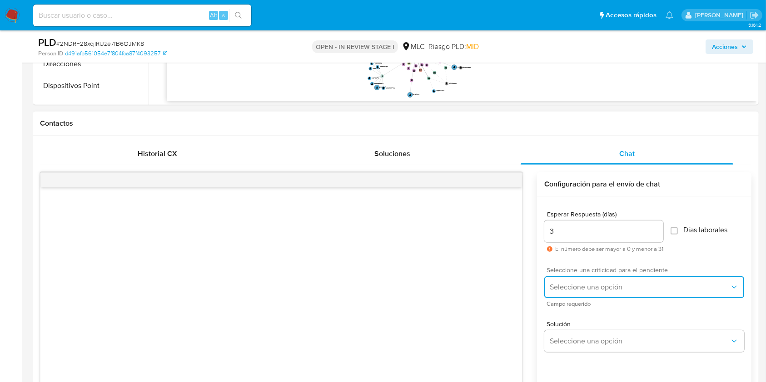
click at [573, 282] on button "Seleccione una opción" at bounding box center [644, 288] width 200 height 22
click at [572, 242] on div "Esperar Respuesta (días) 3 El número debe ser mayor a 0 y menor a 31" at bounding box center [603, 231] width 119 height 41
click at [572, 237] on div "3" at bounding box center [603, 232] width 119 height 22
drag, startPoint x: 572, startPoint y: 236, endPoint x: 568, endPoint y: 231, distance: 6.5
click at [571, 234] on input "3" at bounding box center [603, 232] width 119 height 12
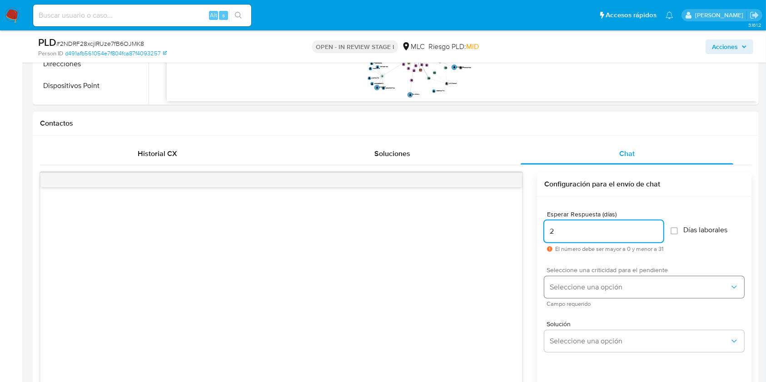
type input "2"
click at [581, 283] on span "Seleccione una opción" at bounding box center [639, 287] width 180 height 9
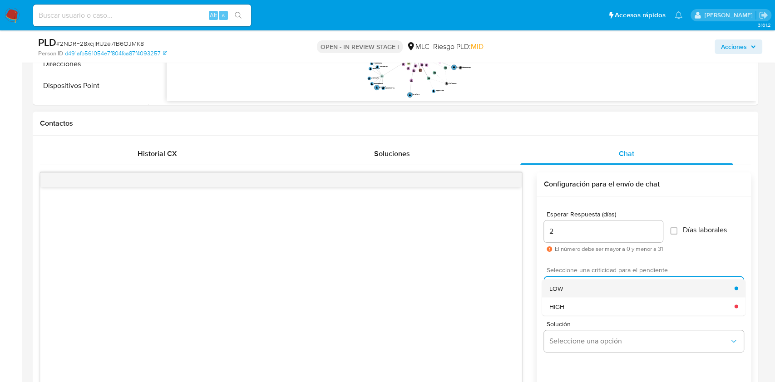
click at [577, 289] on div "LOW" at bounding box center [641, 288] width 185 height 18
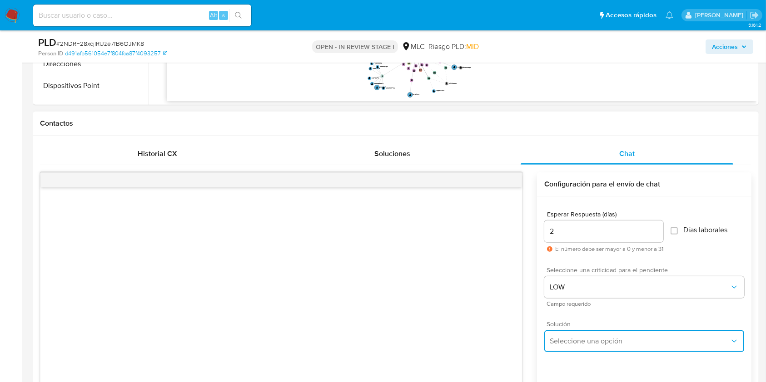
click at [576, 340] on span "Seleccione una opción" at bounding box center [639, 341] width 180 height 9
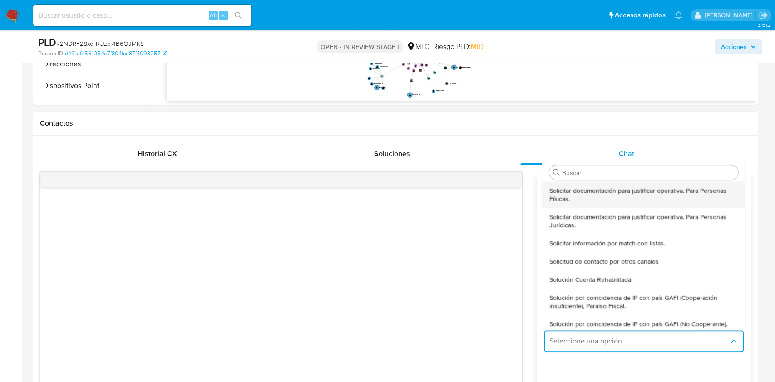
click at [575, 198] on span "Solicitar documentación para justificar operativa. Para Personas Físicas." at bounding box center [643, 195] width 189 height 16
type textarea "Hola ,Te contactamos dado que tu cuenta fue suspendida para una verificación de…"
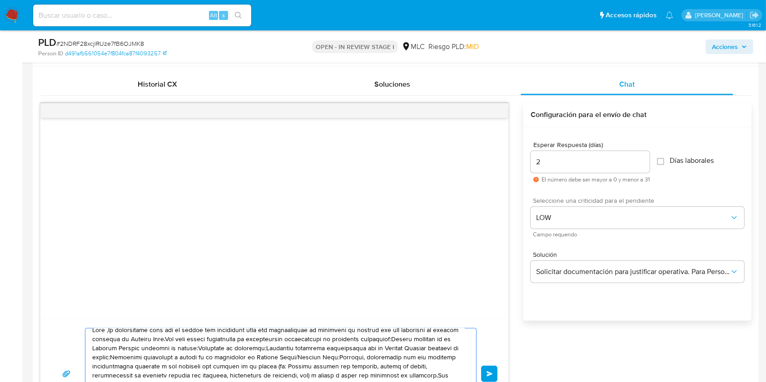
scroll to position [424, 0]
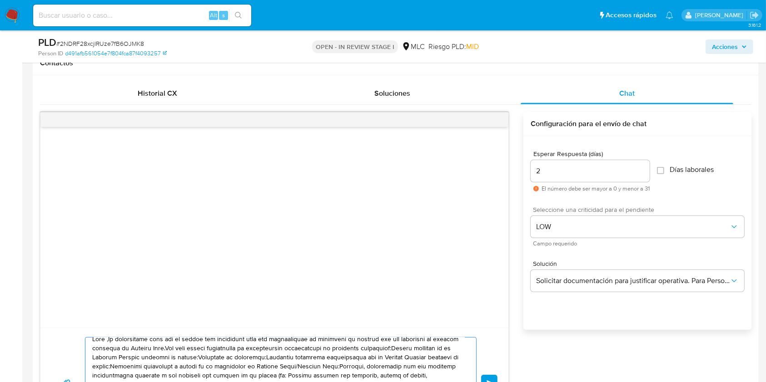
drag, startPoint x: 380, startPoint y: 299, endPoint x: 69, endPoint y: 199, distance: 327.3
click at [69, 199] on div "Enviar" at bounding box center [274, 275] width 469 height 326
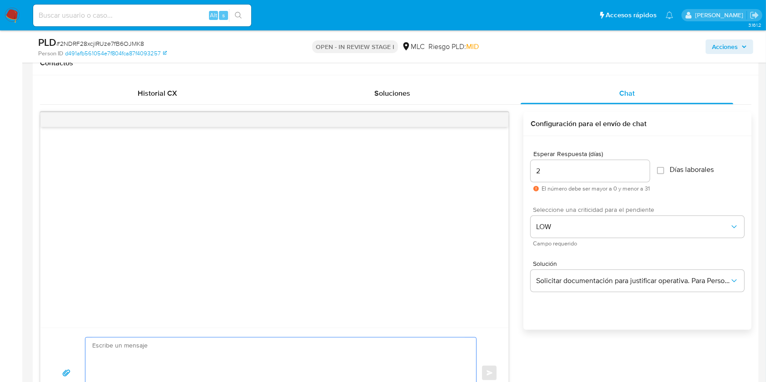
scroll to position [484, 0]
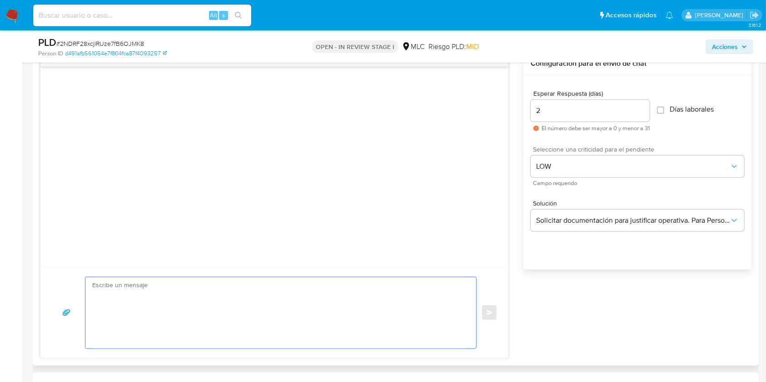
paste textarea "Hola, Te contactamos desde el Equipo de Mercado Pago para verificar tus datos c…"
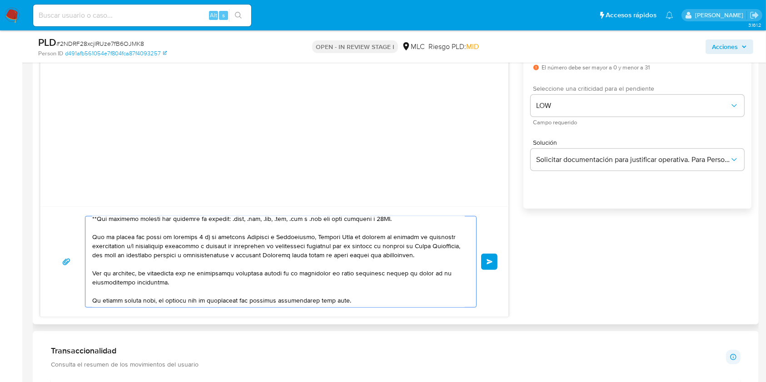
scroll to position [213, 0]
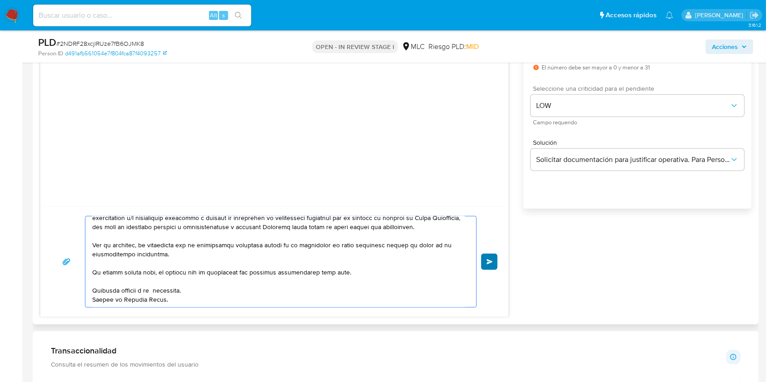
type textarea "Hola, Te contactamos desde el Equipo de Mercado Pago para verificar tus datos c…"
click at [484, 258] on button "Enviar" at bounding box center [489, 262] width 16 height 16
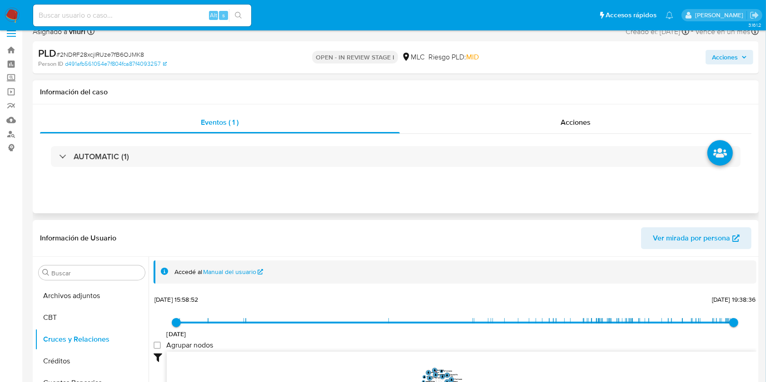
scroll to position [0, 0]
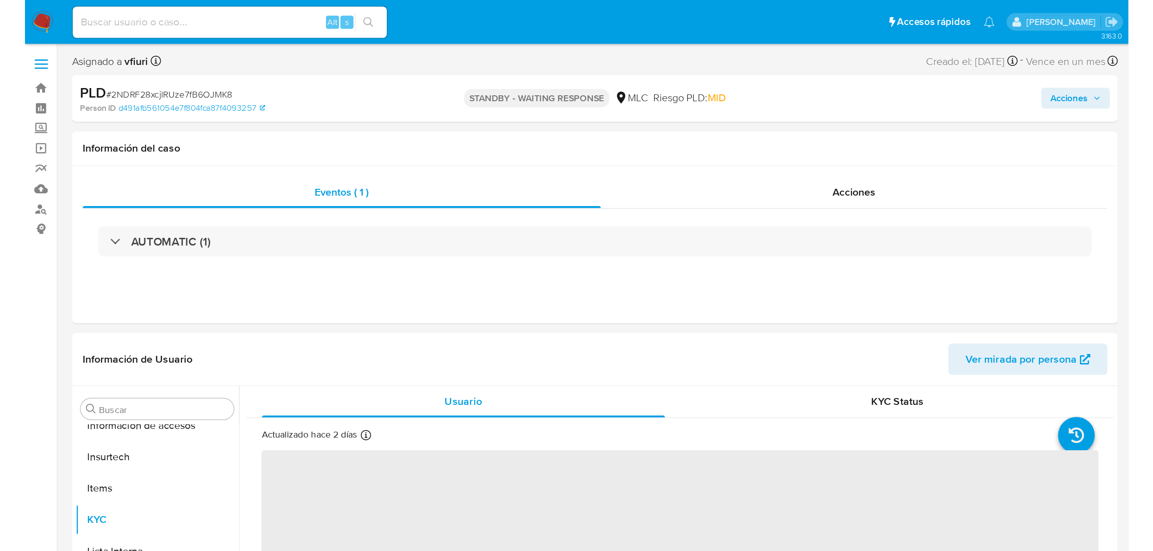
scroll to position [449, 0]
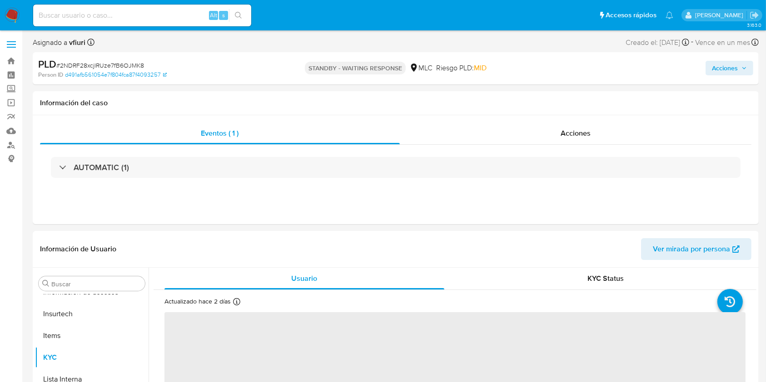
select select "10"
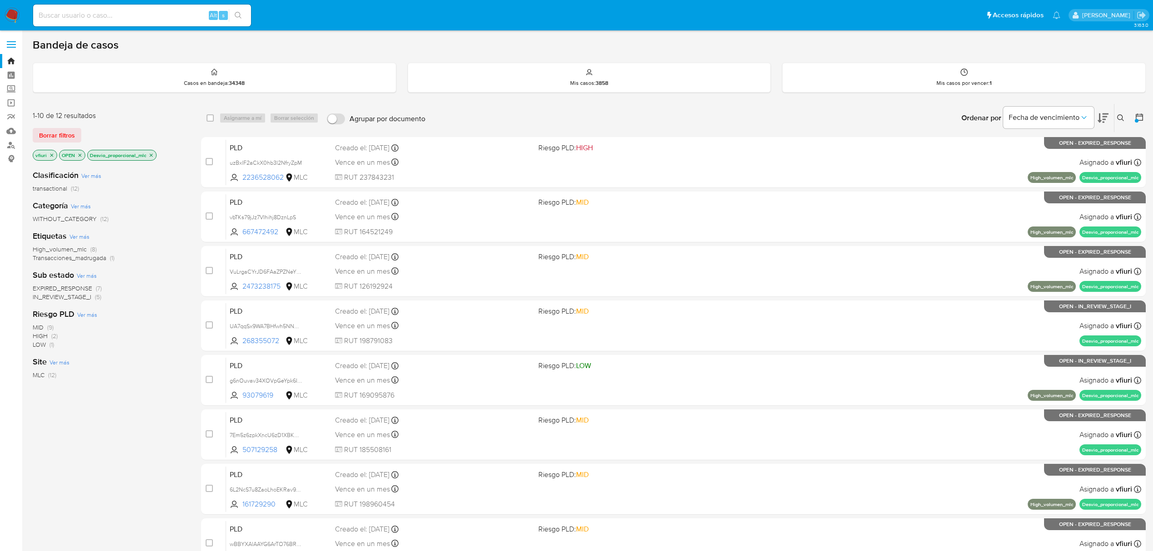
click at [144, 10] on input at bounding box center [142, 16] width 218 height 12
paste input "bbR6JUTFjuhOc2v3Bp6e1fa5"
type input "bbR6JUTFjuhOc2v3Bp6e1fa5"
drag, startPoint x: 99, startPoint y: 15, endPoint x: 13, endPoint y: 21, distance: 86.0
click at [13, 21] on nav "Pausado Ver notificaciones bbR6JUTFjuhOc2v3Bp6e1fa5 Alt s Accesos rápidos Presi…" at bounding box center [576, 15] width 1153 height 30
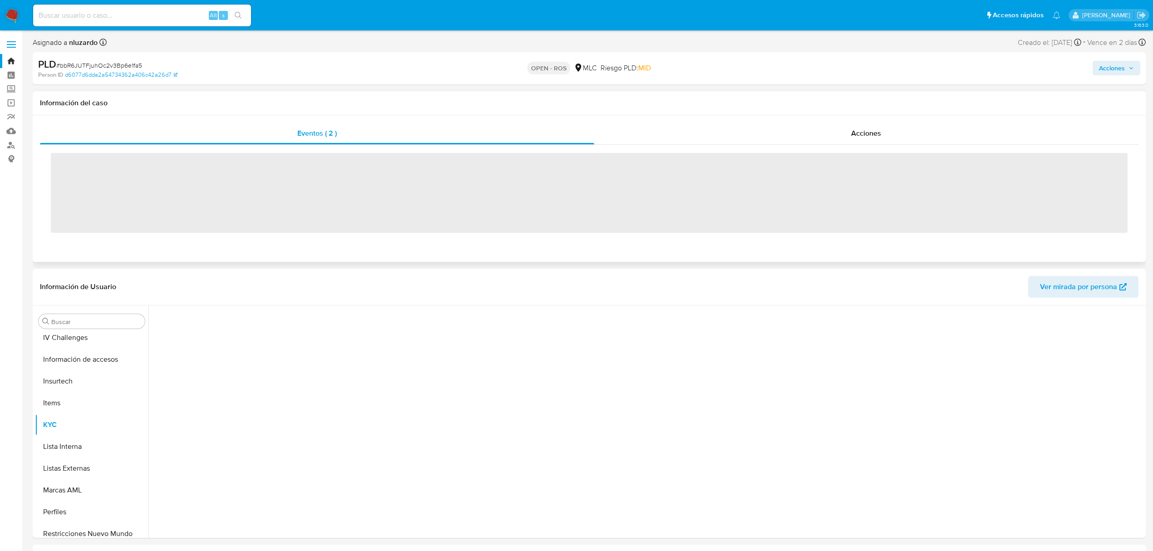
scroll to position [449, 0]
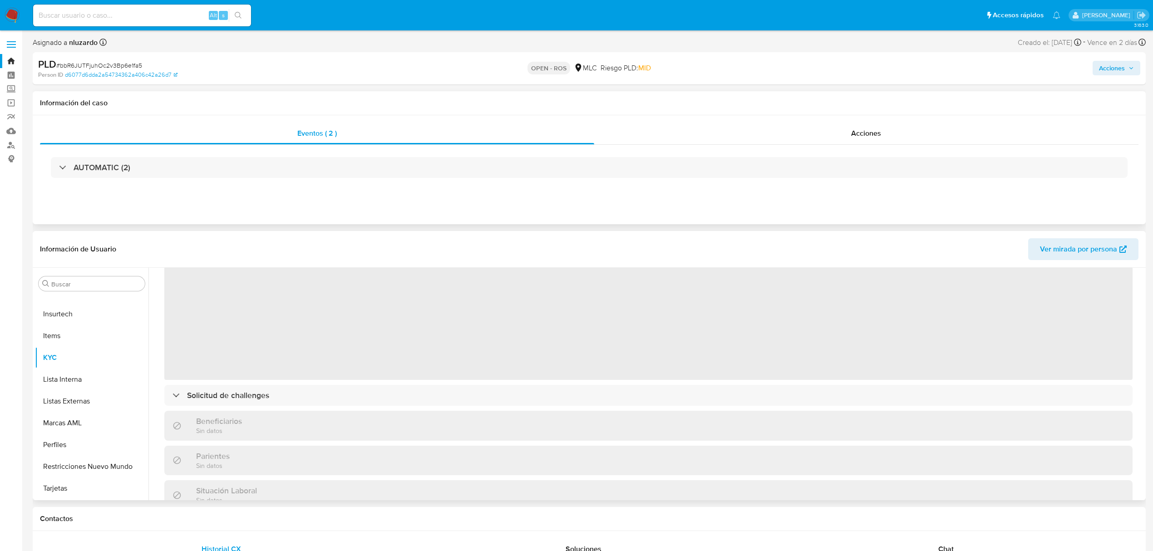
select select "10"
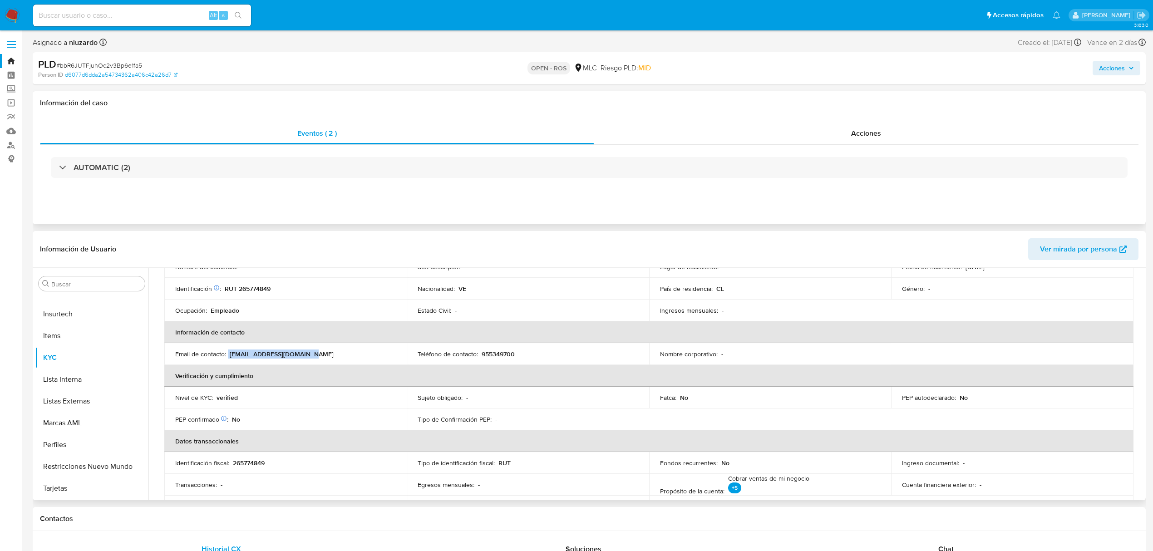
drag, startPoint x: 314, startPoint y: 357, endPoint x: 229, endPoint y: 352, distance: 85.5
click at [229, 352] on div "Email de contacto : uriberafael176@gmail.com" at bounding box center [285, 354] width 221 height 8
copy div "uriberafael176@gmail.com"
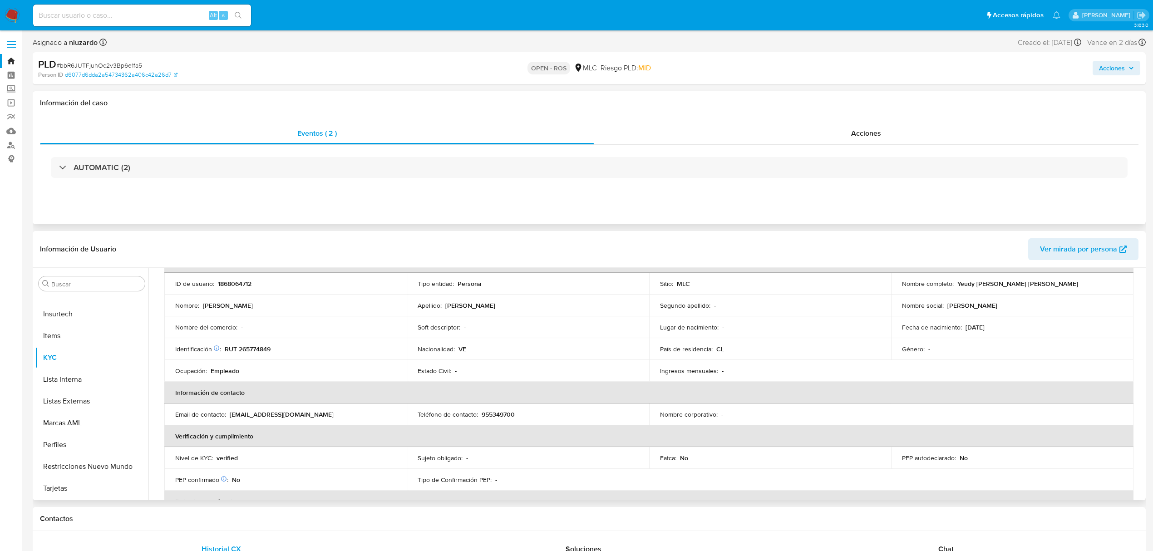
click at [493, 382] on p "955349700" at bounding box center [498, 414] width 33 height 8
copy p "955349700"
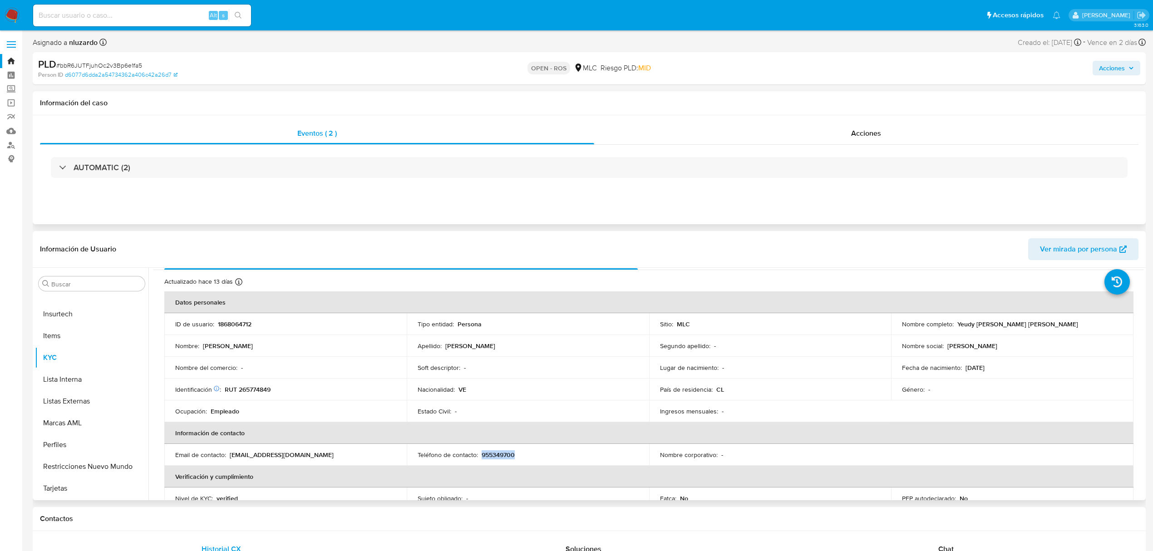
scroll to position [0, 0]
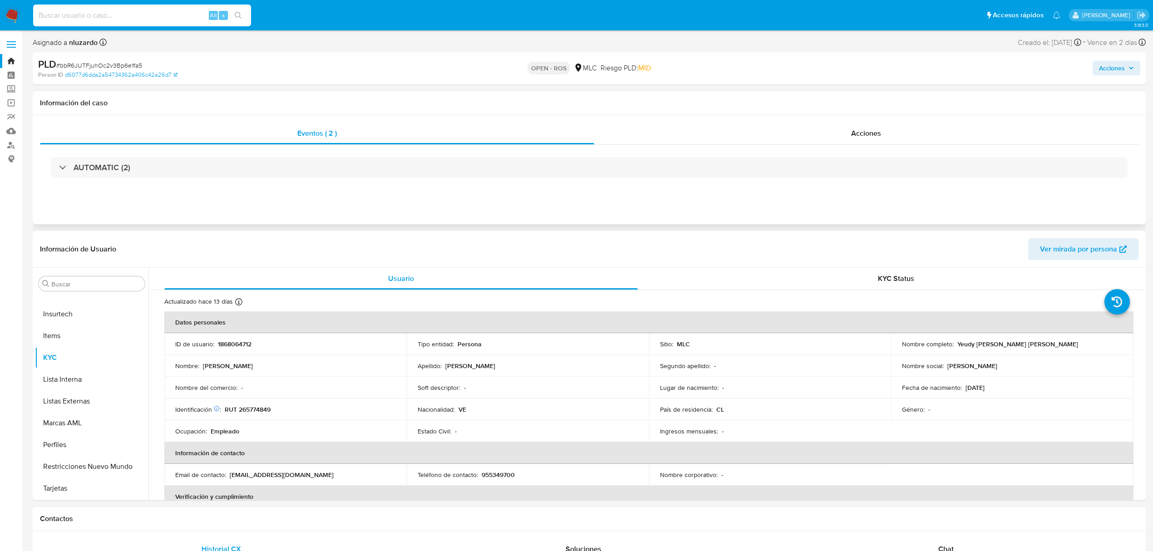
click at [153, 10] on input at bounding box center [142, 16] width 218 height 12
paste input "K1yBi1ahx2vMZrveWgypbvkb"
type input "K1yBi1ahx2vMZrveWgypbvkb"
click at [140, 5] on div "K1yBi1ahx2vMZrveWgypbvkb Alt s" at bounding box center [142, 16] width 218 height 22
drag, startPoint x: 149, startPoint y: 15, endPoint x: 36, endPoint y: 11, distance: 113.1
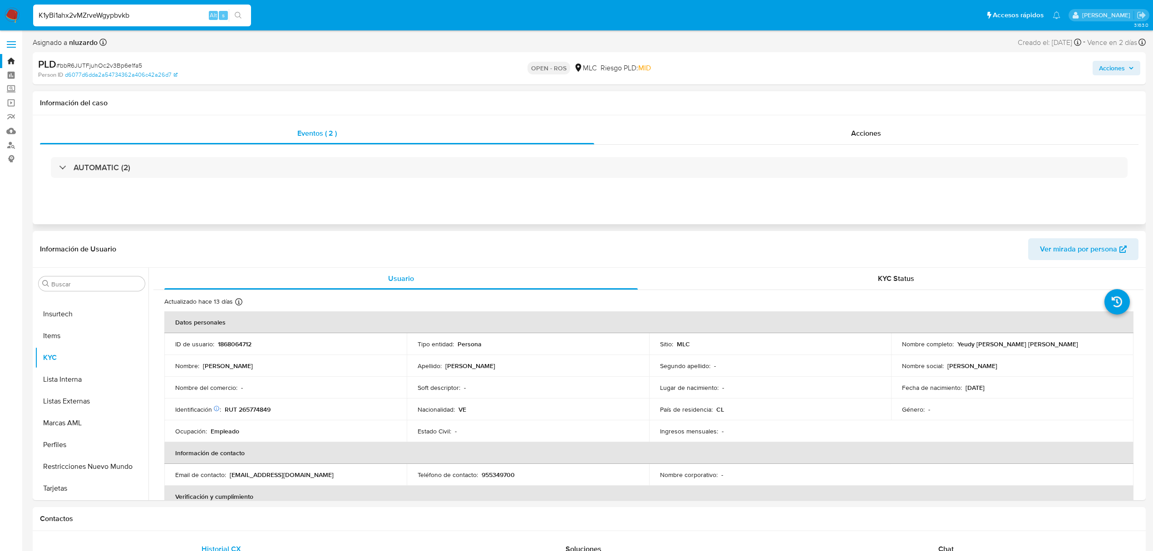
click at [36, 11] on input "K1yBi1ahx2vMZrveWgypbvkb" at bounding box center [142, 16] width 218 height 12
paste input "K1yBi1ahx2vMZrveWgypbvkb"
type input "K1yBi1ahx2vMZrveWgypbvkb"
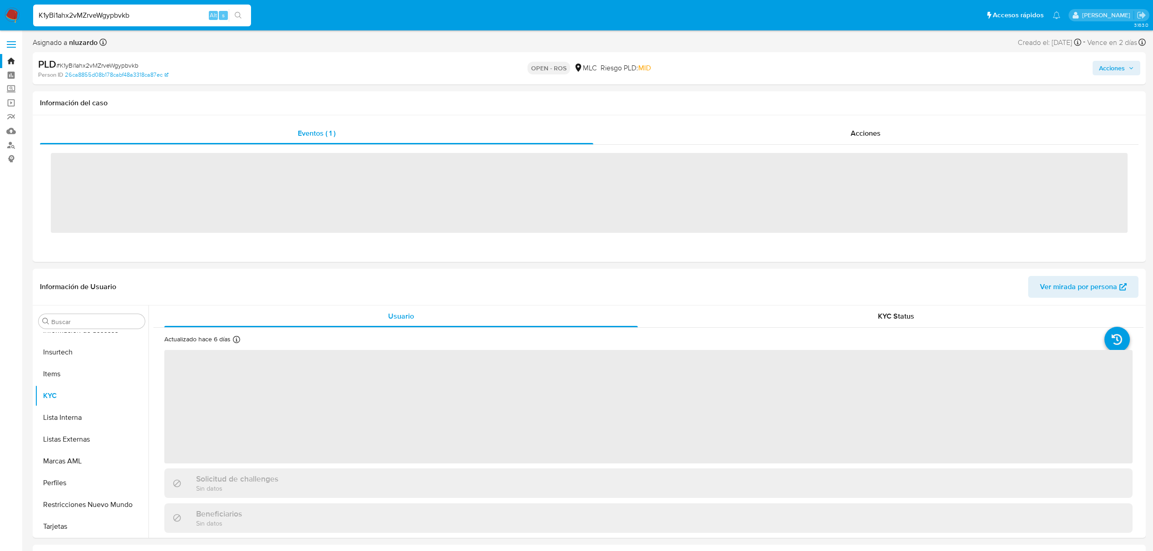
scroll to position [449, 0]
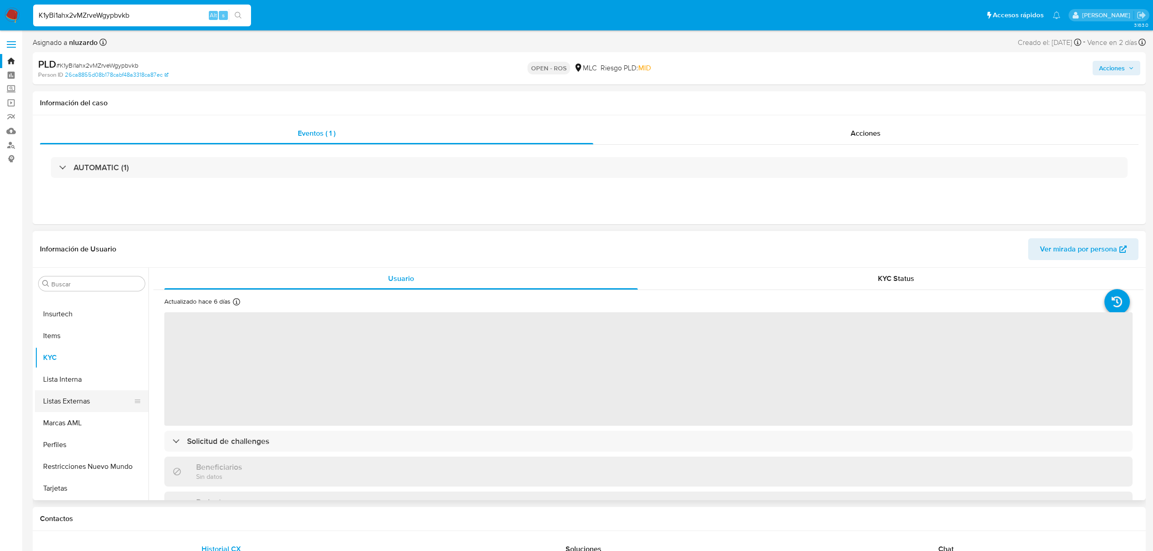
select select "10"
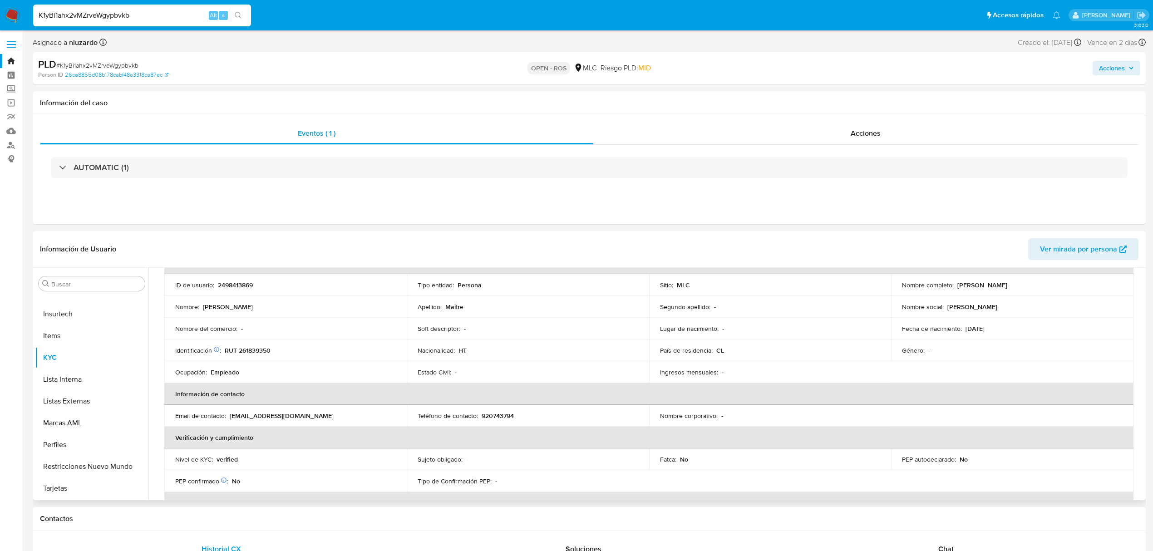
scroll to position [0, 0]
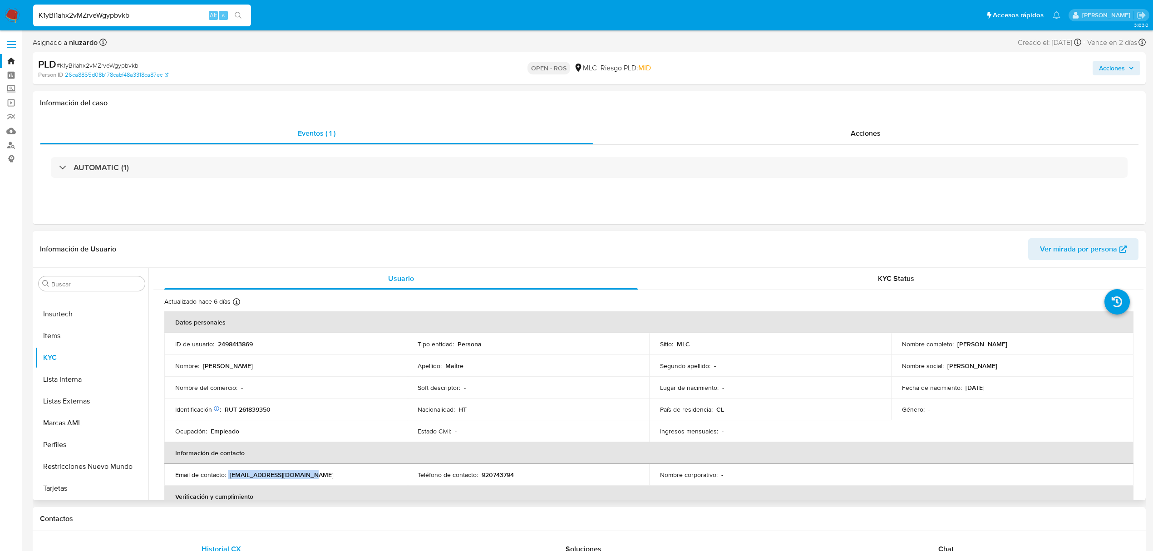
drag, startPoint x: 227, startPoint y: 473, endPoint x: 331, endPoint y: 473, distance: 103.1
click at [331, 382] on div "Email de contacto : johnnymaitre27@gmail.com" at bounding box center [285, 475] width 221 height 8
drag, startPoint x: 516, startPoint y: 472, endPoint x: 480, endPoint y: 479, distance: 36.9
click at [480, 382] on td "Teléfono de contacto : 920743794" at bounding box center [528, 475] width 242 height 22
copy p "920743794"
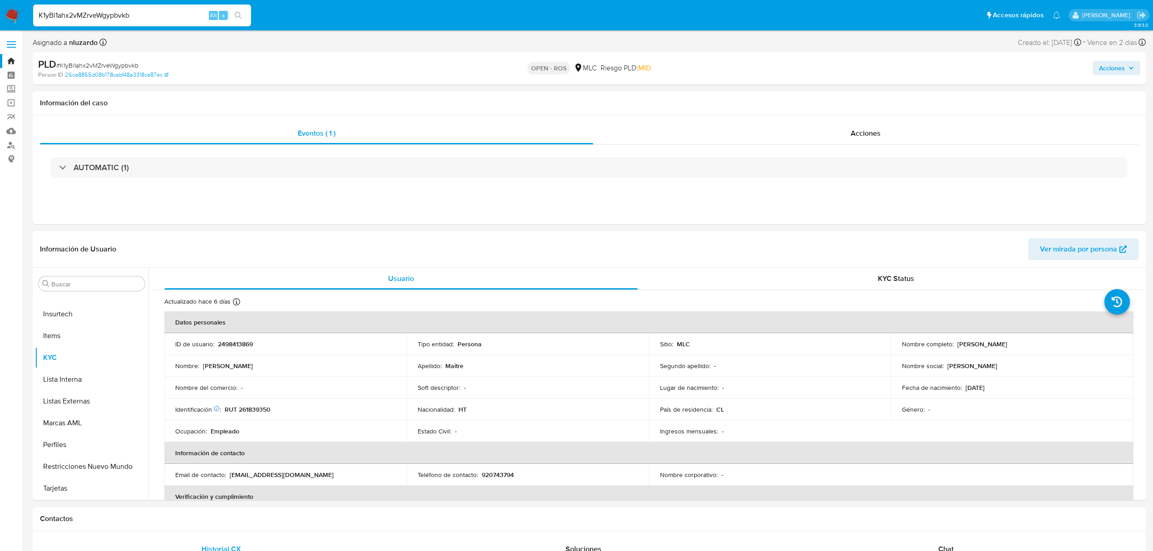
drag, startPoint x: 142, startPoint y: 15, endPoint x: 35, endPoint y: 13, distance: 106.3
click at [35, 13] on input "K1yBi1ahx2vMZrveWgypbvkb" at bounding box center [142, 16] width 218 height 12
paste input "7iFhsRpSCwIlqFO2eXeIhfwV"
type input "7iFhsRpSCwIlqFO2eXeIhfwV"
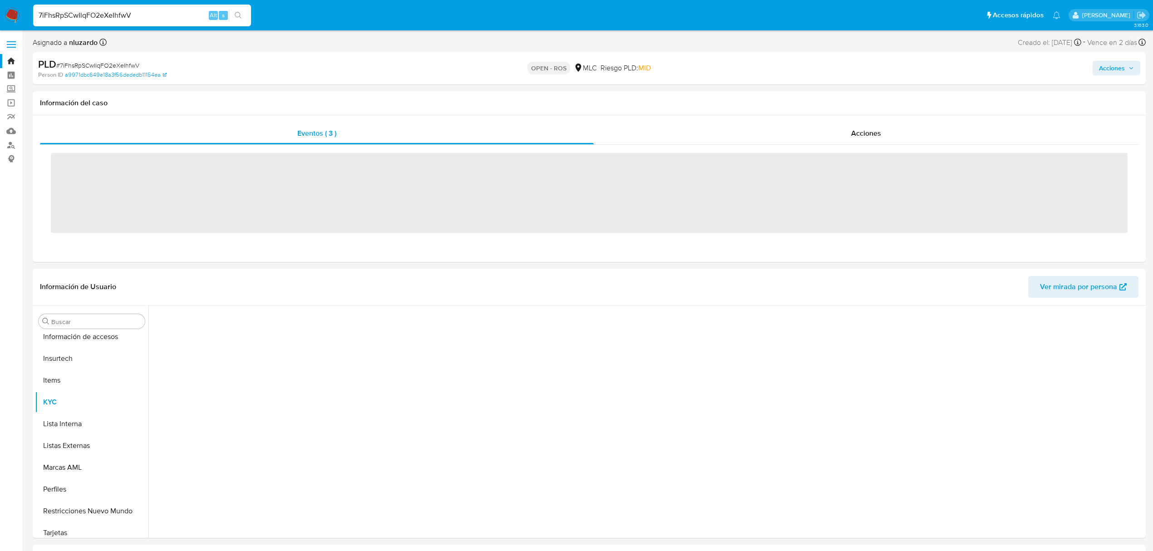
scroll to position [449, 0]
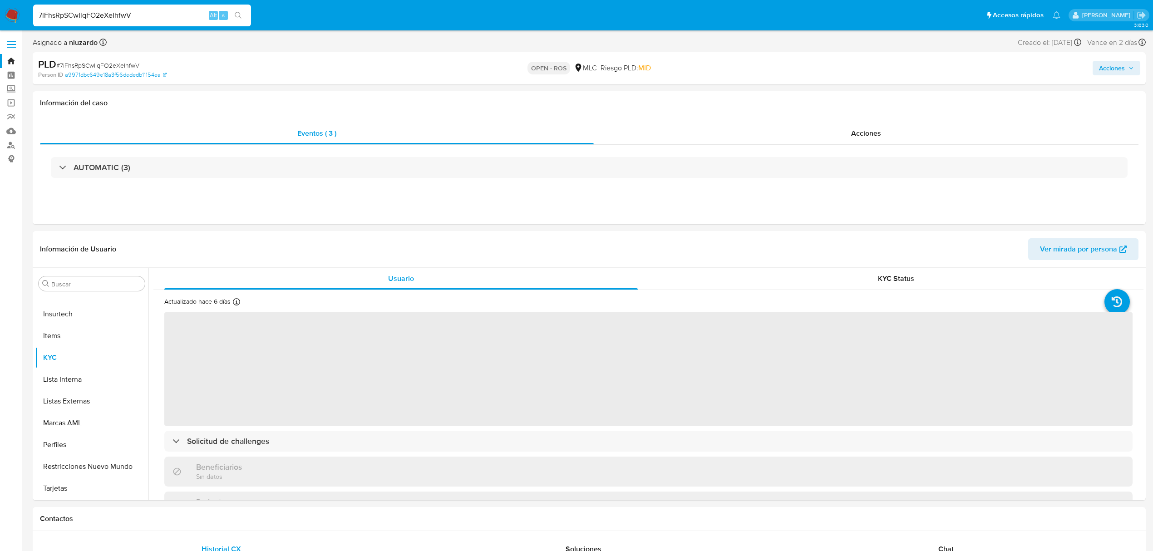
select select "10"
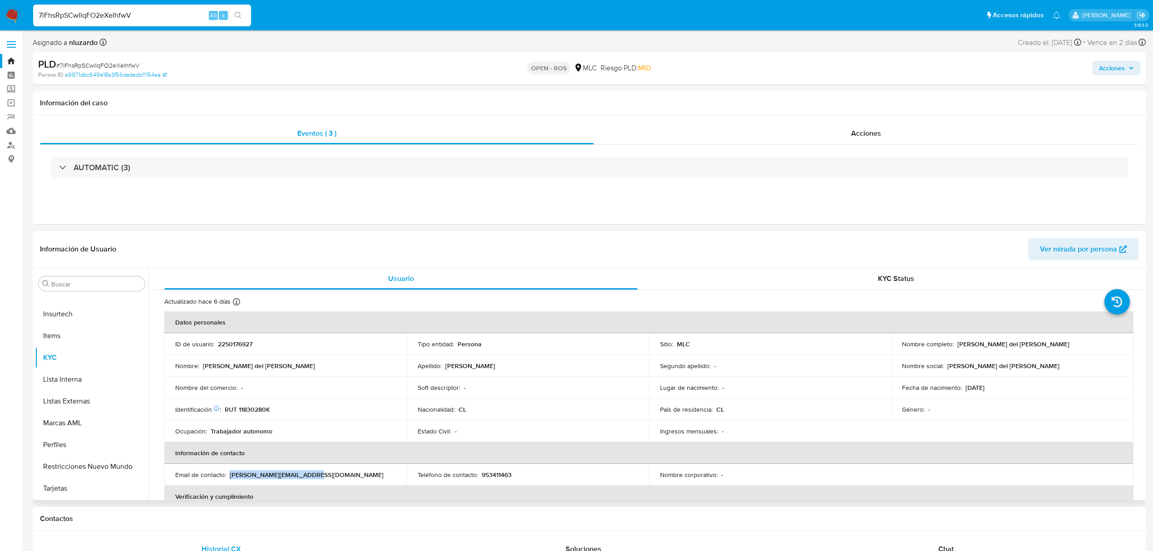
drag, startPoint x: 322, startPoint y: 473, endPoint x: 229, endPoint y: 474, distance: 92.6
click at [229, 382] on div "Email de contacto : kevin.aeiou2005@gmail.com" at bounding box center [285, 475] width 221 height 8
copy p "kevin.aeiou2005@gmail.com"
drag, startPoint x: 513, startPoint y: 476, endPoint x: 480, endPoint y: 475, distance: 33.6
click at [480, 382] on div "Teléfono de contacto : 953411463" at bounding box center [528, 475] width 221 height 8
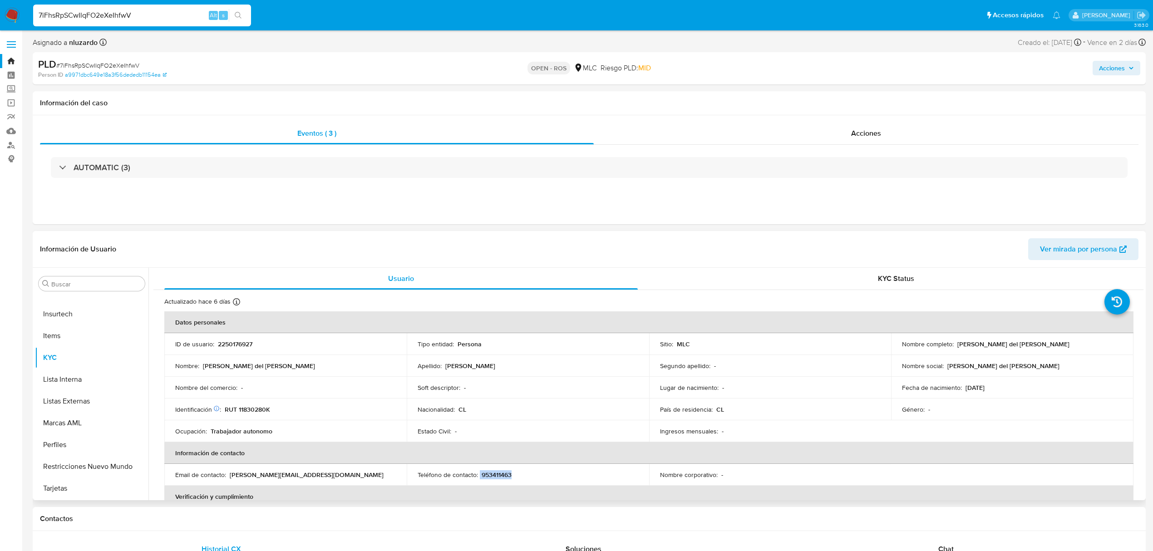
copy div "953411463"
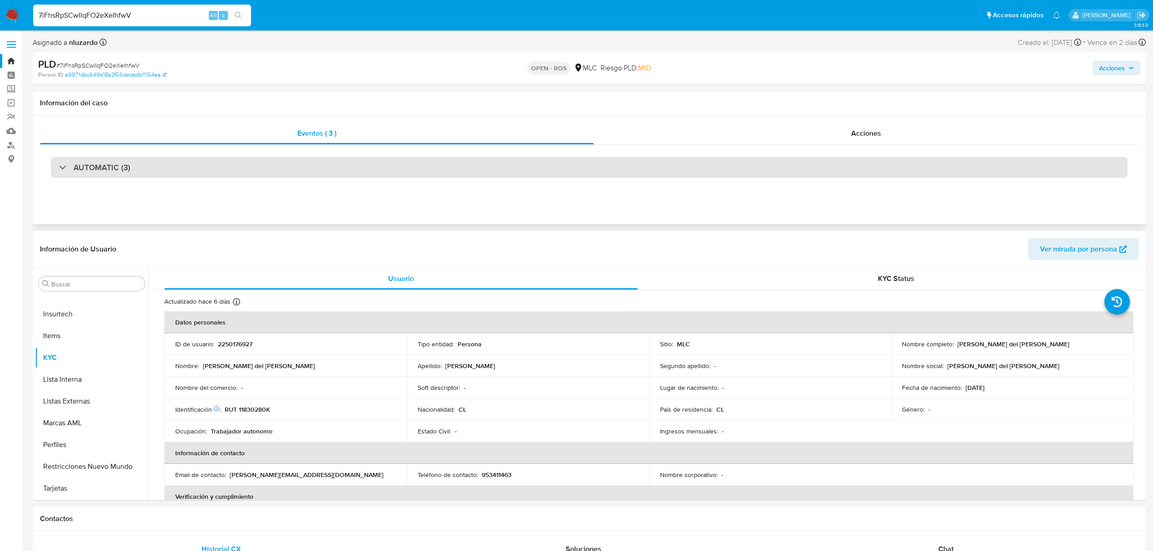
click at [163, 168] on div "AUTOMATIC (3)" at bounding box center [589, 167] width 1077 height 21
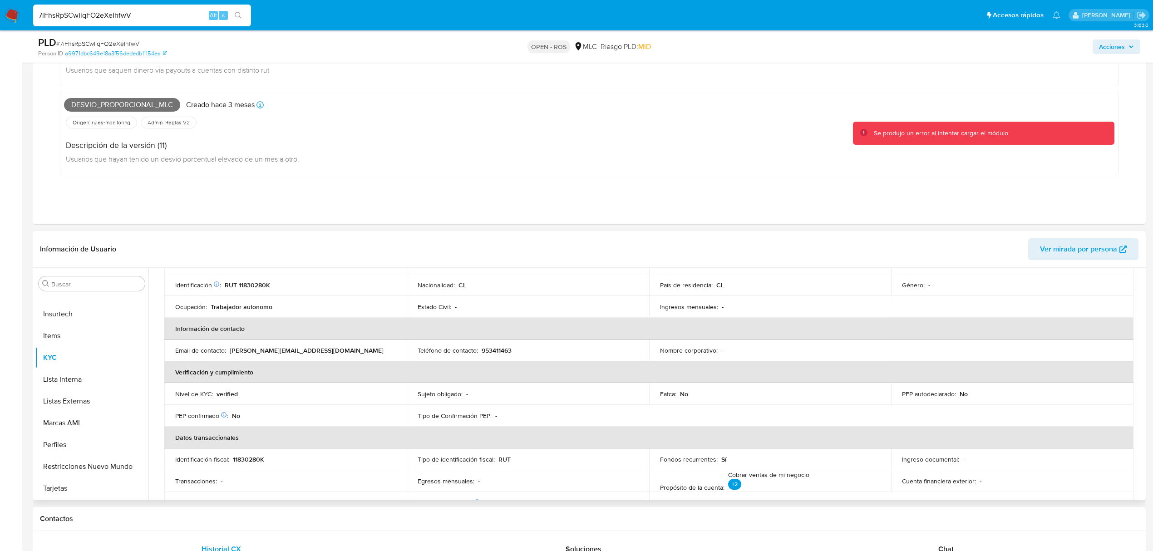
scroll to position [8, 0]
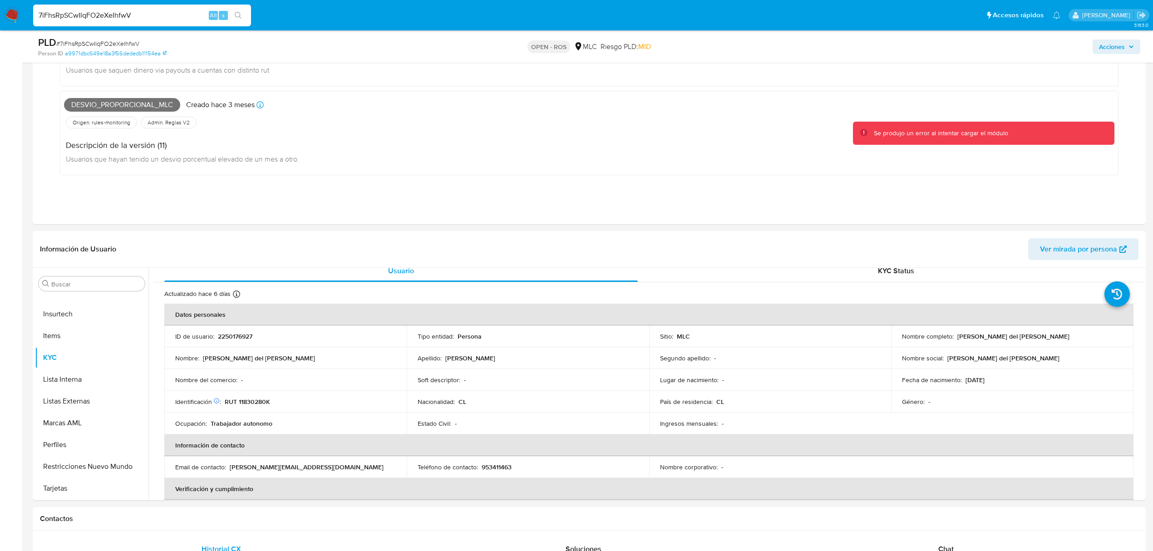
drag, startPoint x: 153, startPoint y: 16, endPoint x: 0, endPoint y: 19, distance: 152.6
click at [0, 19] on nav "Pausado Ver notificaciones 7iFhsRpSCwIlqFO2eXeIhfwV Alt s Accesos rápidos Presi…" at bounding box center [576, 15] width 1153 height 30
paste input "t7NLMmtOQPqqZOYAN9HqWf8n"
type input "t7NLMmtOQPqqZOYAN9HqWf8n"
click at [156, 15] on input "t7NLMmtOQPqqZOYAN9HqWf8n" at bounding box center [142, 16] width 218 height 12
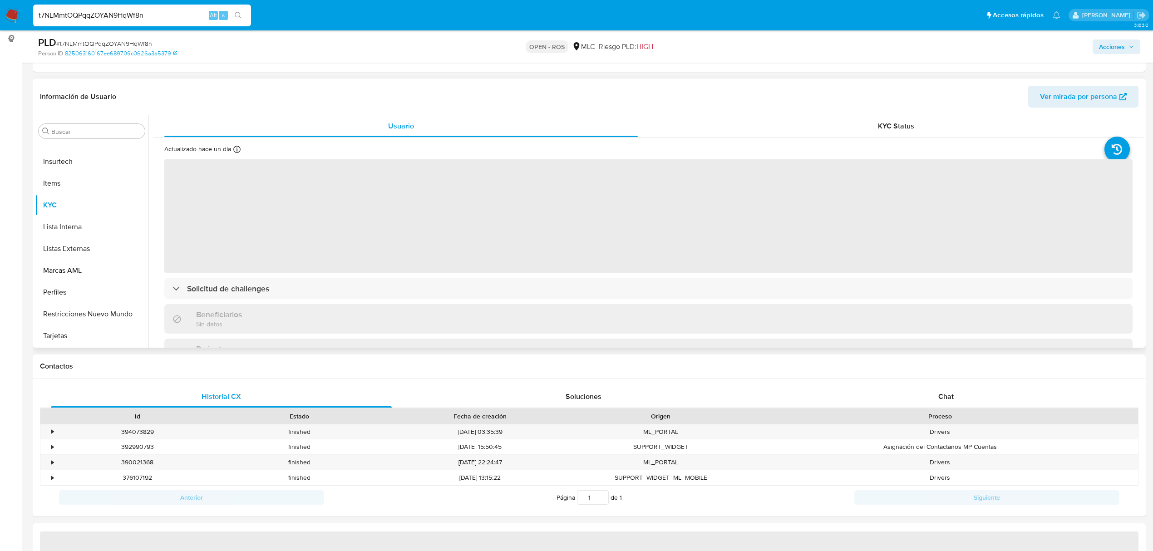
scroll to position [121, 0]
select select "10"
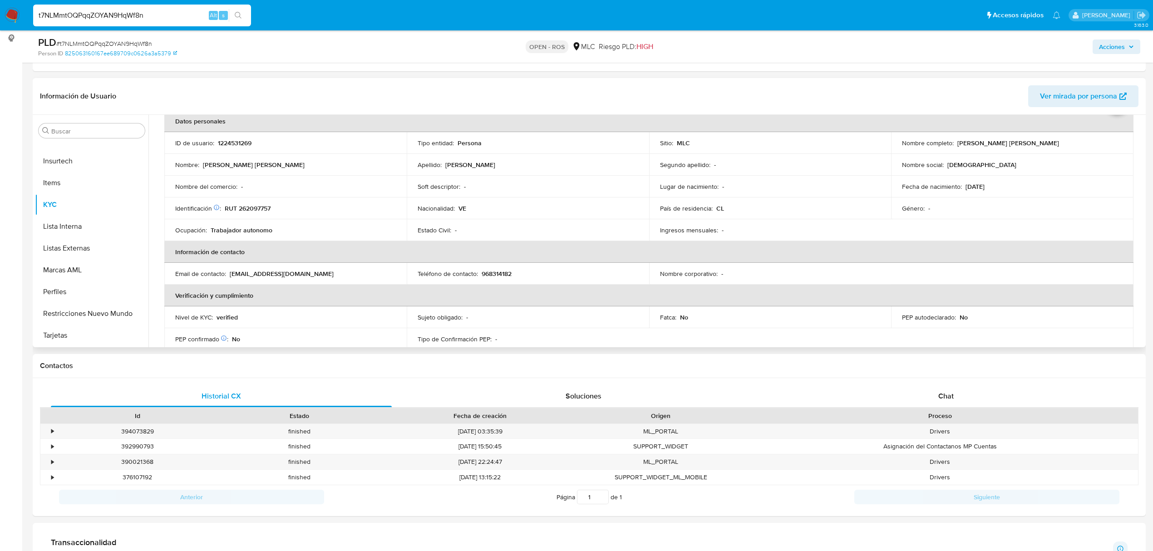
scroll to position [0, 0]
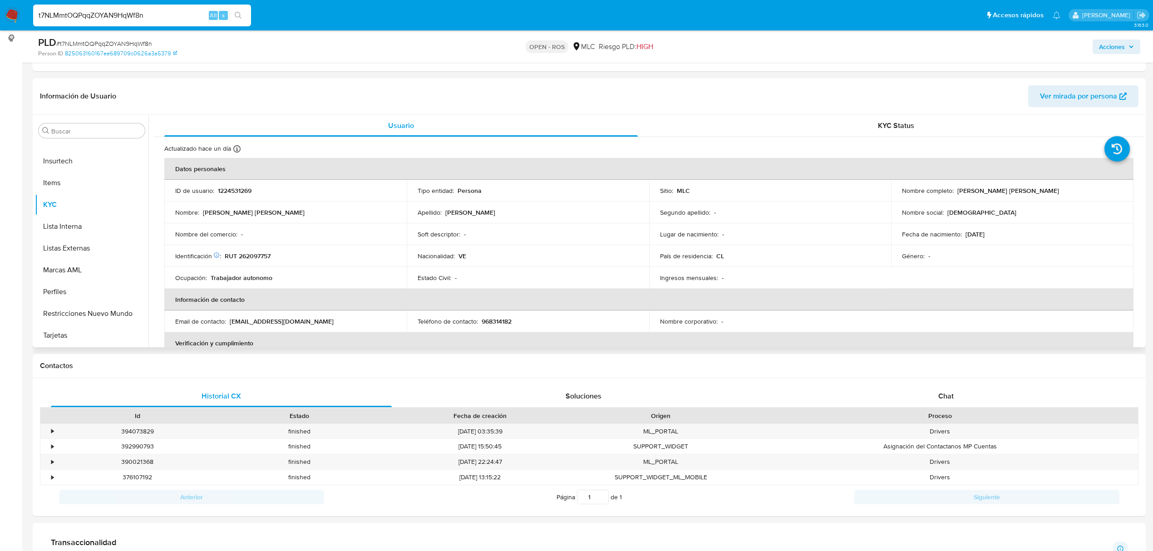
click at [506, 321] on p "968314182" at bounding box center [497, 321] width 30 height 8
copy p "968314182"
drag, startPoint x: 324, startPoint y: 322, endPoint x: 231, endPoint y: 325, distance: 93.1
click at [231, 325] on div "Email de contacto : homerepairservicio@gmail.com" at bounding box center [285, 321] width 221 height 8
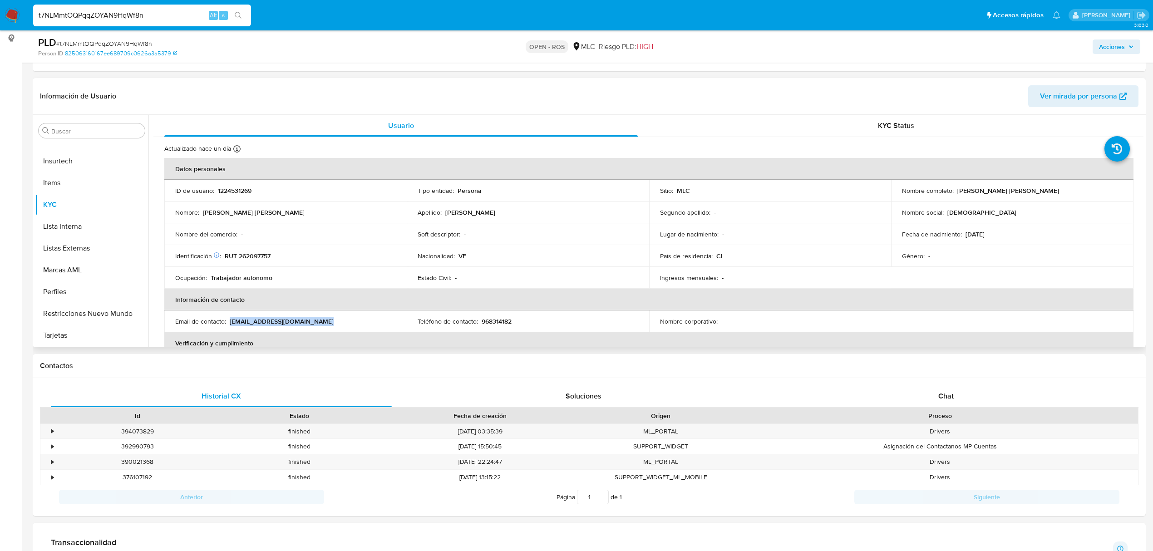
copy p "homerepairservicio@gmail.com"
drag, startPoint x: 166, startPoint y: 15, endPoint x: 24, endPoint y: 10, distance: 142.2
click at [24, 10] on nav "Pausado Ver notificaciones t7NLMmtOQPqqZOYAN9HqWf8n Alt s Accesos rápidos Presi…" at bounding box center [576, 15] width 1153 height 30
paste input "Yjy8GcxFTsIFNWahFISupM2q"
type input "Yjy8GcxFTsIFNWahFISupM2q"
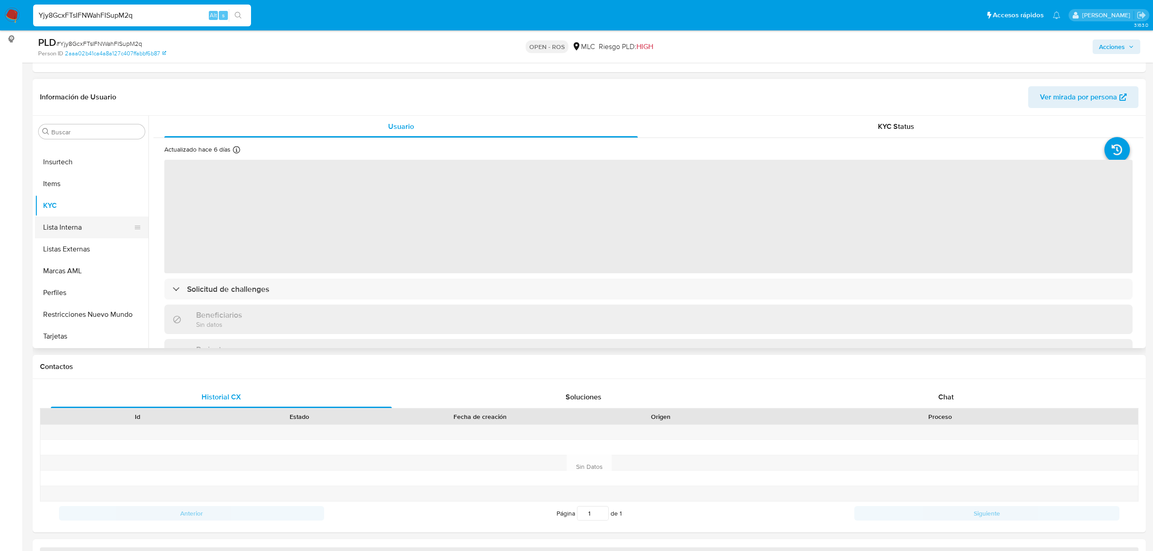
scroll to position [121, 0]
select select "10"
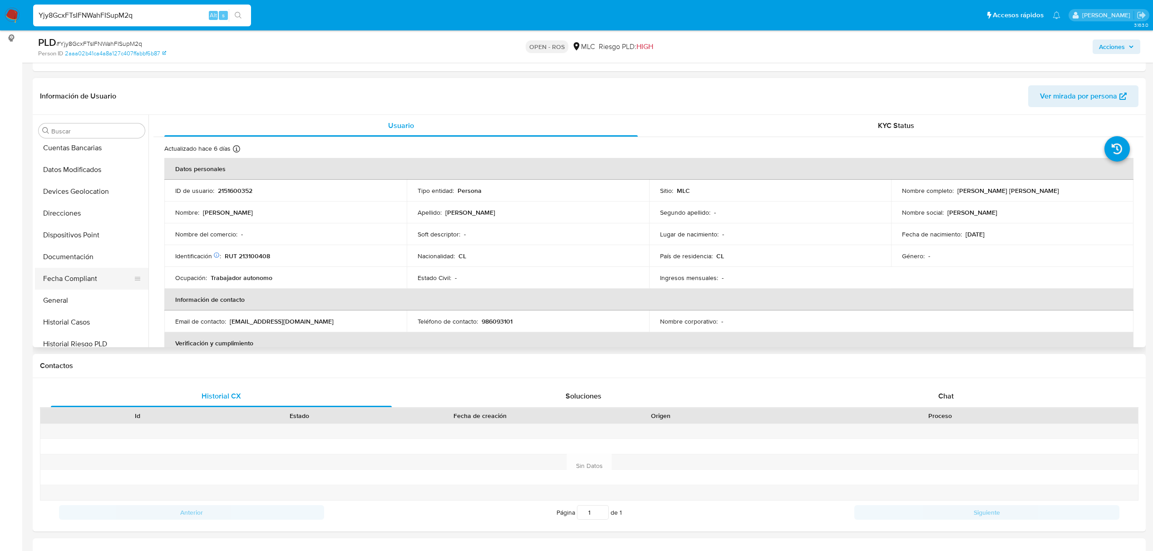
scroll to position [207, 0]
click at [501, 322] on p "986093101" at bounding box center [497, 321] width 31 height 8
copy p "986093101"
drag, startPoint x: 339, startPoint y: 322, endPoint x: 247, endPoint y: 313, distance: 91.8
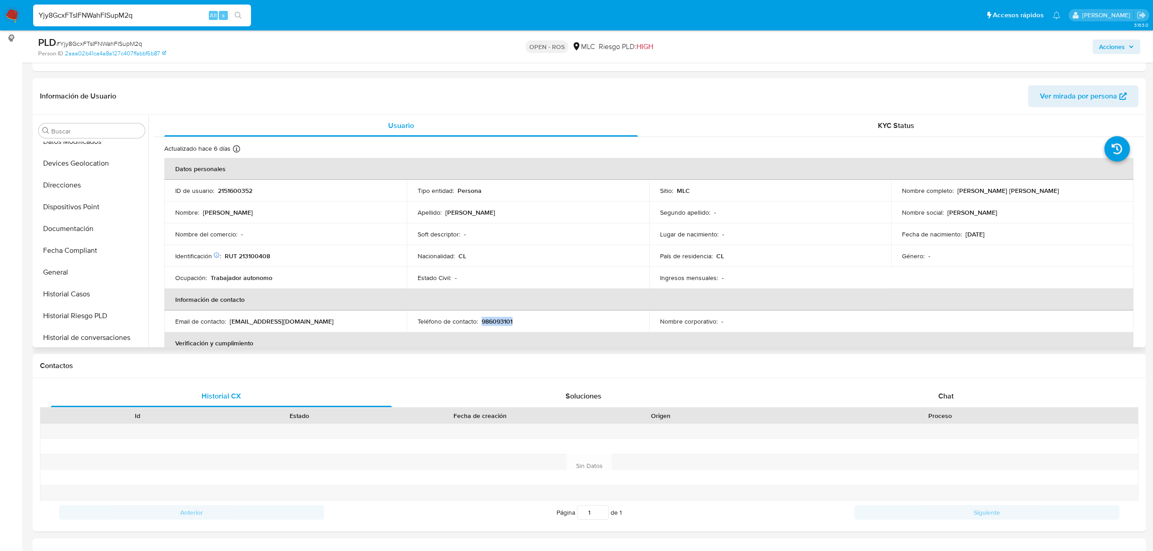
click at [247, 313] on td "Email de contacto : juanpabloramosmejia6@gmail.com" at bounding box center [285, 322] width 242 height 22
copy p "juanpabloramosmejia6@gmail.com"
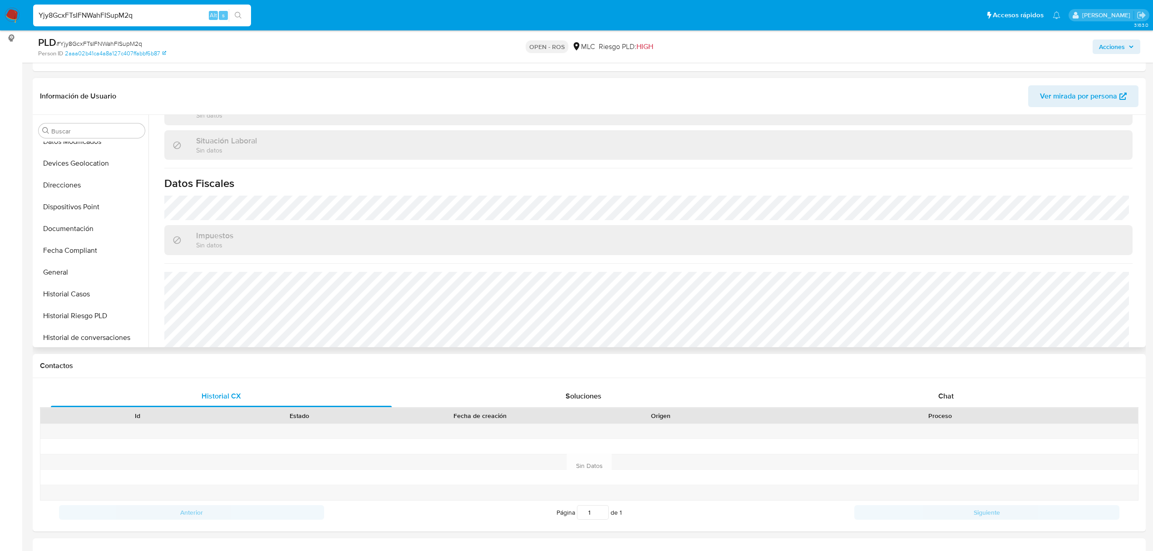
scroll to position [484, 0]
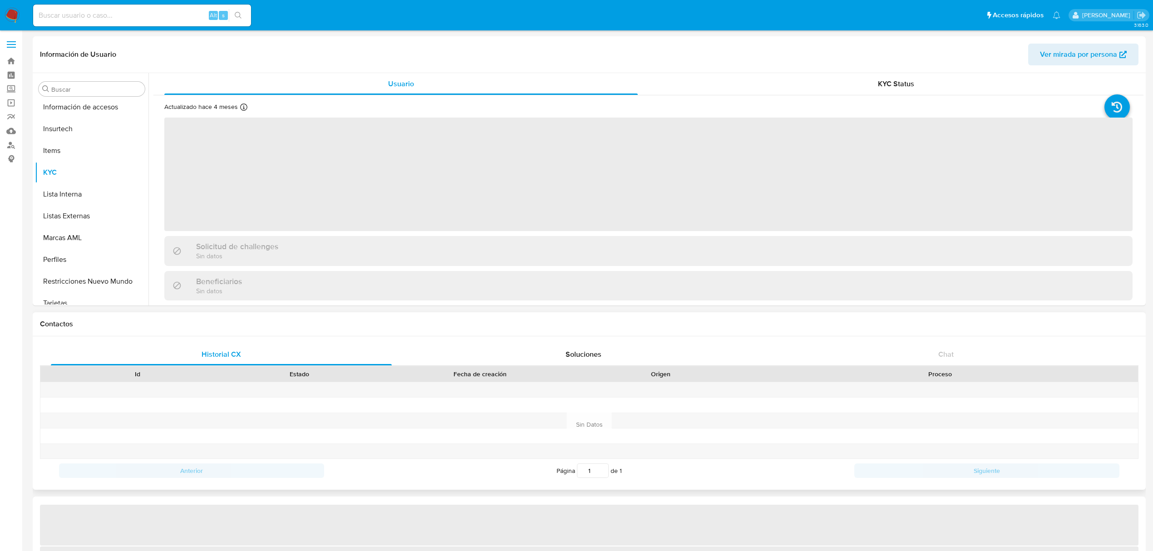
scroll to position [449, 0]
select select "10"
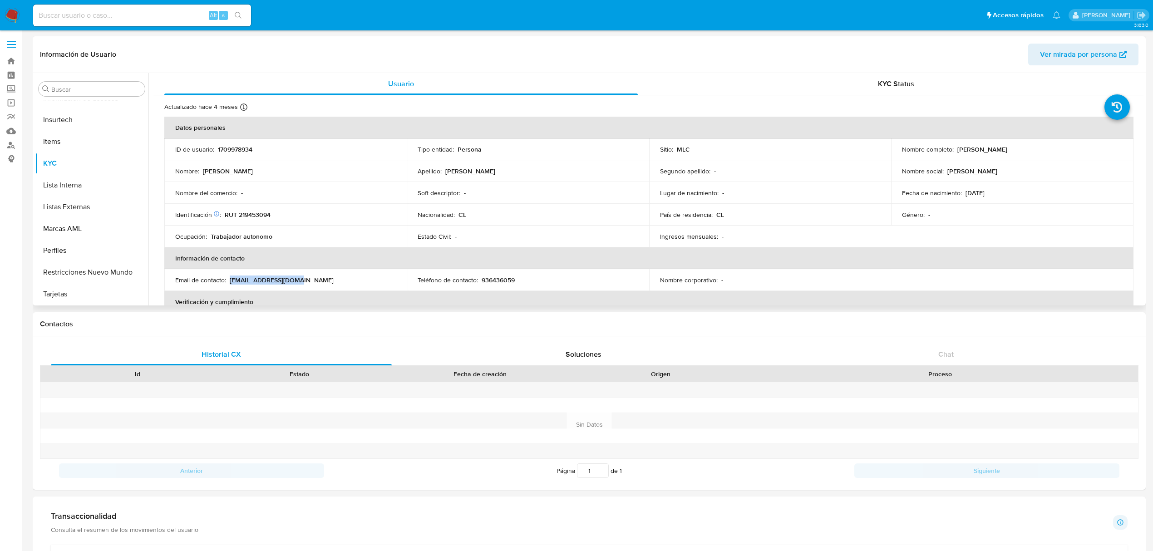
drag, startPoint x: 288, startPoint y: 276, endPoint x: 261, endPoint y: 275, distance: 27.3
click at [261, 276] on div "Email de contacto : [EMAIL_ADDRESS][DOMAIN_NAME]" at bounding box center [285, 280] width 221 height 8
copy p "[EMAIL_ADDRESS][DOMAIN_NAME]"
click at [502, 282] on p "936436059" at bounding box center [498, 280] width 33 height 8
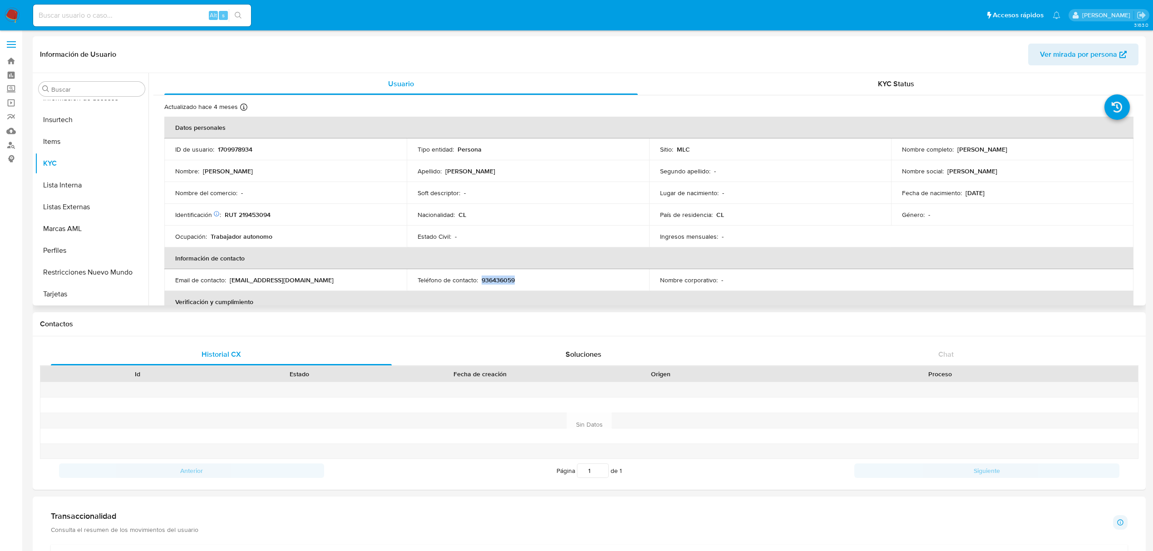
copy p "936436059"
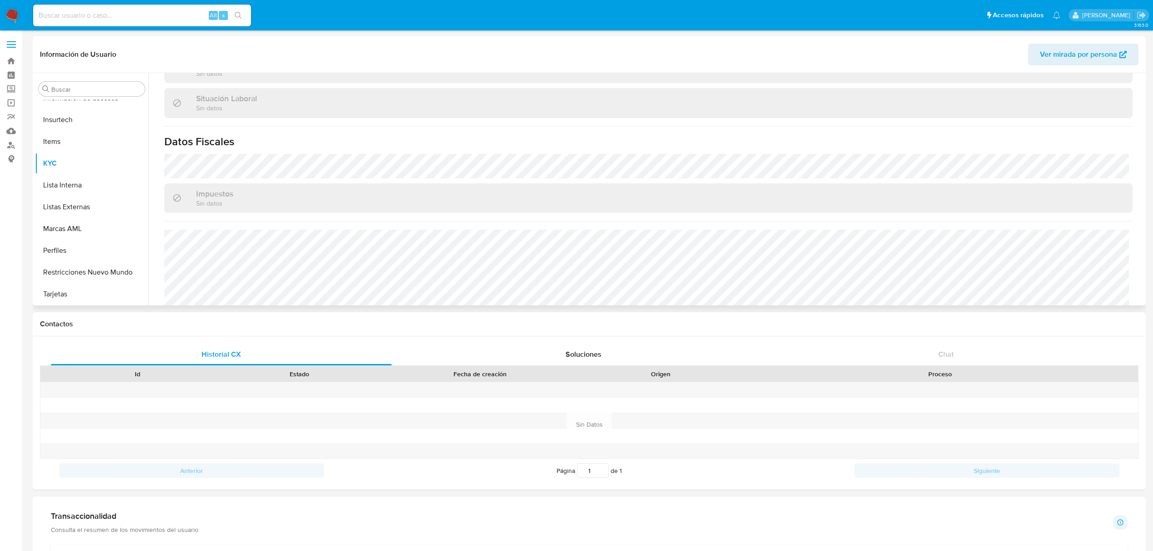
scroll to position [492, 0]
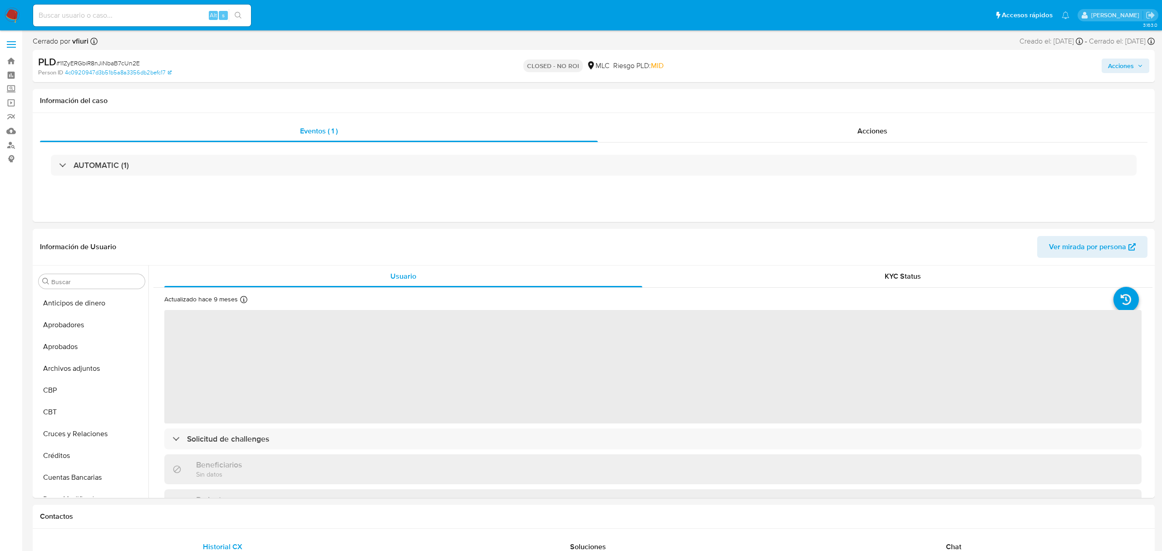
select select "10"
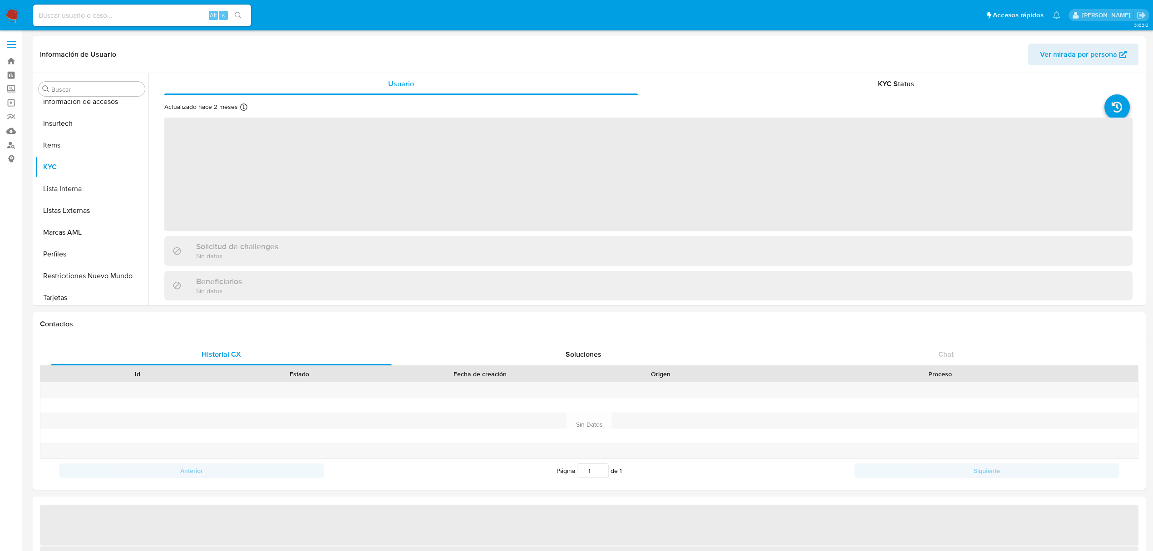
scroll to position [449, 0]
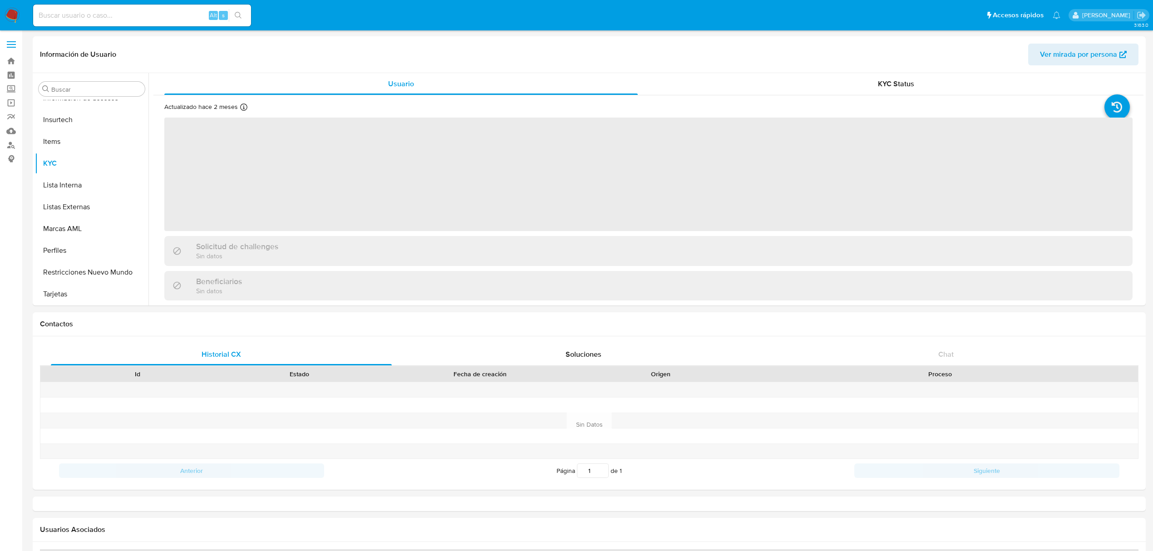
select select "10"
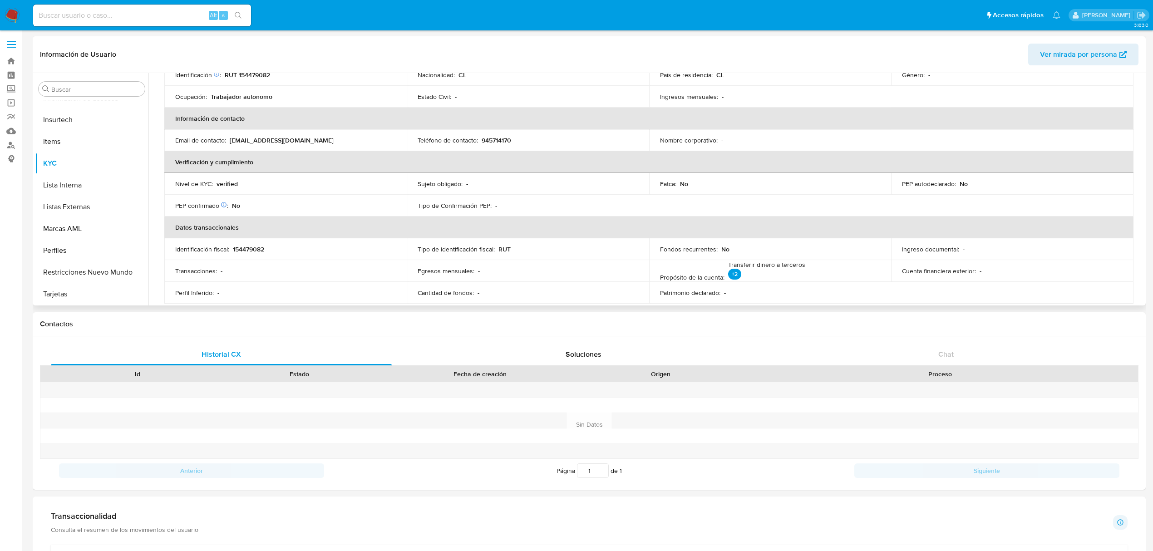
scroll to position [138, 0]
click at [500, 135] on td "Teléfono de contacto : [PHONE_NUMBER]" at bounding box center [528, 142] width 242 height 22
click at [501, 138] on p "945714170" at bounding box center [497, 142] width 30 height 8
copy p "945714170"
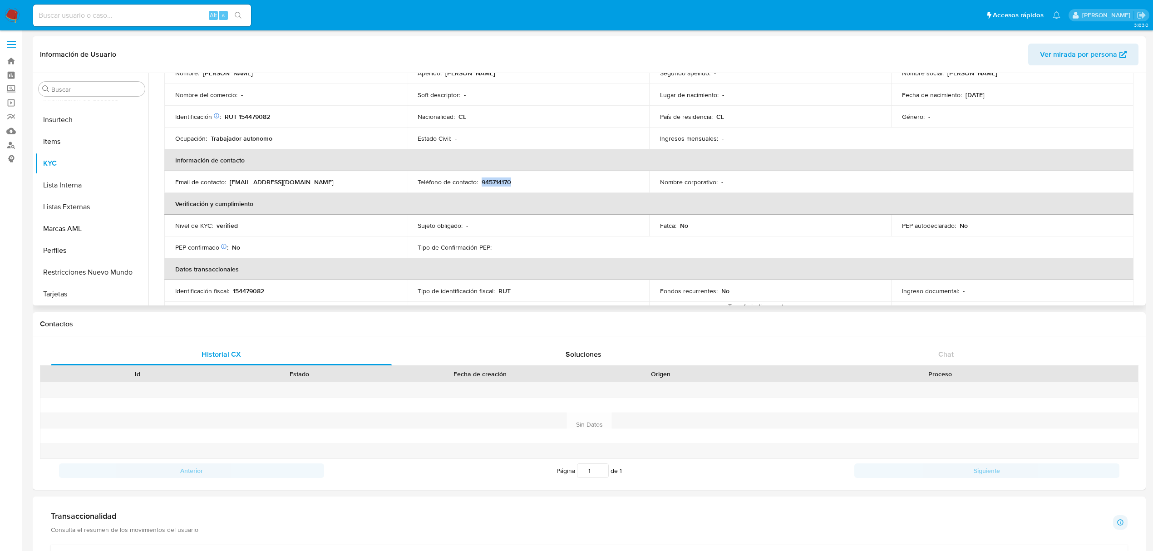
scroll to position [77, 0]
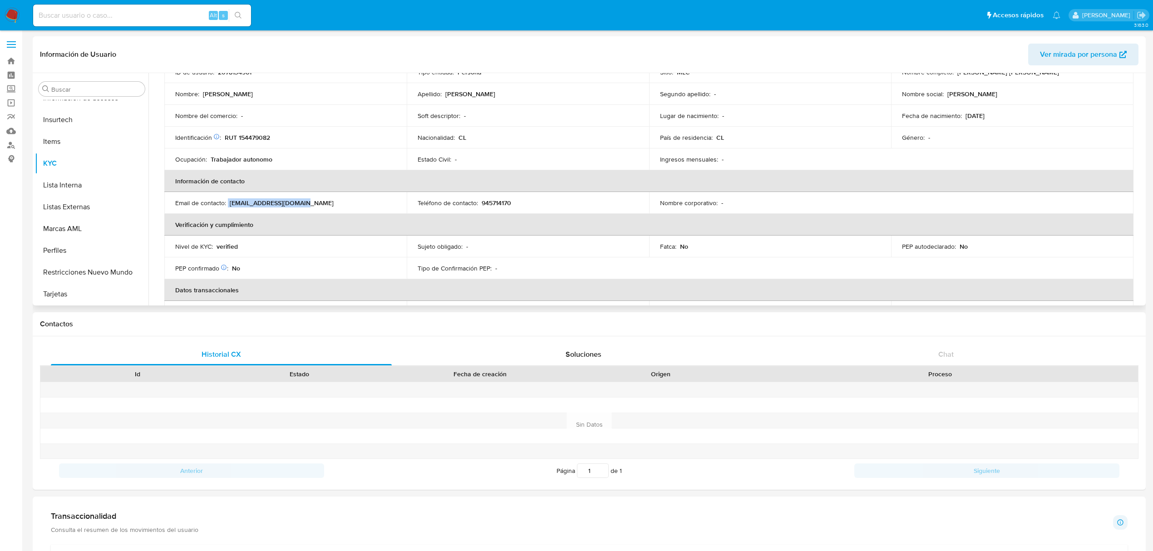
drag, startPoint x: 307, startPoint y: 203, endPoint x: 227, endPoint y: 204, distance: 79.5
click at [227, 204] on div "Email de contacto : [EMAIL_ADDRESS][DOMAIN_NAME]" at bounding box center [285, 203] width 221 height 8
copy div "[EMAIL_ADDRESS][DOMAIN_NAME]"
